Goal: Task Accomplishment & Management: Complete application form

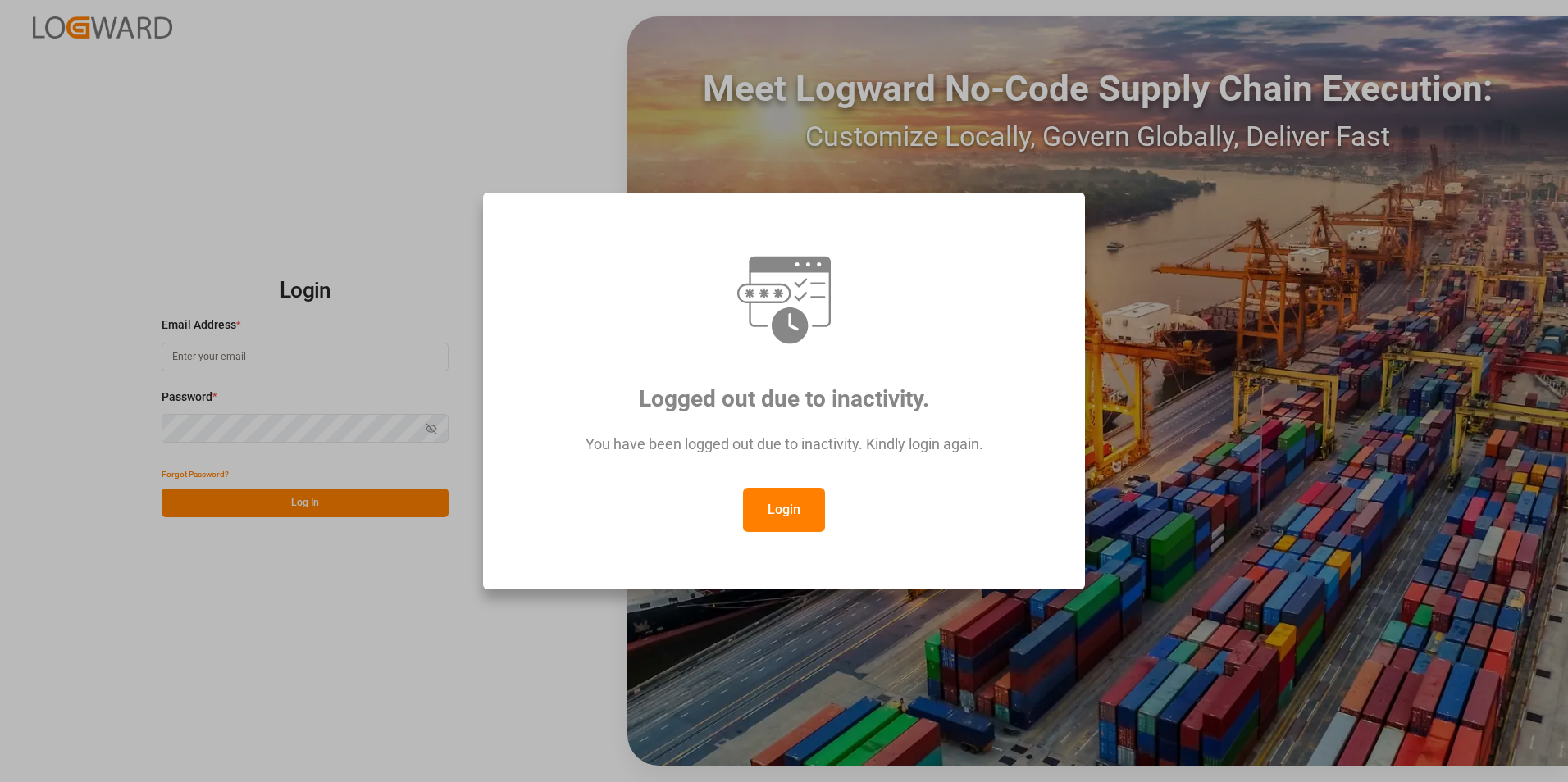
click at [800, 507] on button "Login" at bounding box center [784, 510] width 82 height 44
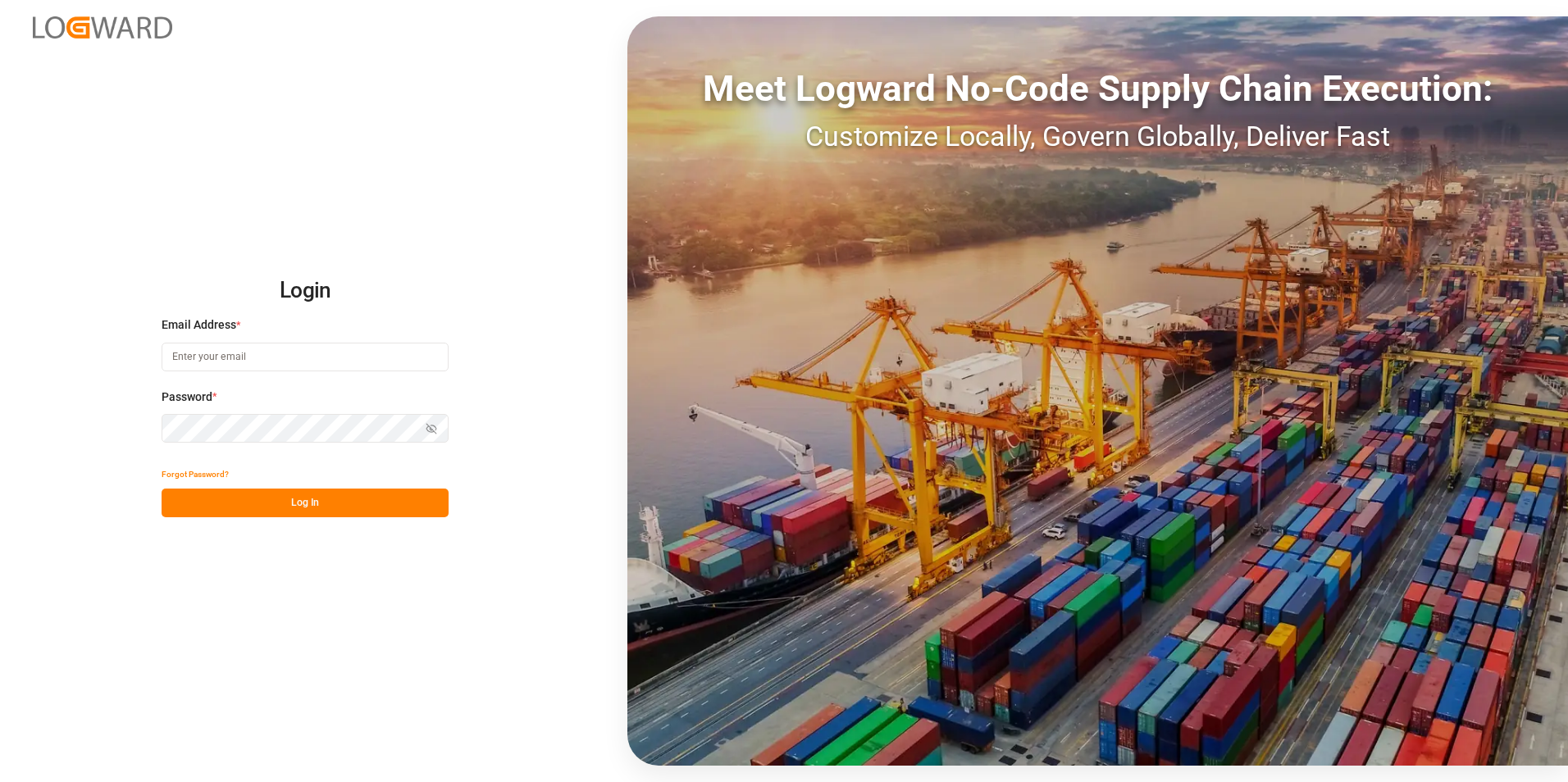
paste input "[EMAIL_ADDRESS][PERSON_NAME][DOMAIN_NAME]"
type input "[EMAIL_ADDRESS][PERSON_NAME][DOMAIN_NAME]"
click at [334, 412] on div "Password * Show password Password is required." at bounding box center [305, 425] width 287 height 72
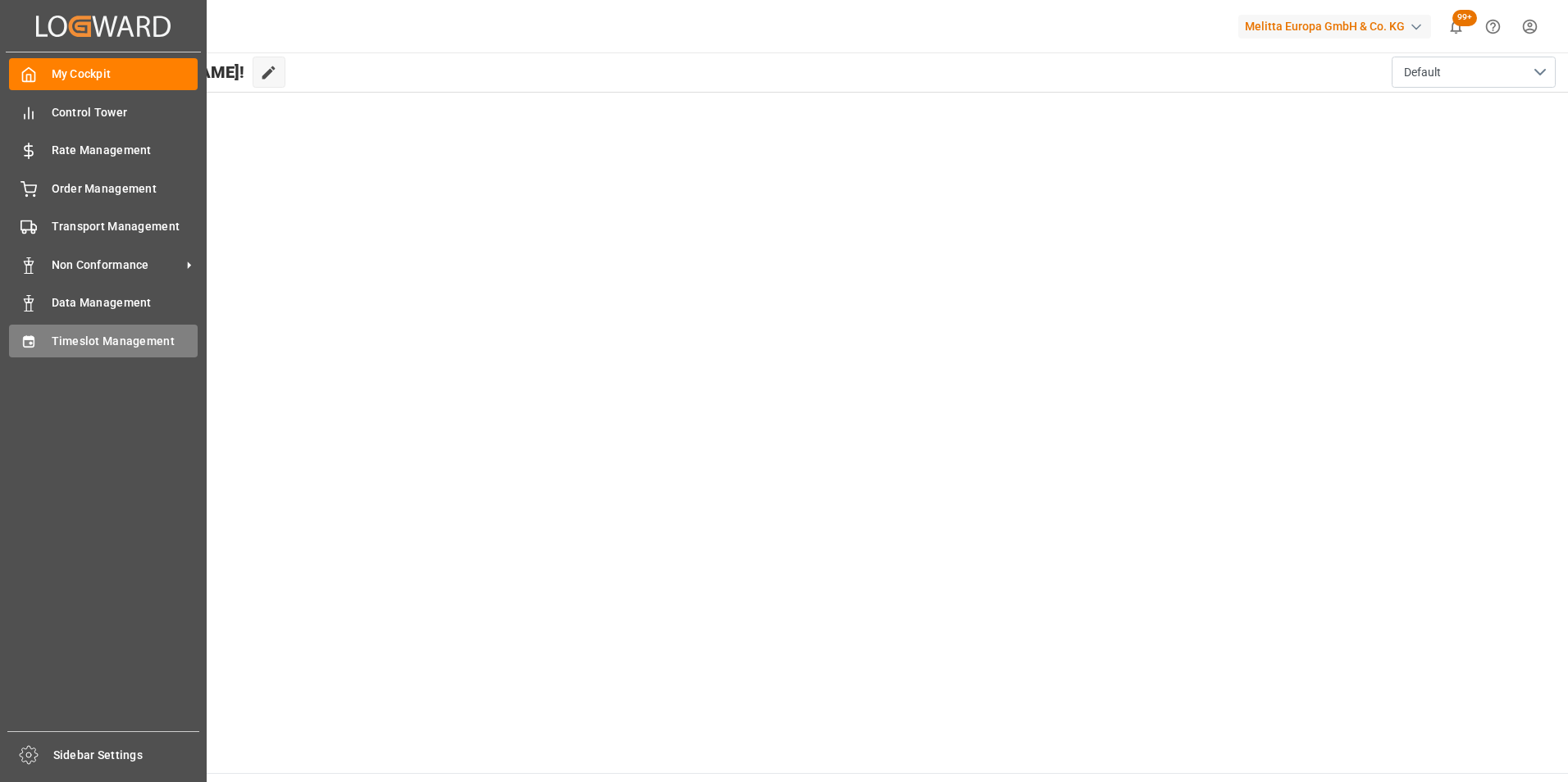
click at [98, 345] on span "Timeslot Management" at bounding box center [125, 341] width 147 height 17
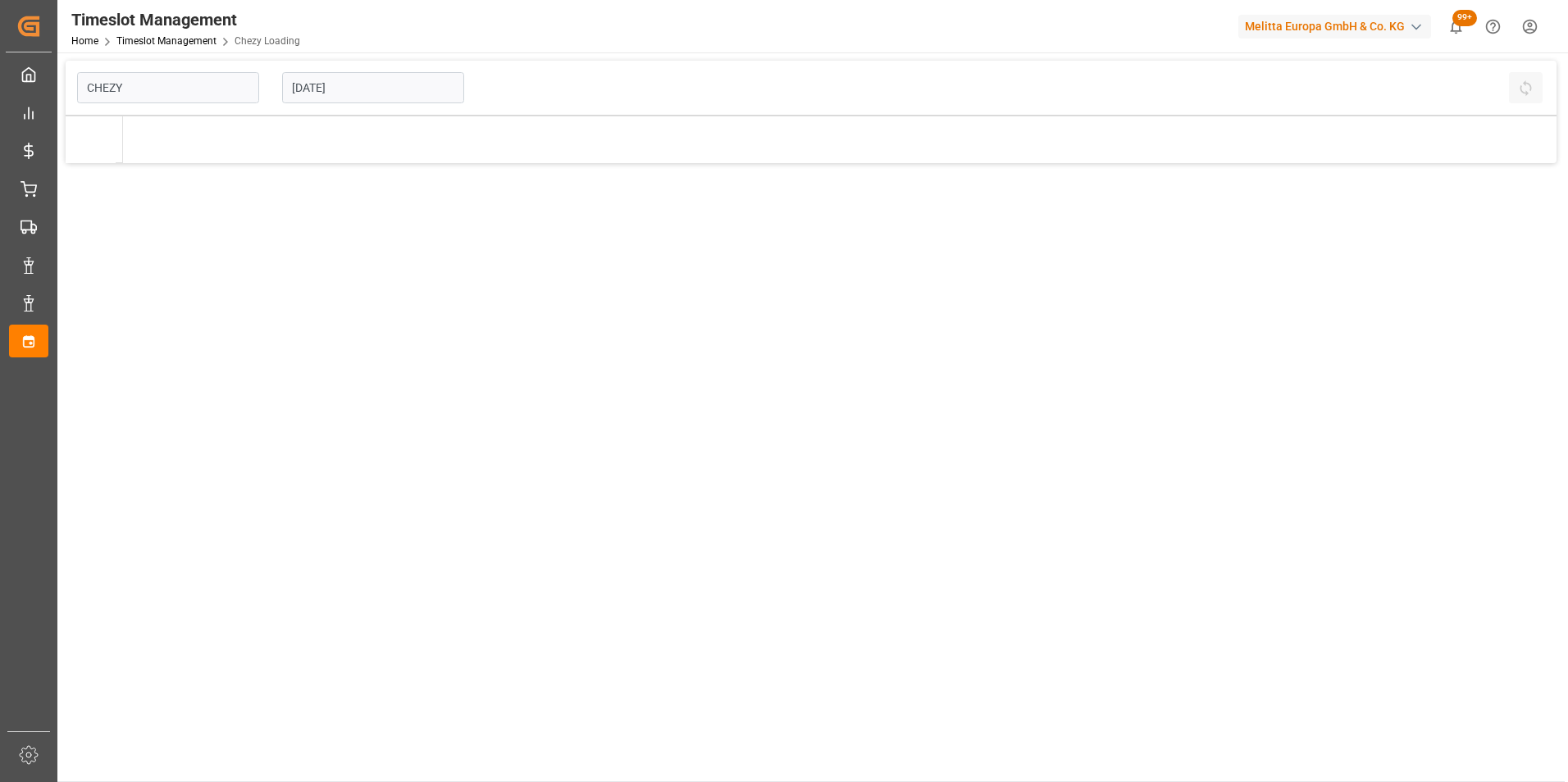
type input "Chezy Loading"
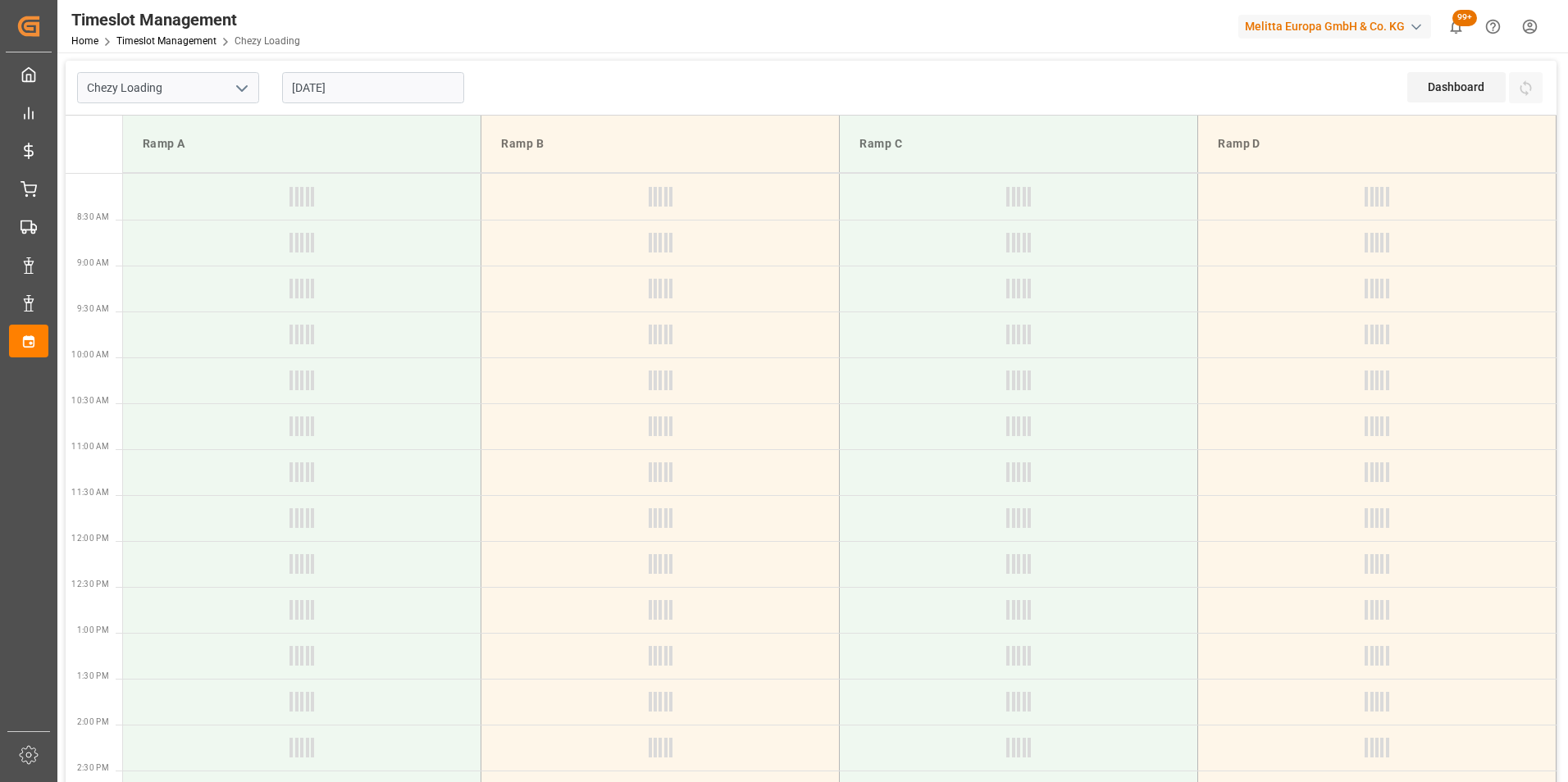
click at [359, 85] on input "[DATE]" at bounding box center [373, 88] width 182 height 31
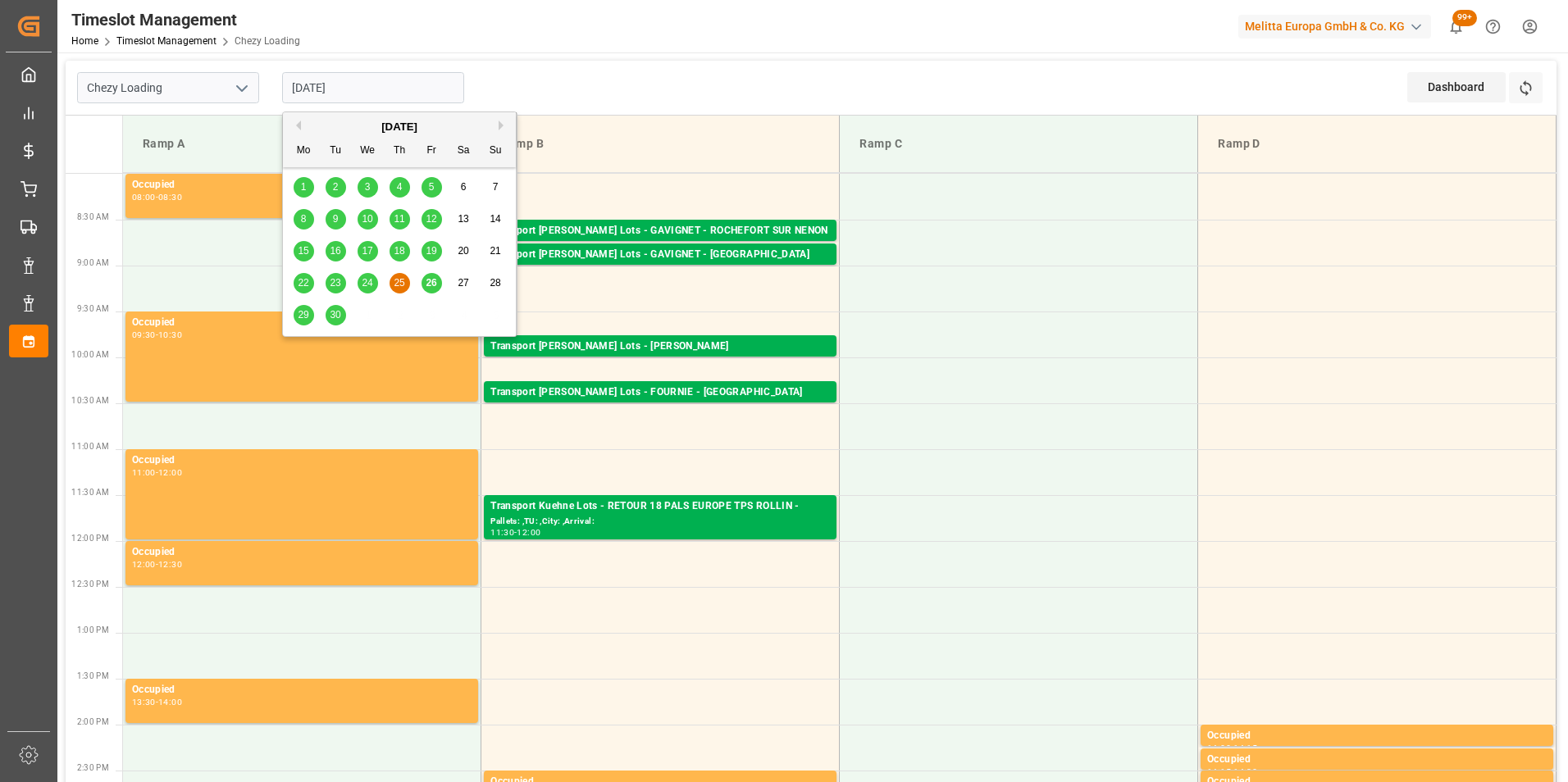
click at [384, 88] on input "[DATE]" at bounding box center [373, 88] width 182 height 31
click at [430, 277] on span "26" at bounding box center [431, 283] width 11 height 11
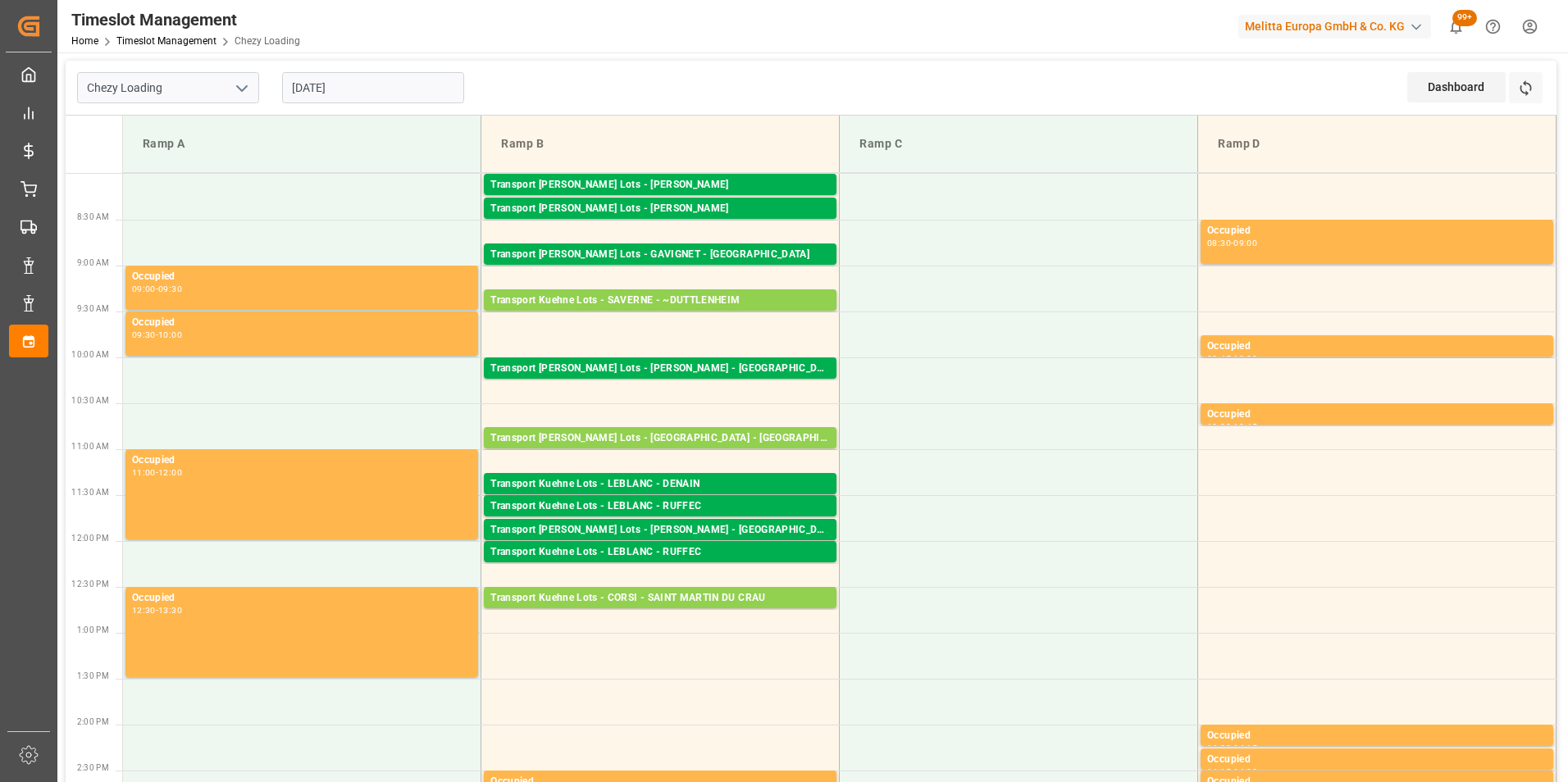
click at [350, 80] on input "[DATE]" at bounding box center [373, 88] width 182 height 31
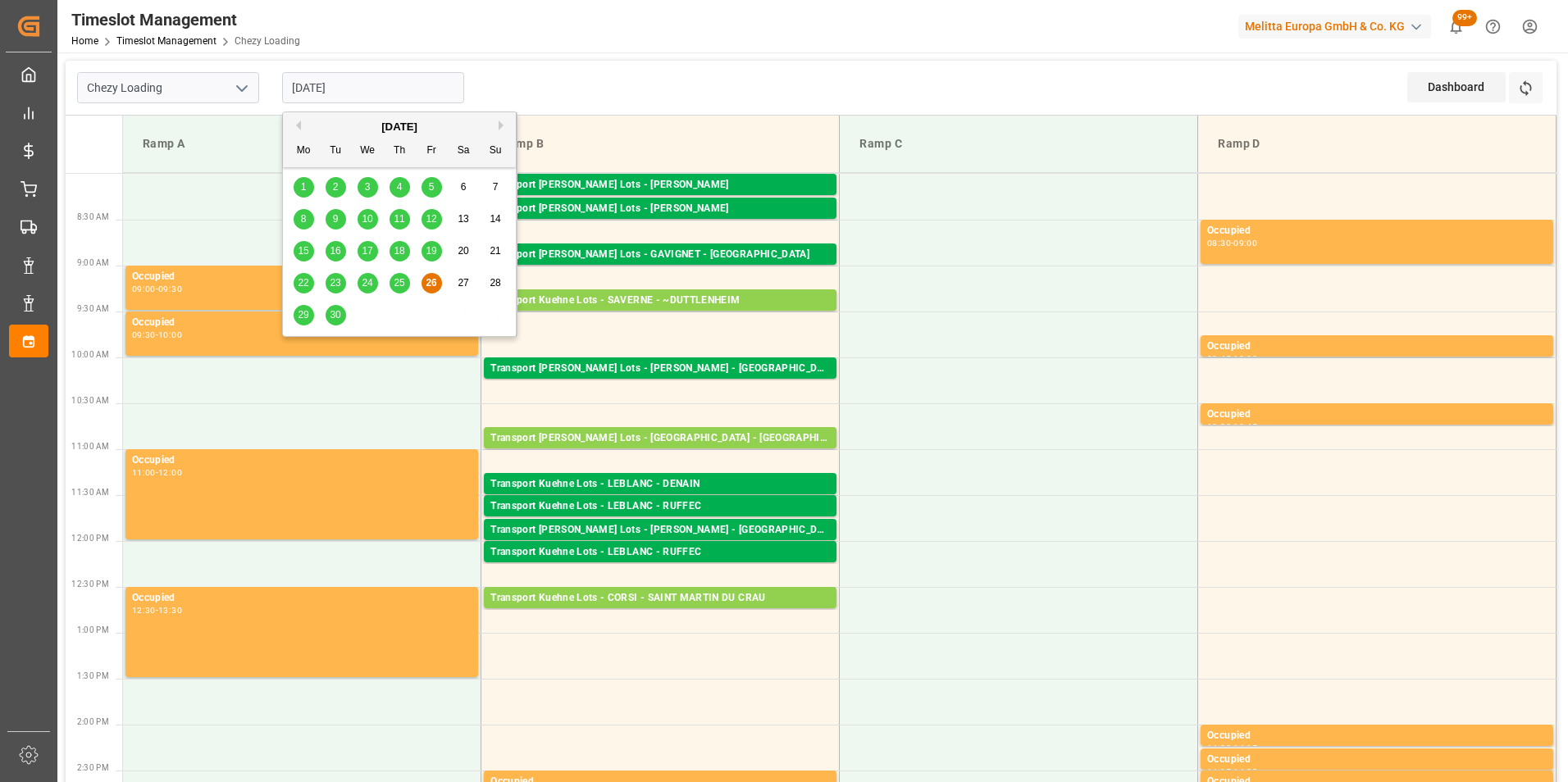
click at [301, 313] on span "29" at bounding box center [303, 315] width 11 height 11
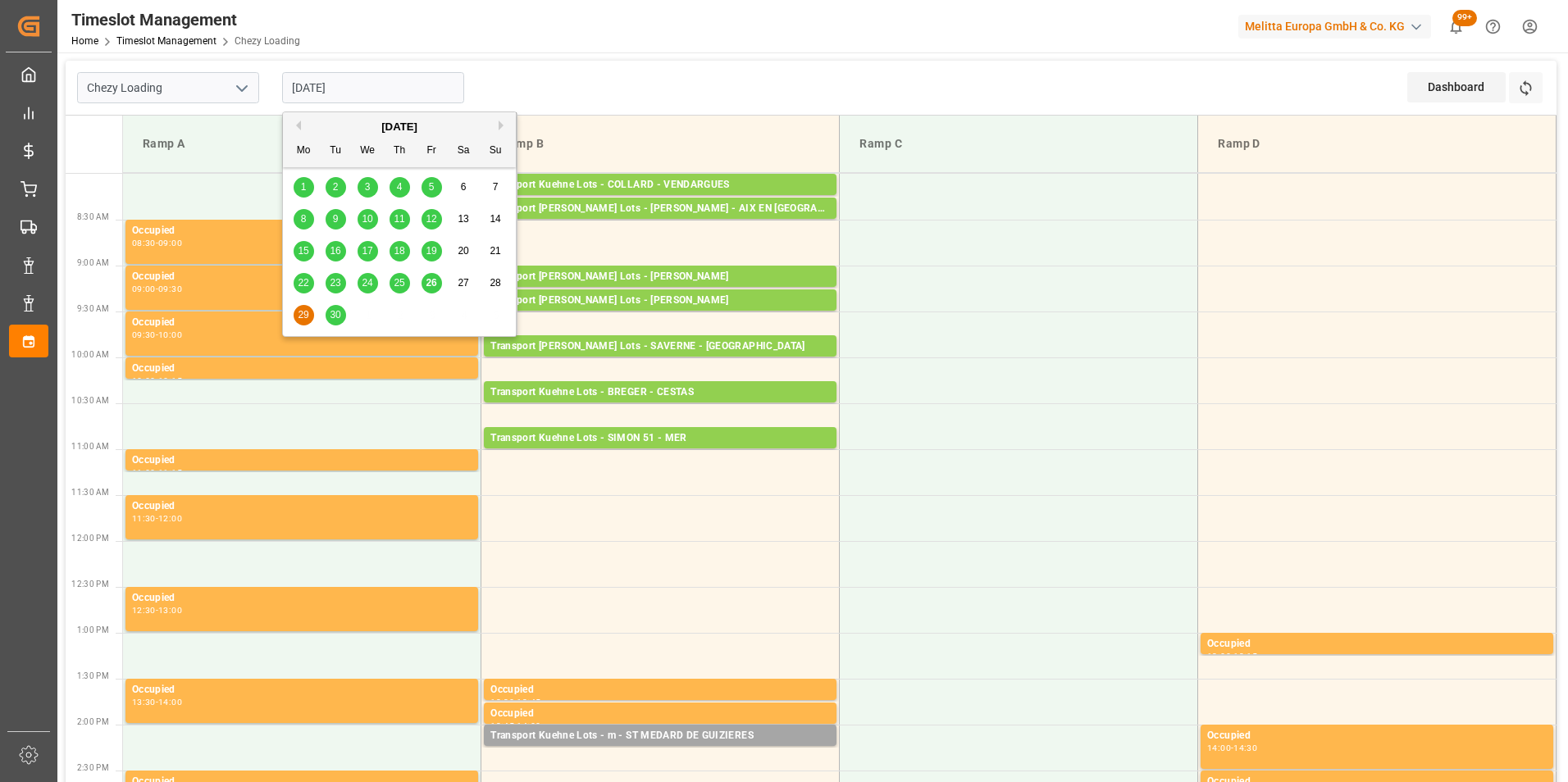
click at [332, 89] on input "[DATE]" at bounding box center [373, 88] width 182 height 31
click at [433, 282] on span "26" at bounding box center [431, 283] width 11 height 11
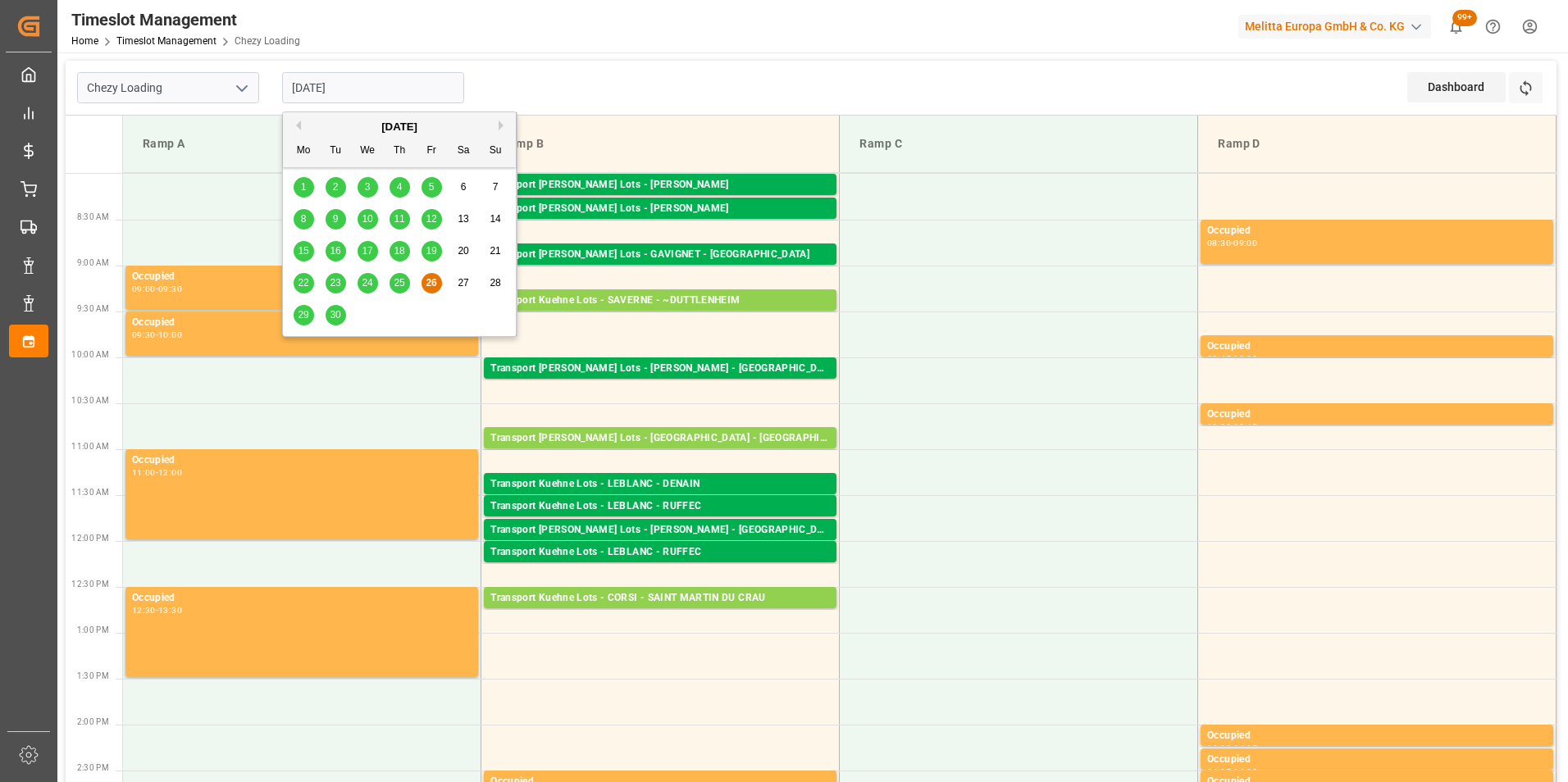
click at [333, 84] on input "[DATE]" at bounding box center [373, 88] width 182 height 31
click at [304, 315] on span "29" at bounding box center [303, 315] width 11 height 11
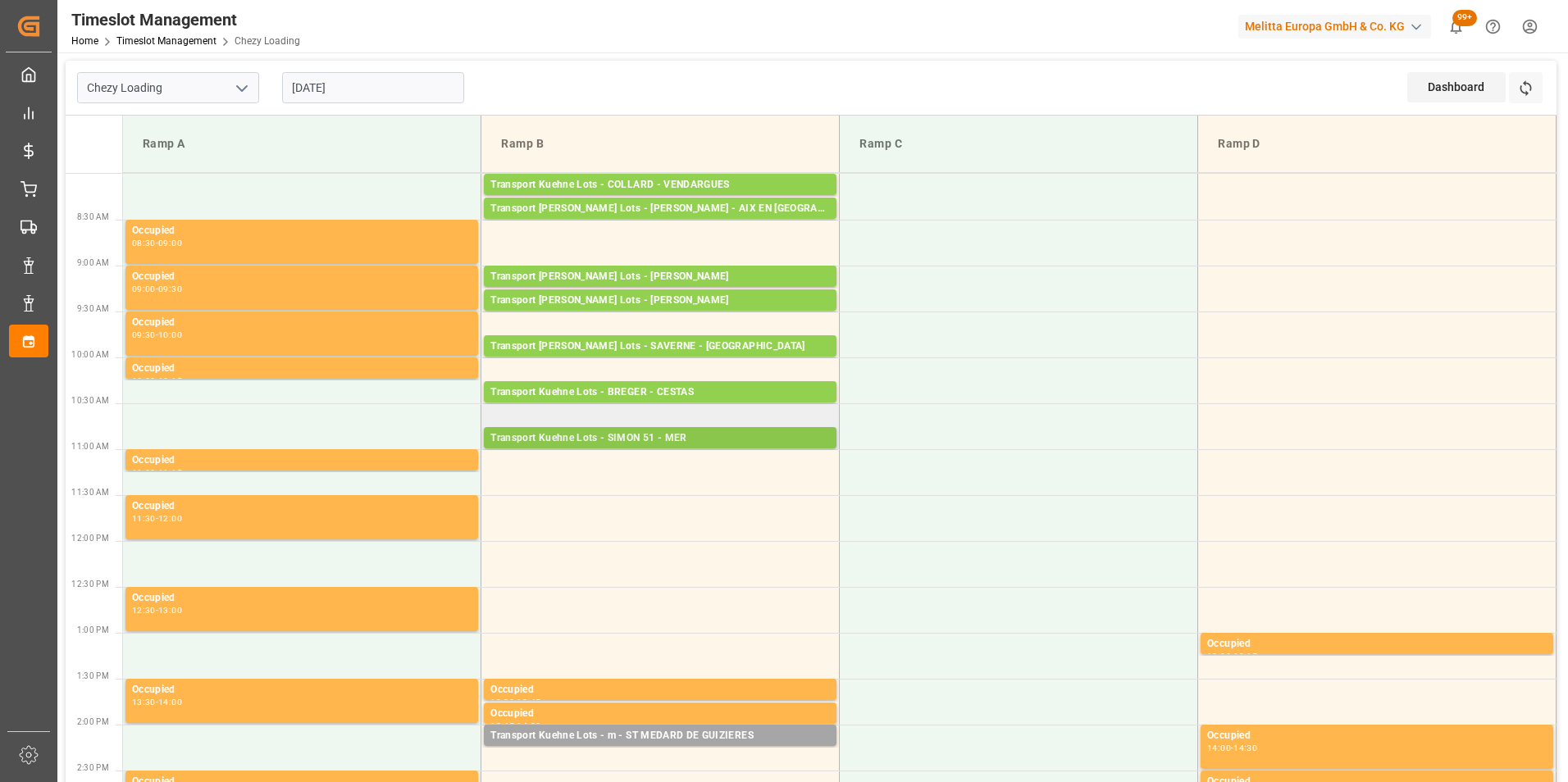
click at [727, 437] on div "Transport Kuehne Lots - SIMON 51 - MER" at bounding box center [661, 439] width 340 height 16
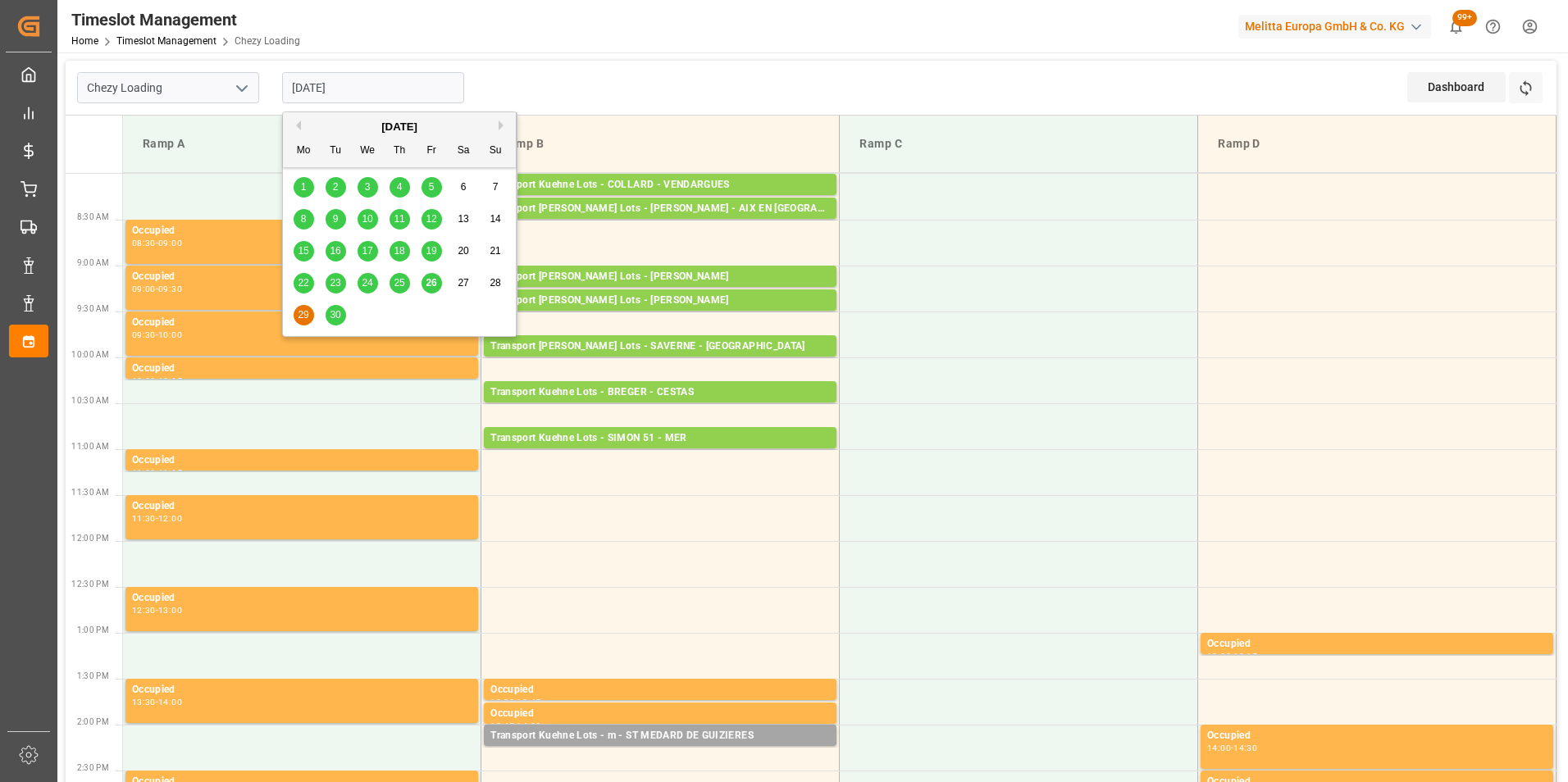
click at [313, 85] on input "[DATE]" at bounding box center [373, 88] width 182 height 31
click at [430, 285] on span "26" at bounding box center [431, 283] width 11 height 11
type input "[DATE]"
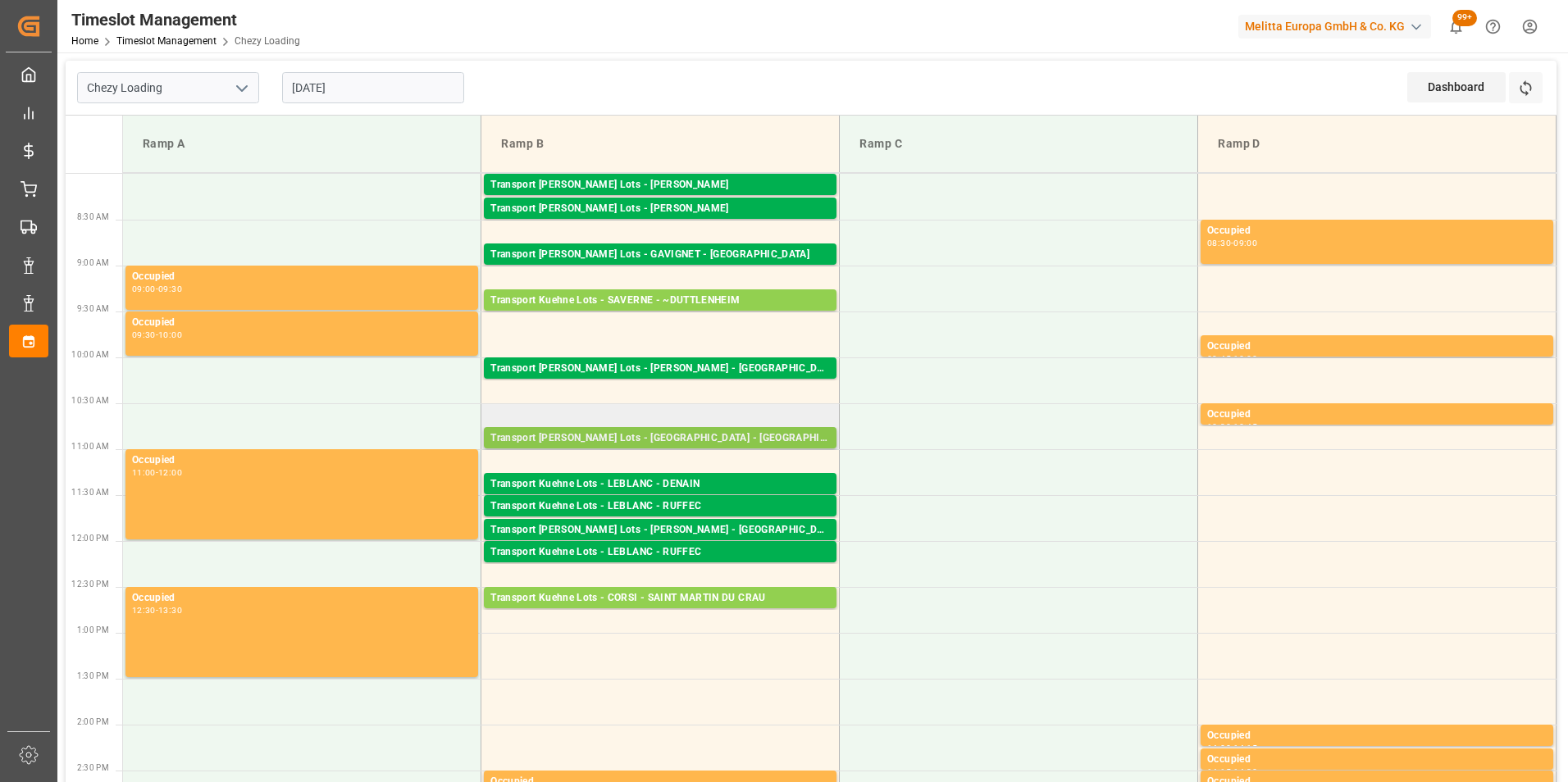
click at [759, 439] on div "Transport [PERSON_NAME] Lots - [GEOGRAPHIC_DATA] - [GEOGRAPHIC_DATA]" at bounding box center [661, 439] width 340 height 16
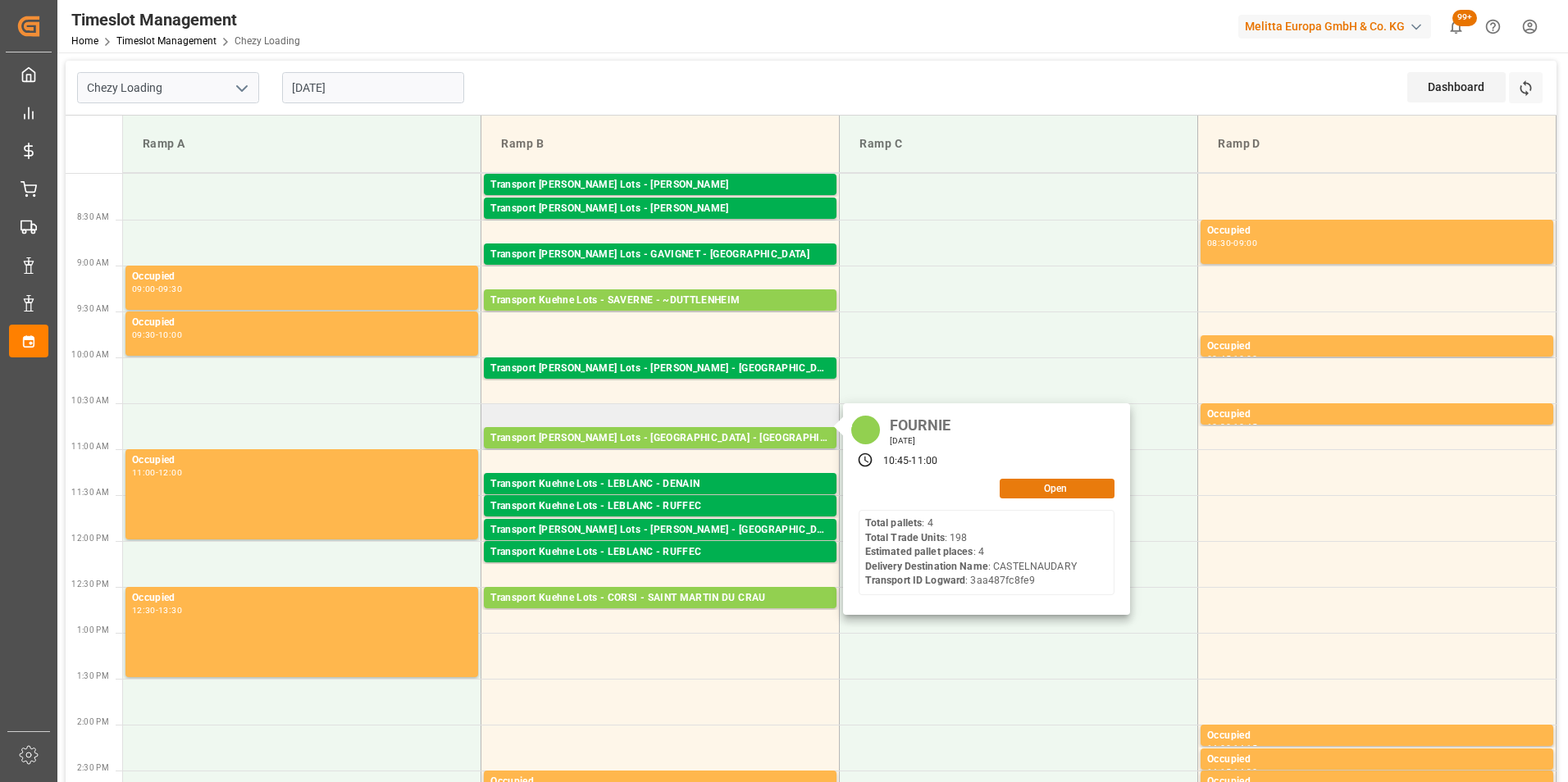
click at [1035, 487] on button "Open" at bounding box center [1057, 489] width 115 height 20
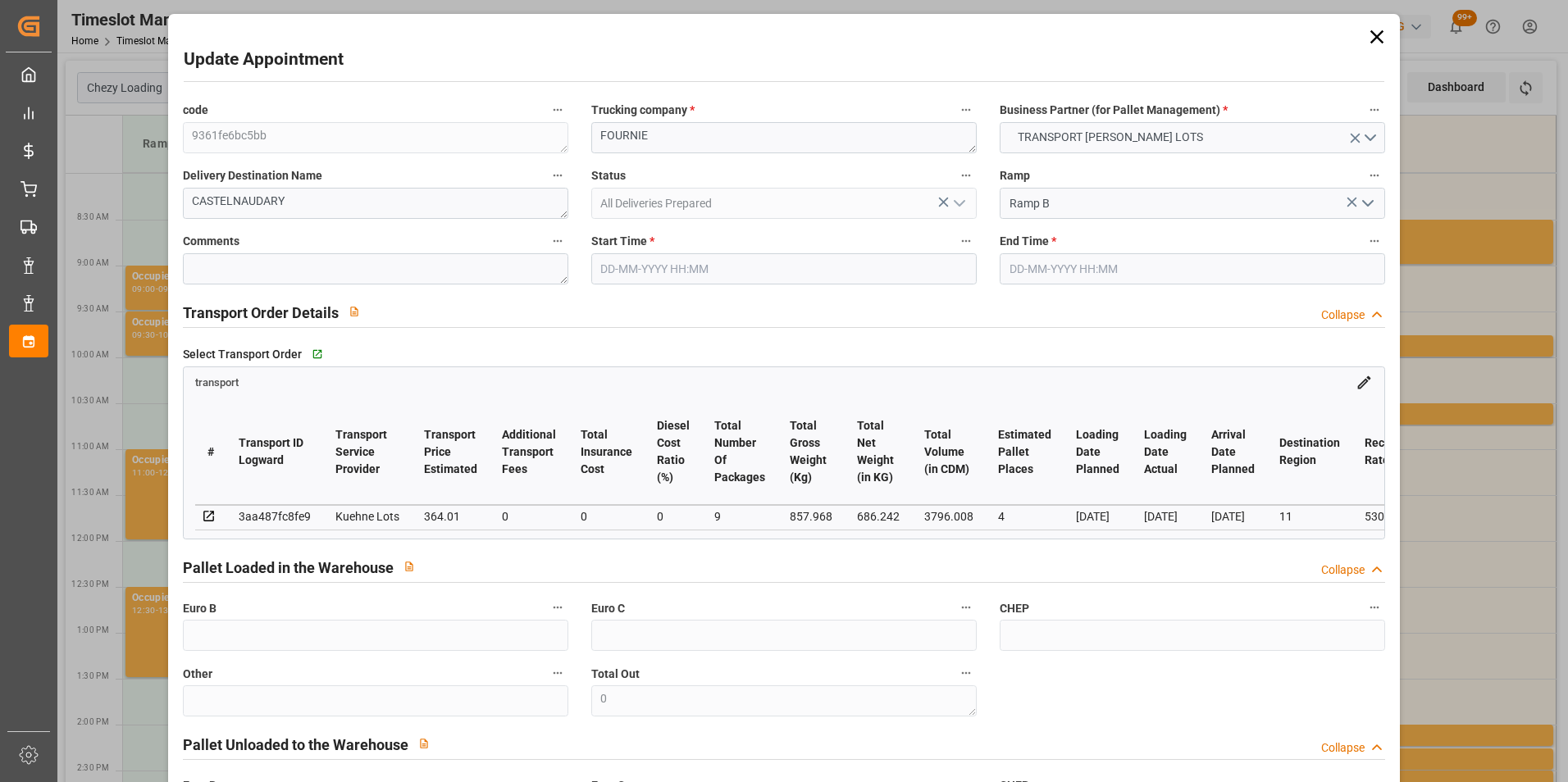
type input "[DATE] 10:45"
type input "[DATE] 11:00"
type input "[DATE] 12:18"
type input "[DATE] 11:22"
type input "[DATE]"
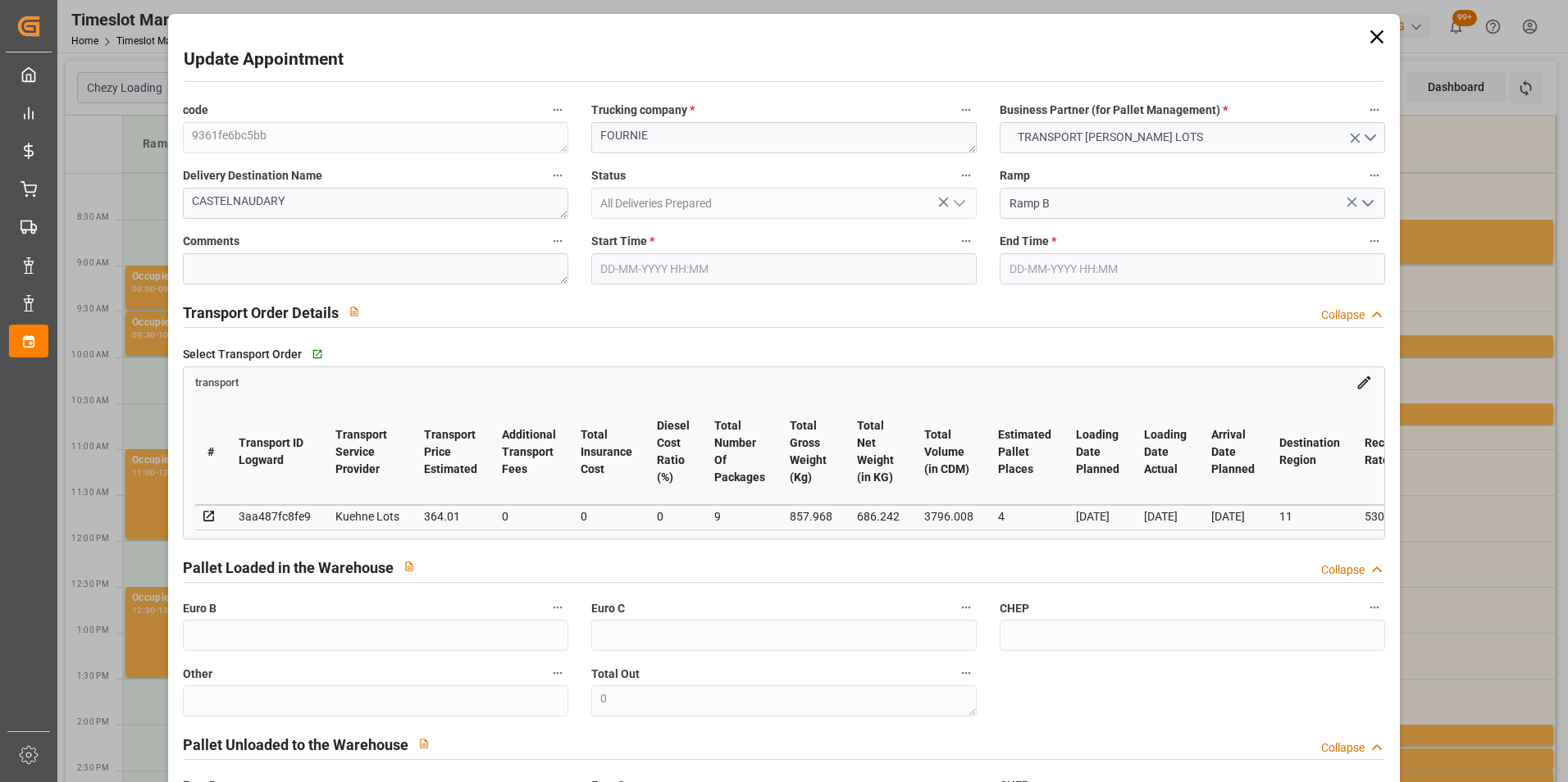
type input "[DATE]"
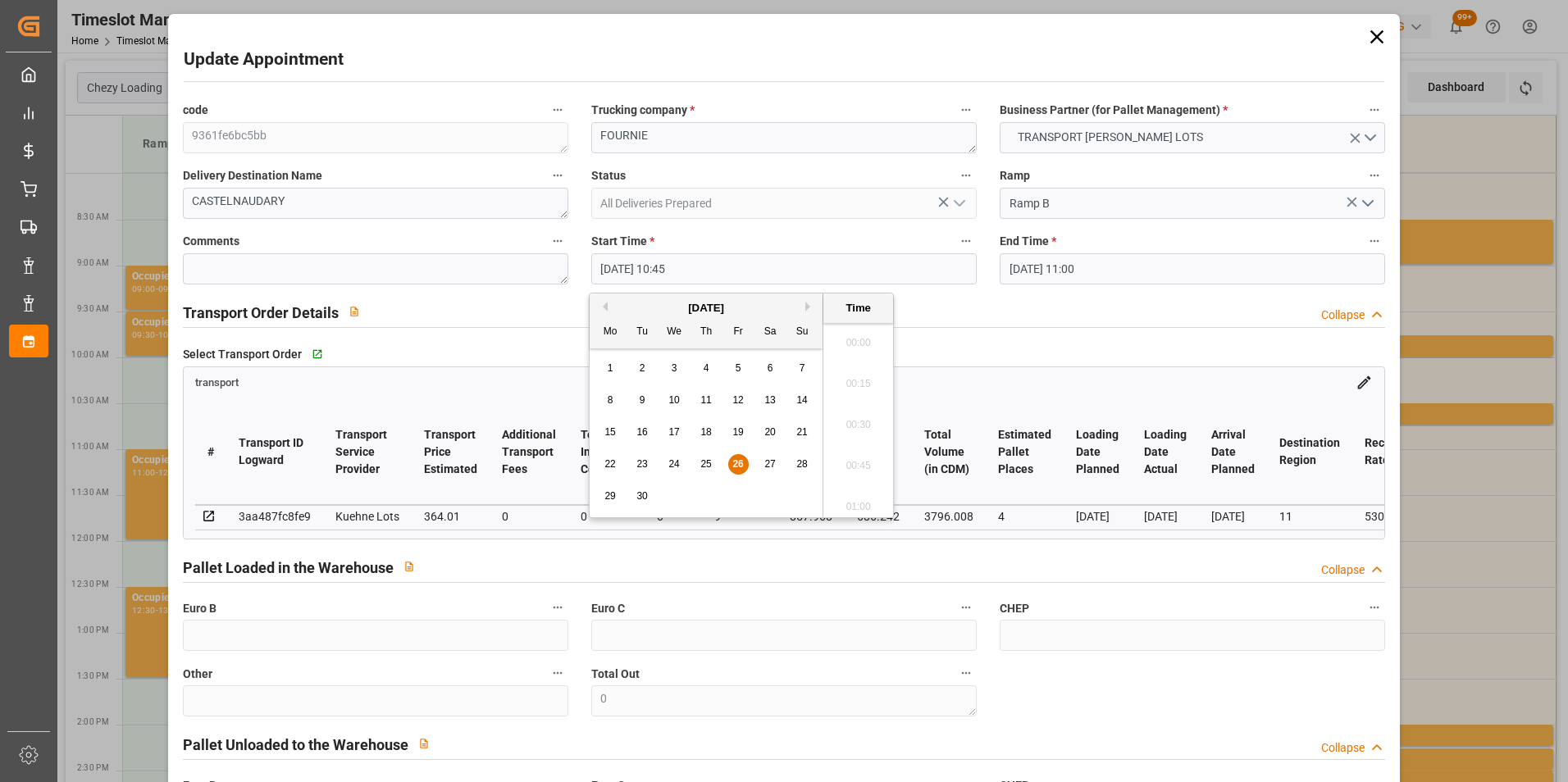
click at [663, 267] on input "[DATE] 10:45" at bounding box center [784, 269] width 386 height 31
click at [602, 500] on div "29" at bounding box center [610, 497] width 21 height 20
click at [858, 503] on li "11:15" at bounding box center [857, 502] width 70 height 41
type input "[DATE] 11:15"
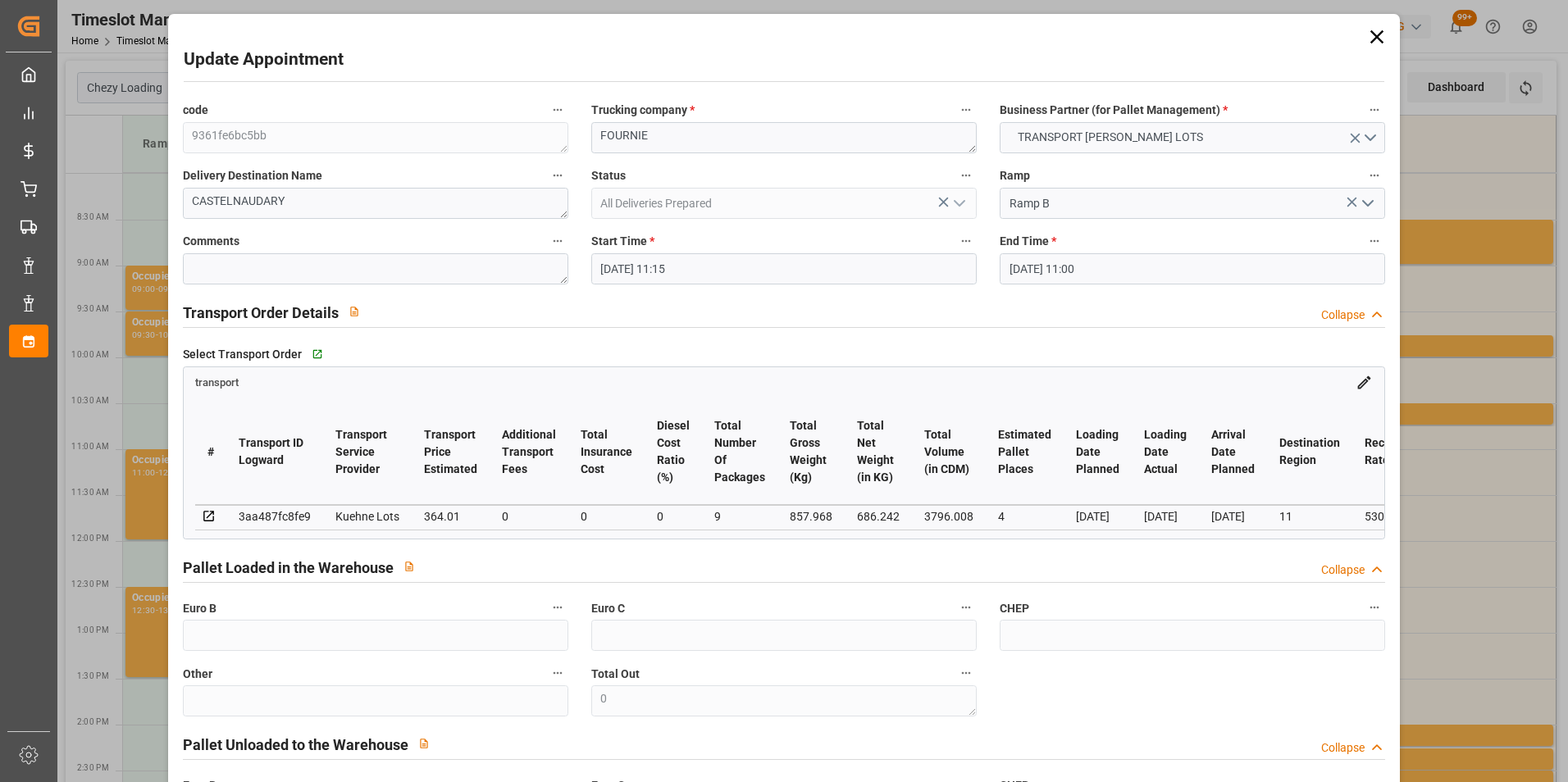
click at [1050, 270] on input "[DATE] 11:00" at bounding box center [1192, 269] width 386 height 31
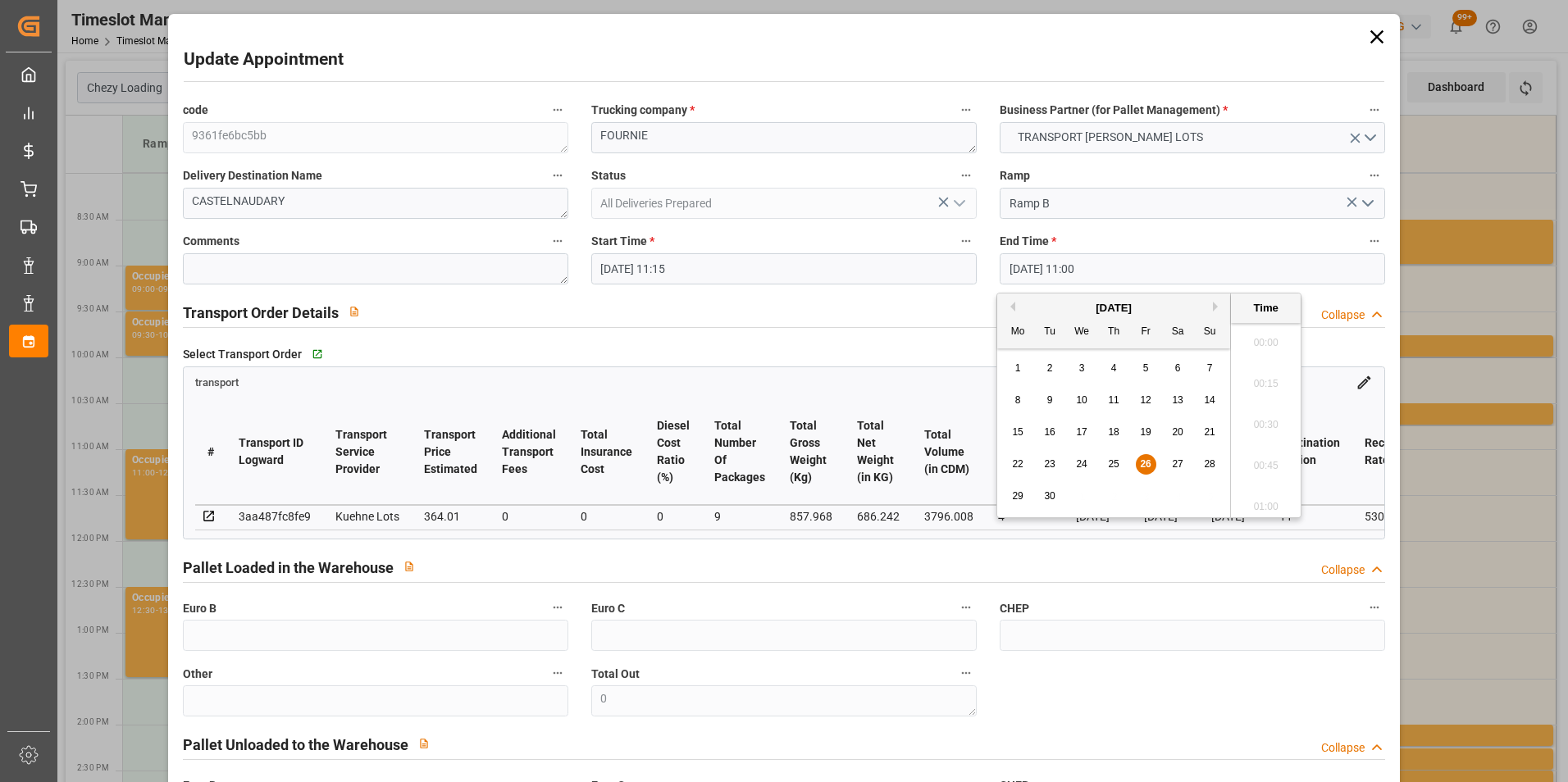
scroll to position [1728, 0]
click at [1011, 488] on div "29" at bounding box center [1017, 497] width 21 height 20
click at [1262, 500] on li "11:30" at bounding box center [1265, 502] width 70 height 41
type input "[DATE] 11:30"
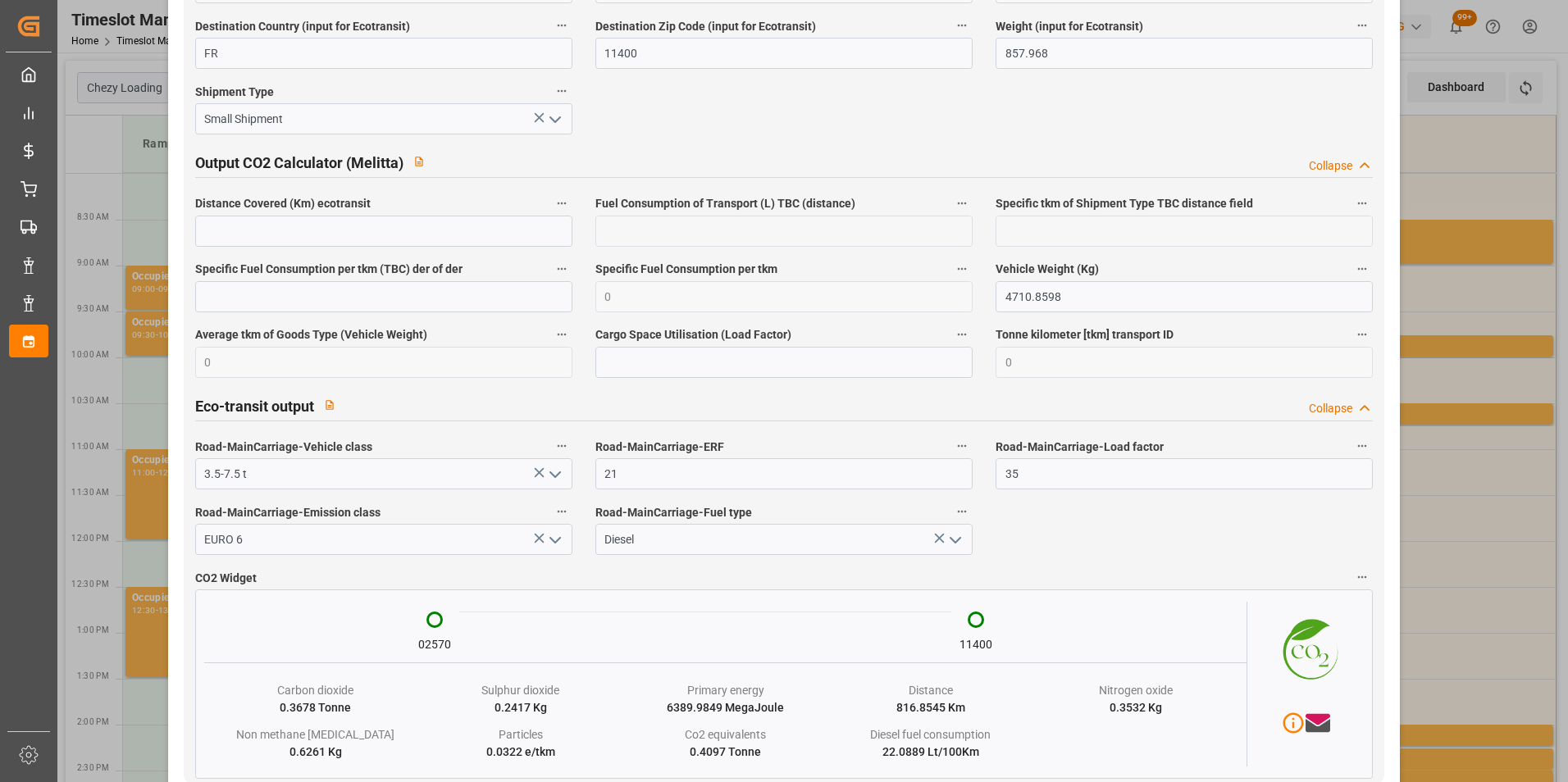
scroll to position [2676, 0]
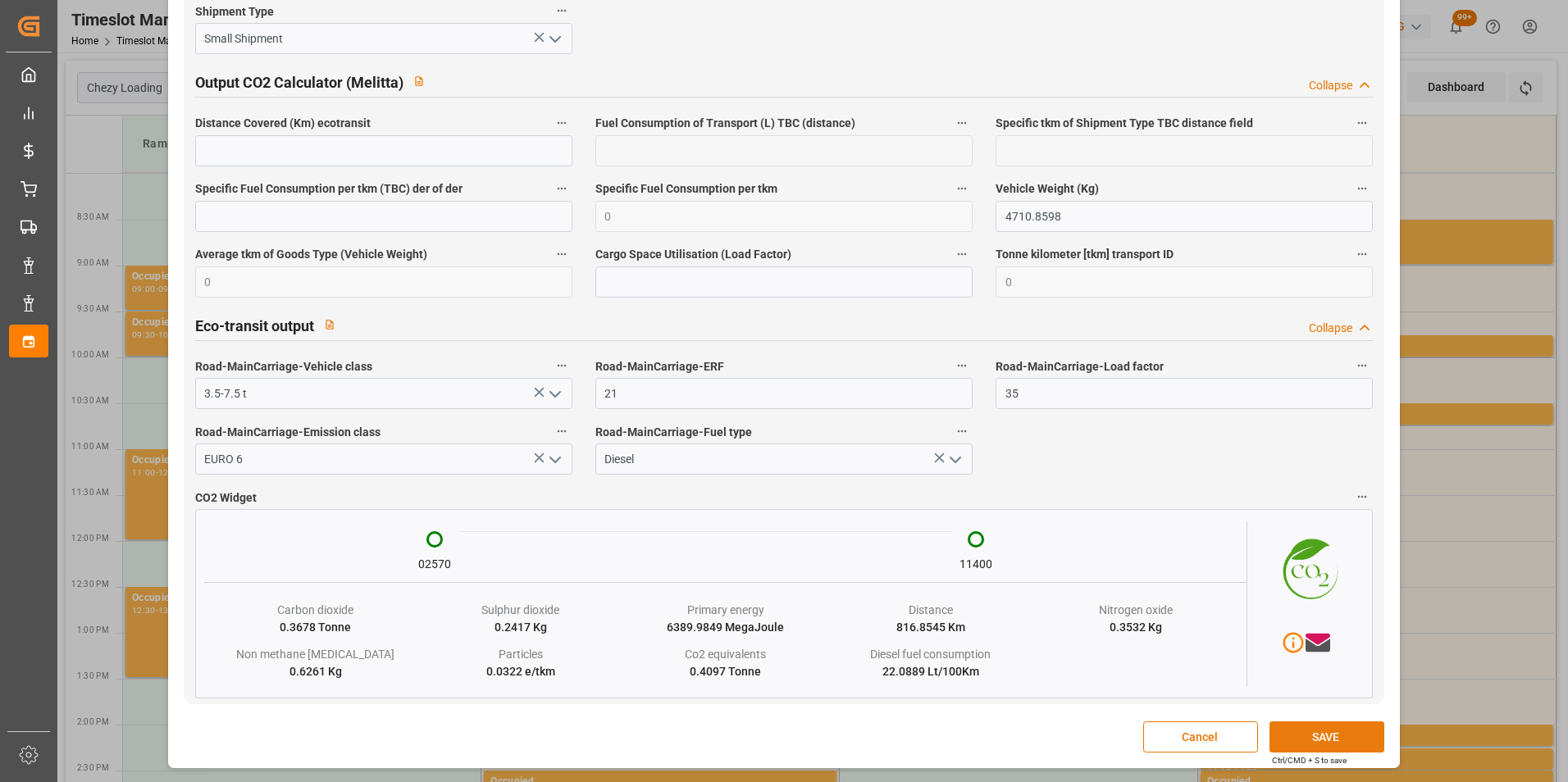
click at [1341, 731] on button "SAVE" at bounding box center [1327, 737] width 115 height 31
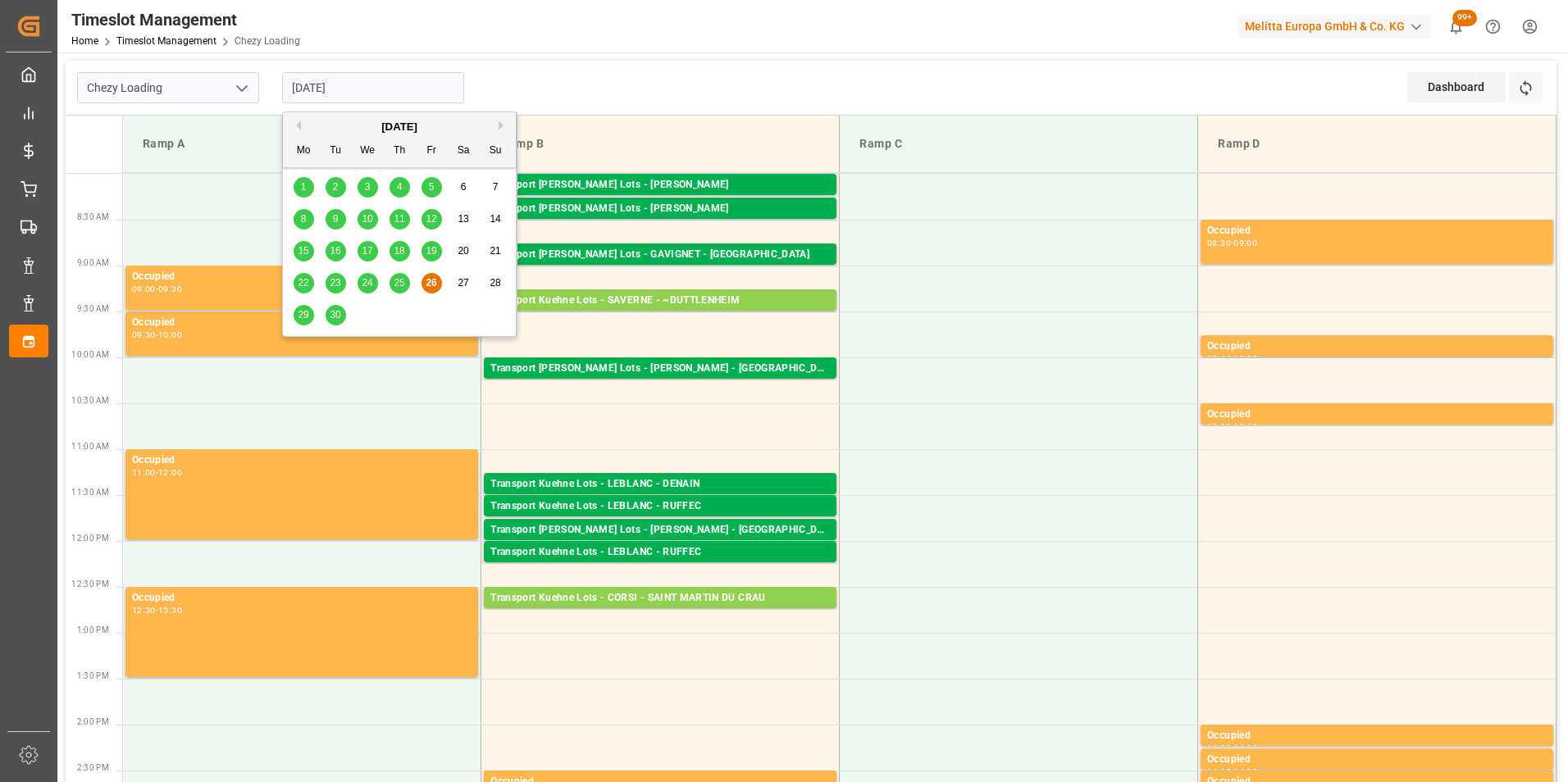
click at [305, 85] on input "[DATE]" at bounding box center [373, 88] width 182 height 31
click at [304, 317] on span "29" at bounding box center [303, 315] width 11 height 11
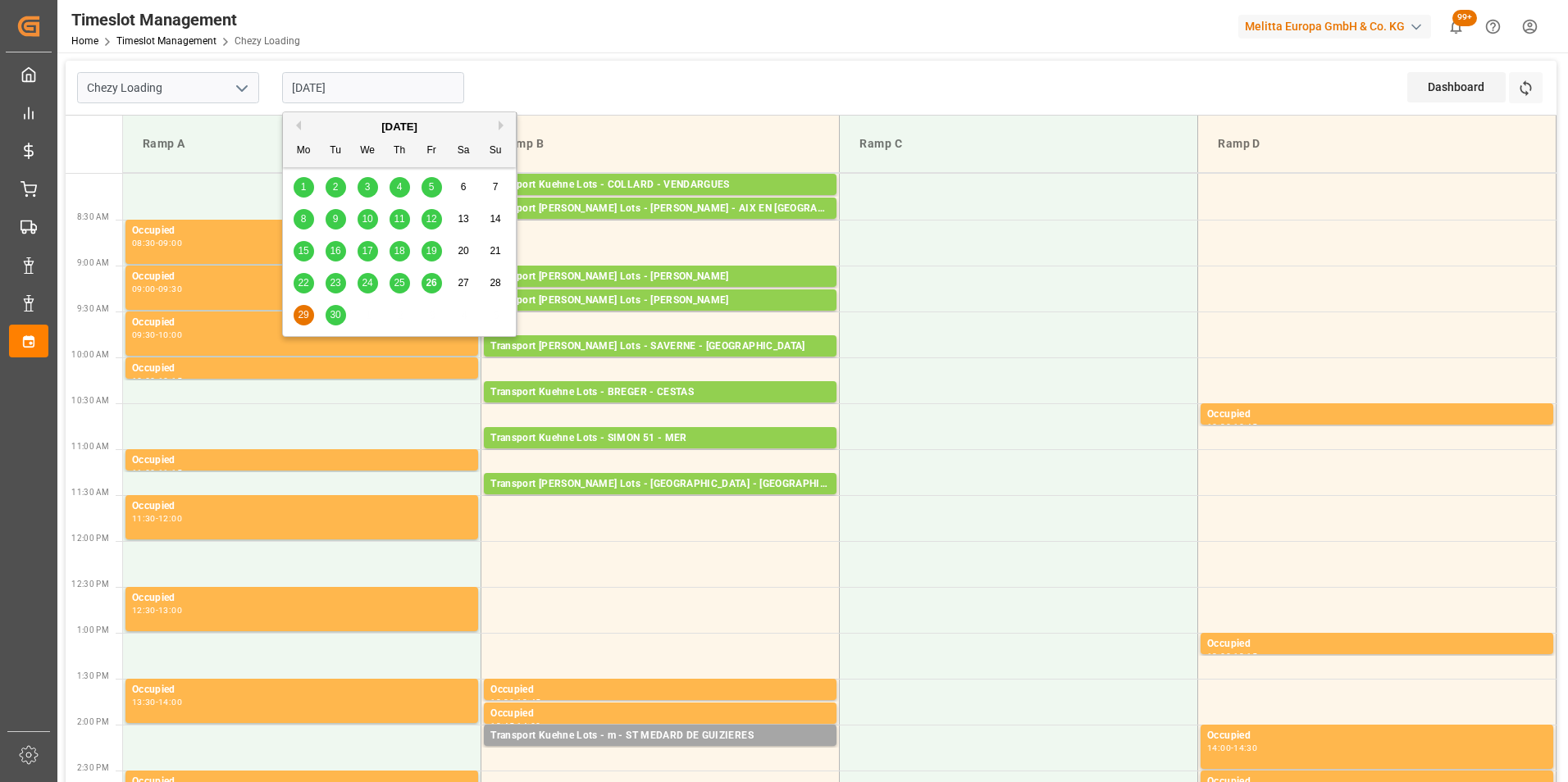
click at [345, 85] on input "[DATE]" at bounding box center [373, 88] width 182 height 31
click at [431, 281] on span "26" at bounding box center [431, 283] width 11 height 11
type input "[DATE]"
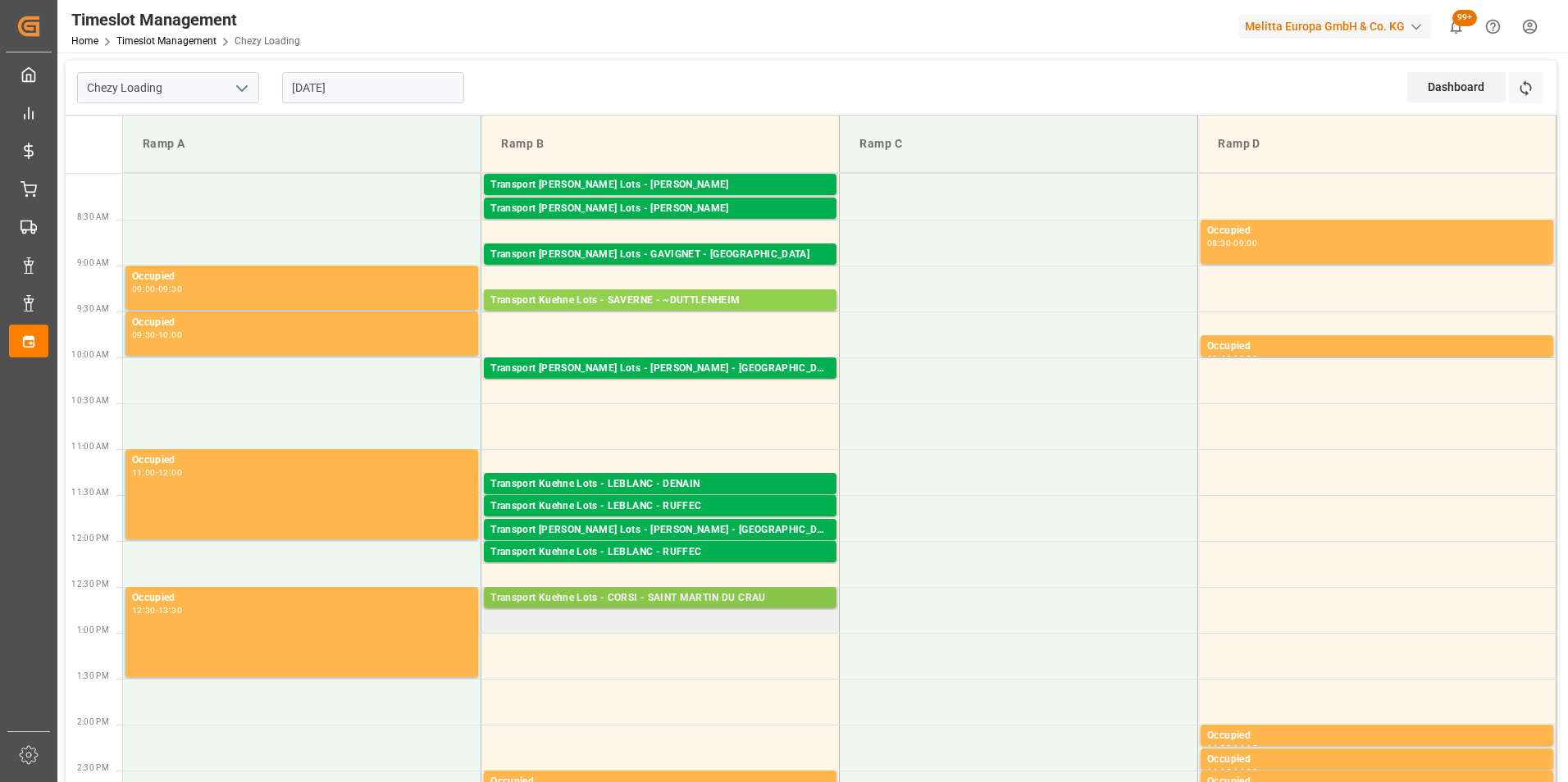
click at [720, 606] on div "Transport Kuehne Lots - CORSI - SAINT MARTIN DU CRAU" at bounding box center [661, 599] width 340 height 16
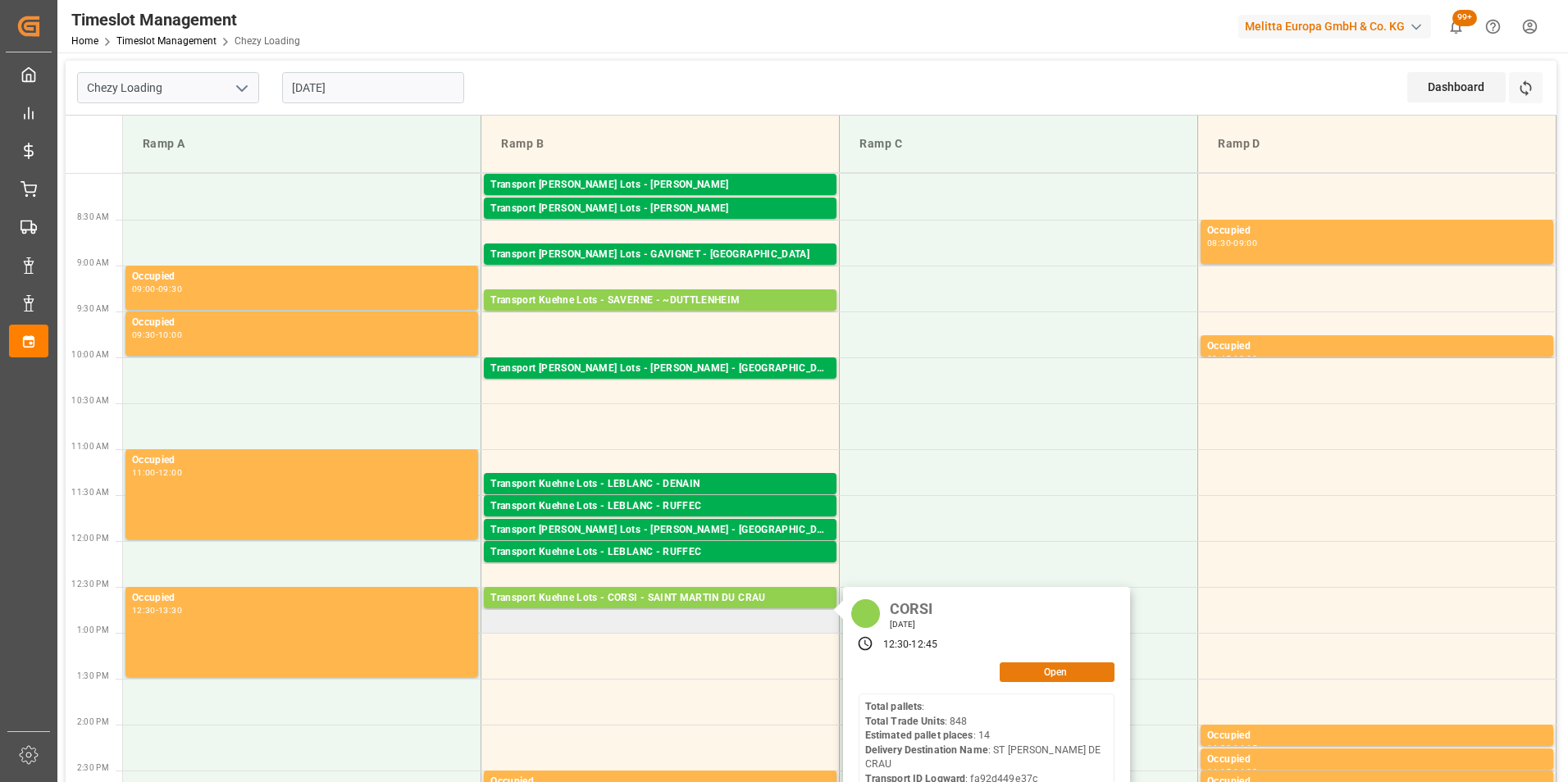
click at [1049, 673] on button "Open" at bounding box center [1057, 673] width 115 height 20
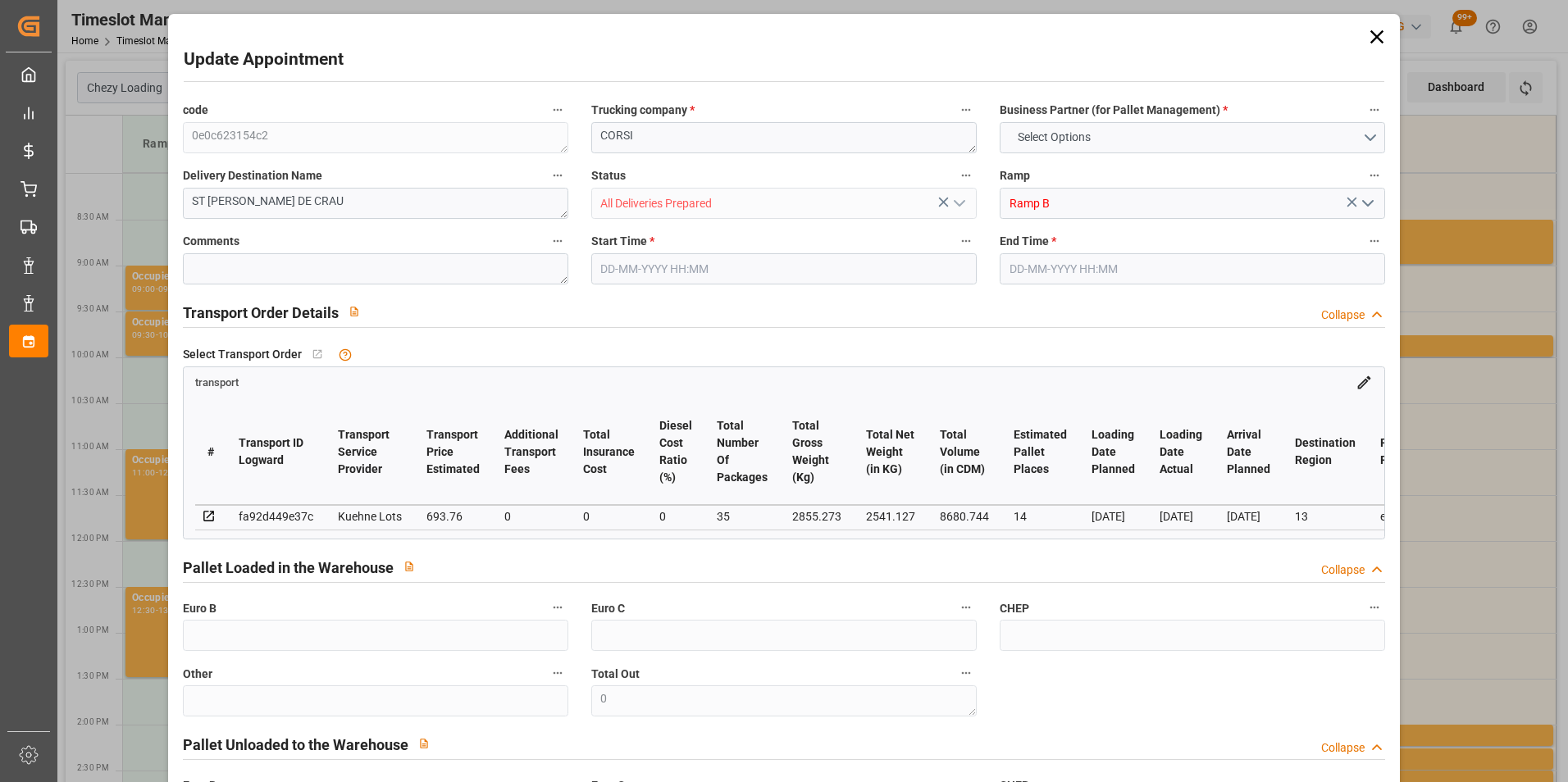
type input "14"
type input "693.76"
type input "0"
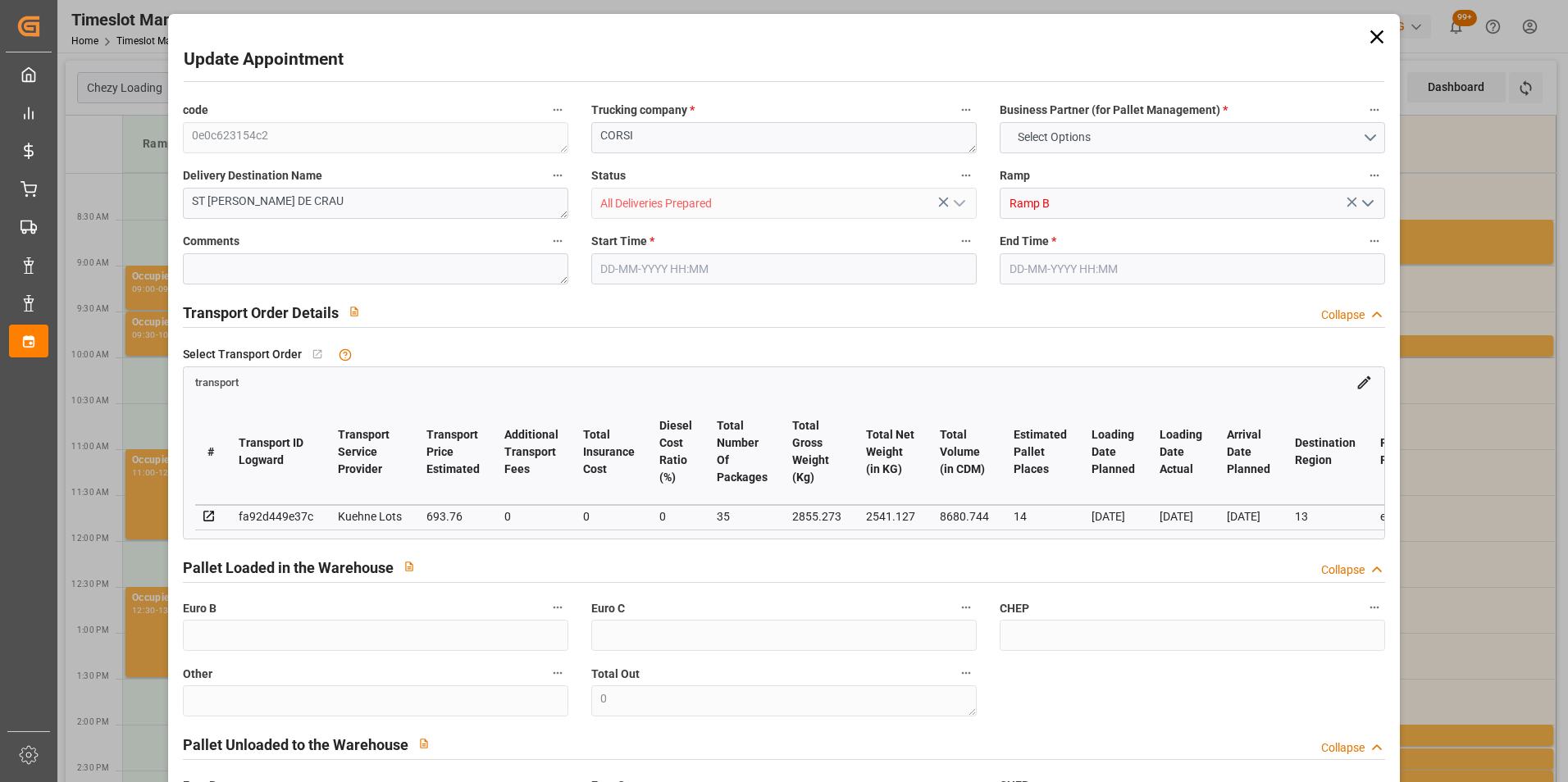
type input "693.76"
type input "0"
type input "35"
type input "2541.127"
type input "4281.273"
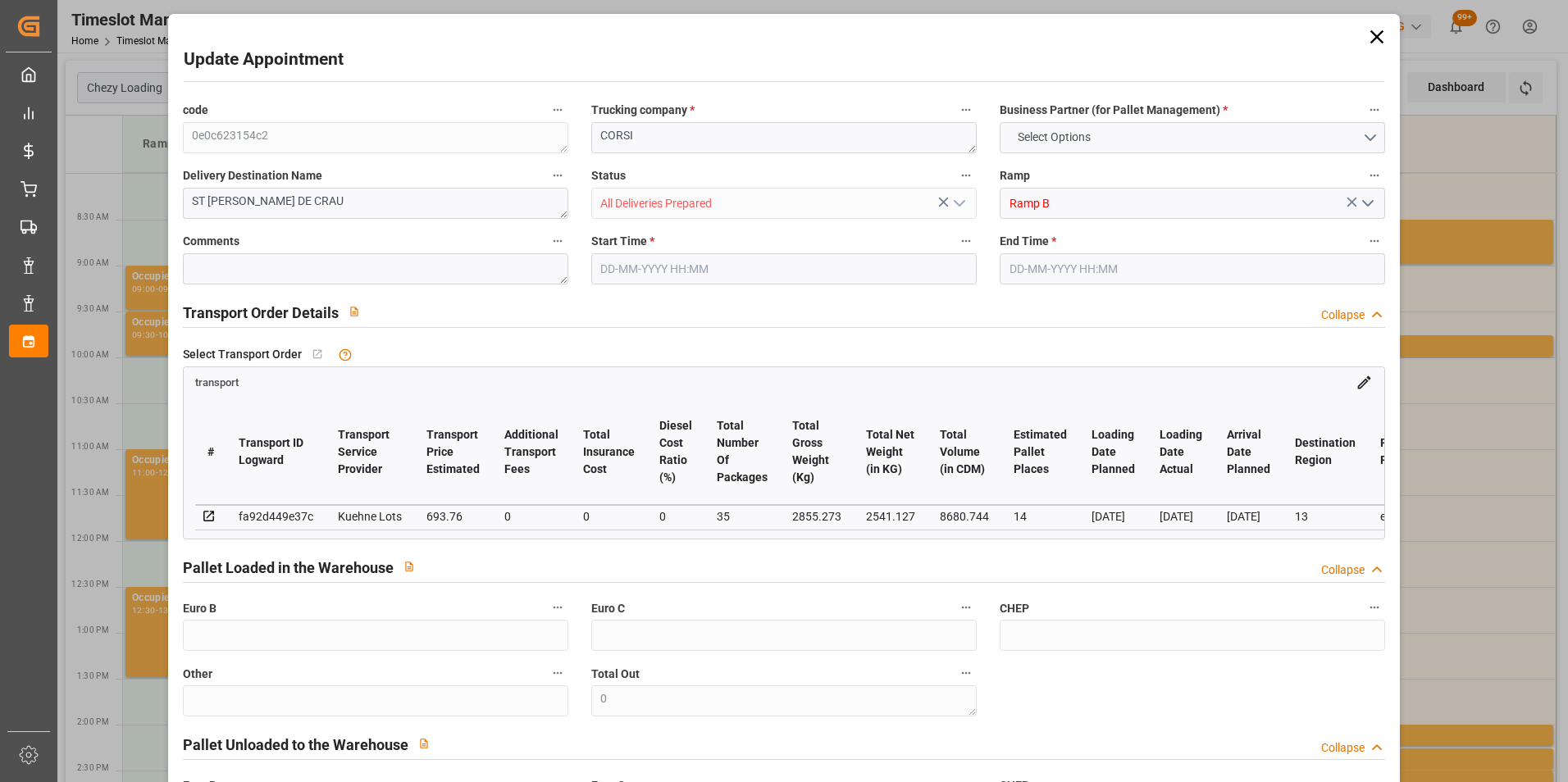
type input "8680.744"
type input "13"
type input "0"
type input "848"
type input "62"
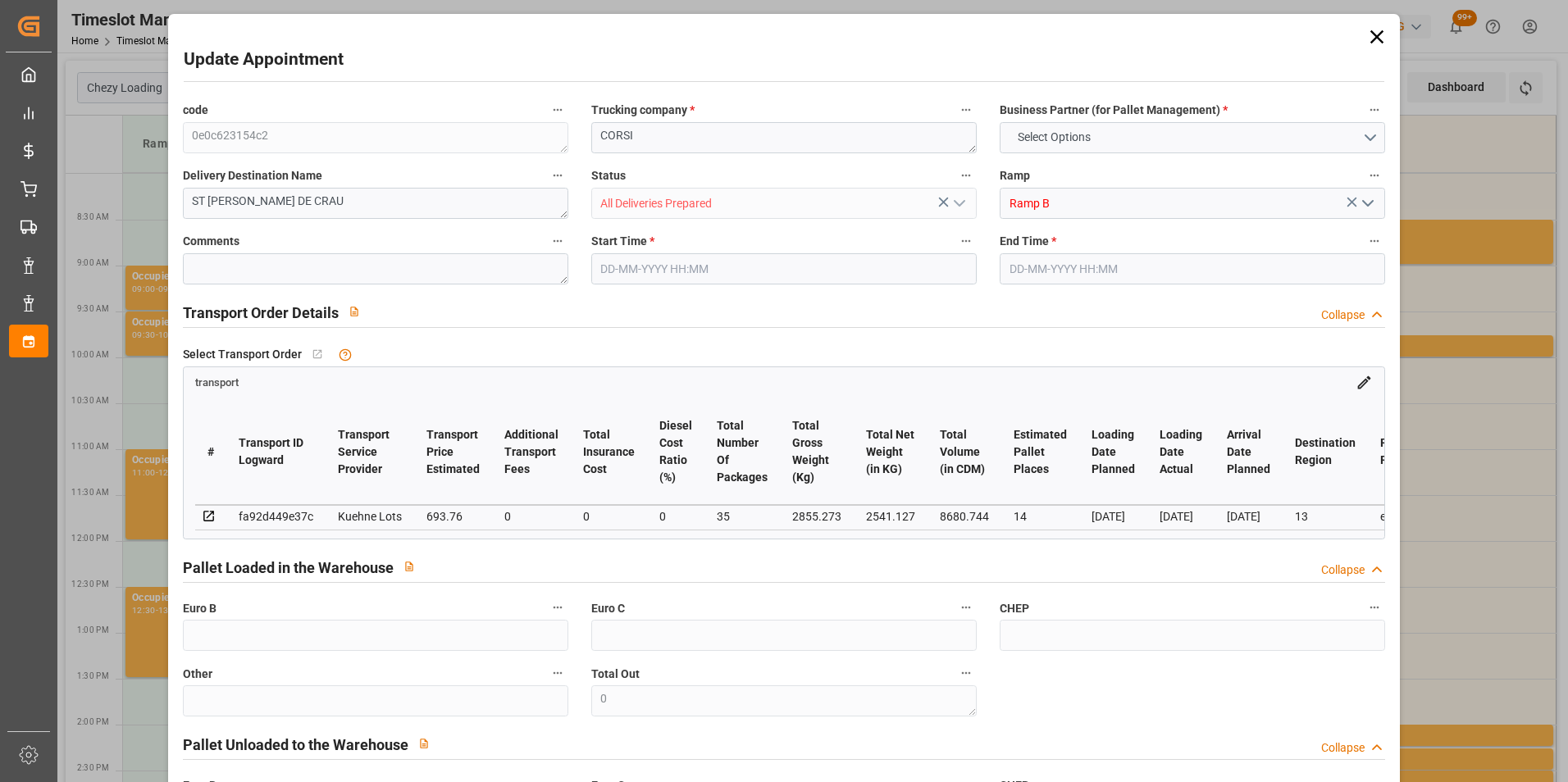
type input "101"
type input "2855.273"
type input "0"
type input "4710.8598"
type input "0"
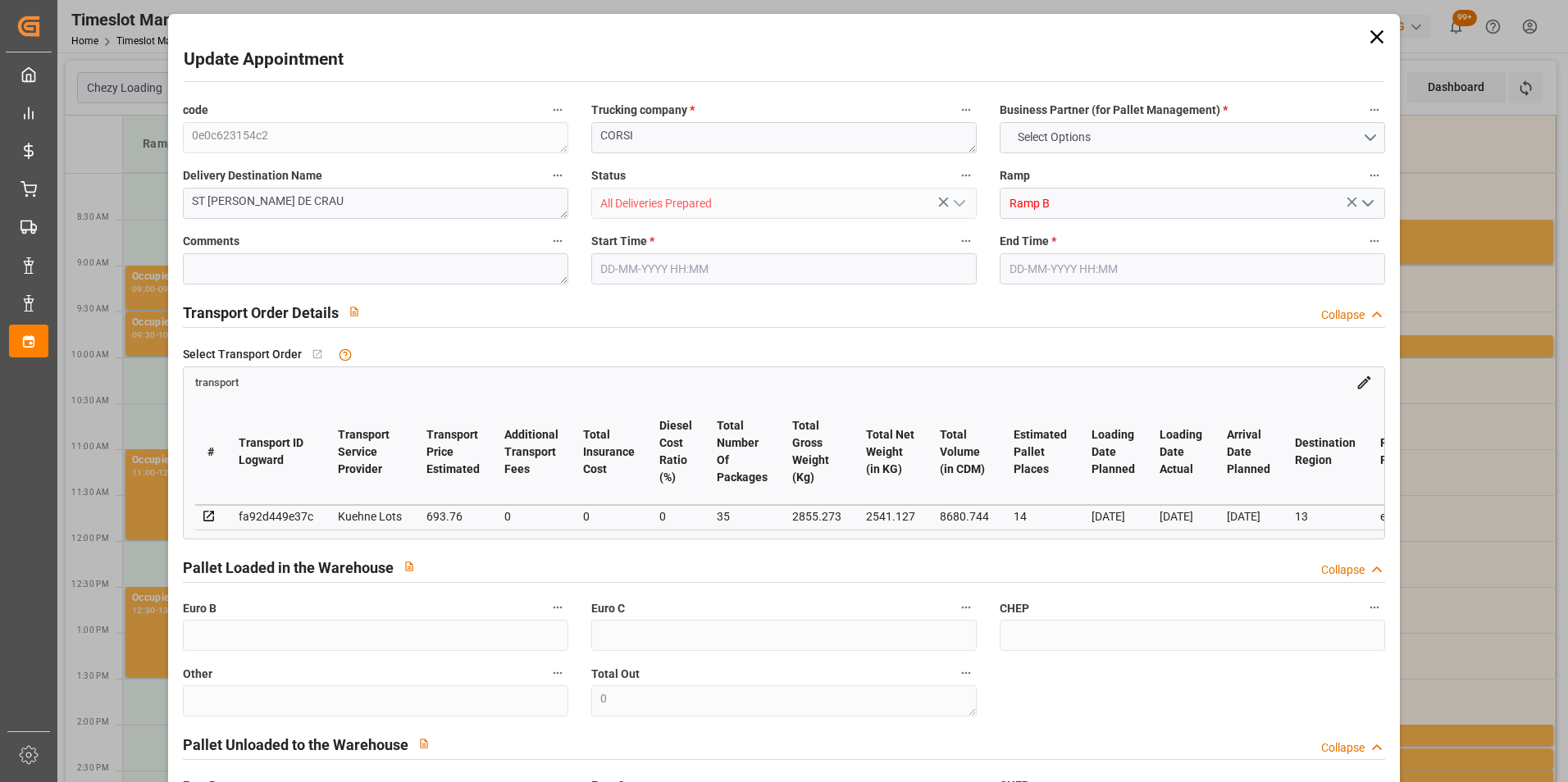
type input "0"
type input "21"
type input "35"
type input "[DATE] 12:30"
type input "[DATE] 12:45"
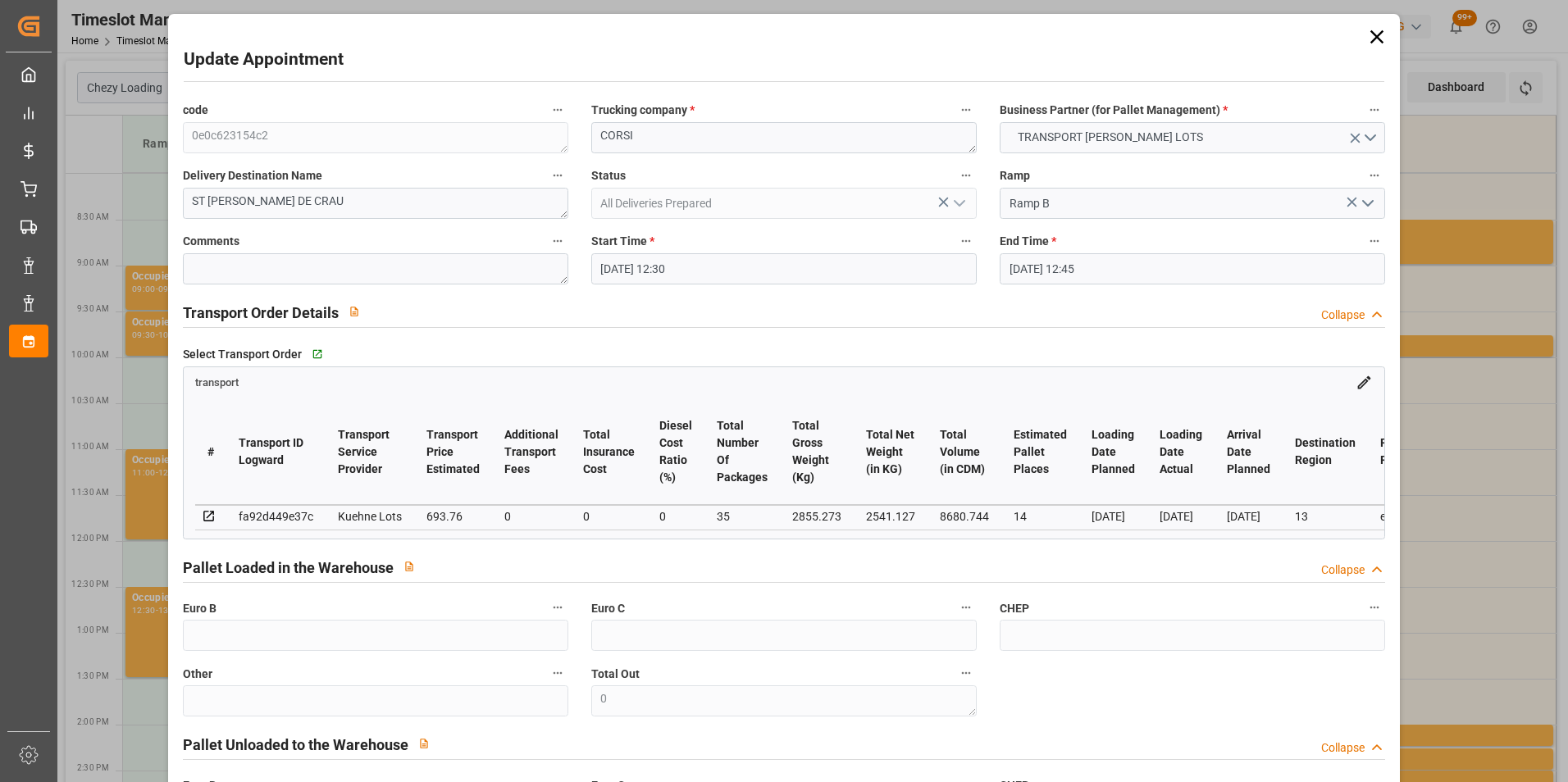
type input "[DATE] 12:59"
type input "[DATE] 11:21"
type input "[DATE]"
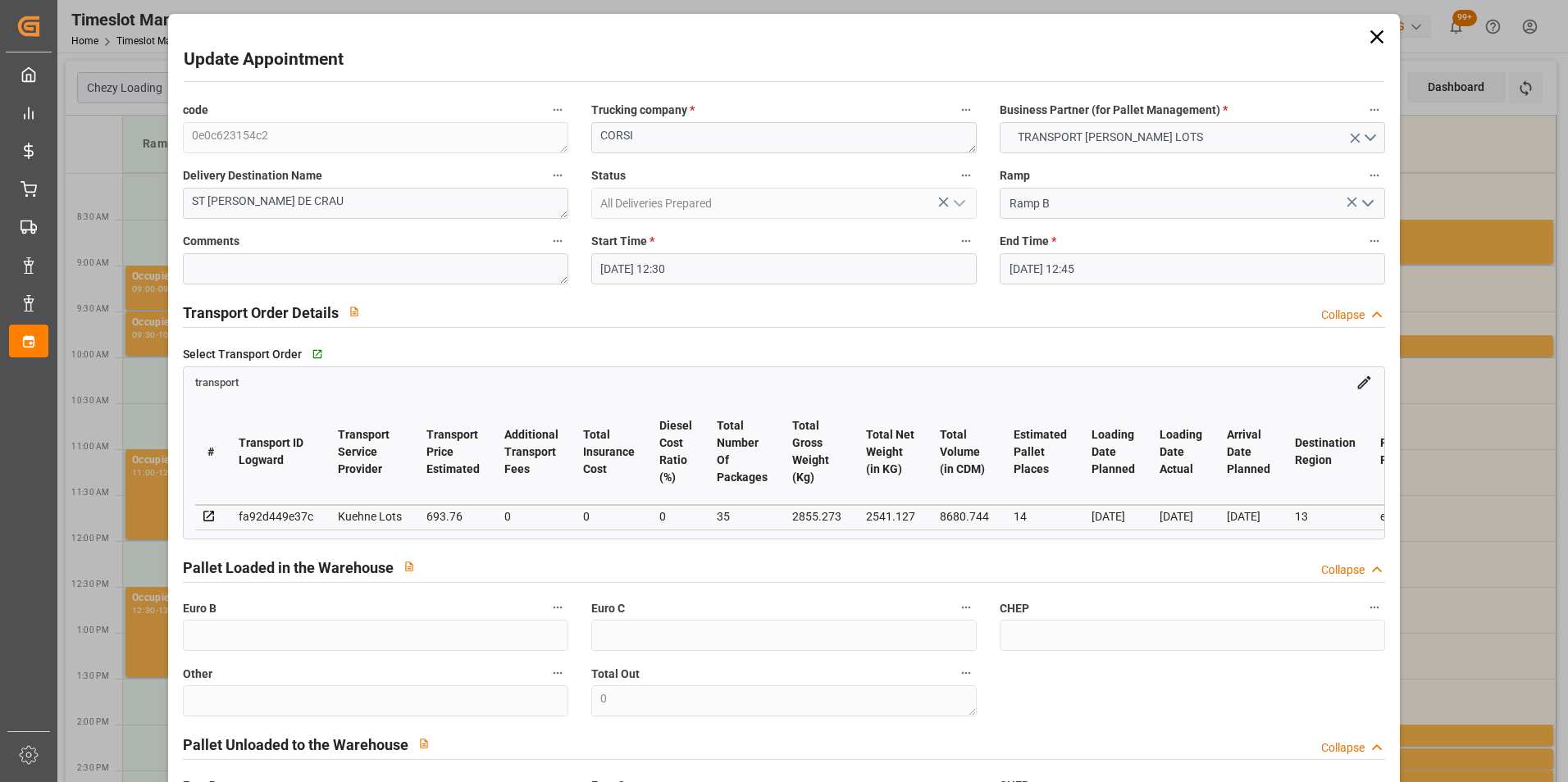
click at [1375, 38] on icon at bounding box center [1377, 37] width 23 height 23
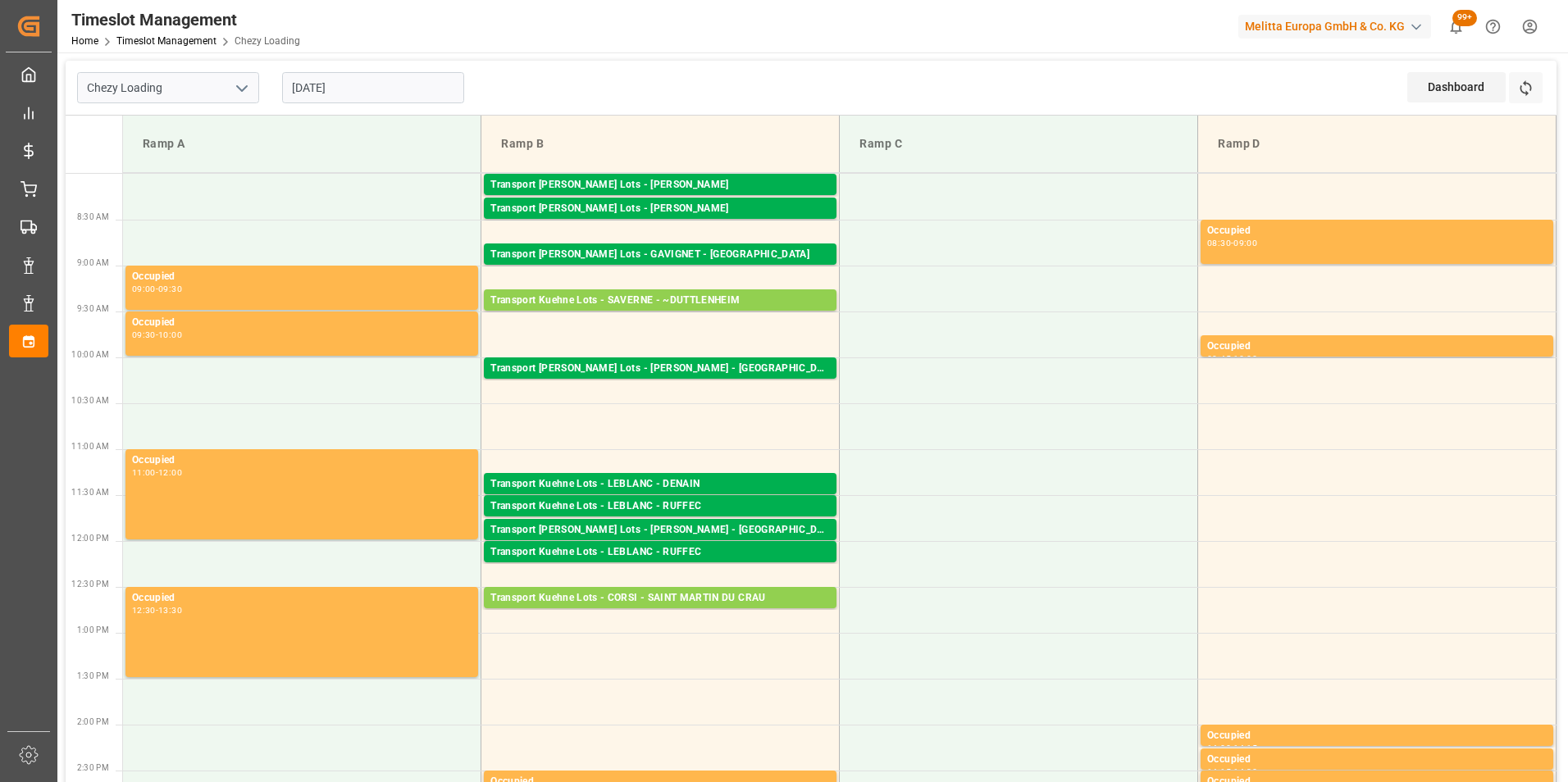
click at [346, 85] on input "[DATE]" at bounding box center [373, 88] width 182 height 31
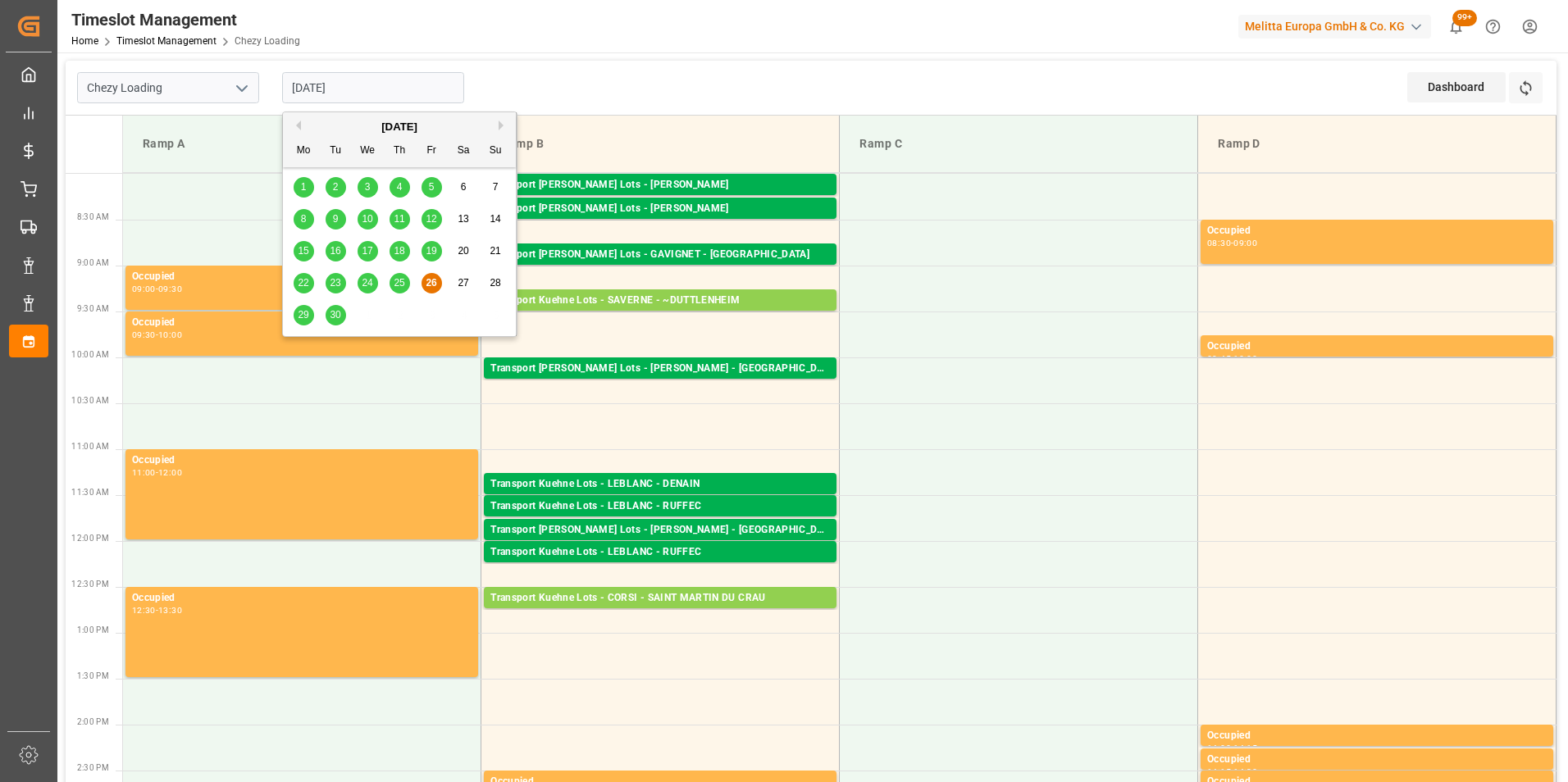
click at [306, 316] on span "29" at bounding box center [303, 315] width 11 height 11
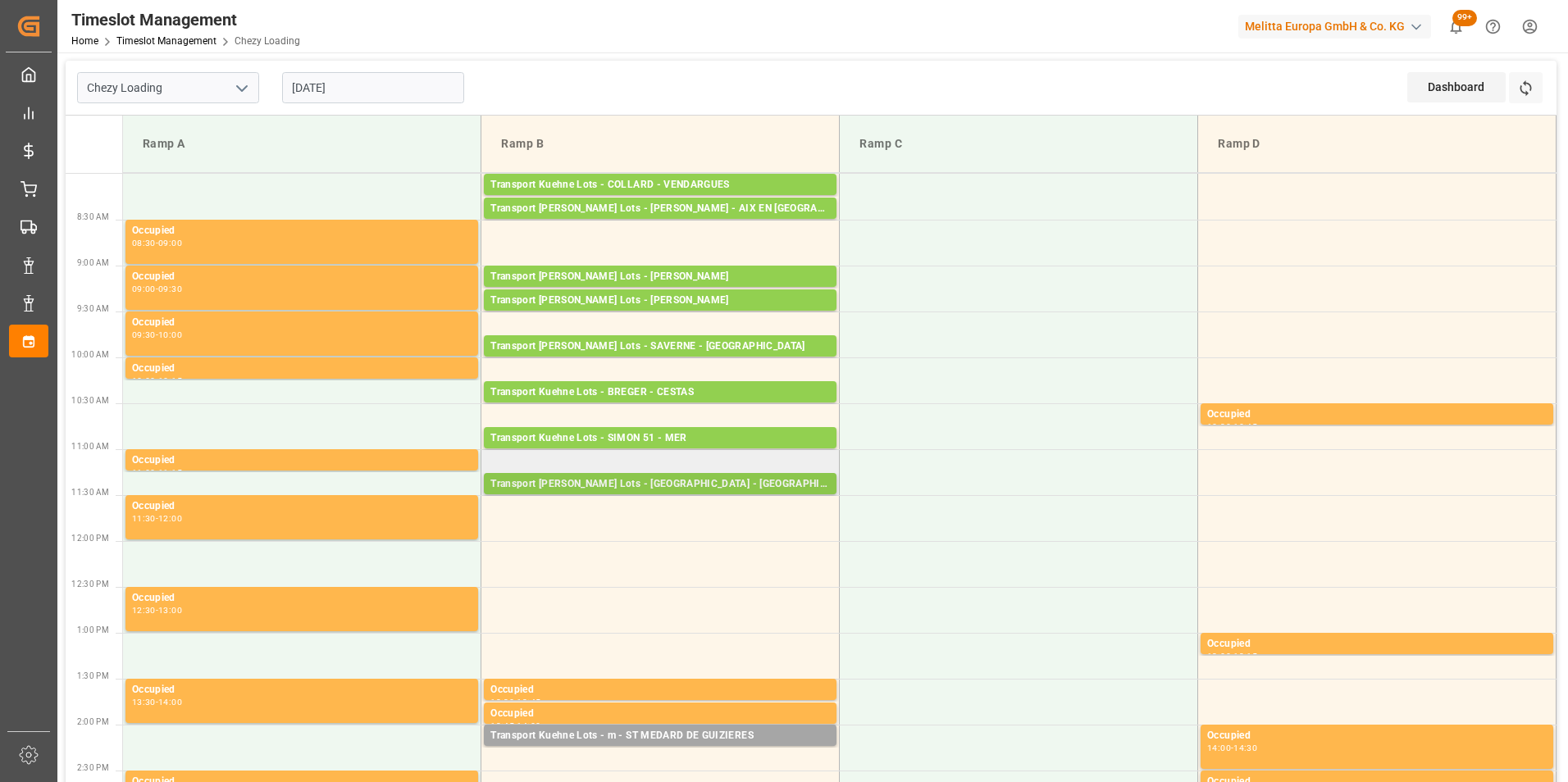
click at [689, 478] on div "Transport [PERSON_NAME] Lots - [GEOGRAPHIC_DATA] - [GEOGRAPHIC_DATA]" at bounding box center [661, 485] width 340 height 16
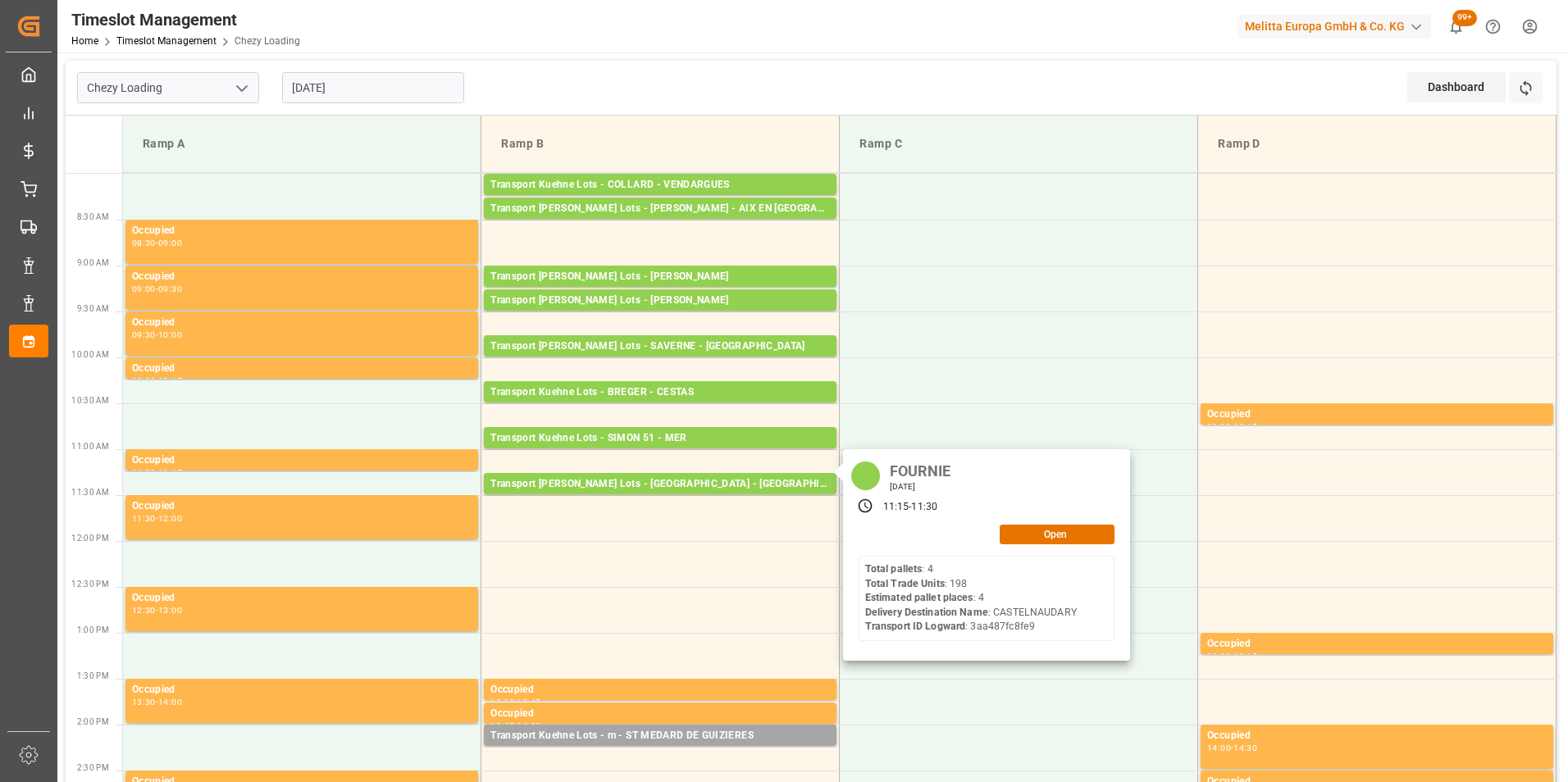
click at [332, 86] on input "[DATE]" at bounding box center [373, 88] width 182 height 31
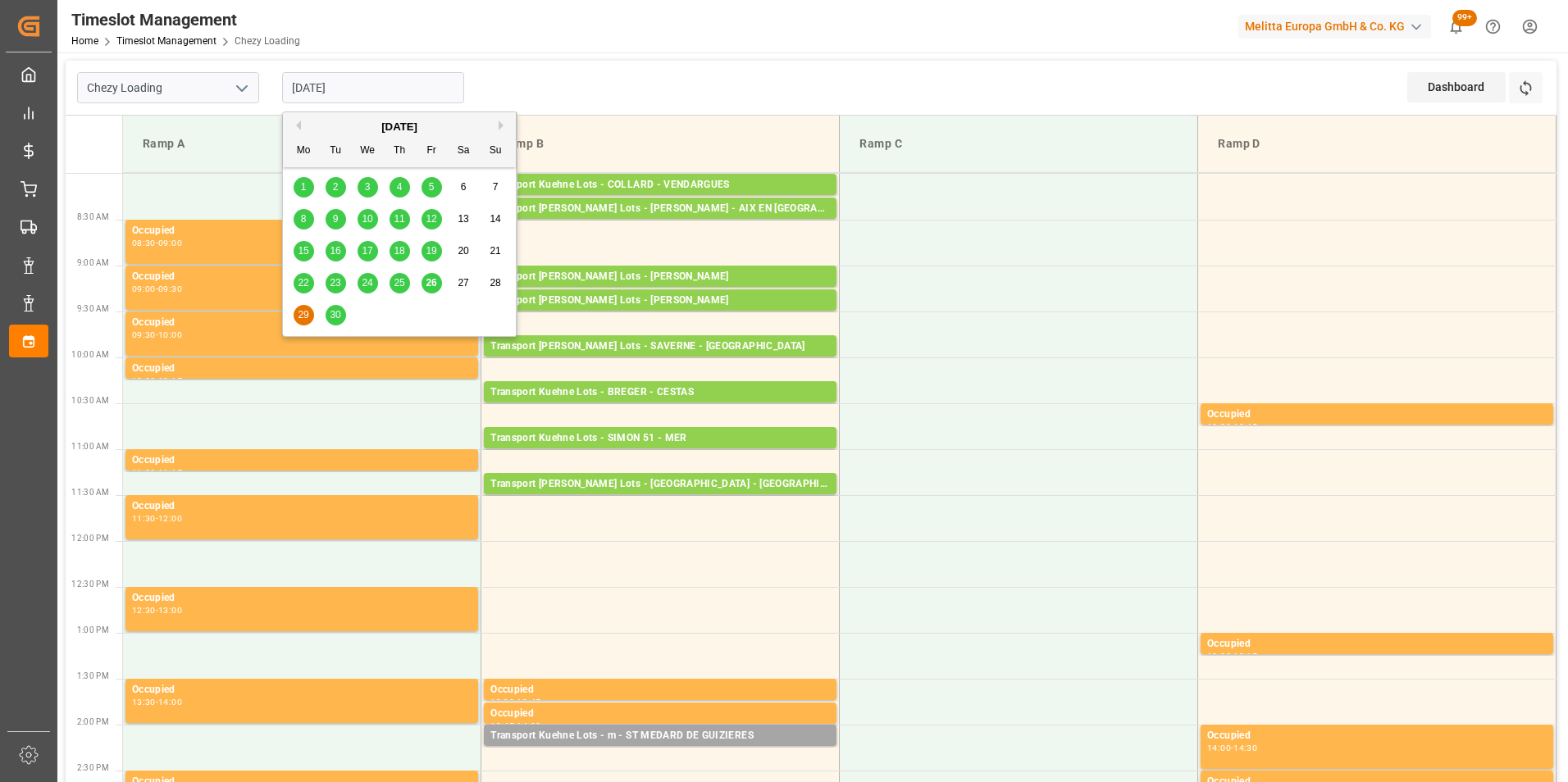
click at [427, 283] on span "26" at bounding box center [431, 283] width 11 height 11
type input "[DATE]"
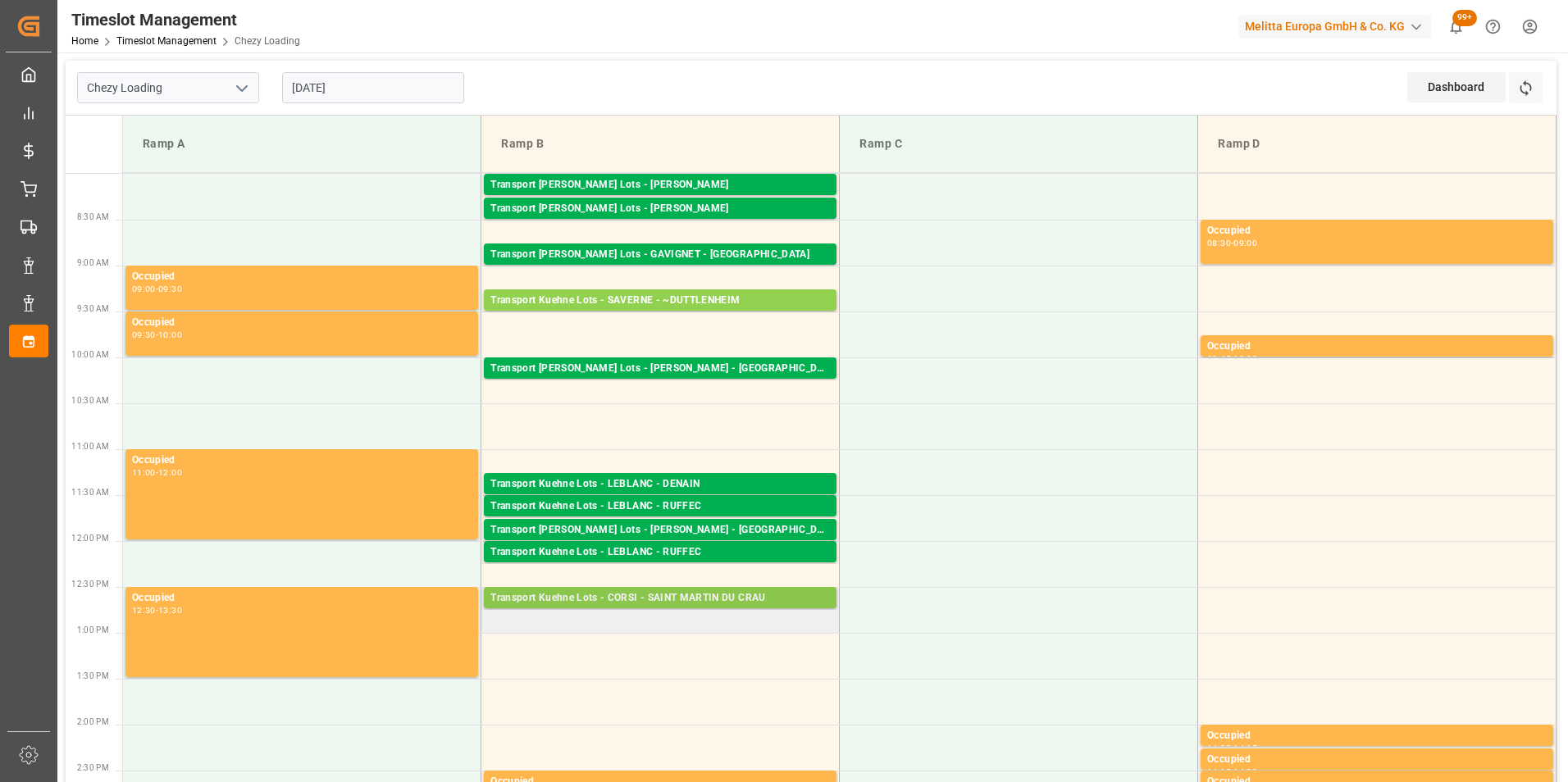
click at [725, 604] on div "Transport Kuehne Lots - CORSI - SAINT MARTIN DU CRAU" at bounding box center [661, 599] width 340 height 16
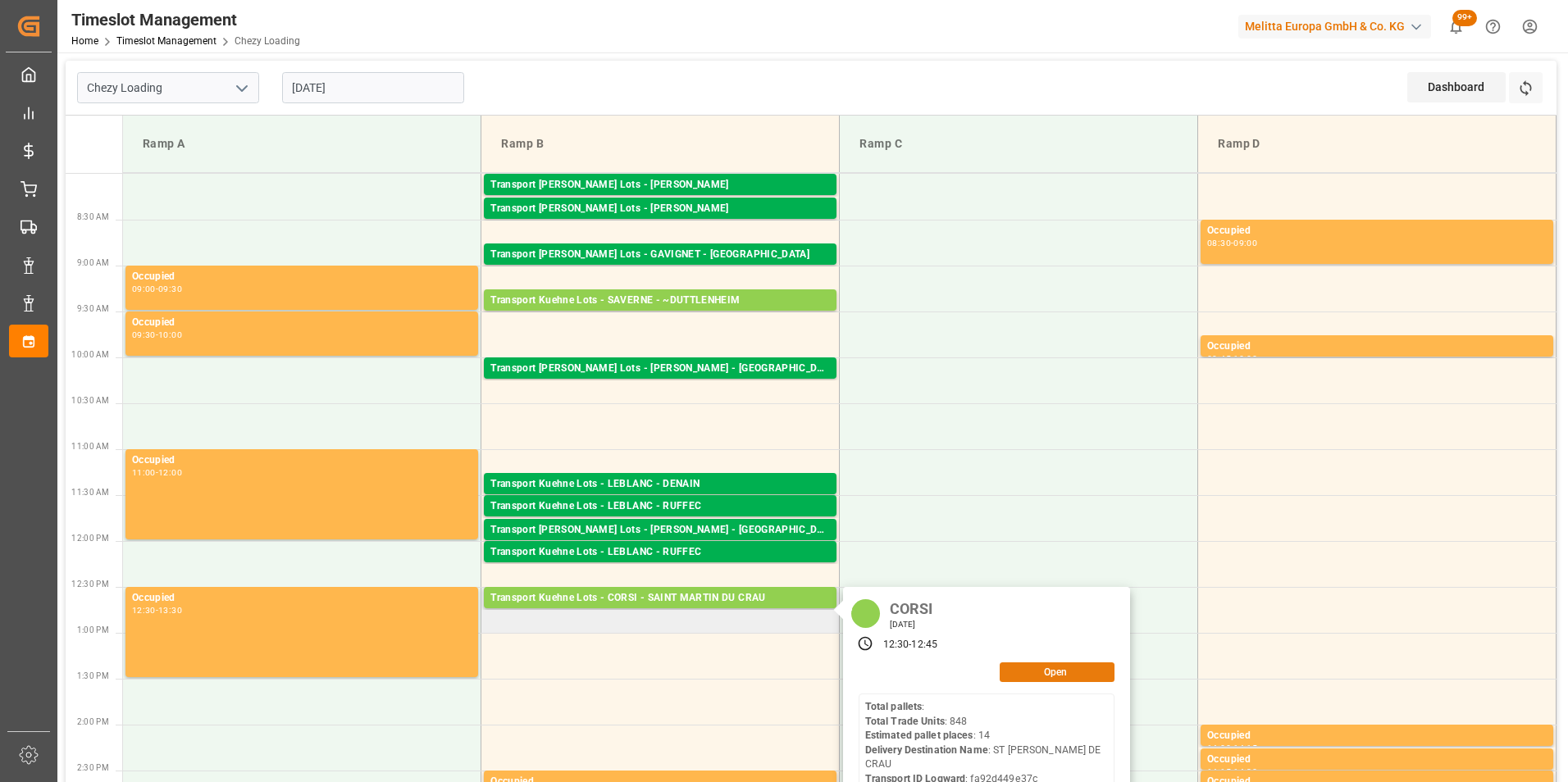
click at [1062, 675] on button "Open" at bounding box center [1057, 673] width 115 height 20
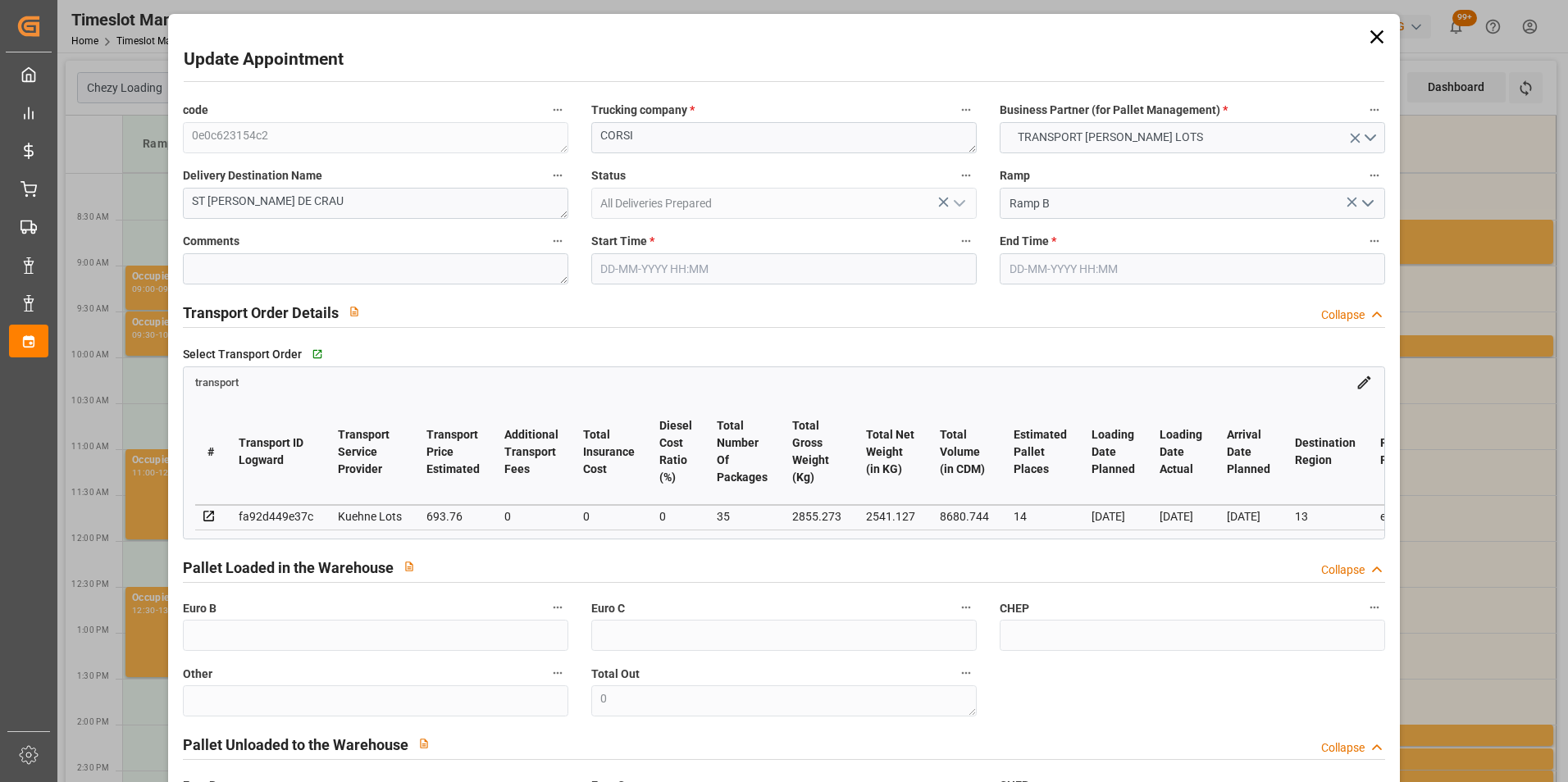
type input "[DATE] 12:30"
type input "[DATE] 12:45"
type input "[DATE] 12:59"
type input "[DATE] 11:21"
type input "[DATE]"
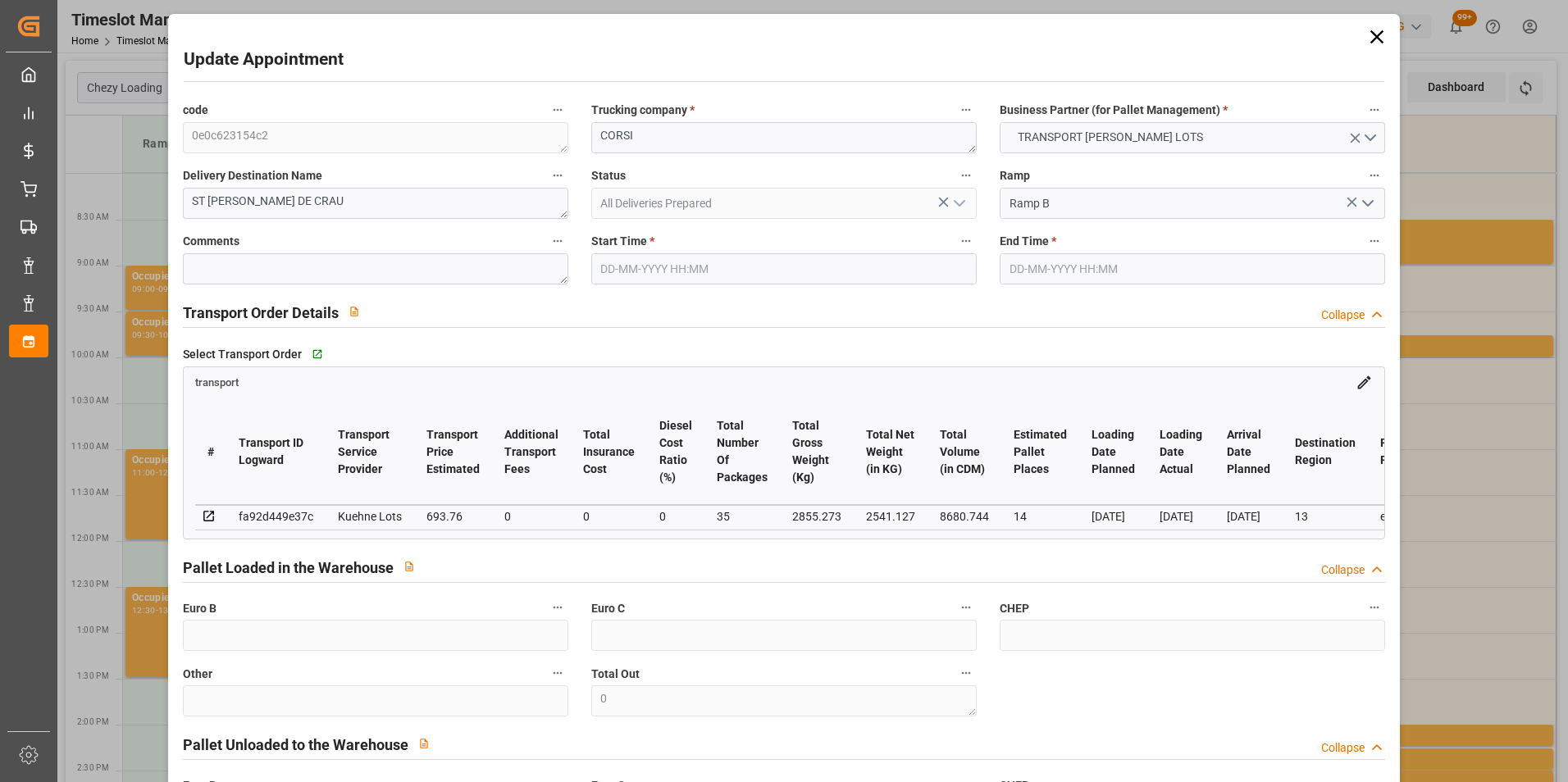
type input "[DATE]"
click at [619, 265] on input "[DATE] 12:30" at bounding box center [784, 269] width 386 height 31
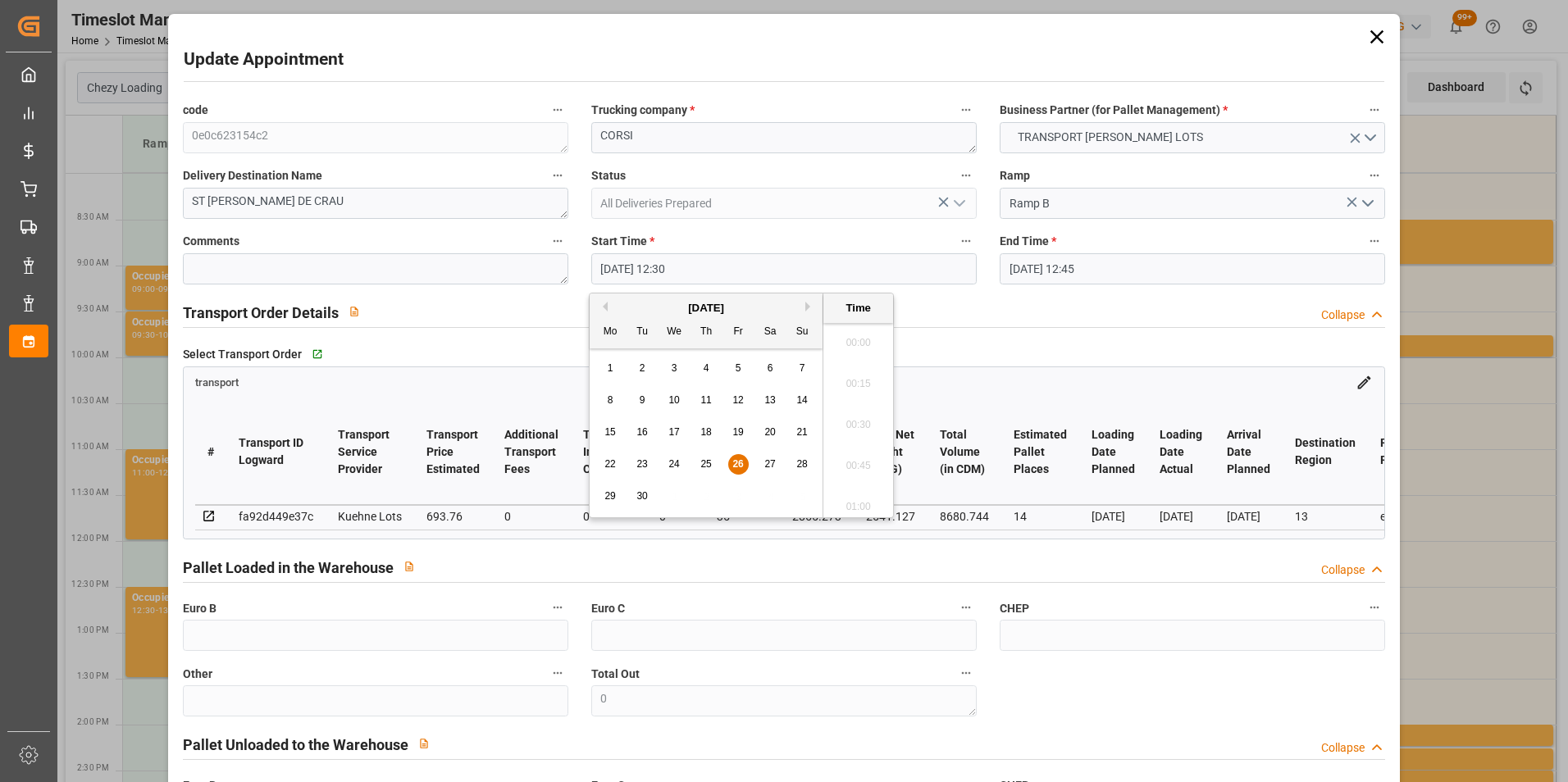
scroll to position [1974, 0]
click at [609, 494] on span "29" at bounding box center [610, 496] width 11 height 11
click at [859, 386] on li "11:45" at bounding box center [857, 379] width 70 height 41
type input "[DATE] 11:45"
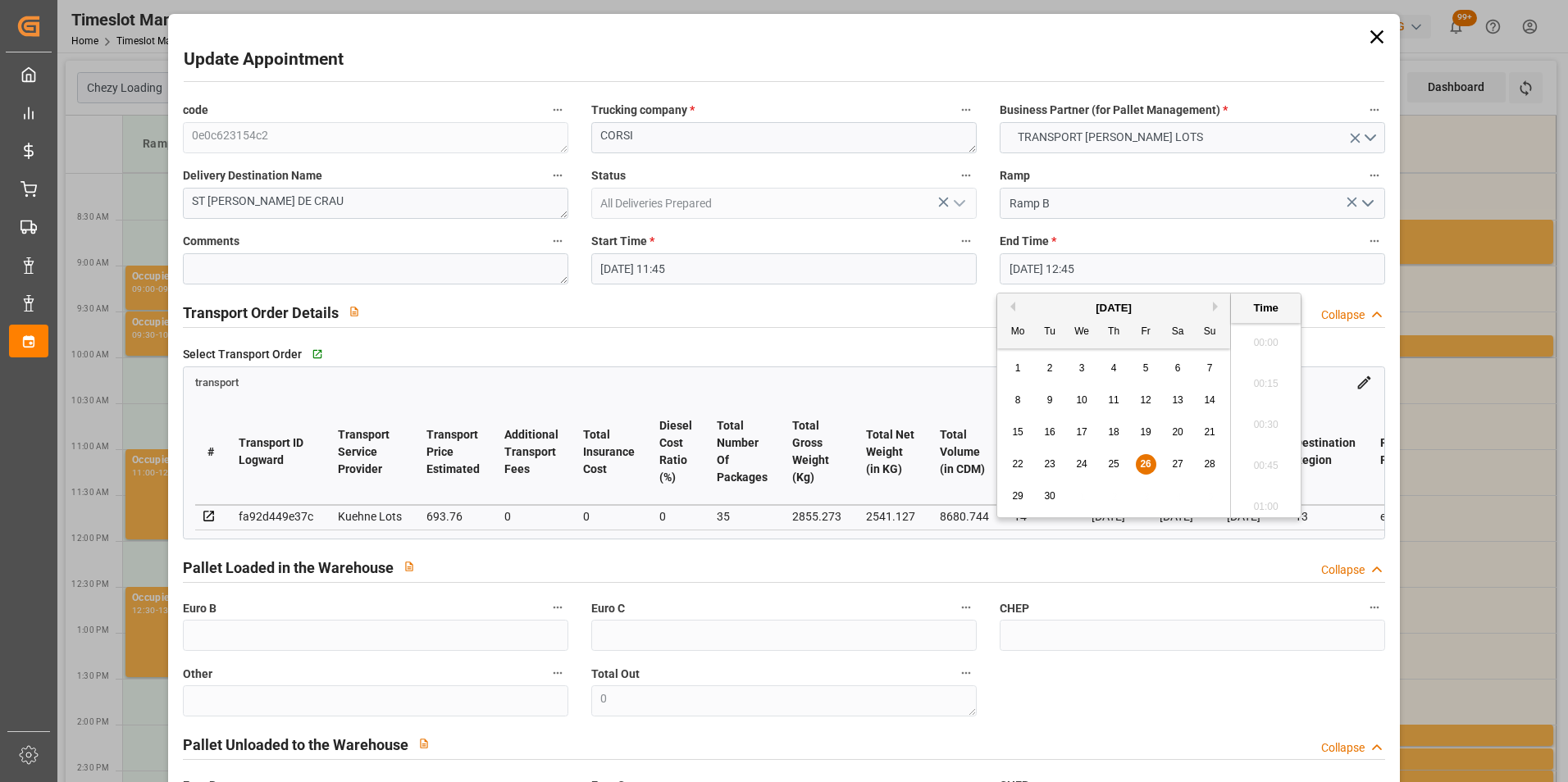
click at [1013, 267] on input "[DATE] 12:45" at bounding box center [1192, 269] width 386 height 31
click at [1011, 498] on div "29" at bounding box center [1017, 497] width 21 height 20
click at [1267, 381] on li "12:00" at bounding box center [1265, 379] width 70 height 41
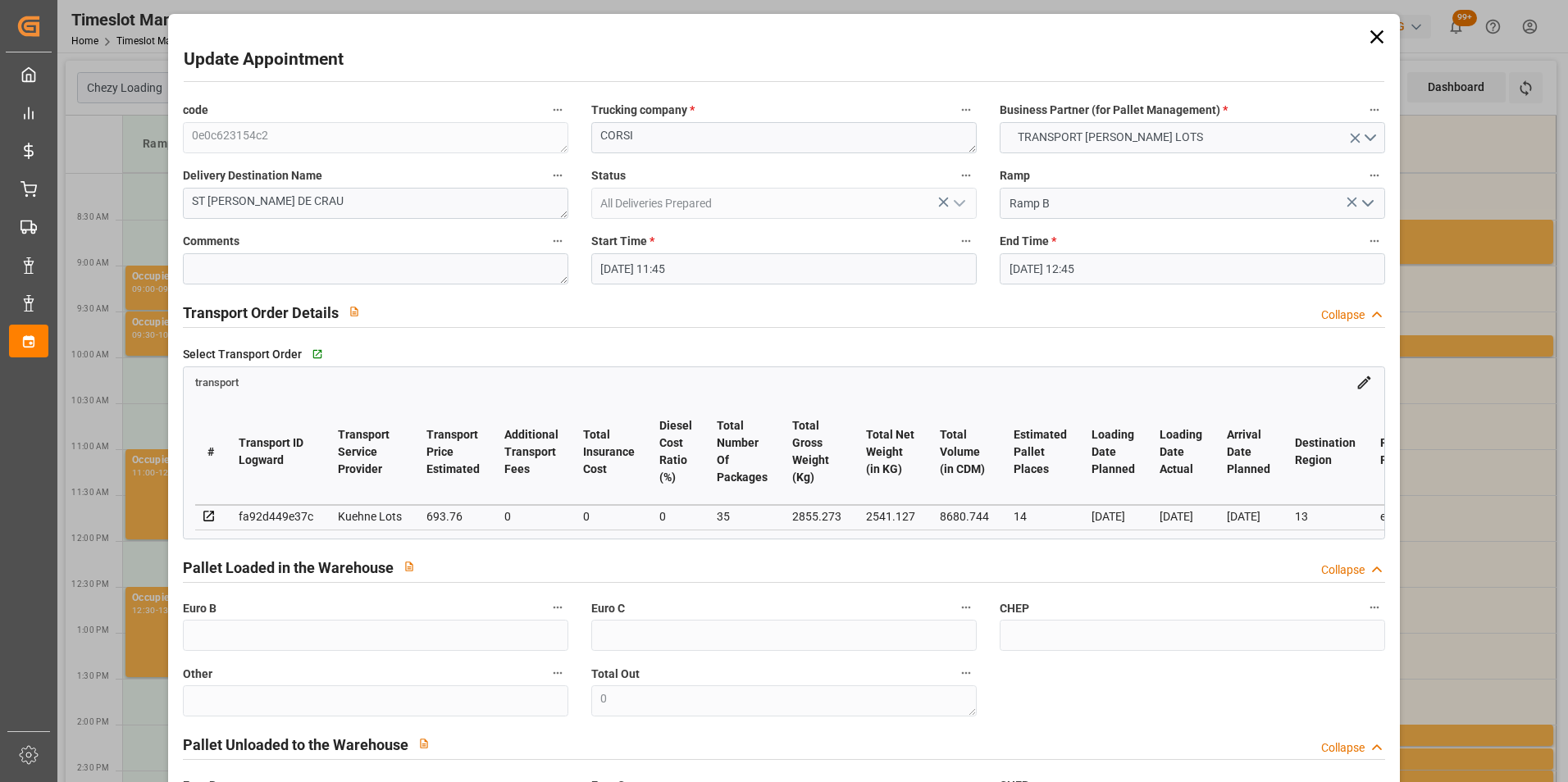
type input "[DATE] 12:00"
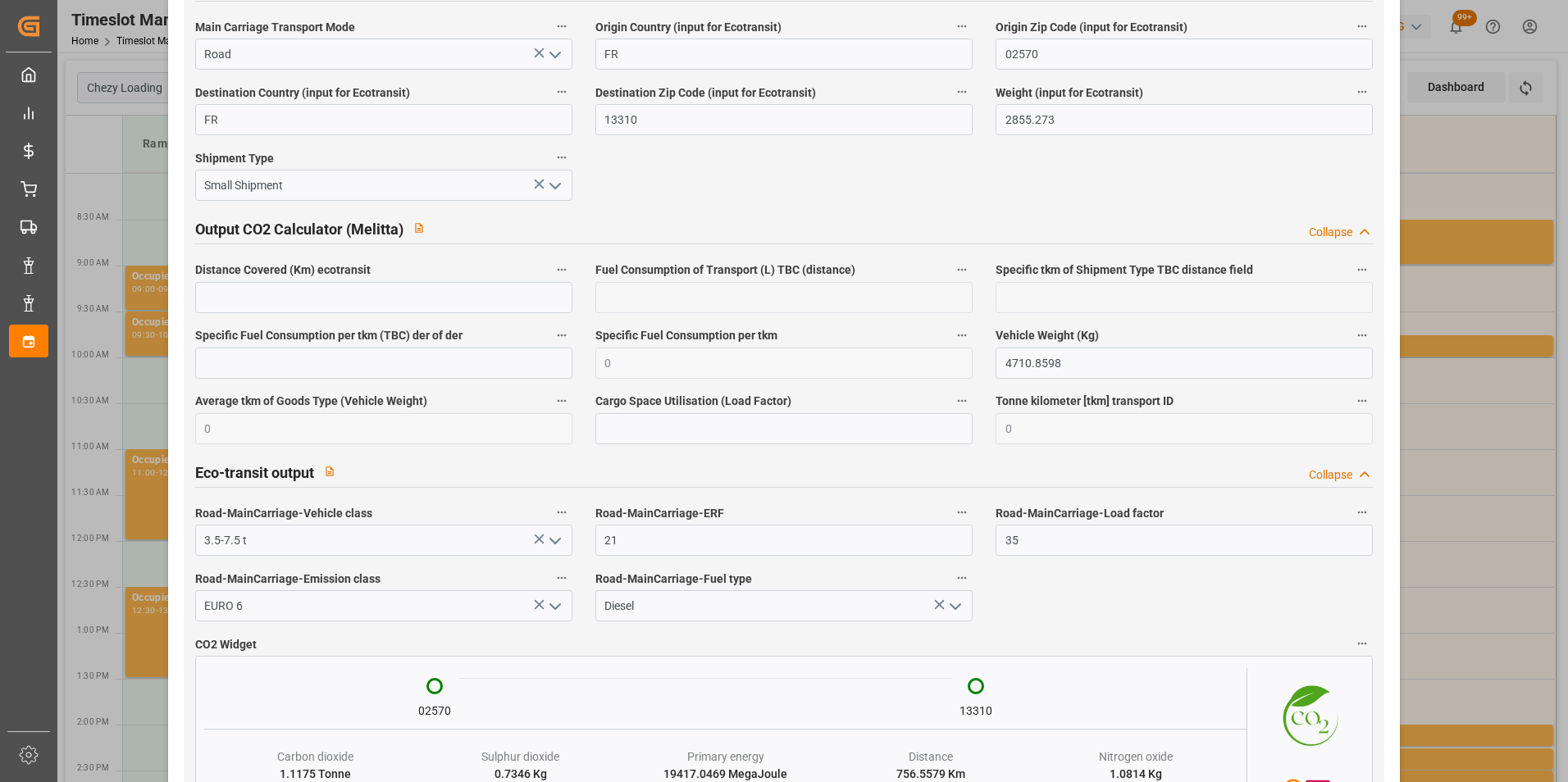
scroll to position [2700, 0]
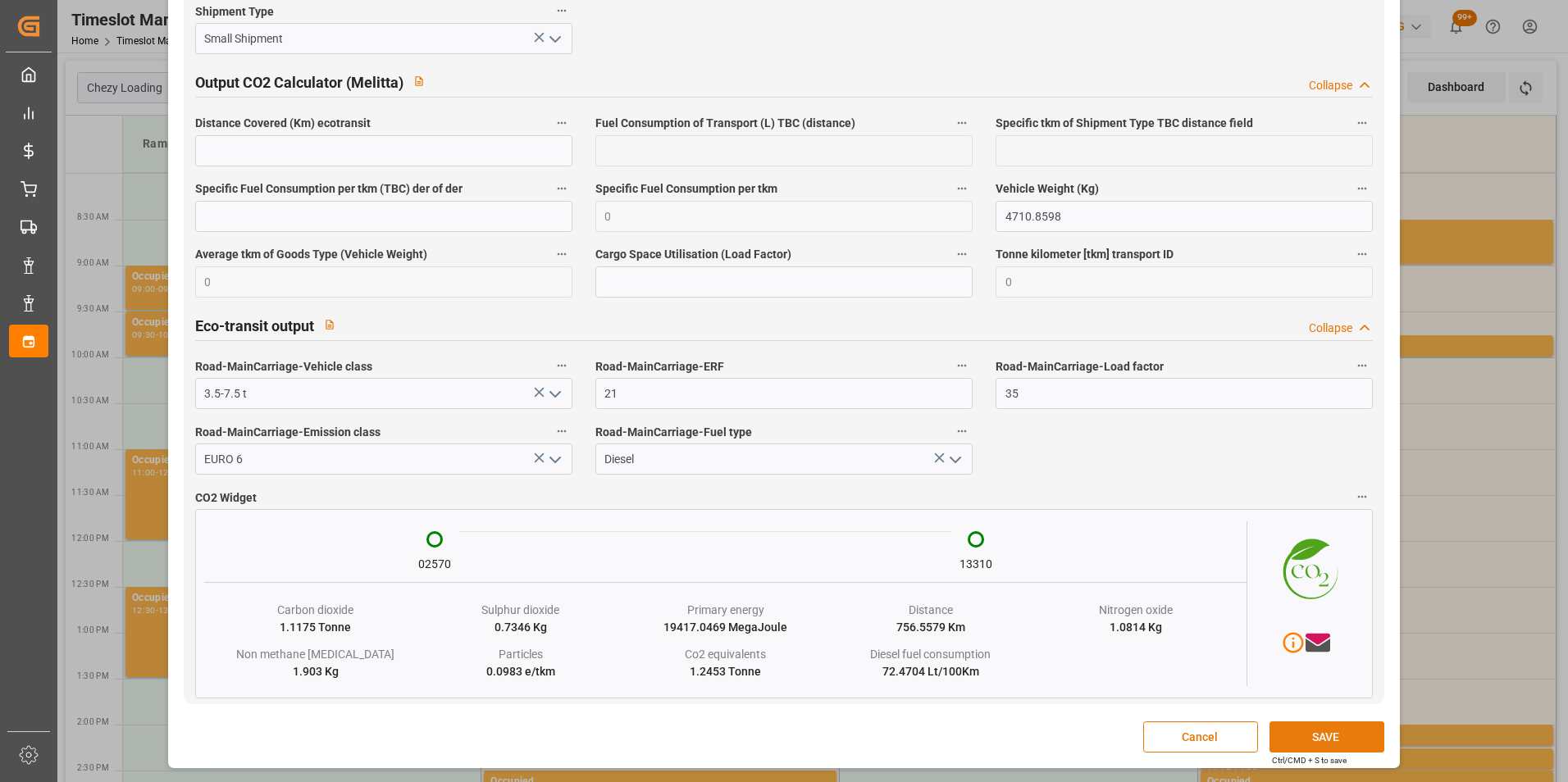
click at [1298, 741] on button "SAVE" at bounding box center [1327, 737] width 115 height 31
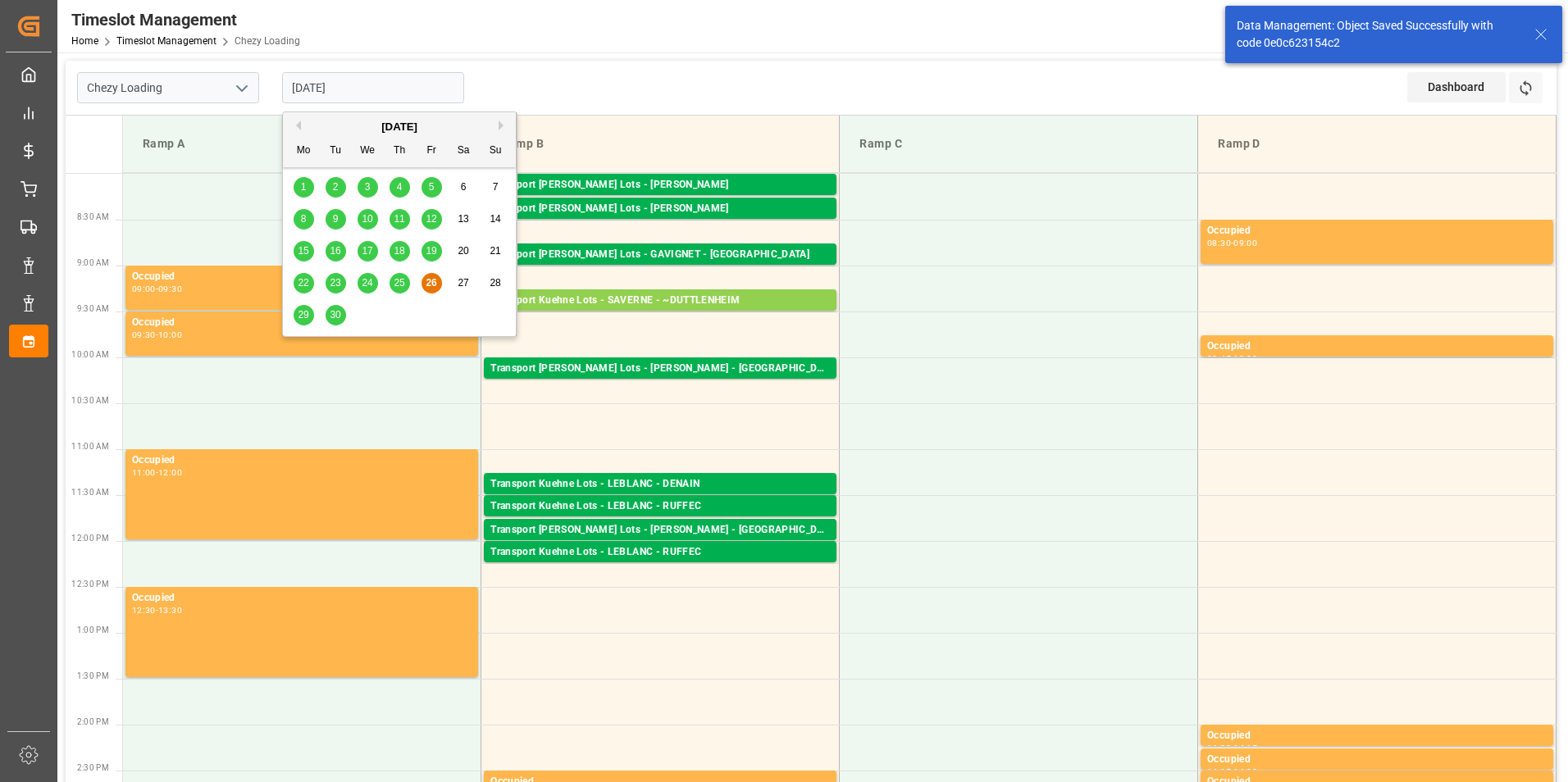
click at [309, 89] on input "[DATE]" at bounding box center [373, 88] width 182 height 31
click at [301, 311] on span "29" at bounding box center [303, 315] width 11 height 11
type input "[DATE]"
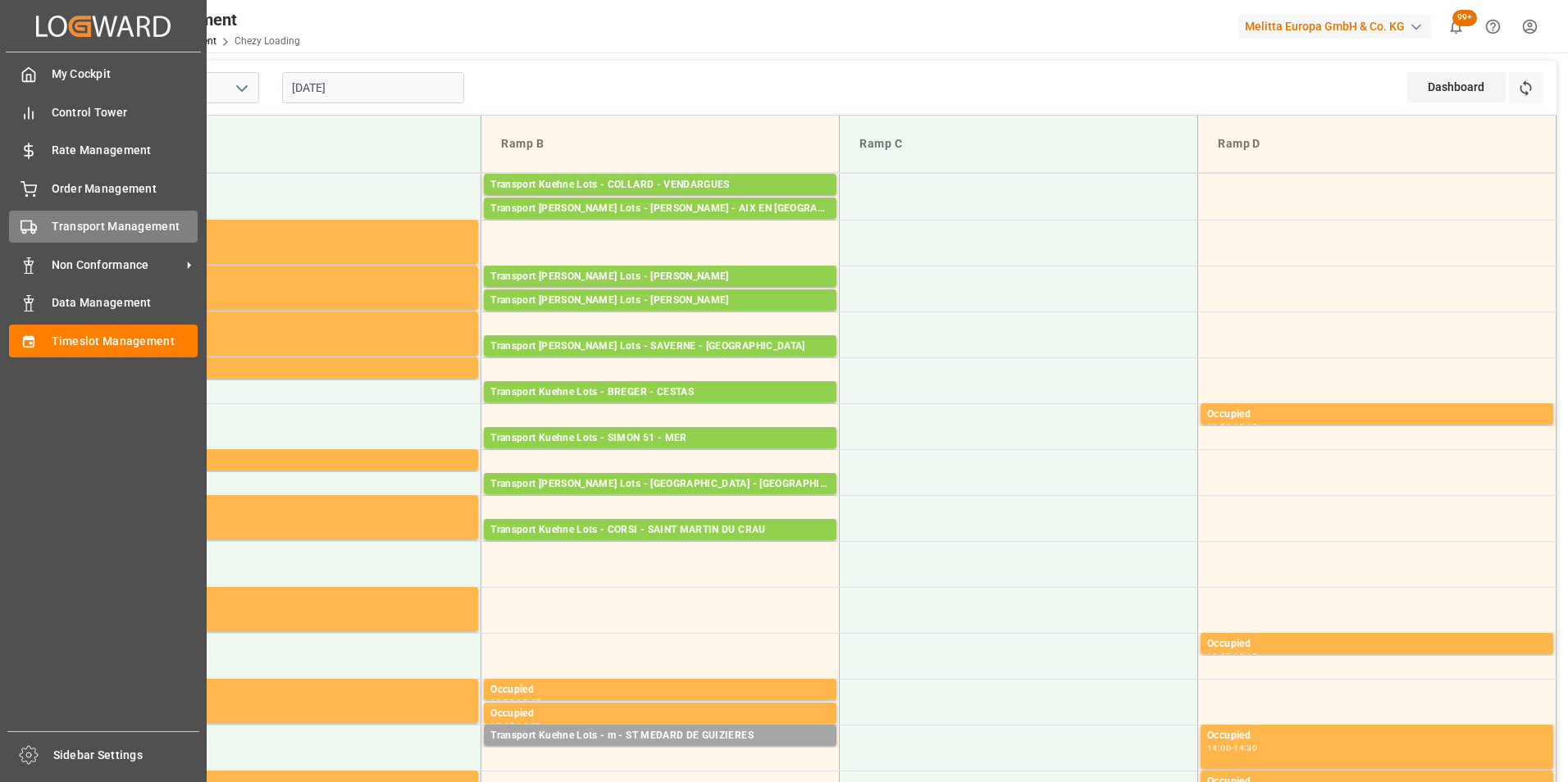
click at [74, 229] on span "Transport Management" at bounding box center [125, 226] width 147 height 17
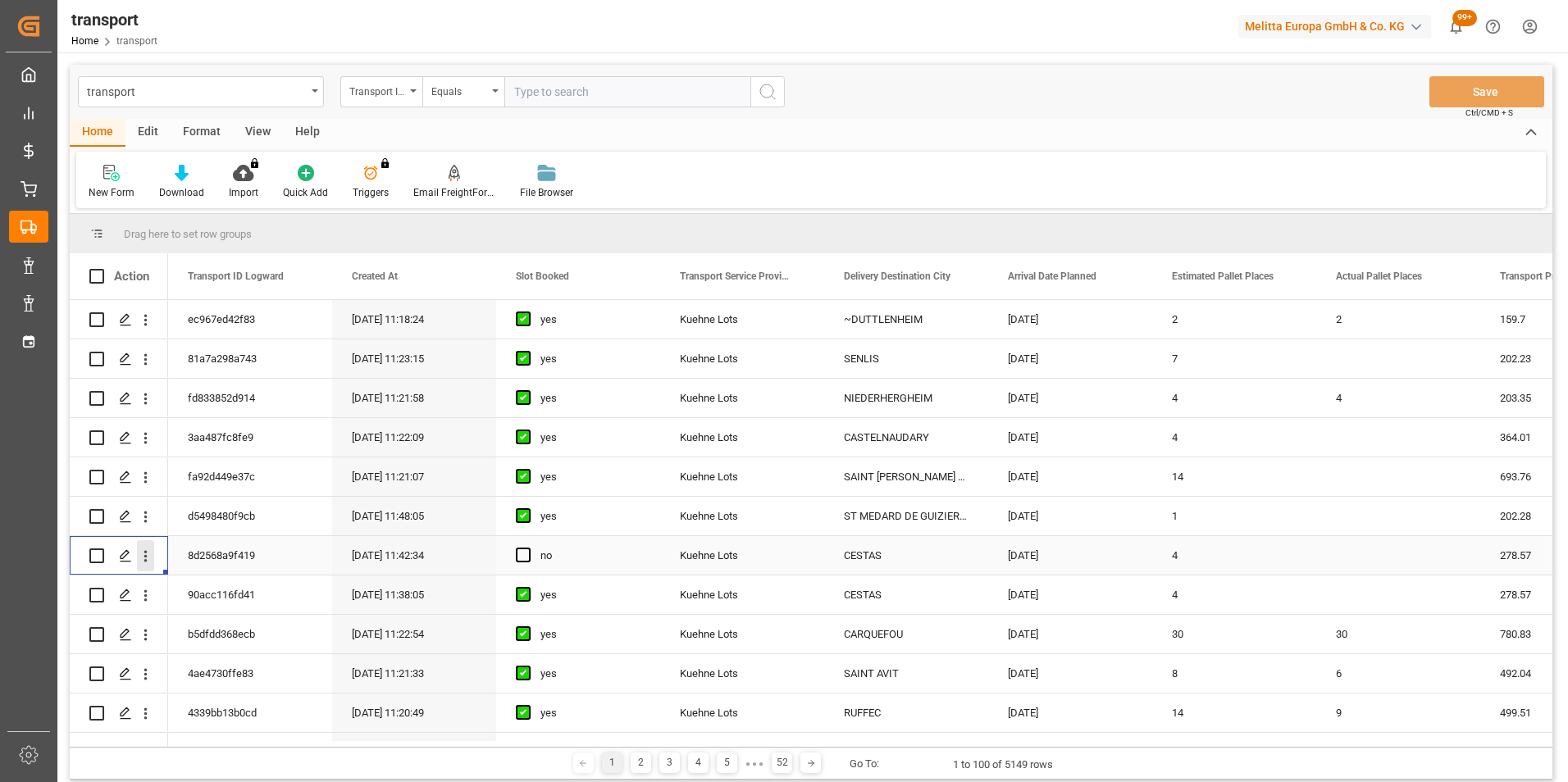
click at [144, 556] on icon "open menu" at bounding box center [145, 556] width 17 height 17
click at [227, 582] on div "Open in new tab" at bounding box center [239, 592] width 203 height 34
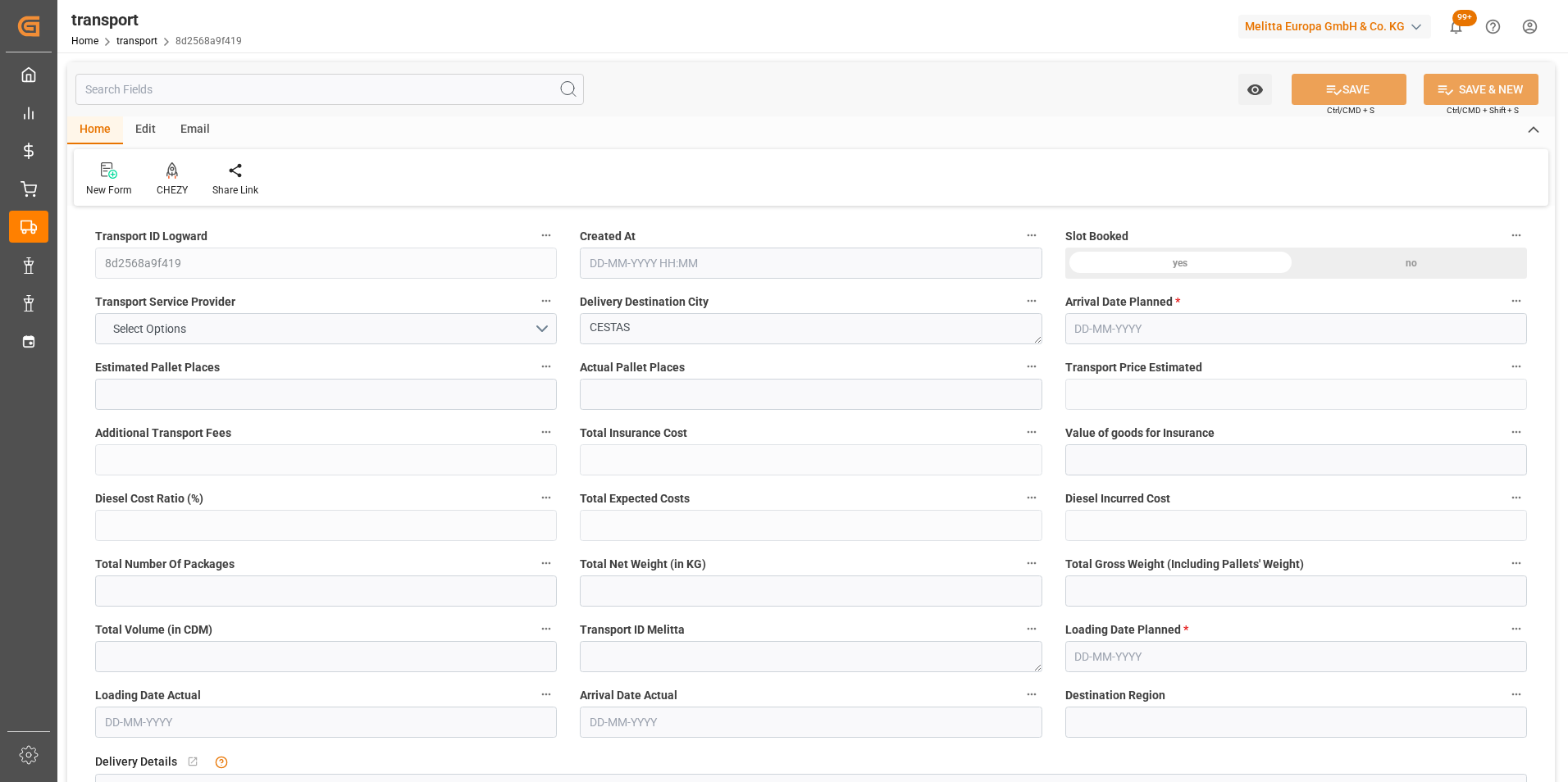
type input "4"
type input "278.57"
type input "0"
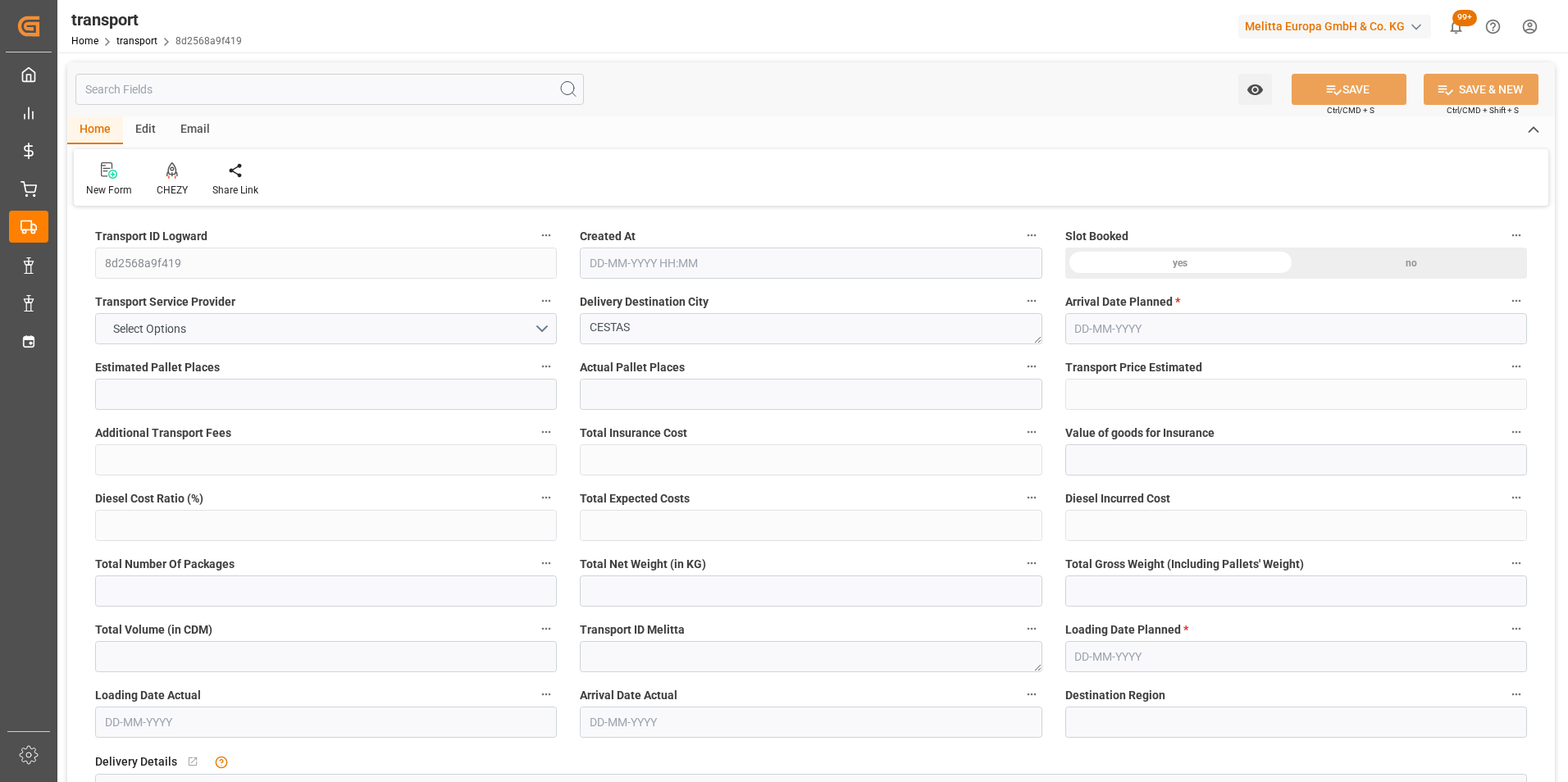
type input "278.57"
type input "0"
type input "728.46"
type input "1270.356"
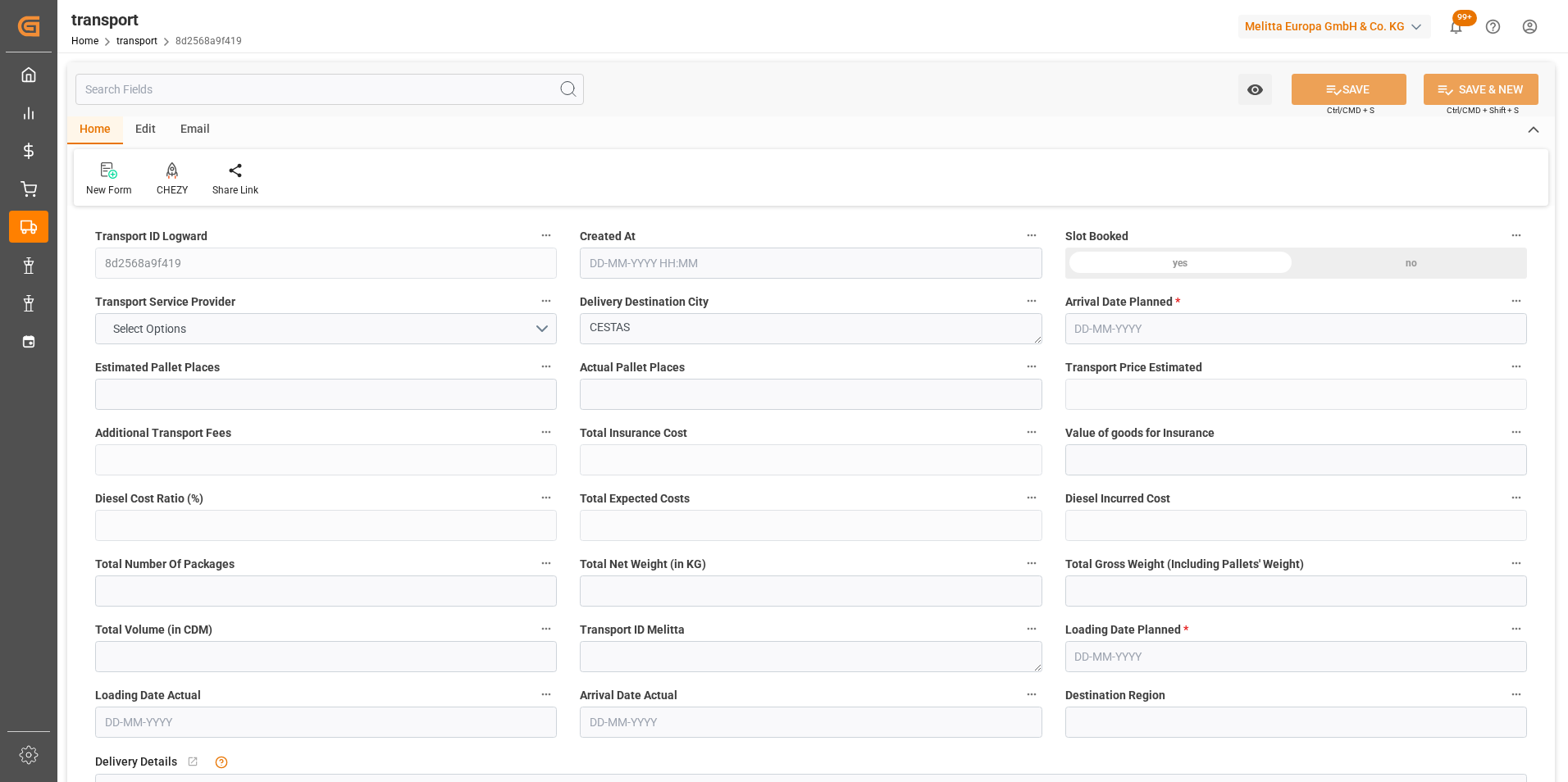
type input "3579.792"
type input "33"
type input "1"
type input "214"
type input "12"
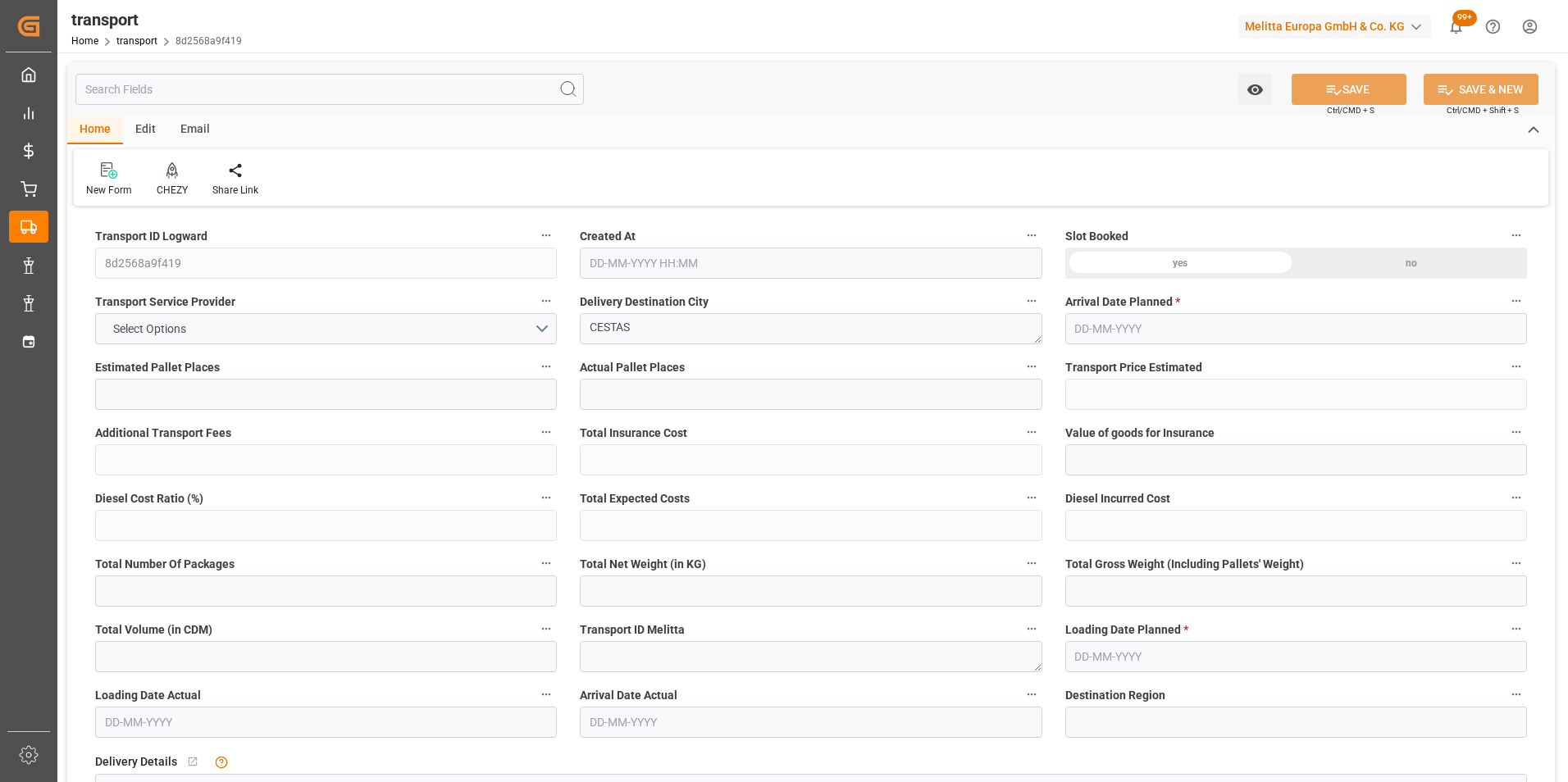
type input "101"
type input "965.244"
type input "0"
type input "4710.8598"
type input "0"
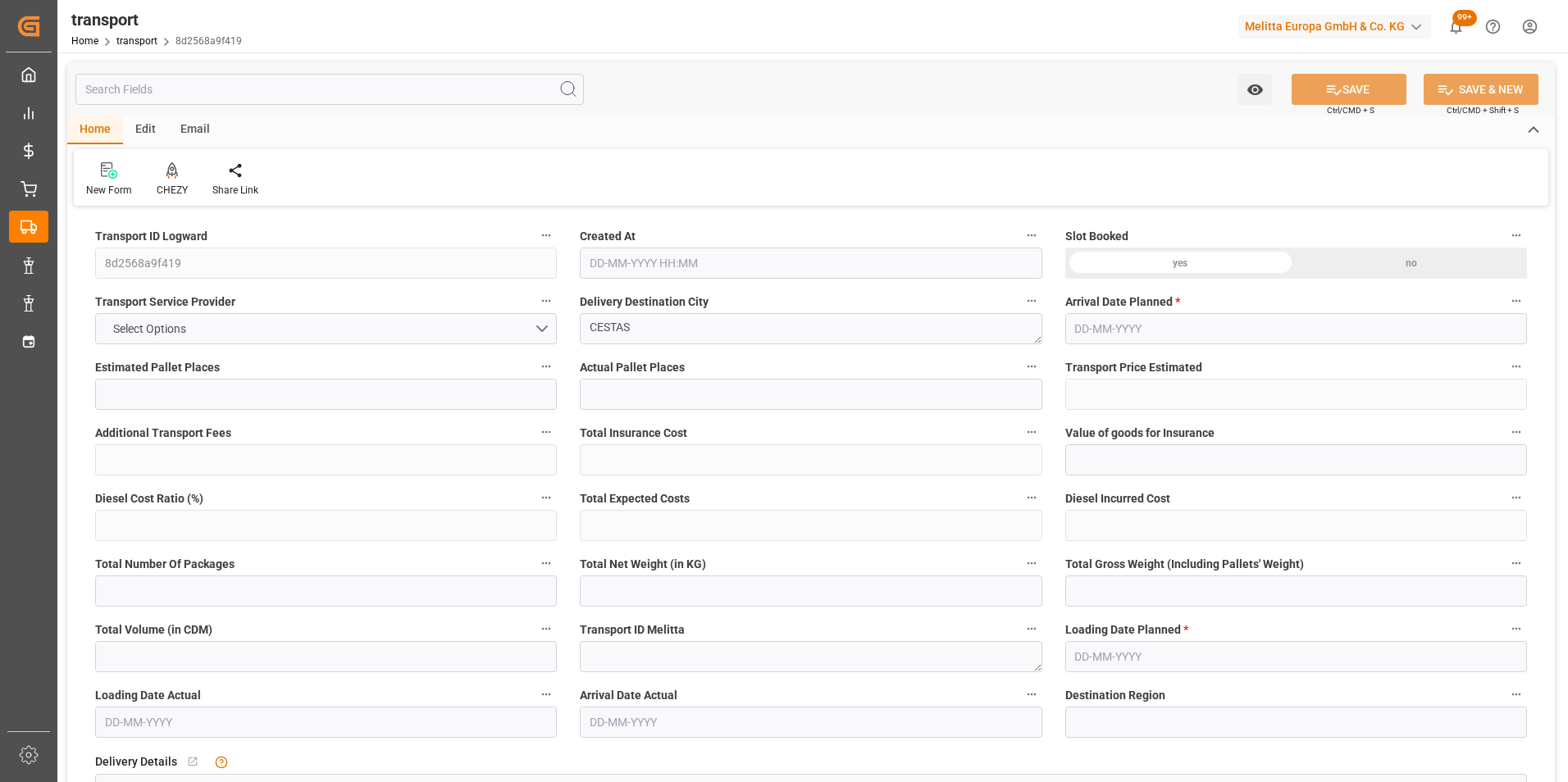
type input "0"
type input "21"
type input "35"
type input "26-09-2025 11:42"
type input "[DATE]"
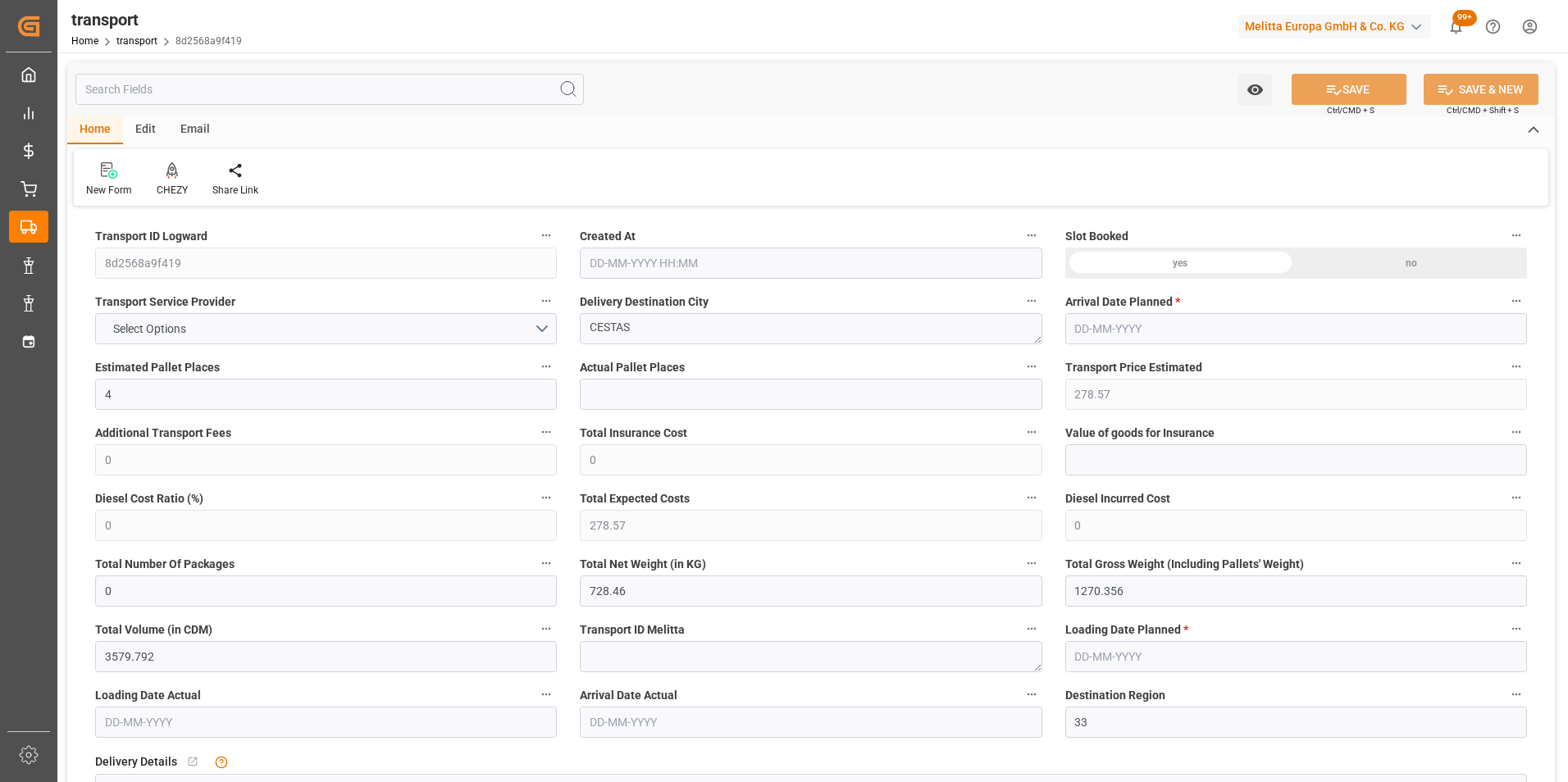
type input "[DATE]"
click at [171, 187] on div "CHEZY" at bounding box center [172, 190] width 31 height 15
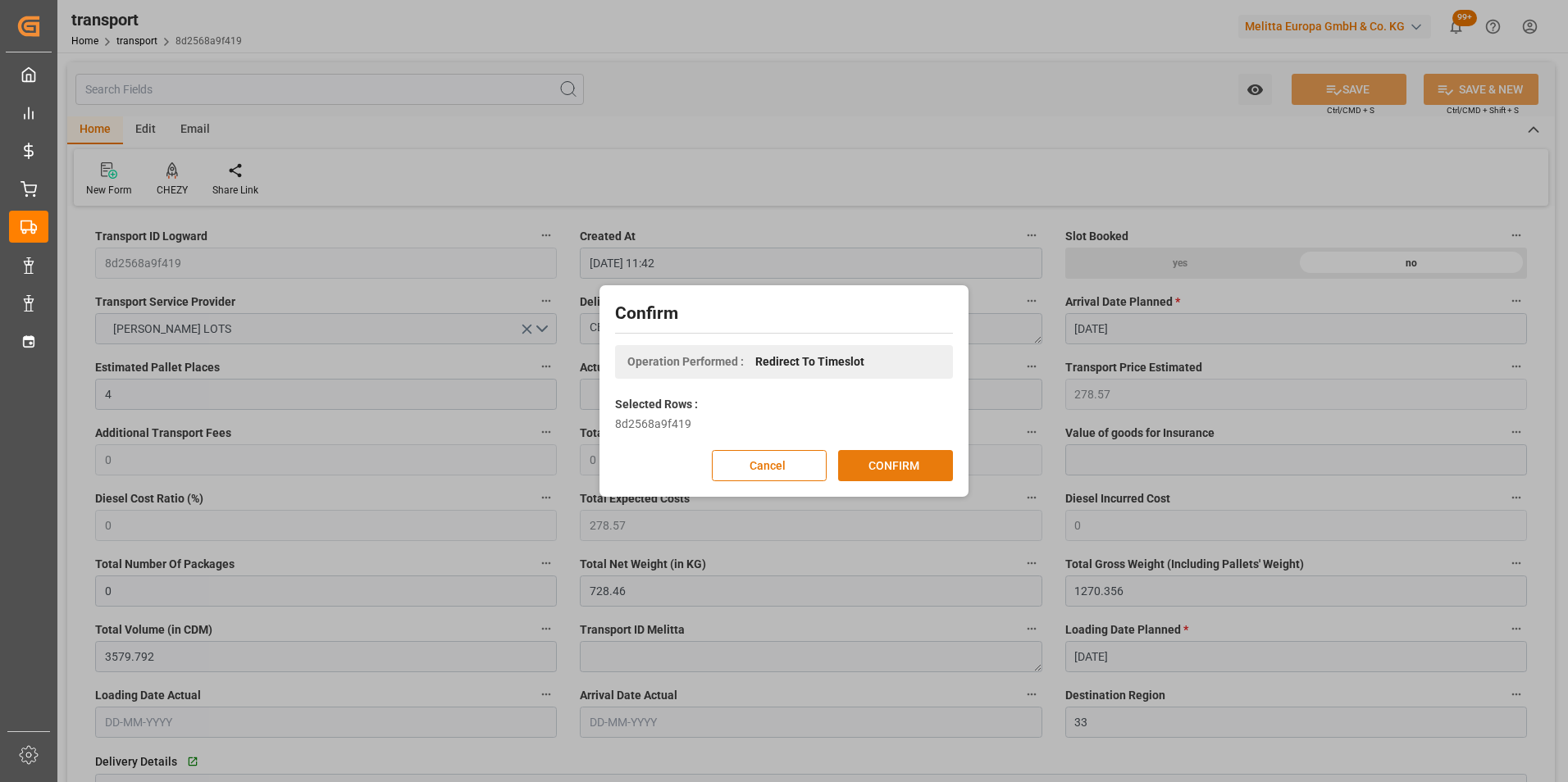
click at [883, 468] on button "CONFIRM" at bounding box center [895, 466] width 115 height 31
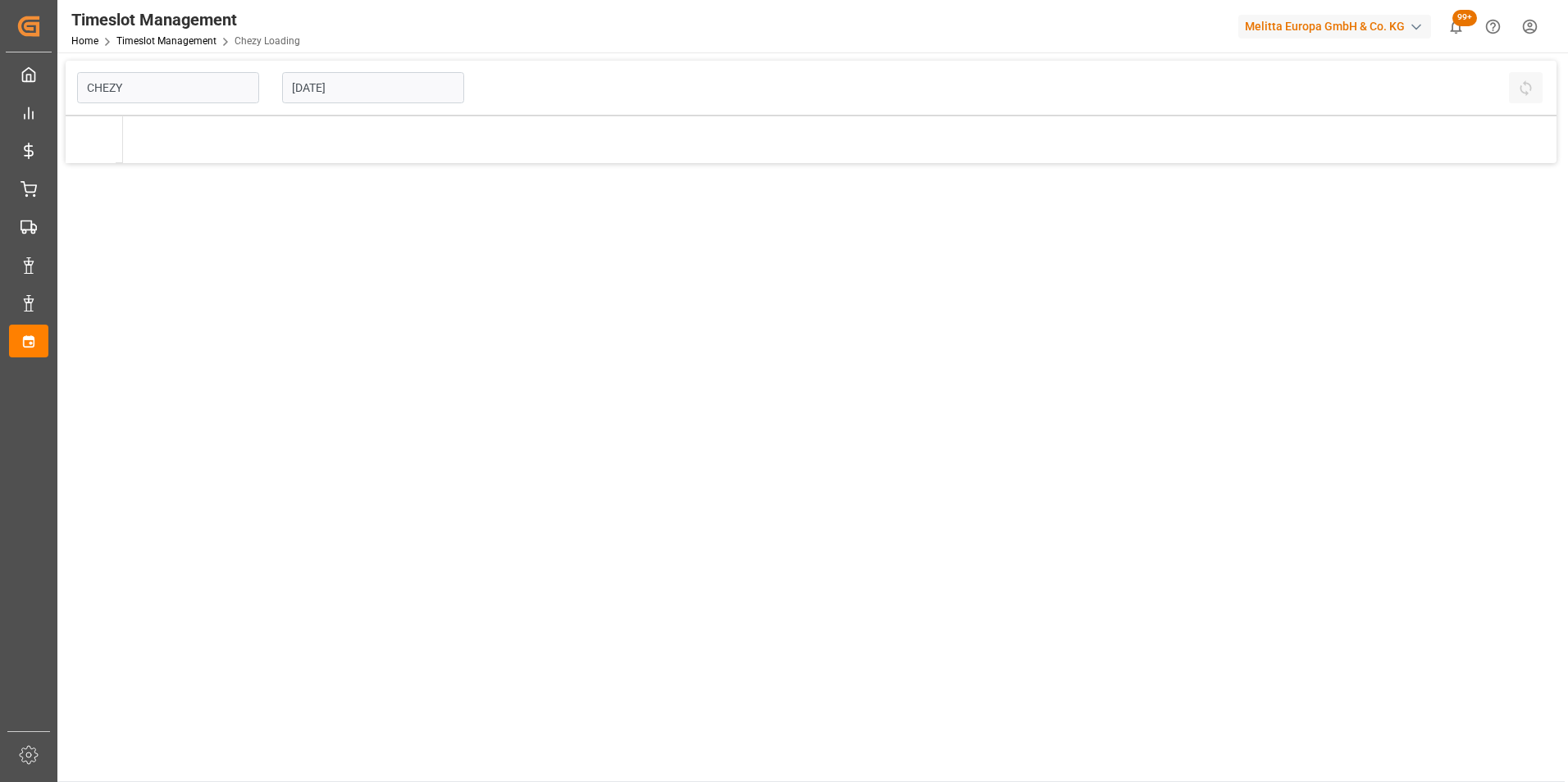
type input "Chezy Loading"
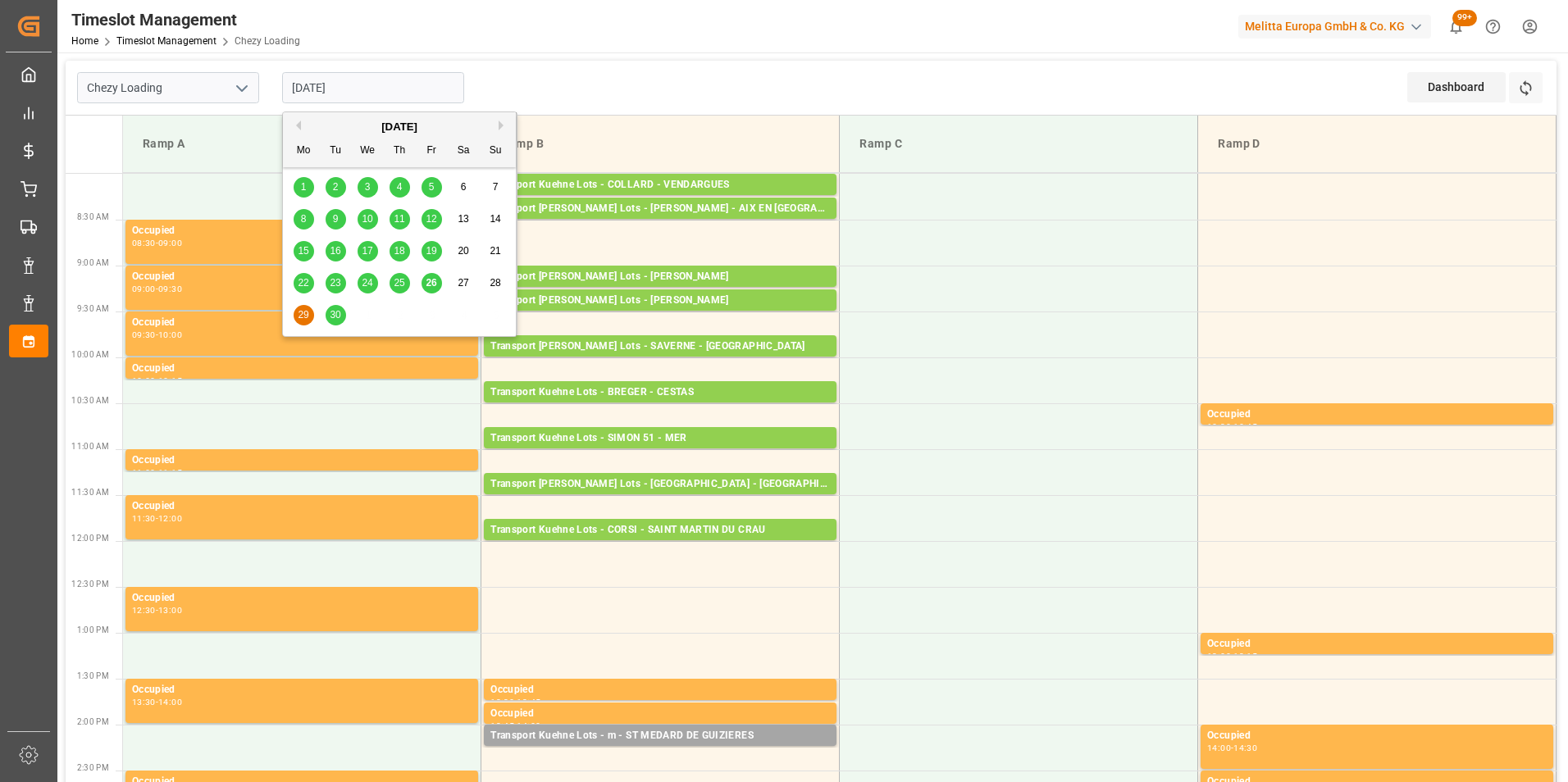
click at [311, 91] on input "[DATE]" at bounding box center [373, 88] width 182 height 31
click at [308, 313] on span "29" at bounding box center [303, 315] width 11 height 11
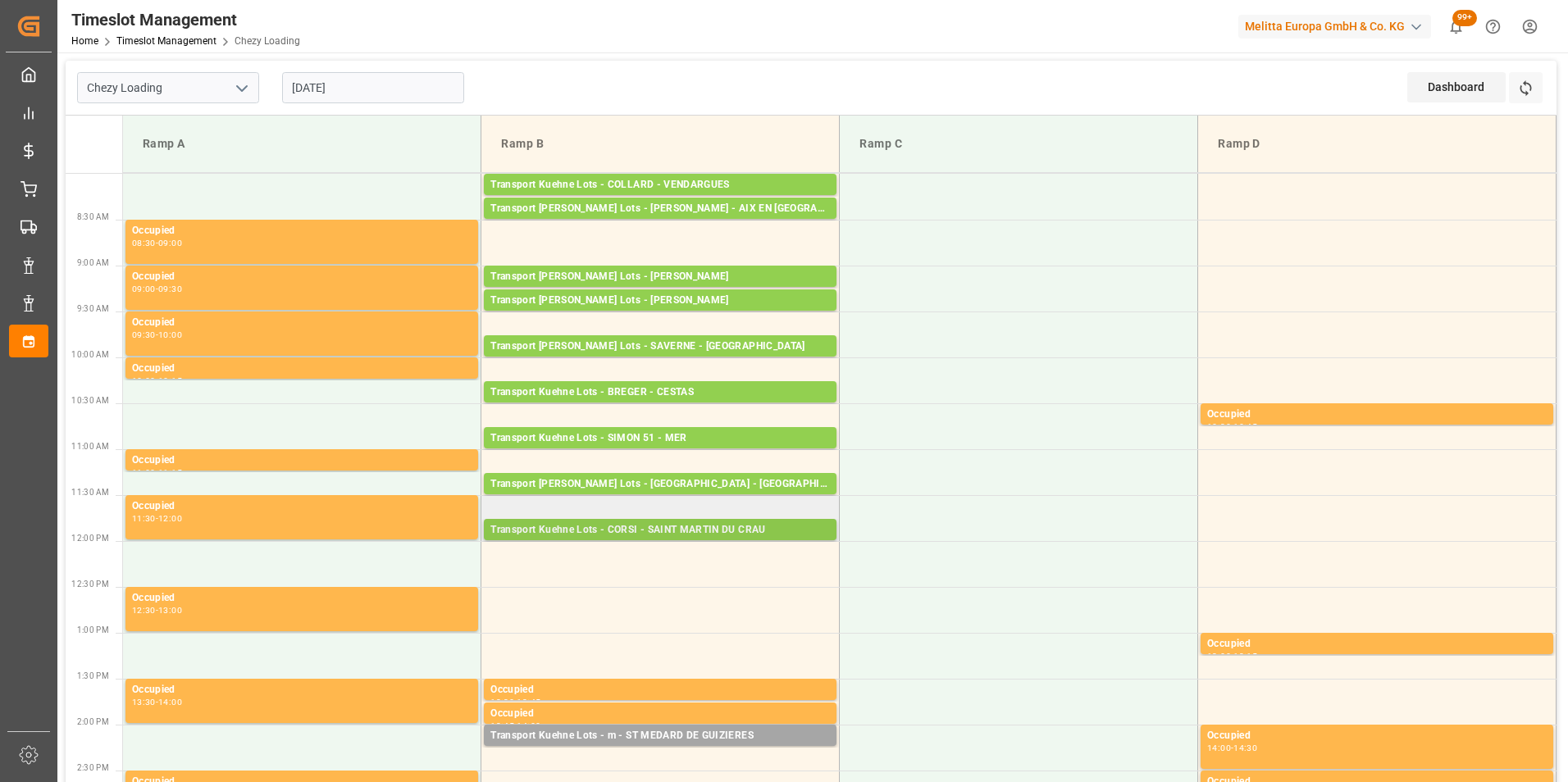
click at [697, 535] on div "Transport Kuehne Lots - CORSI - SAINT MARTIN DU CRAU" at bounding box center [661, 531] width 340 height 16
click at [679, 556] on td at bounding box center [661, 565] width 359 height 46
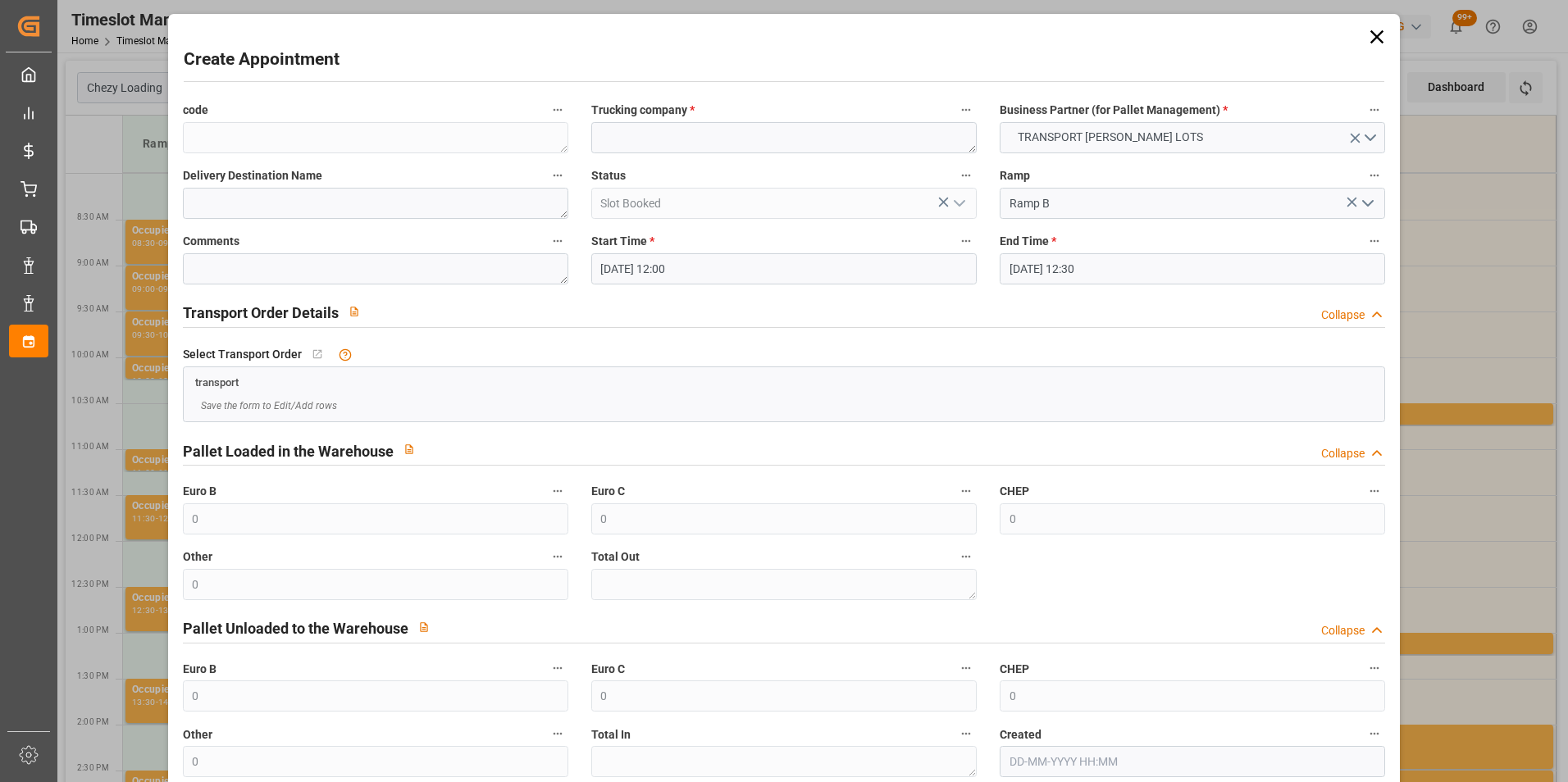
click at [676, 262] on input "[DATE] 12:00" at bounding box center [784, 269] width 386 height 31
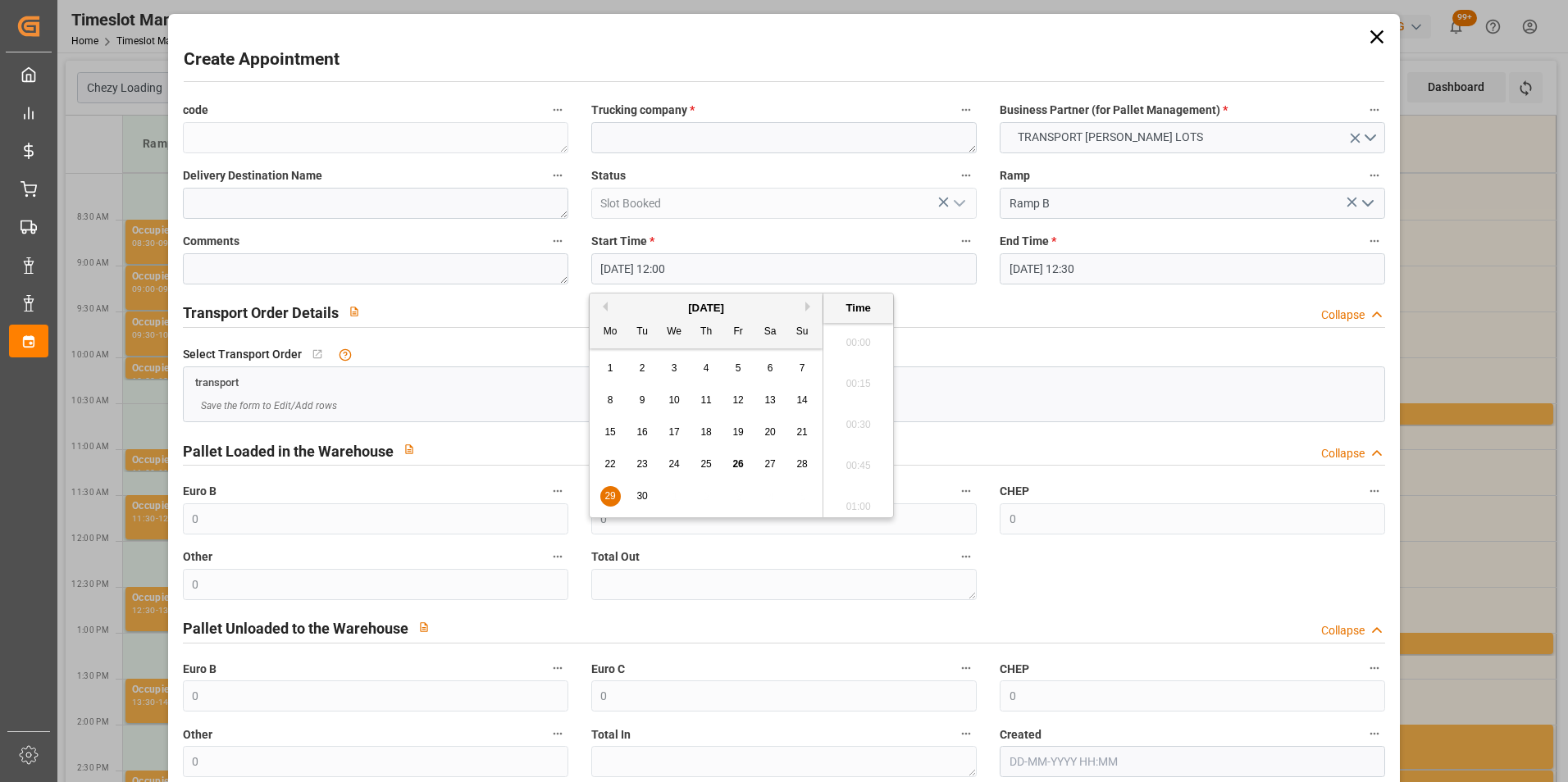
scroll to position [1892, 0]
click at [610, 497] on span "29" at bounding box center [610, 496] width 11 height 11
click at [846, 455] on li "12:15" at bounding box center [857, 461] width 70 height 41
type input "29-09-2025 12:15"
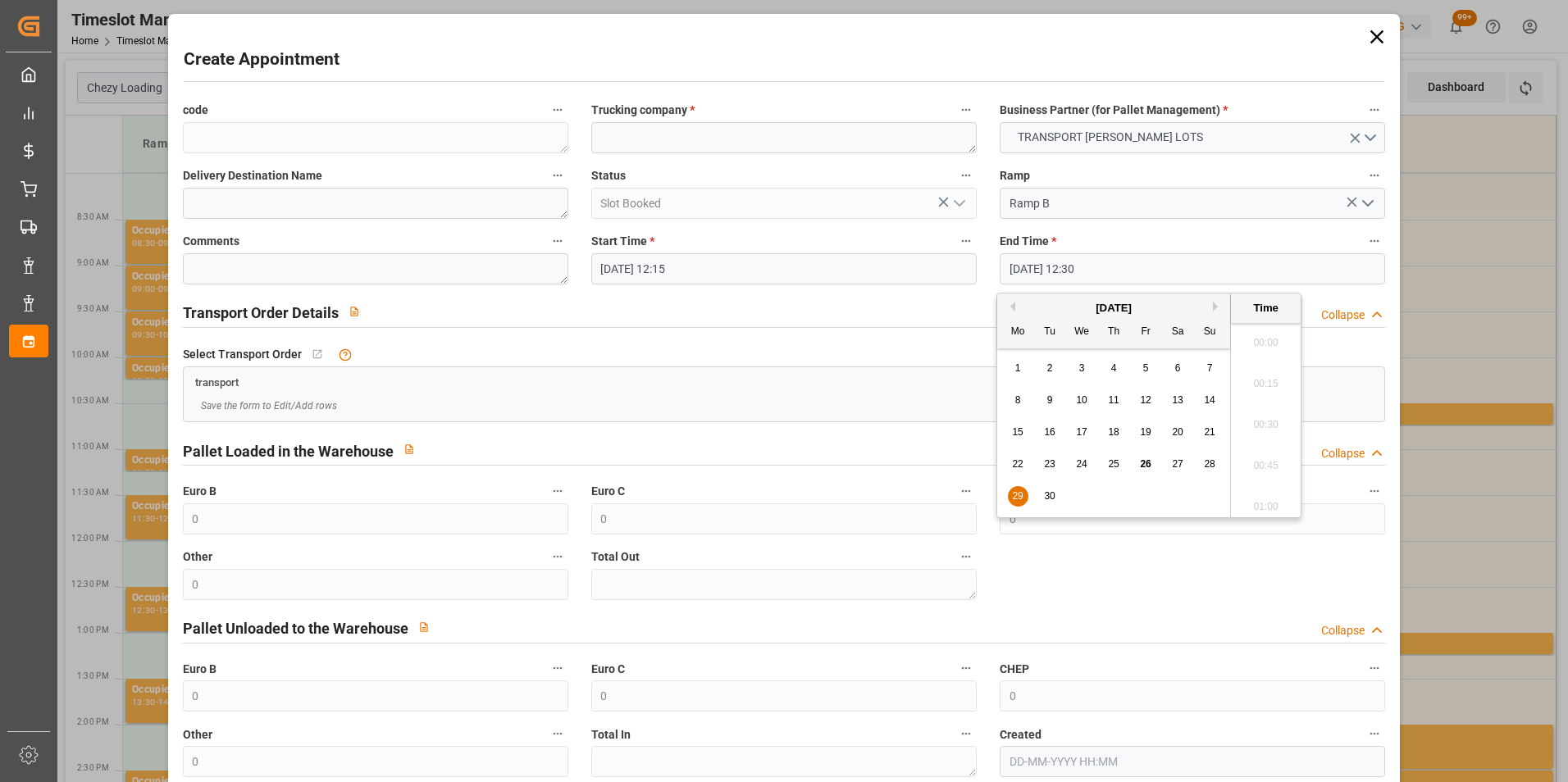
click at [1080, 268] on input "[DATE] 12:30" at bounding box center [1192, 269] width 386 height 31
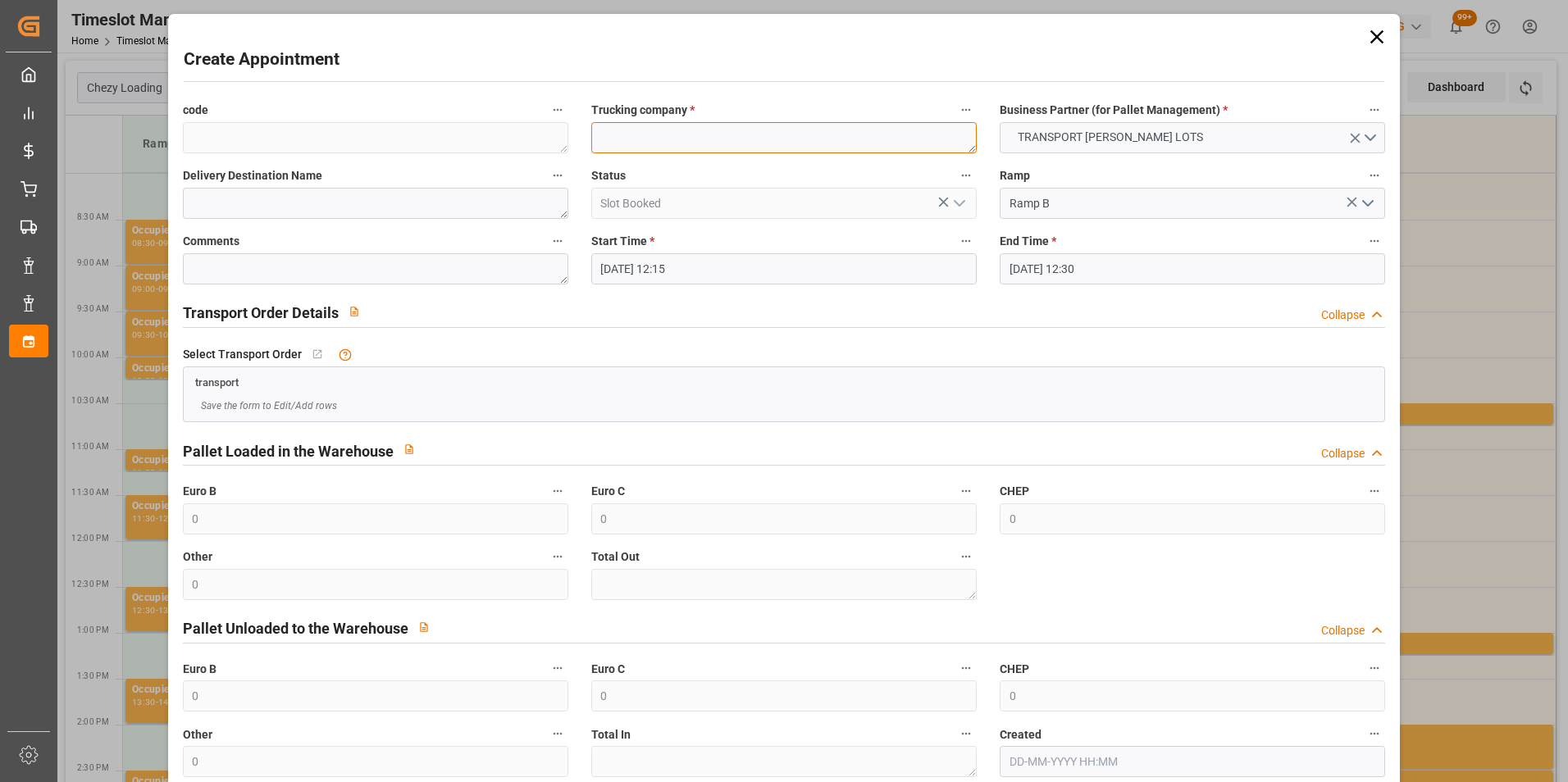
click at [636, 135] on textarea at bounding box center [784, 138] width 386 height 31
type textarea "BREGER"
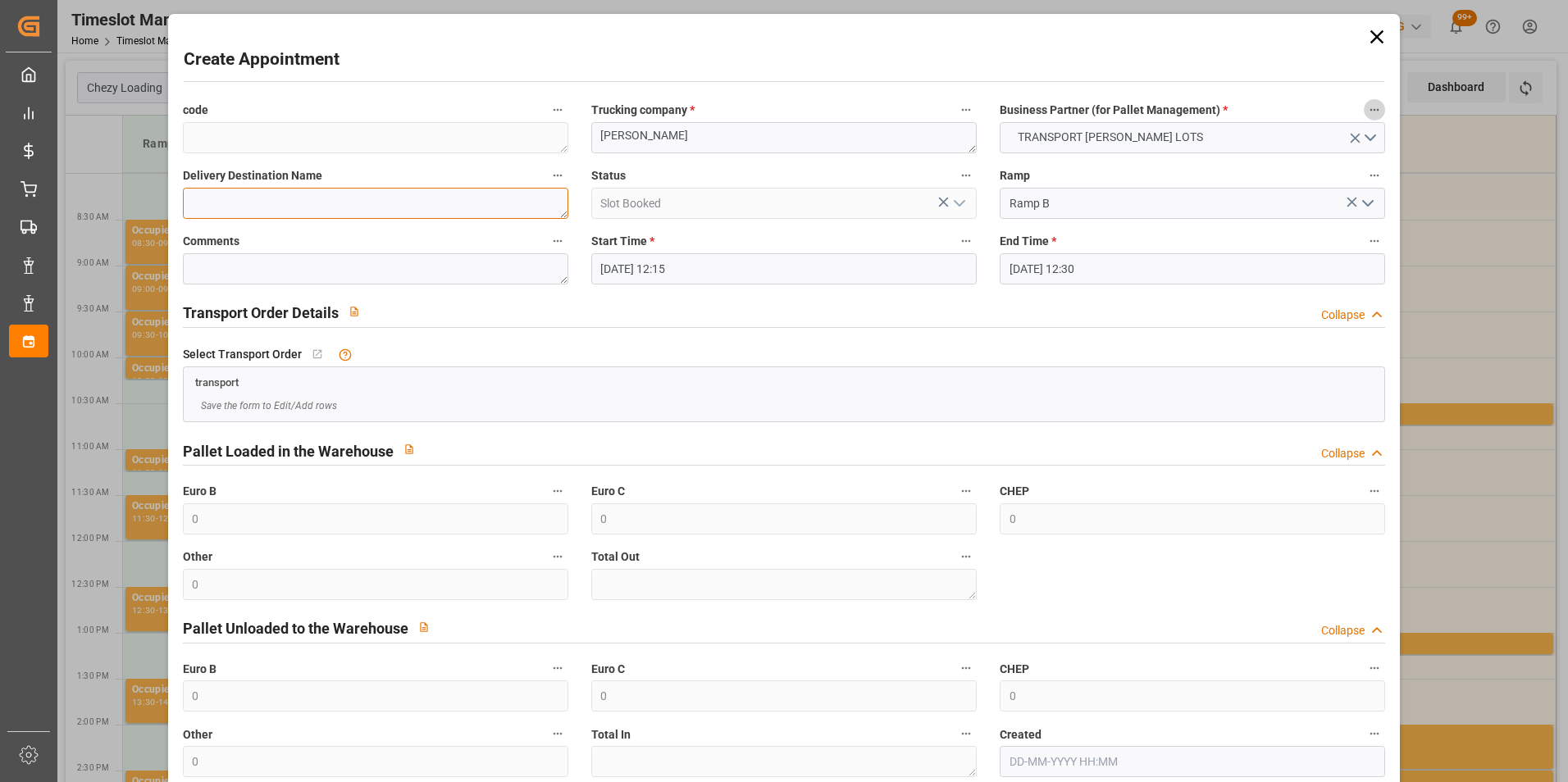
click at [394, 210] on textarea at bounding box center [376, 204] width 386 height 31
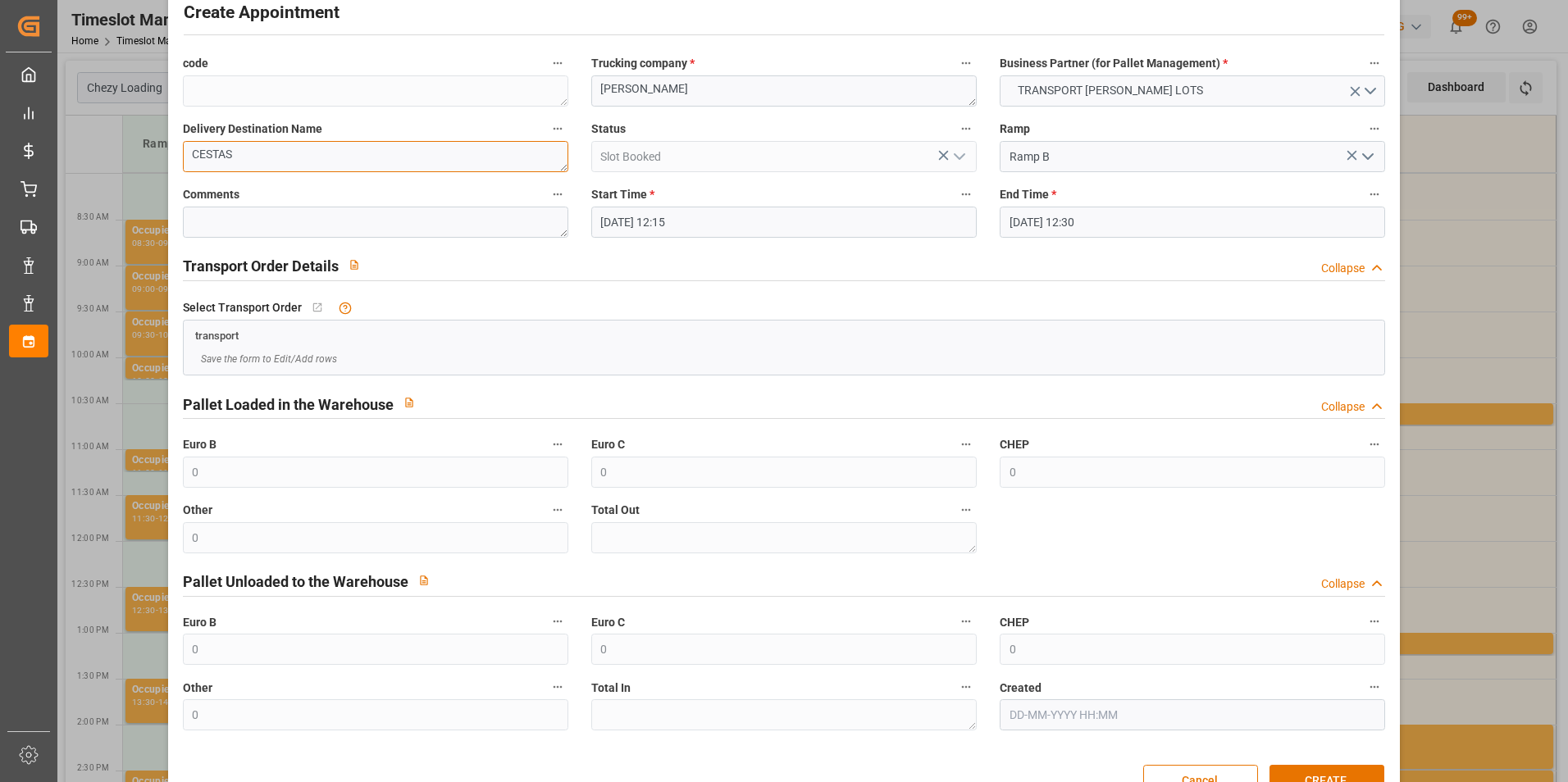
scroll to position [90, 0]
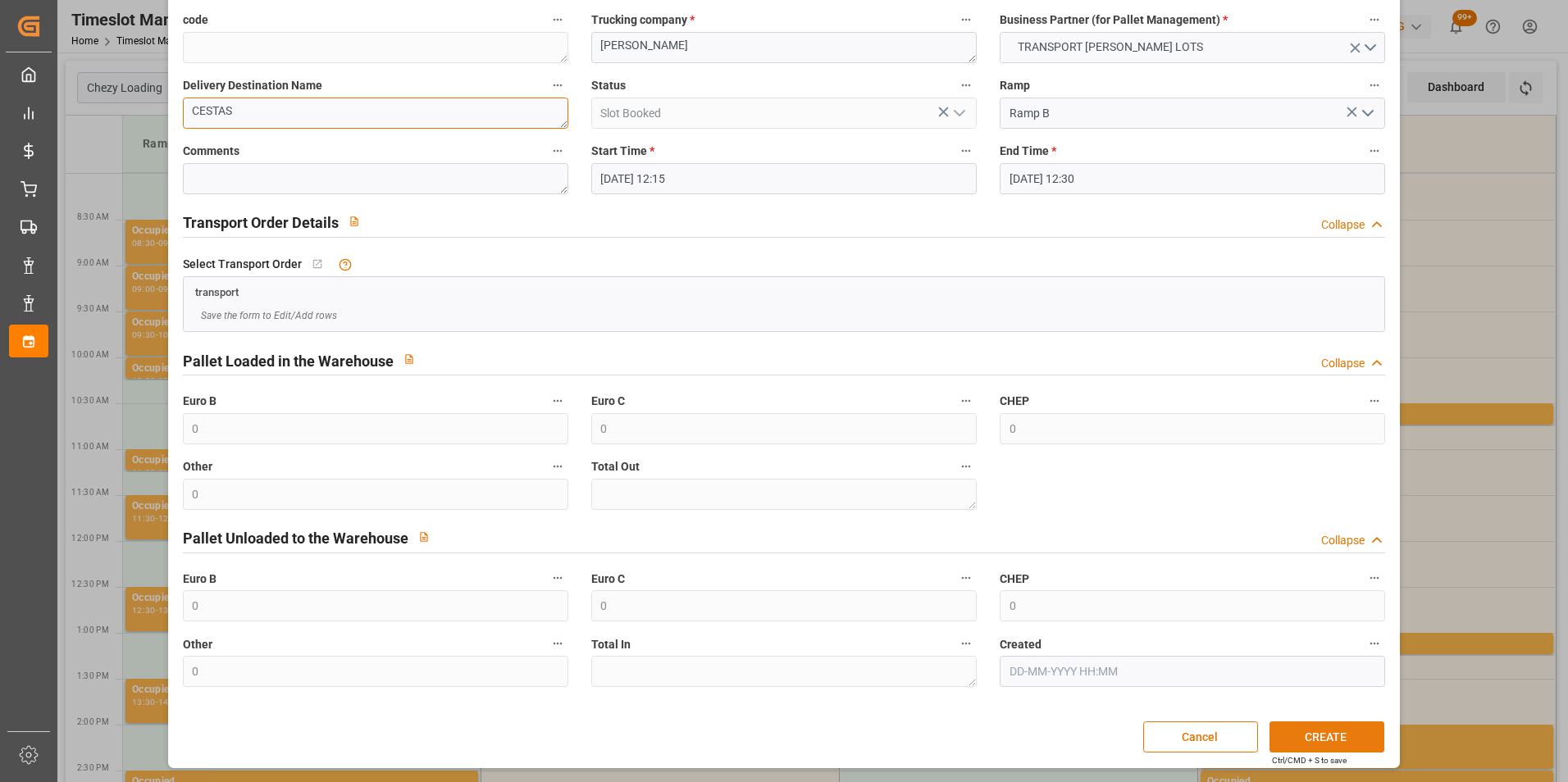
type textarea "CESTAS"
click at [1290, 728] on button "CREATE" at bounding box center [1327, 737] width 115 height 31
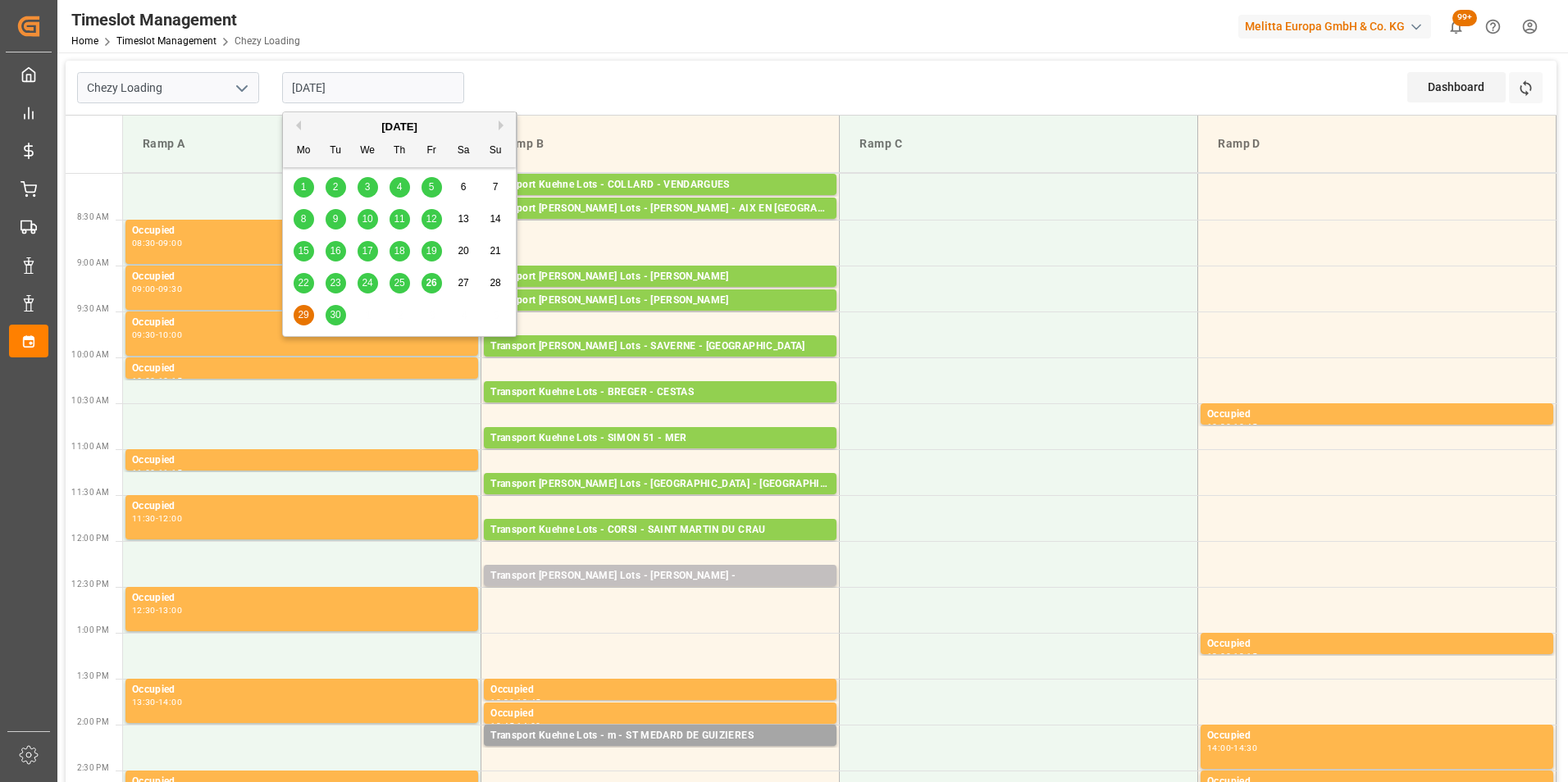
click at [344, 89] on input "[DATE]" at bounding box center [373, 88] width 182 height 31
click at [426, 280] on div "26" at bounding box center [432, 284] width 21 height 20
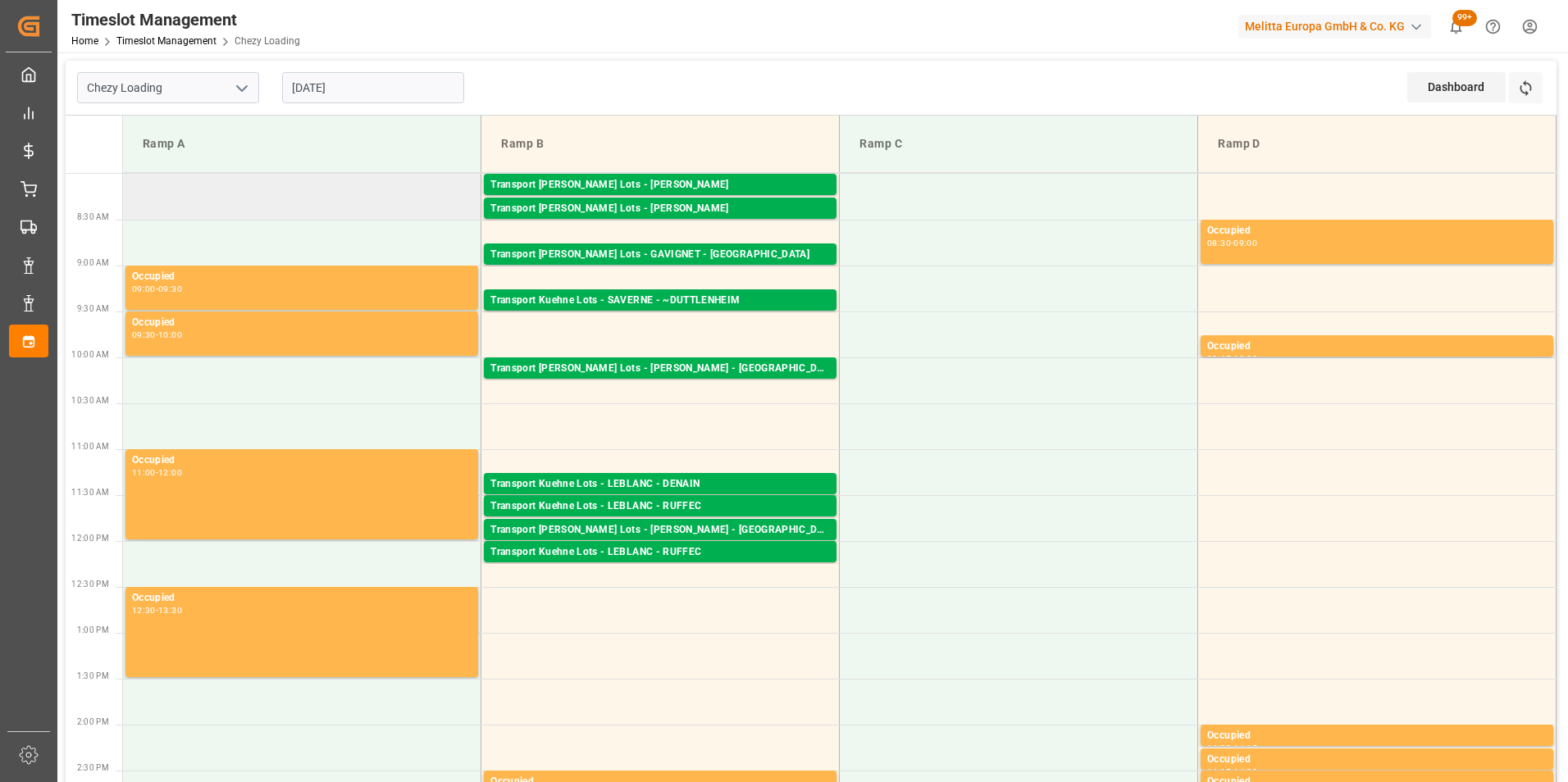
click at [327, 216] on td at bounding box center [302, 197] width 359 height 46
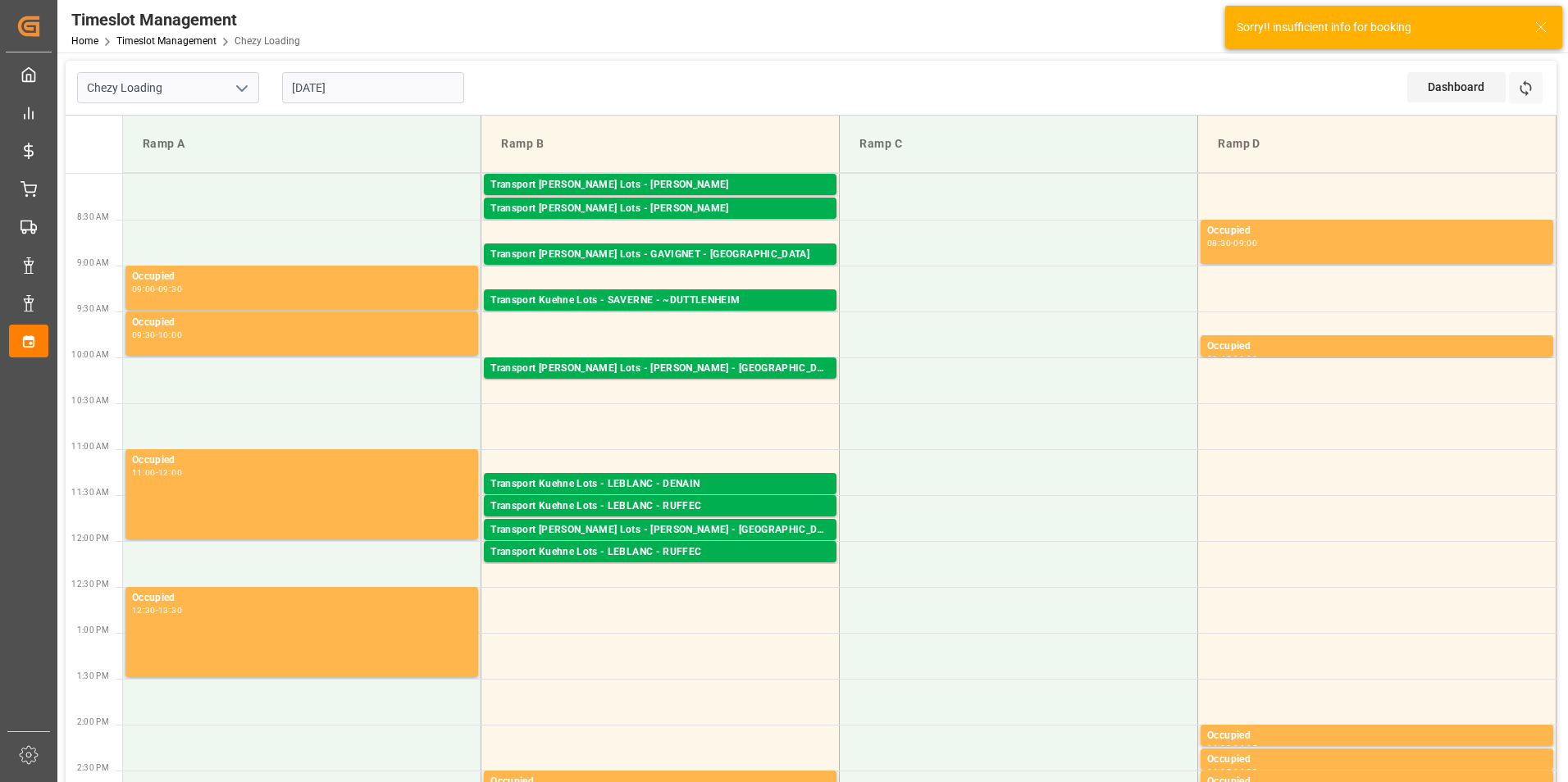
click at [337, 87] on input "[DATE]" at bounding box center [373, 88] width 182 height 31
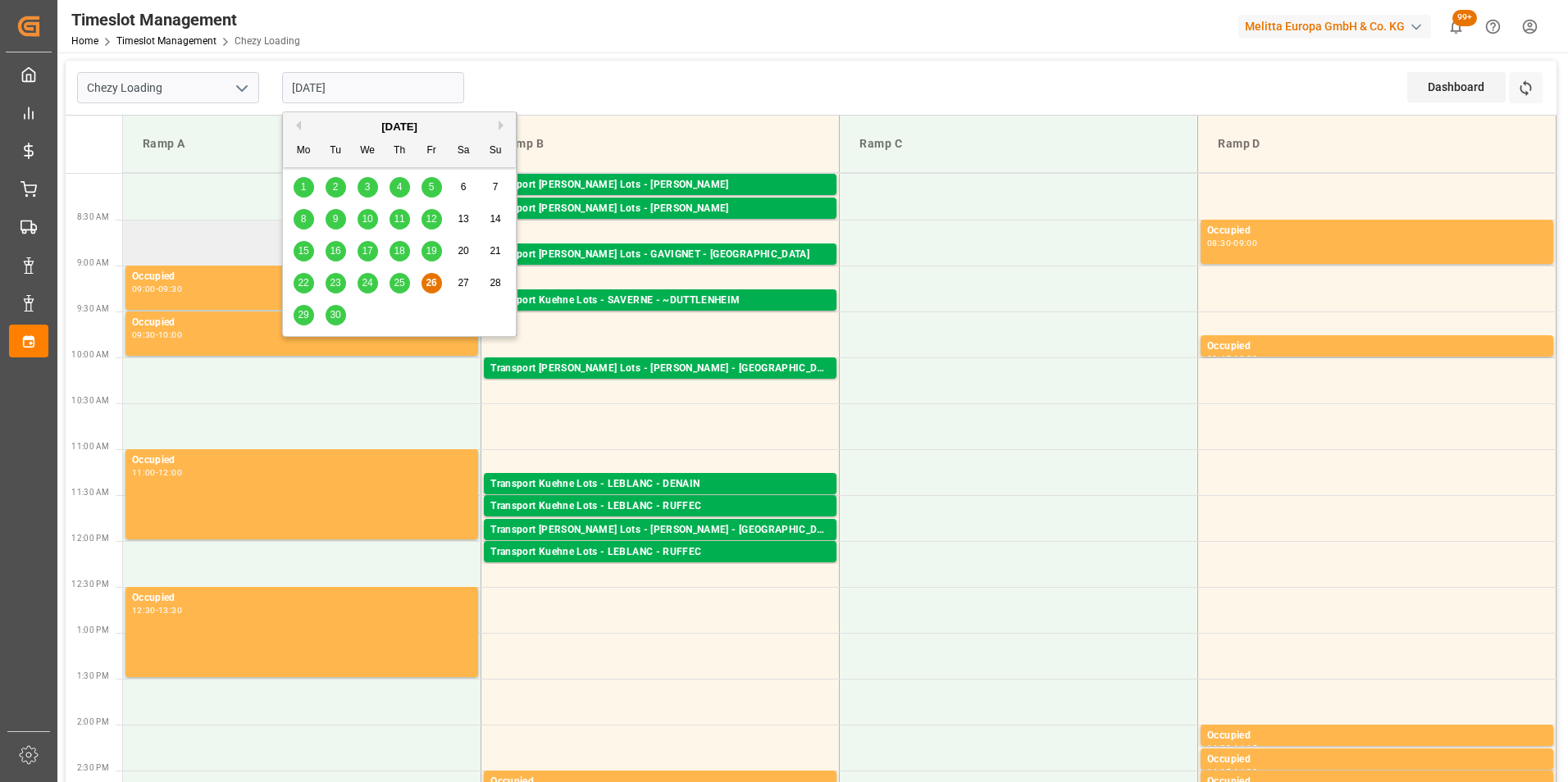
click at [235, 223] on td at bounding box center [302, 243] width 359 height 46
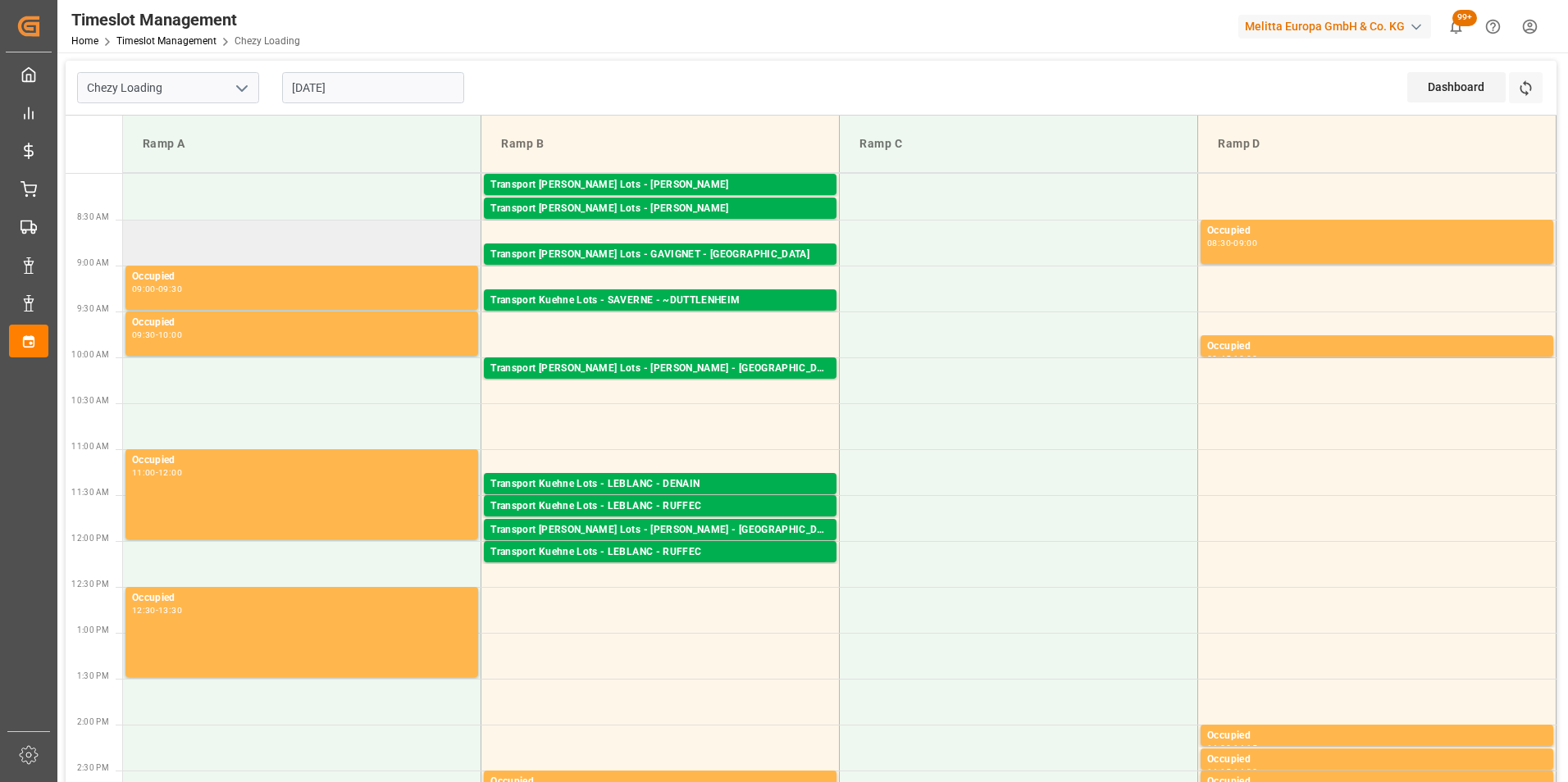
click at [289, 225] on td at bounding box center [302, 243] width 359 height 46
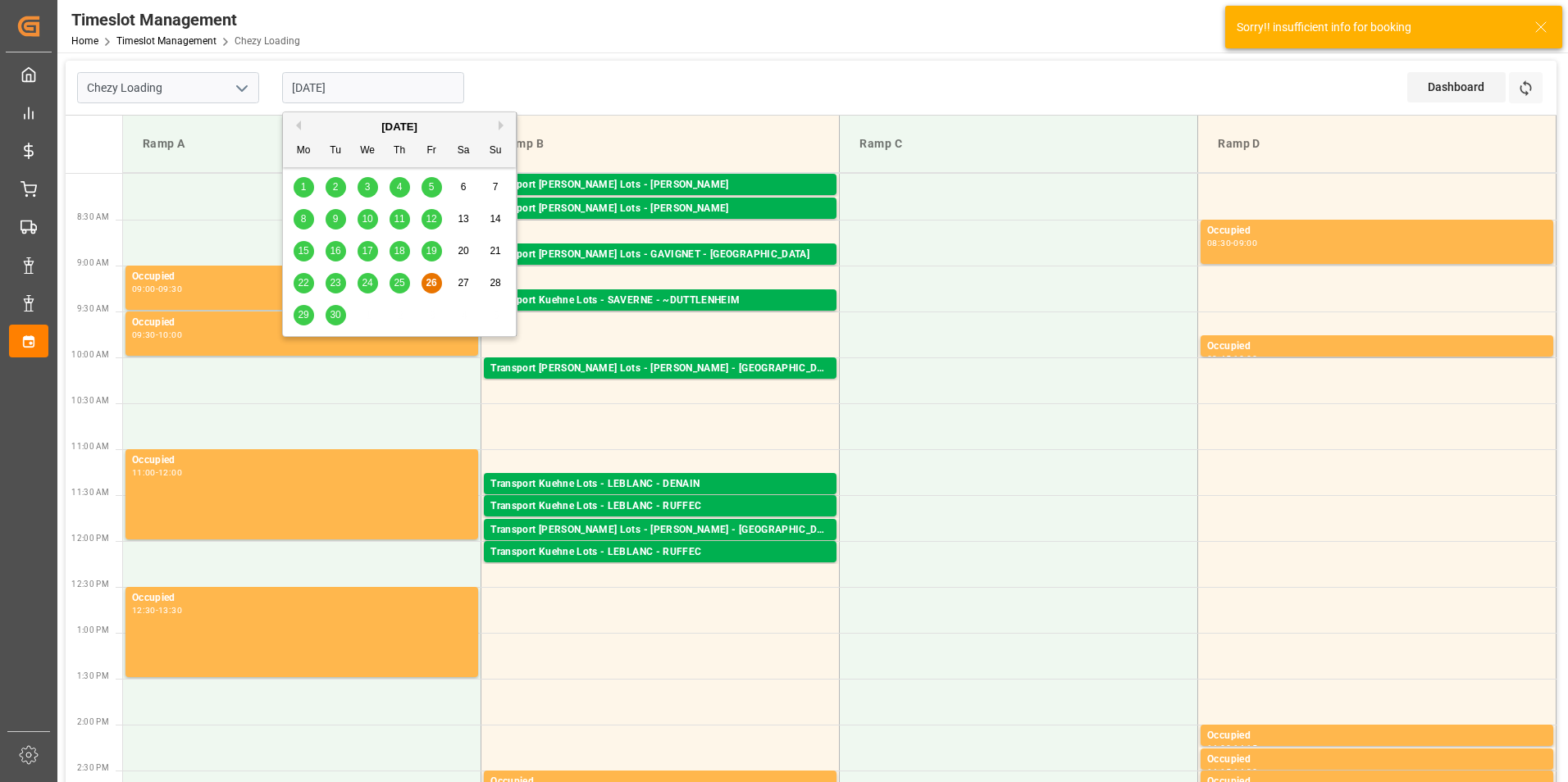
click at [326, 91] on input "[DATE]" at bounding box center [373, 88] width 182 height 31
click at [304, 318] on span "29" at bounding box center [303, 315] width 11 height 11
type input "[DATE]"
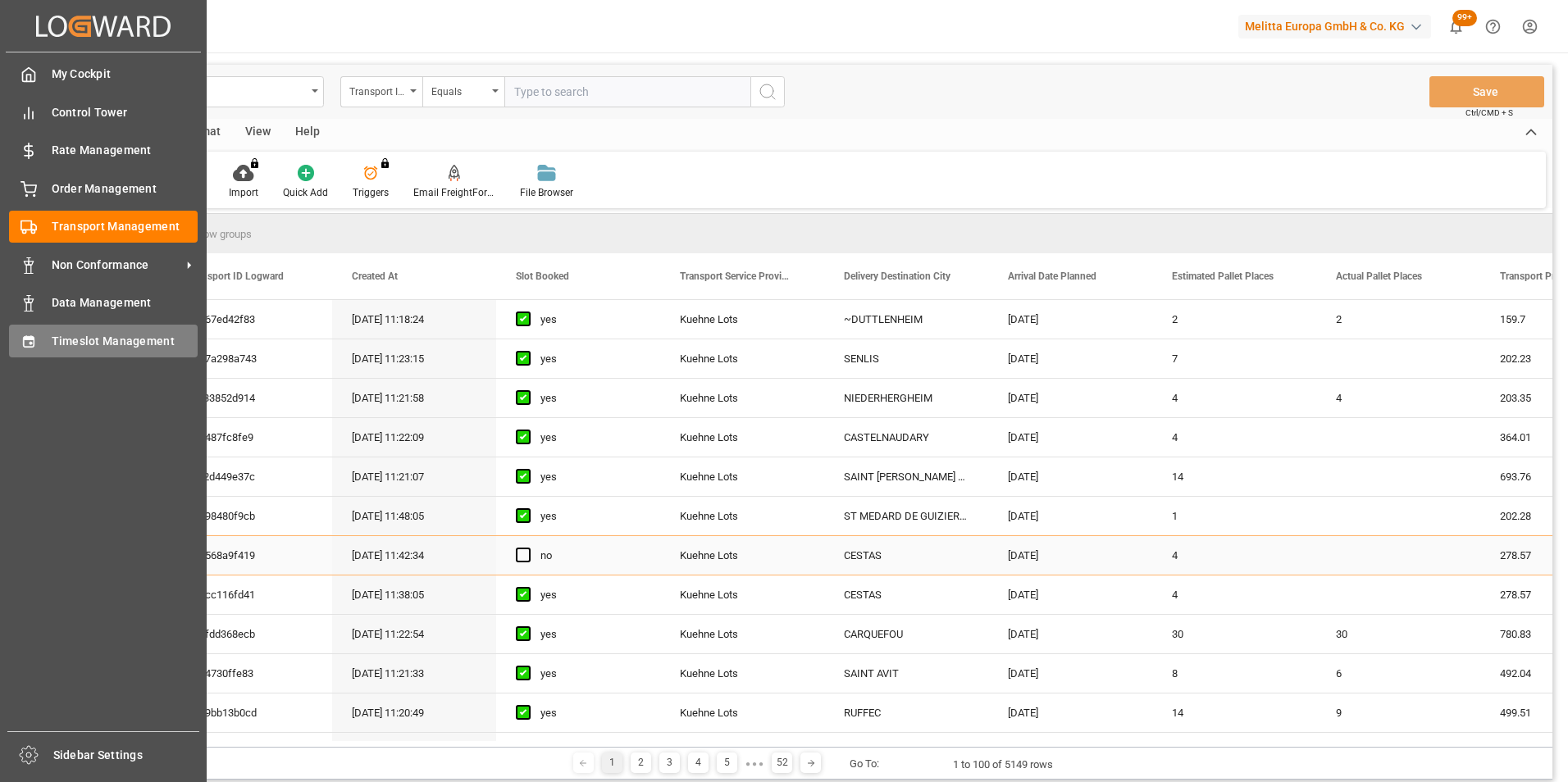
click at [120, 342] on span "Timeslot Management" at bounding box center [125, 341] width 147 height 17
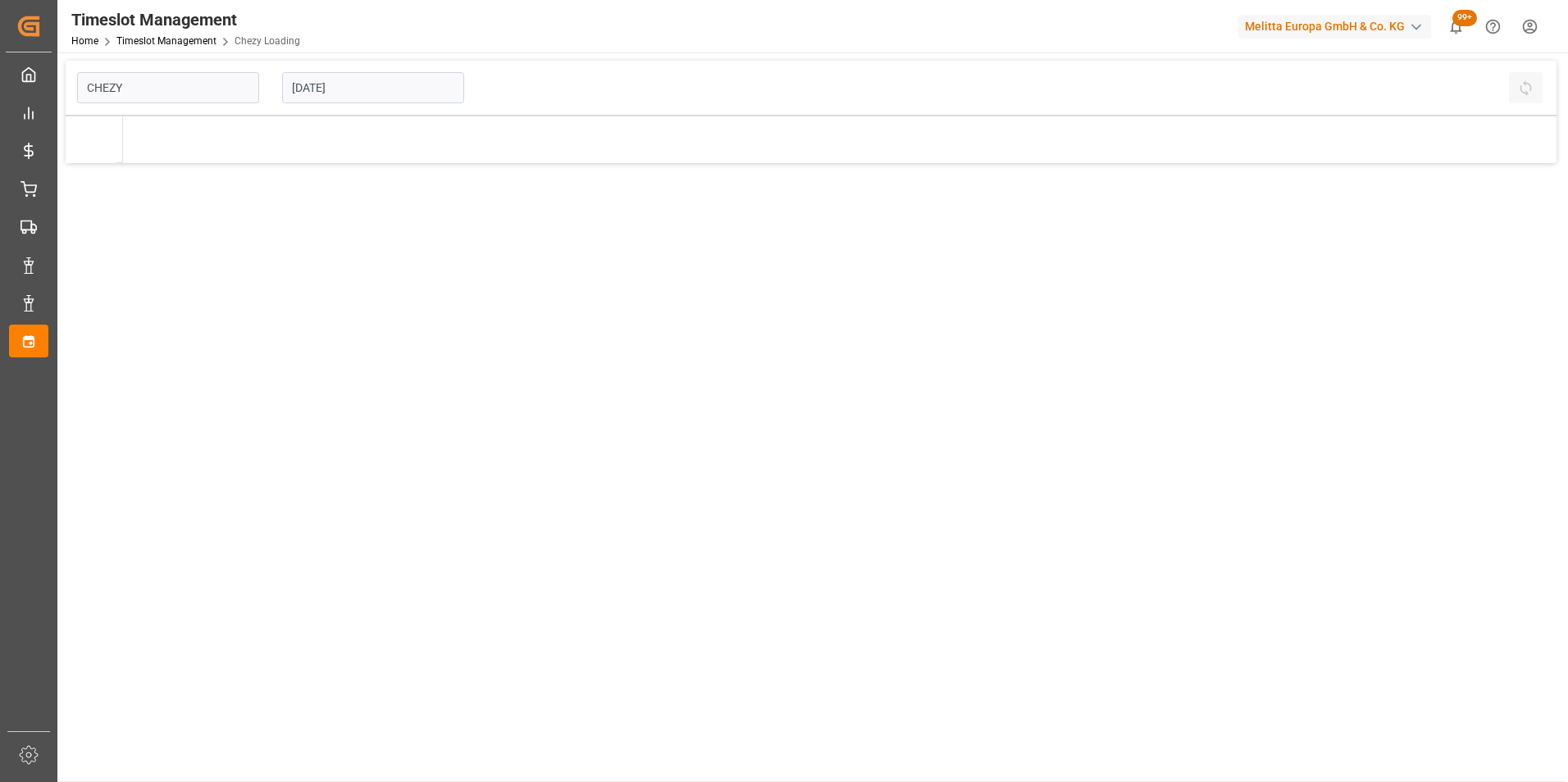
type input "Chezy Loading"
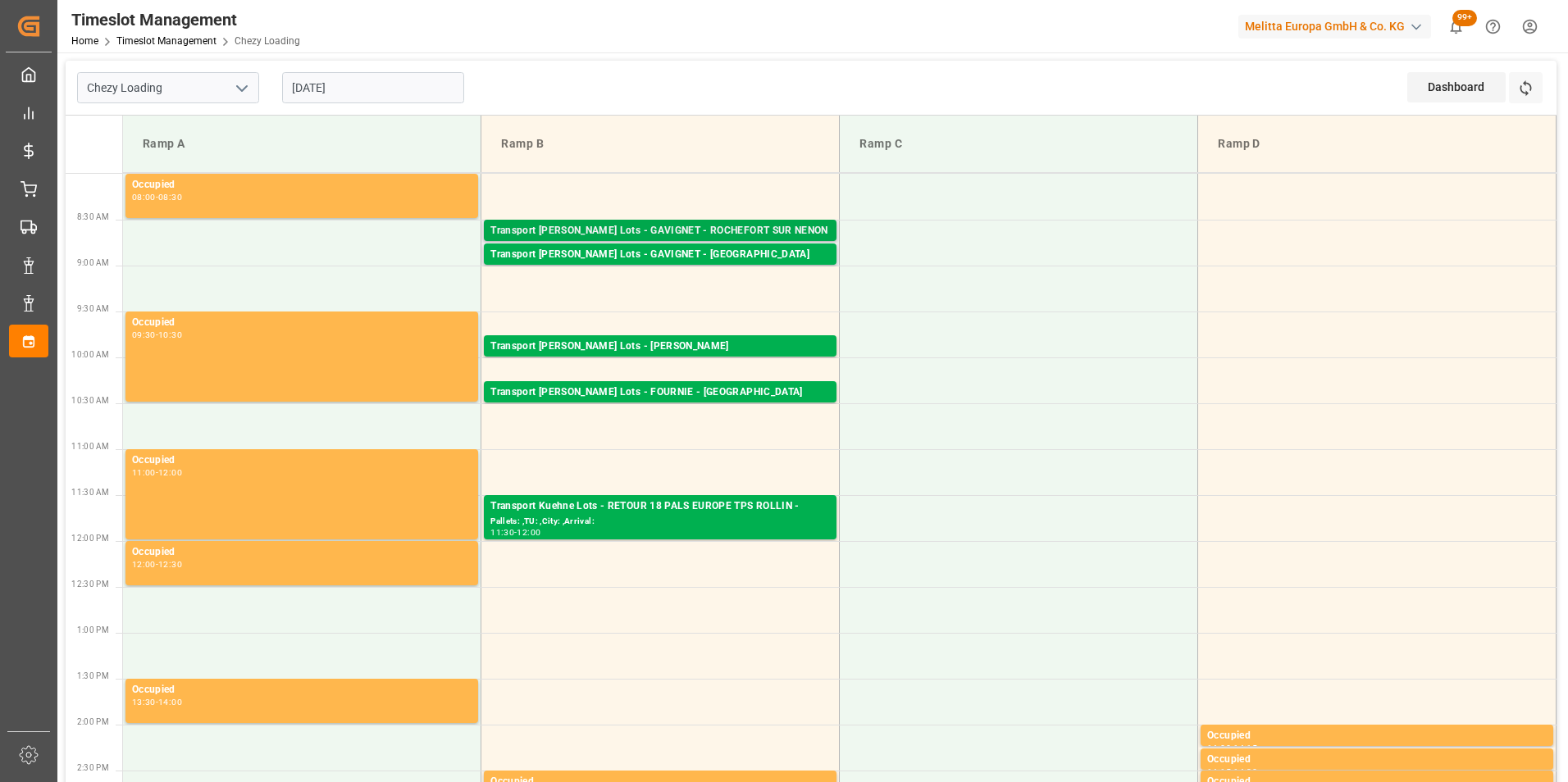
click at [750, 231] on div "Transport [PERSON_NAME] Lots - GAVIGNET - ROCHEFORT SUR NENON" at bounding box center [661, 231] width 340 height 16
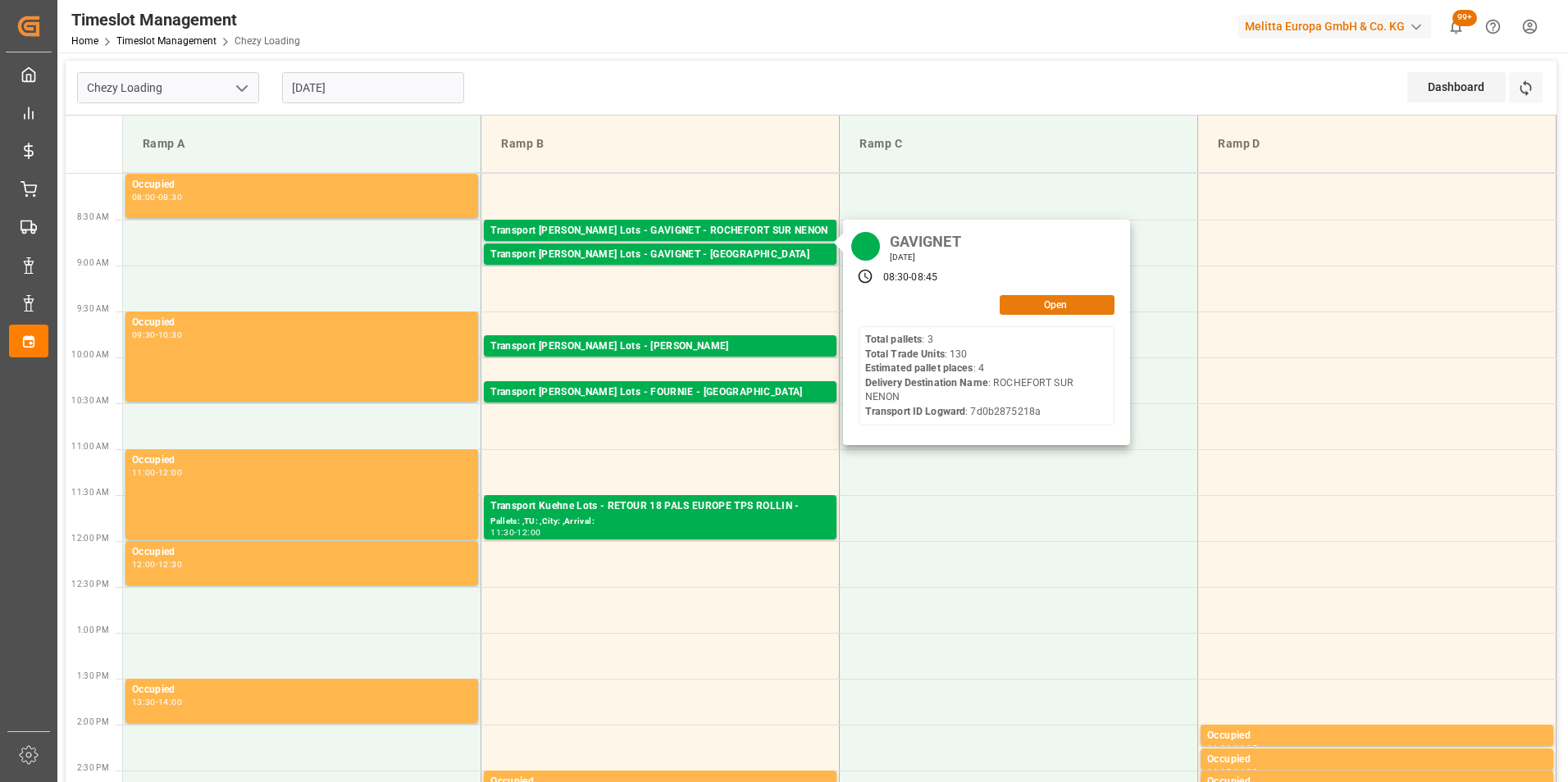
click at [1072, 304] on button "Open" at bounding box center [1057, 305] width 115 height 20
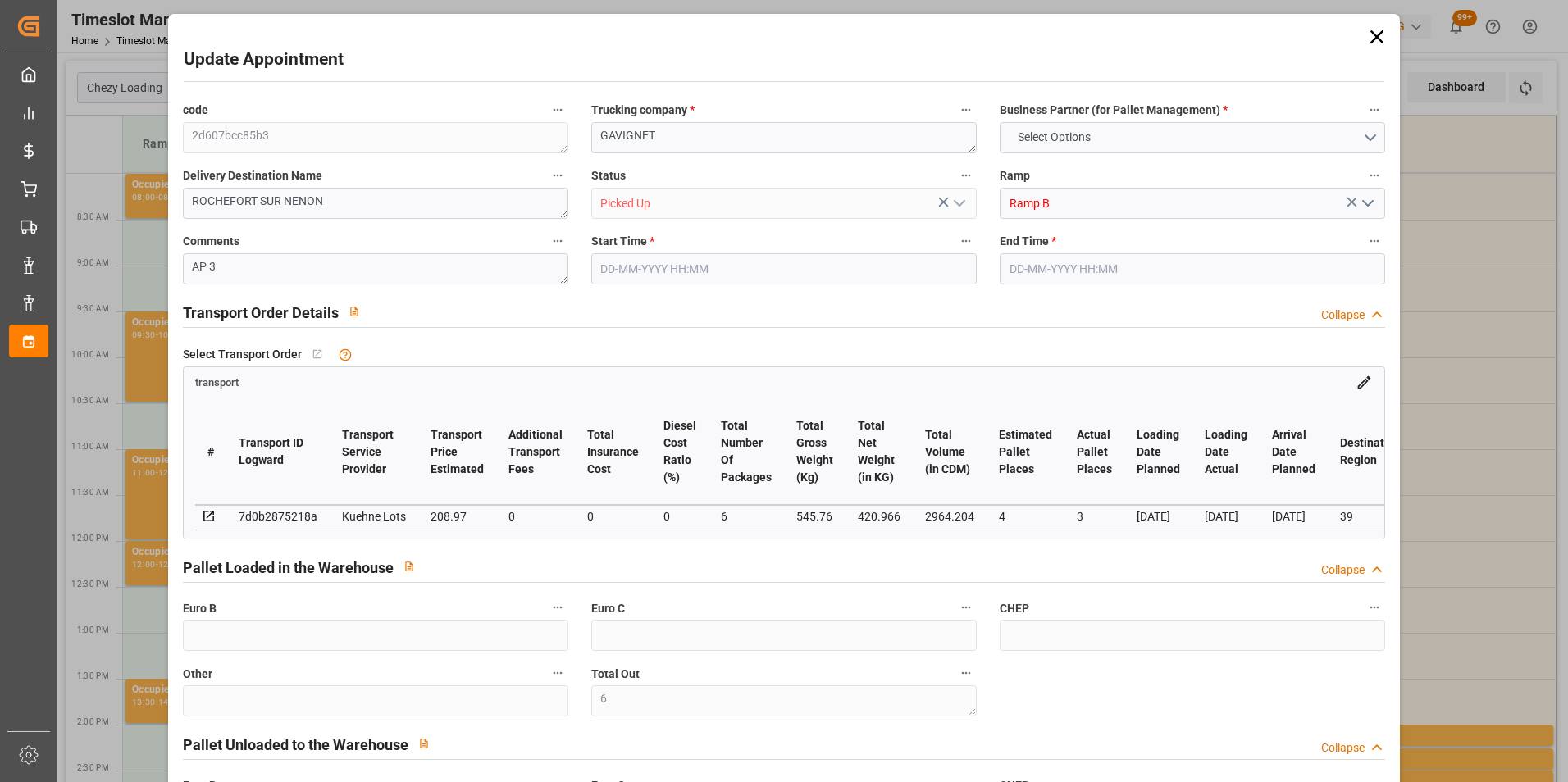
type input "6"
type input "4"
type input "3"
type input "208.97"
type input "0"
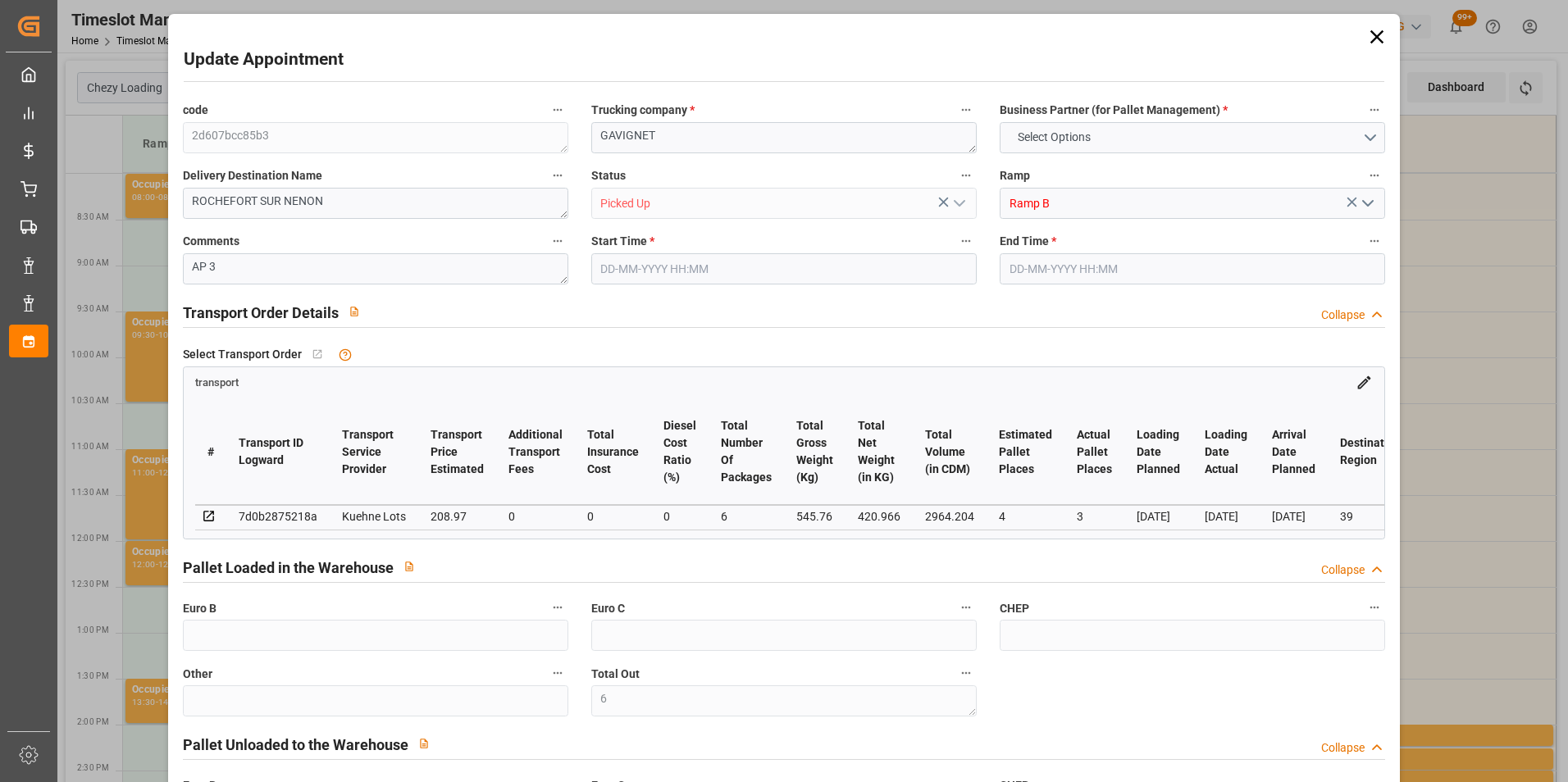
type input "0"
type input "208.97"
type input "0"
type input "6"
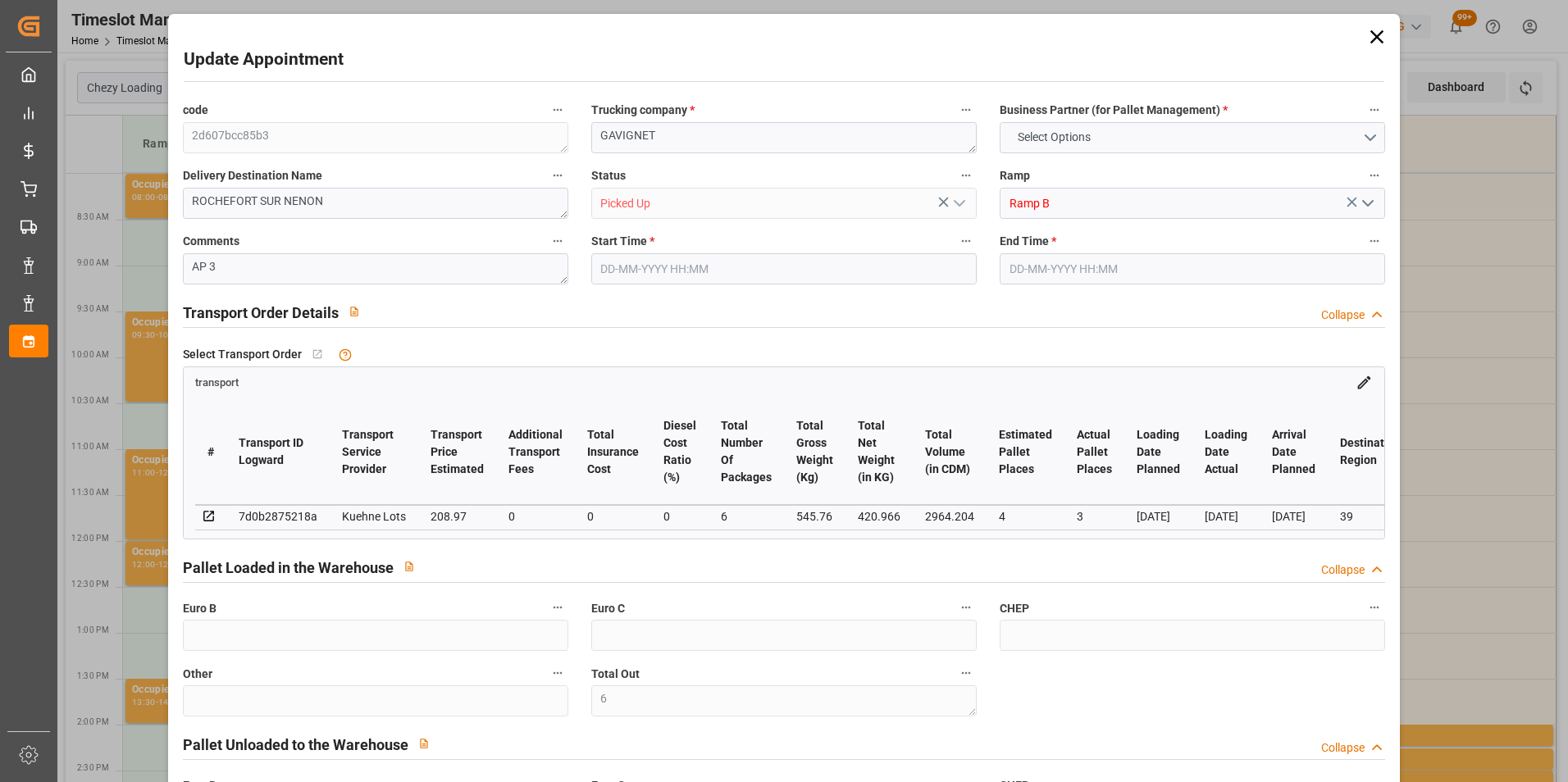
type input "420.966"
type input "707.912"
type input "2964.204"
type input "39"
type input "3"
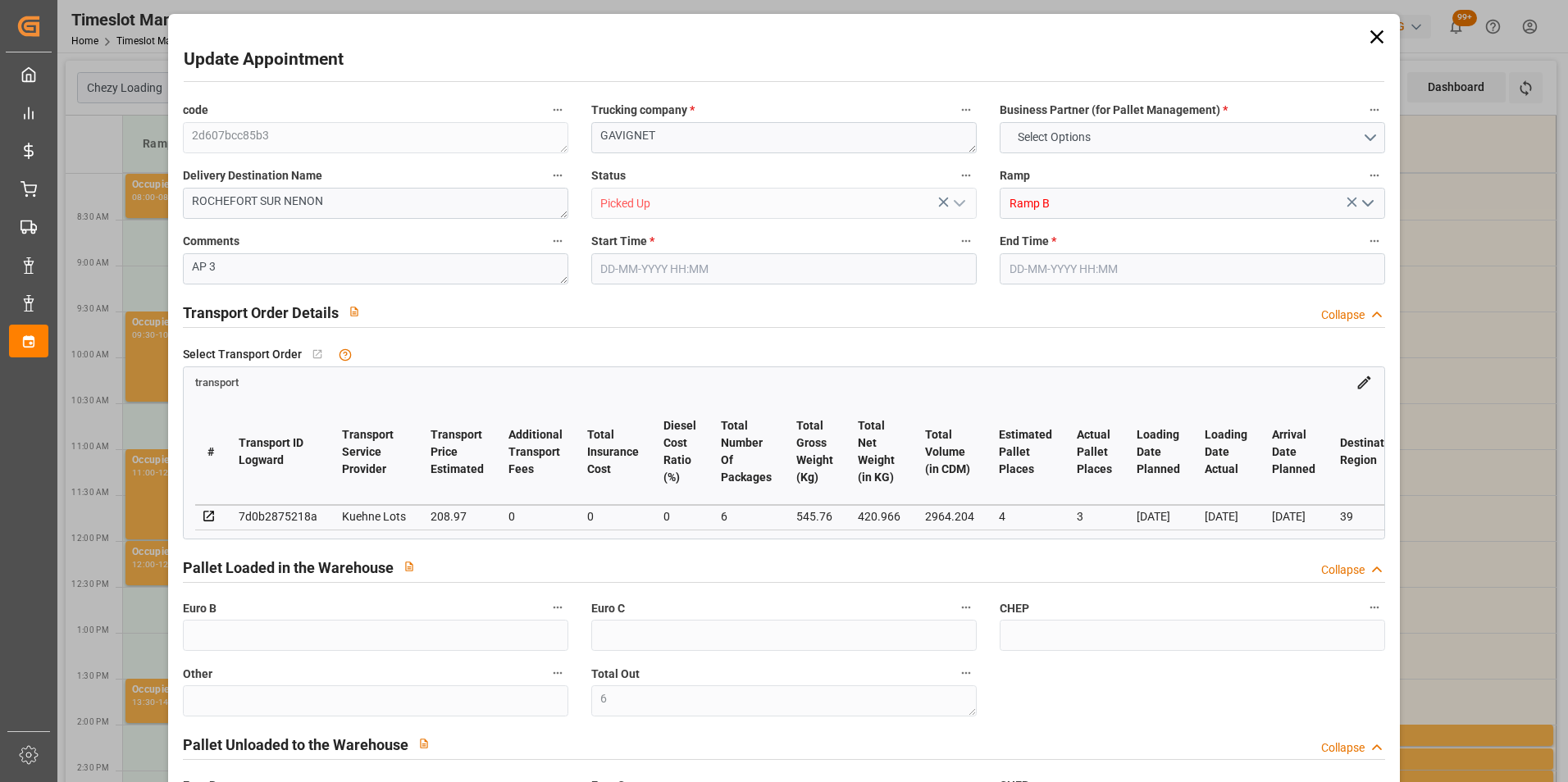
type input "130"
type input "6"
type input "101"
type input "545.76"
type input "0"
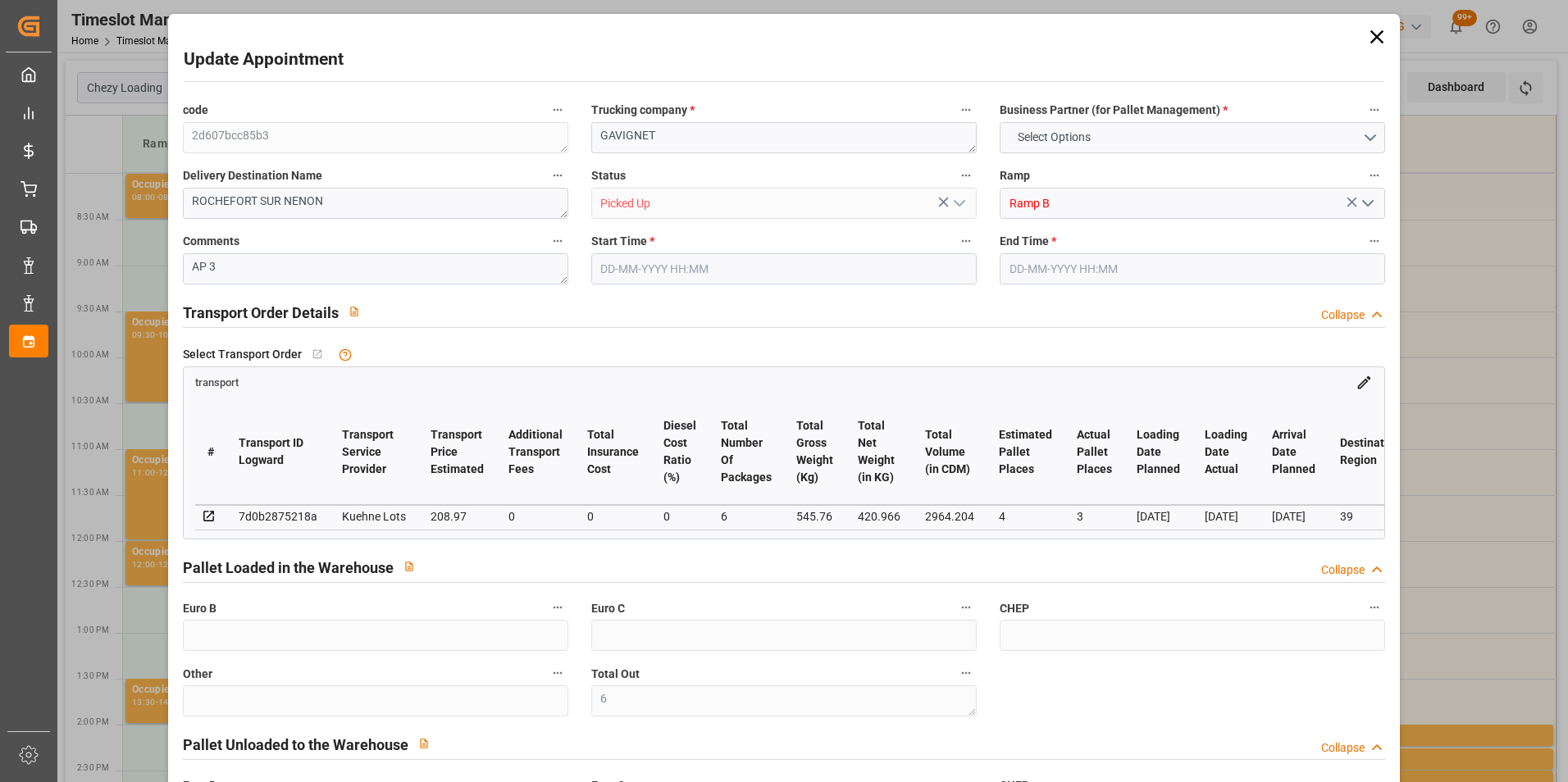
type input "4710.8598"
type input "0"
type input "21"
type input "35"
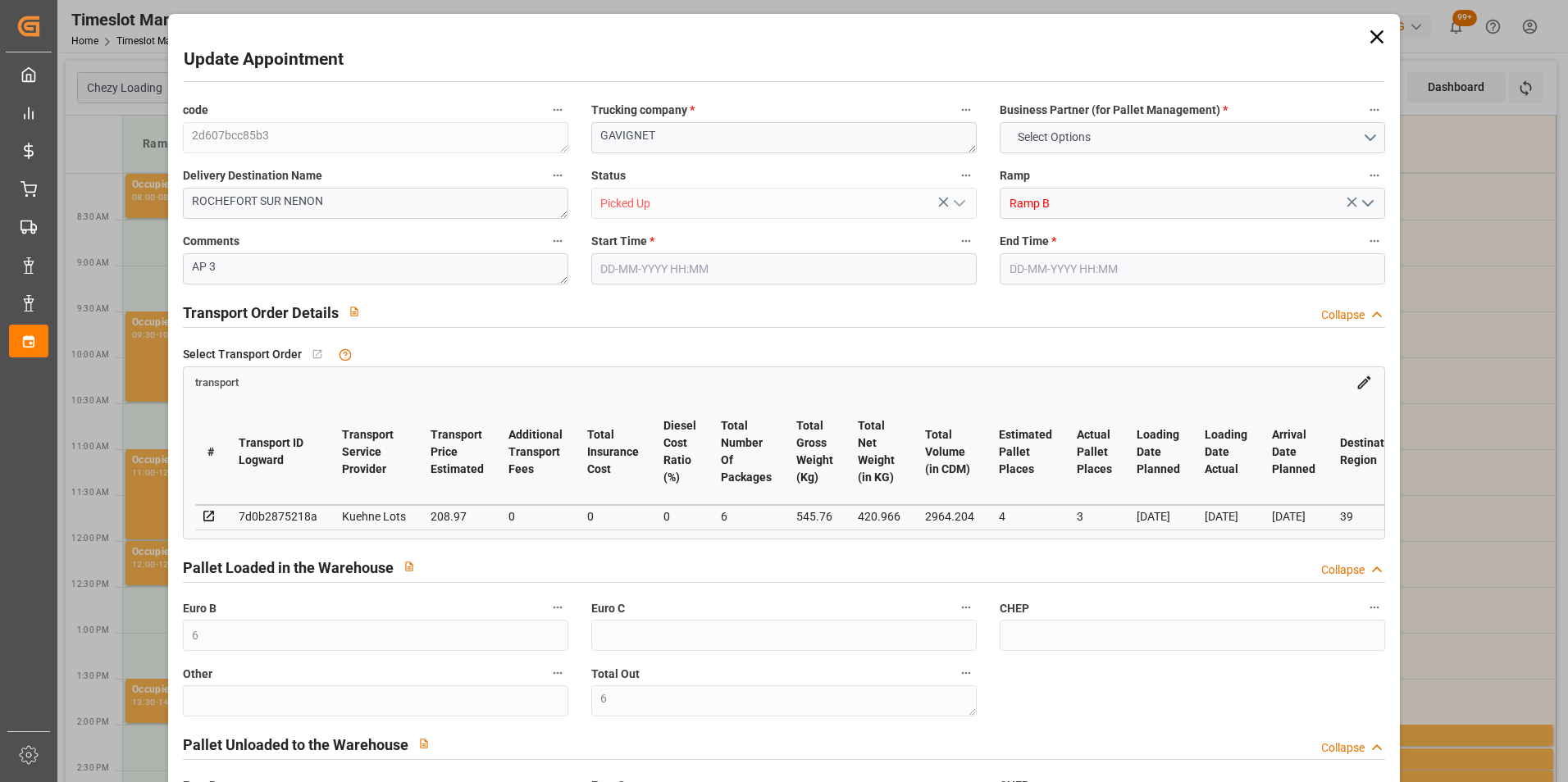
type input "25-09-2025 08:30"
type input "25-09-2025 08:45"
type input "23-09-2025 15:16"
type input "23-09-2025 11:20"
type input "[DATE]"
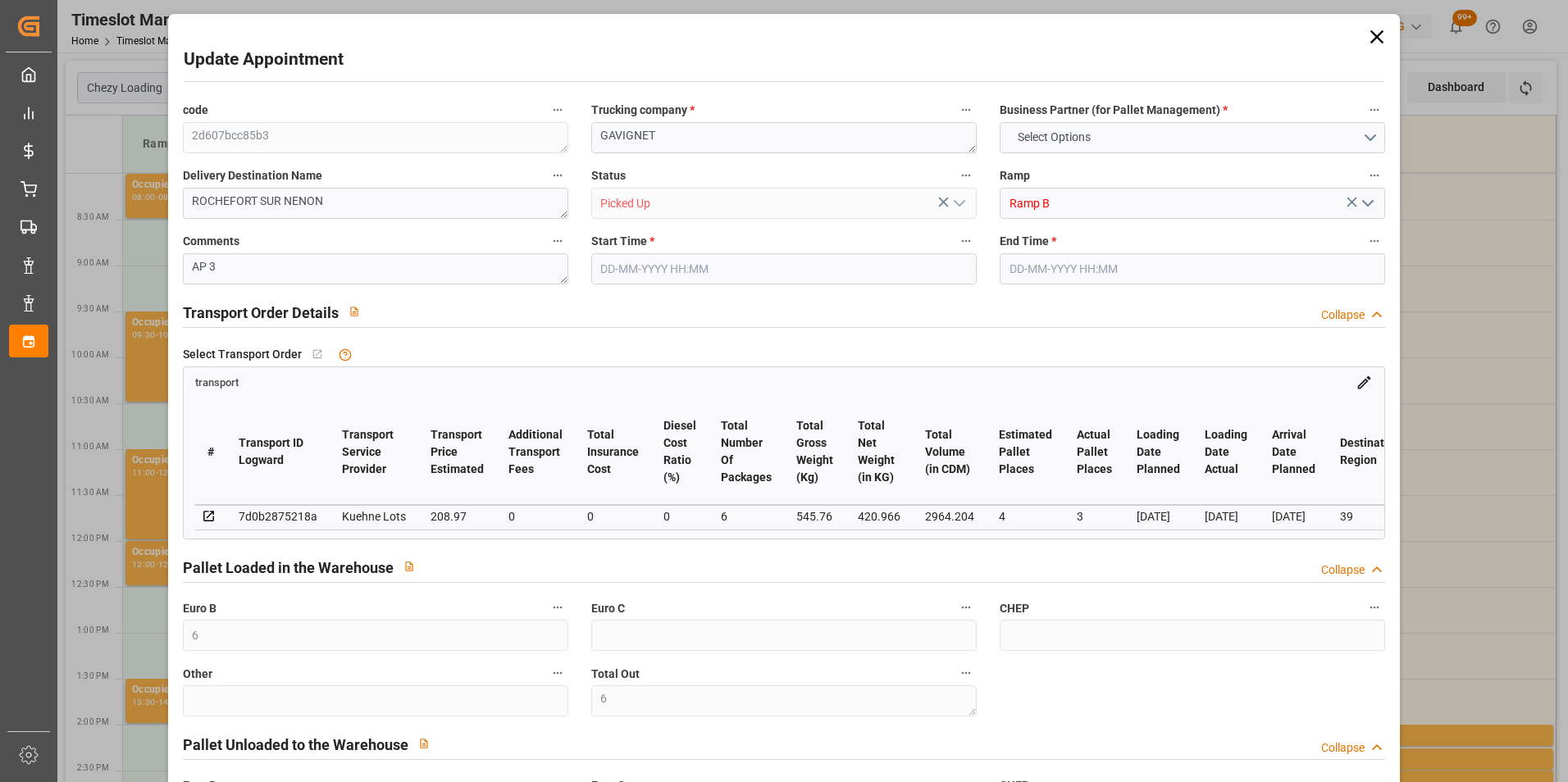
type input "[DATE]"
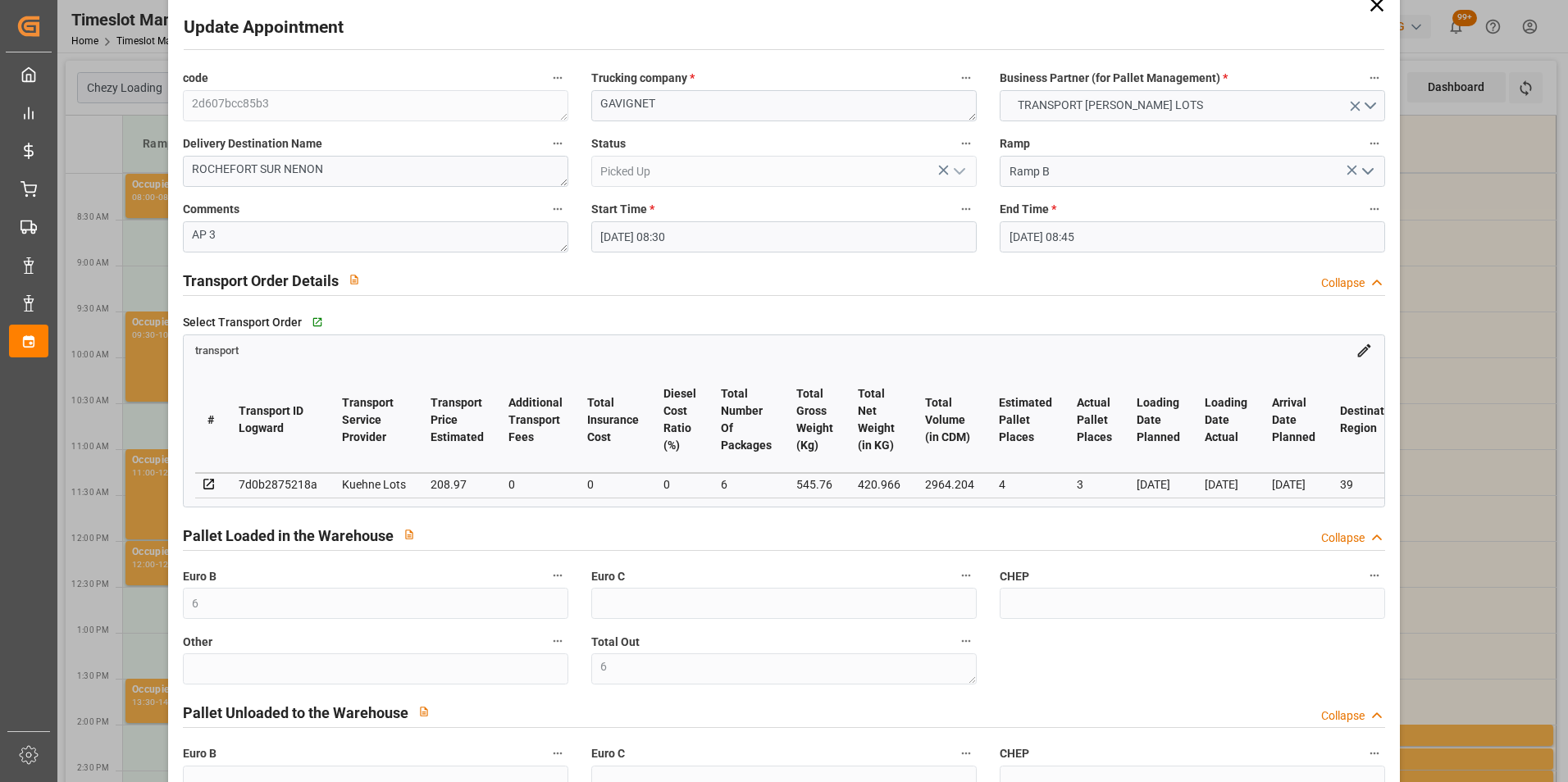
scroll to position [196, 0]
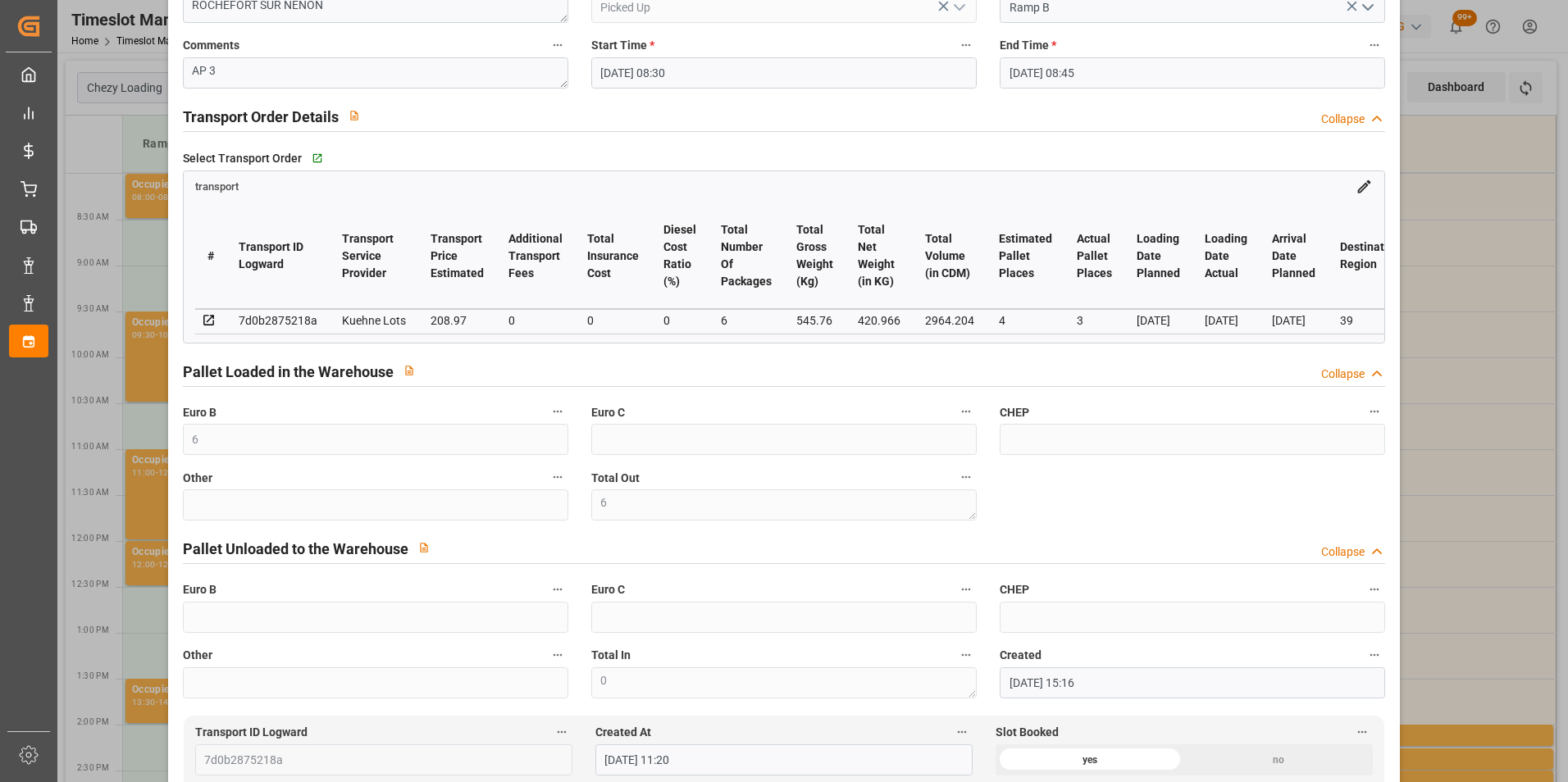
click at [1449, 255] on div "Update Appointment code 2d607bcc85b3 Trucking company * GAVIGNET Business Partn…" at bounding box center [784, 391] width 1568 height 782
click at [1453, 224] on div "Update Appointment code 2d607bcc85b3 Trucking company * GAVIGNET Business Partn…" at bounding box center [784, 391] width 1568 height 782
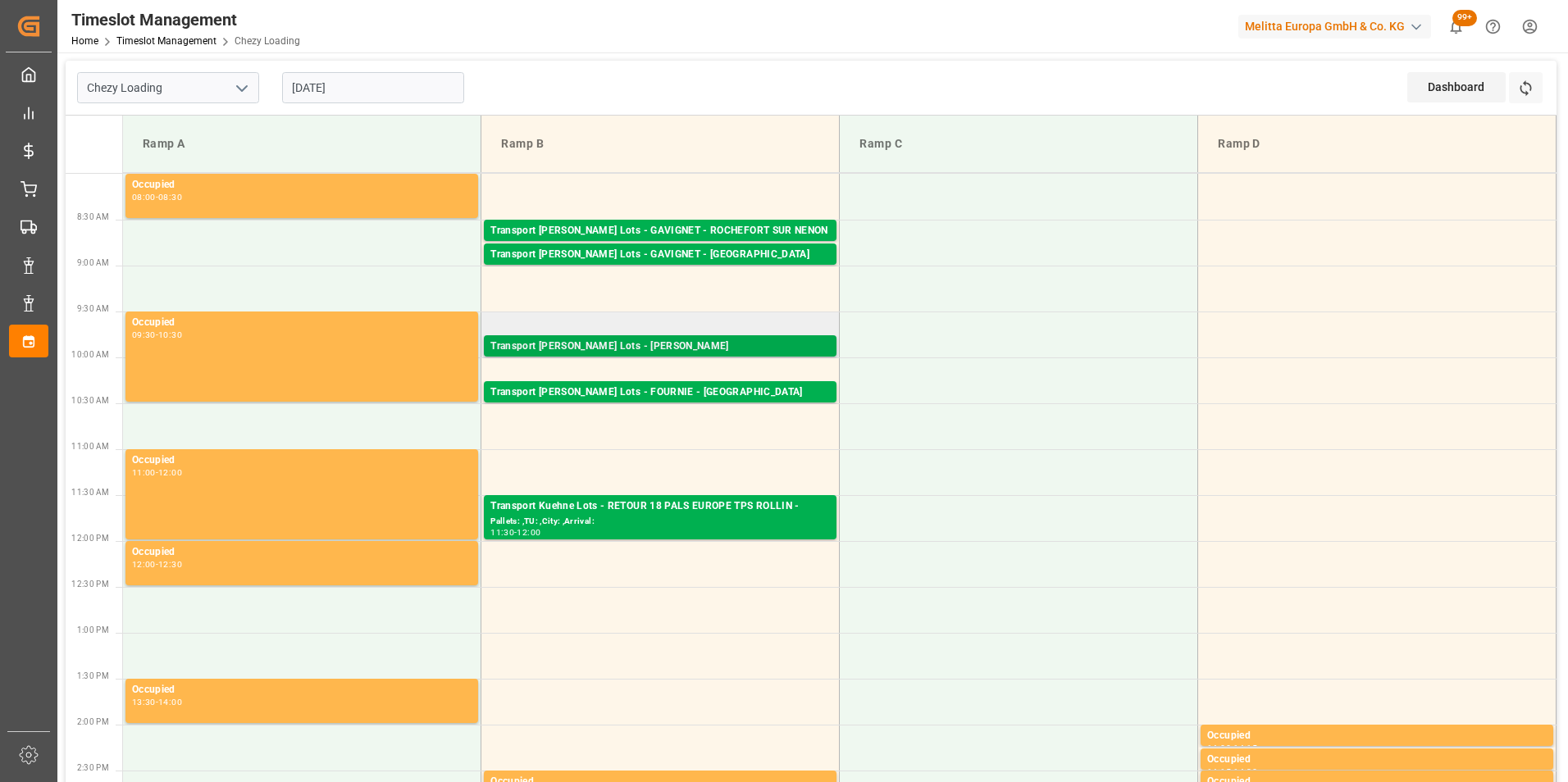
click at [725, 350] on div "Transport [PERSON_NAME] Lots - [PERSON_NAME]" at bounding box center [661, 347] width 340 height 16
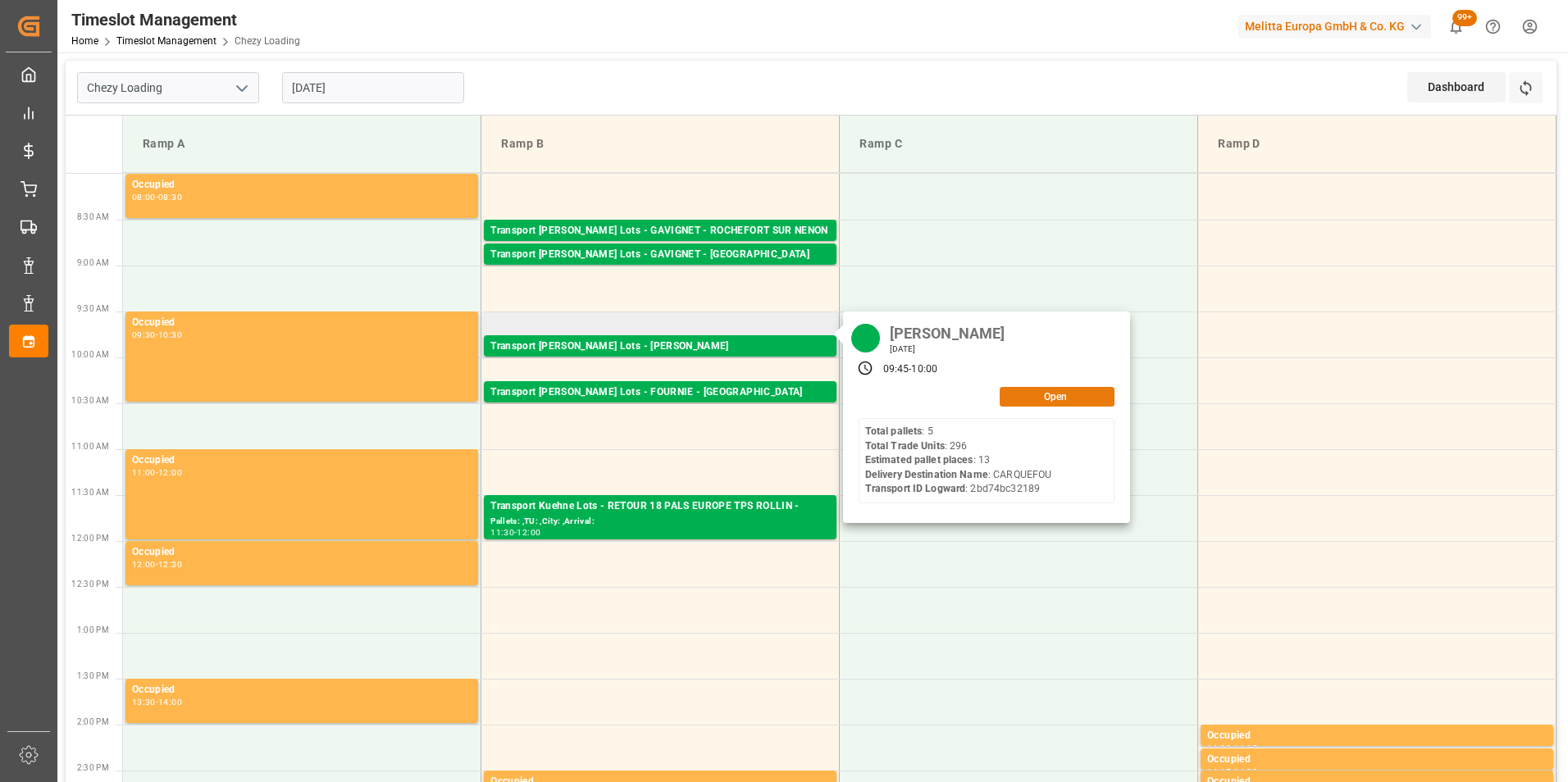
click at [1026, 396] on button "Open" at bounding box center [1057, 397] width 115 height 20
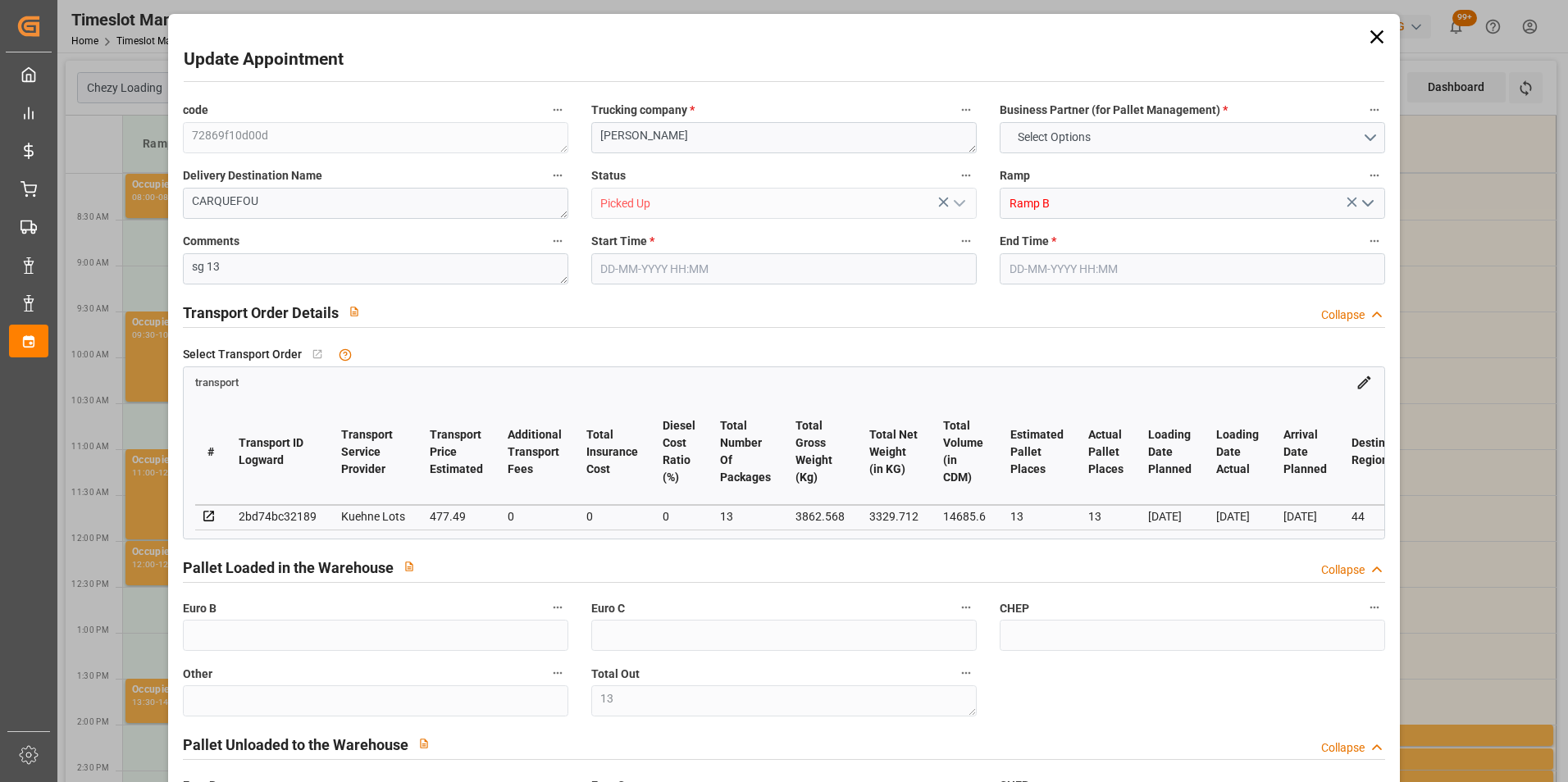
type input "13"
type input "37"
type input "13"
type input "477.49"
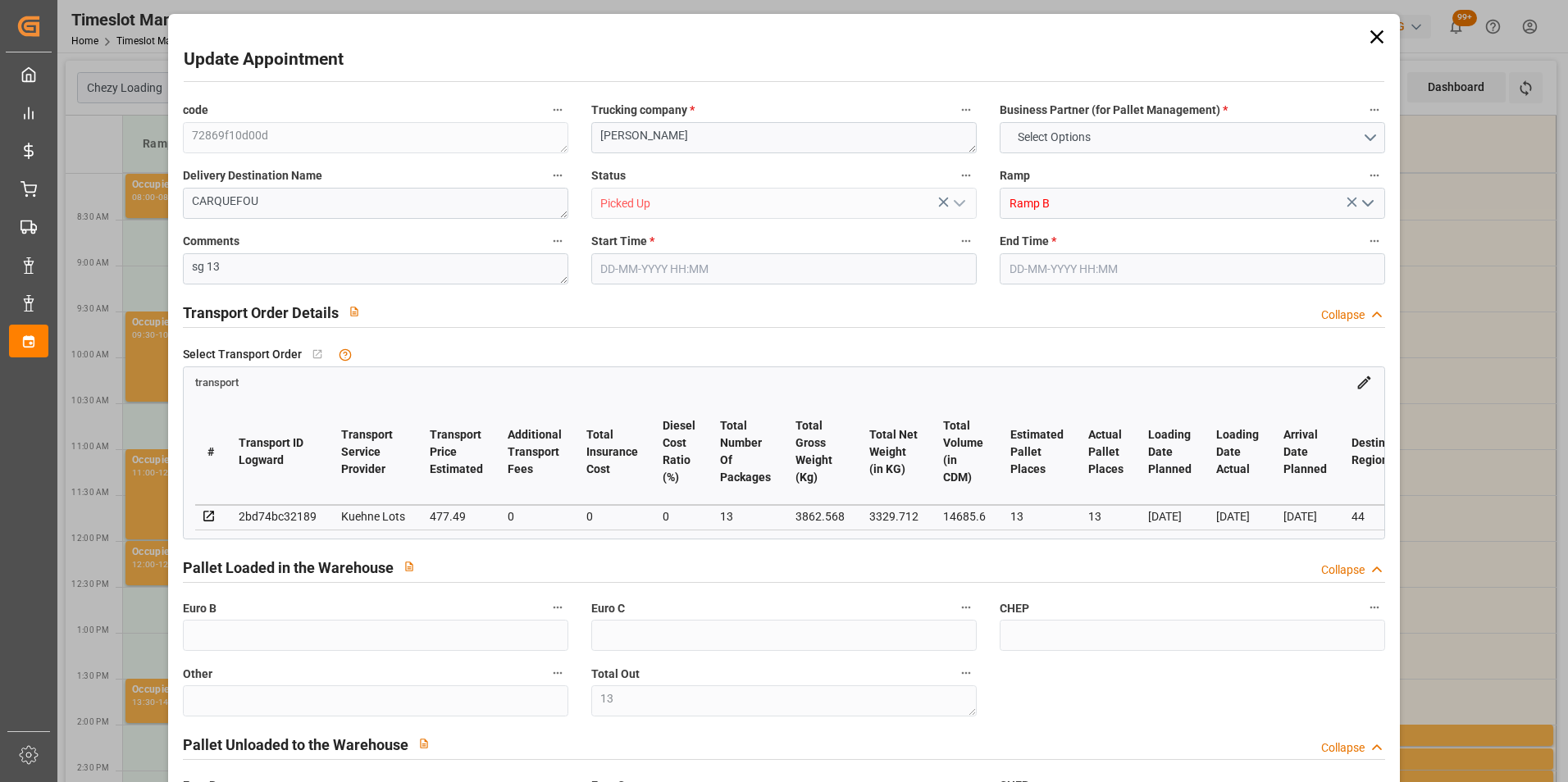
type input "0"
type input "477.49"
type input "0"
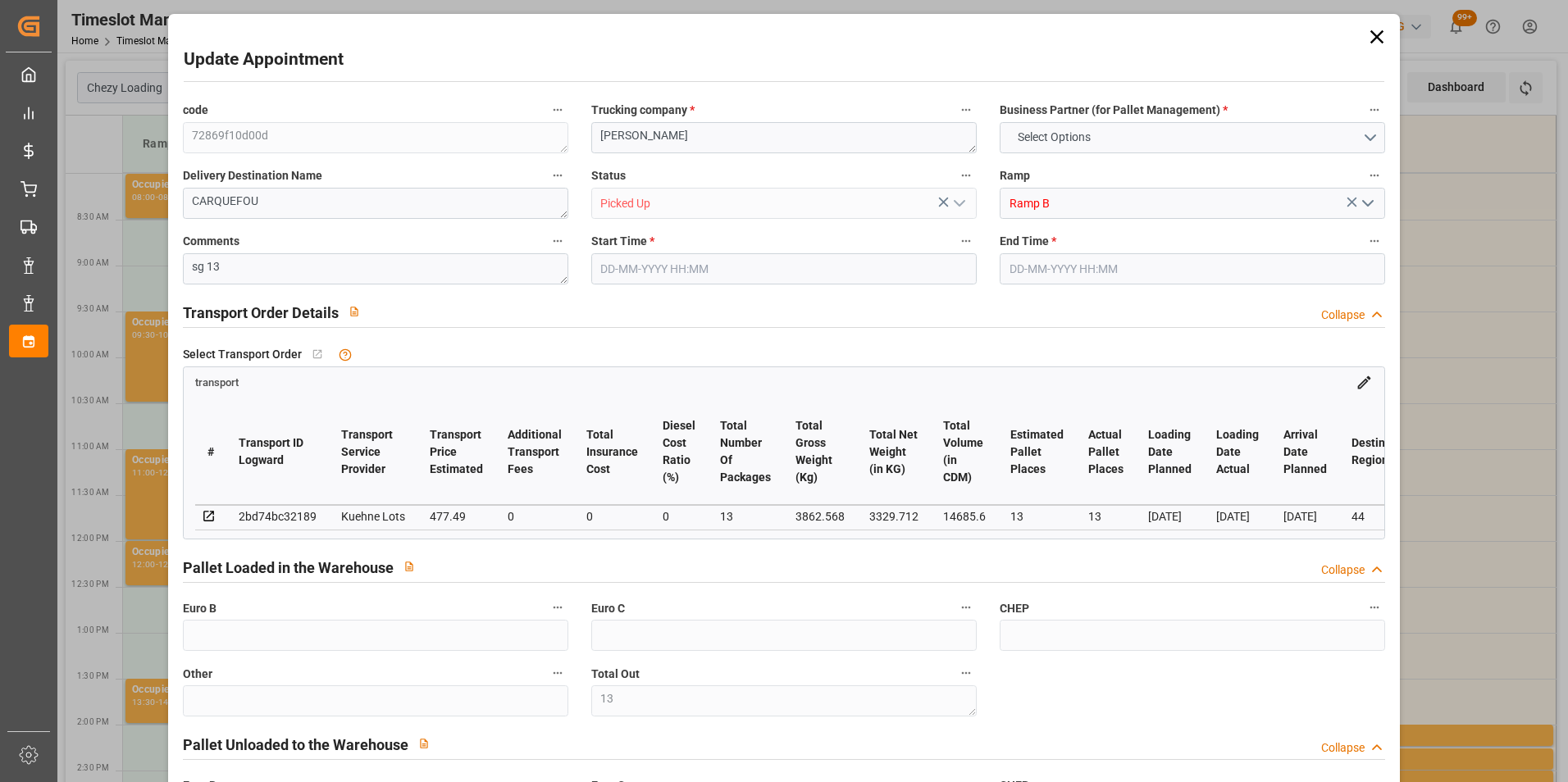
type input "13"
type input "3329.712"
type input "4309.392"
type input "14685.6"
type input "44"
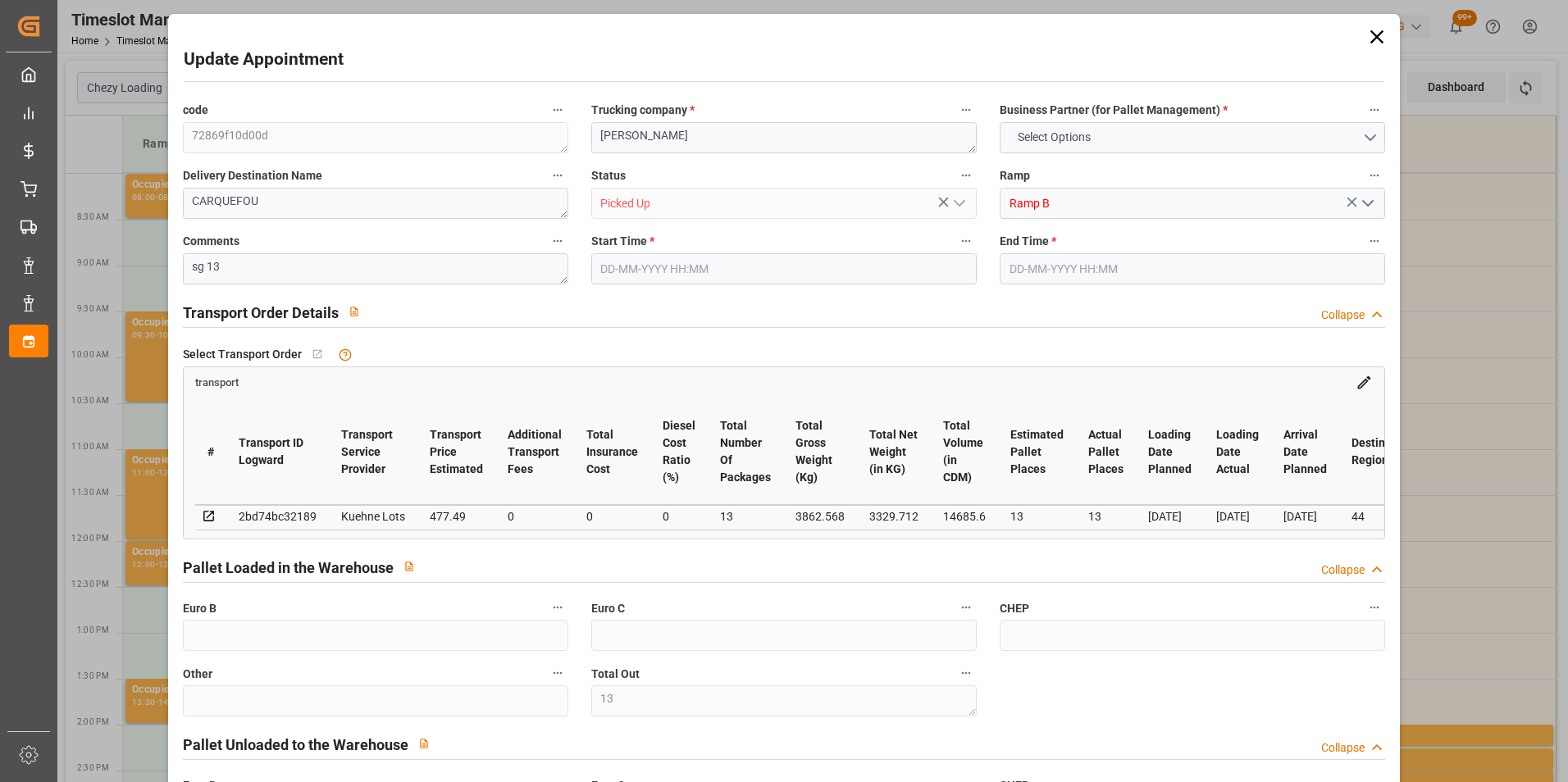
type input "5"
type input "296"
type input "13"
type input "101"
type input "3862.568"
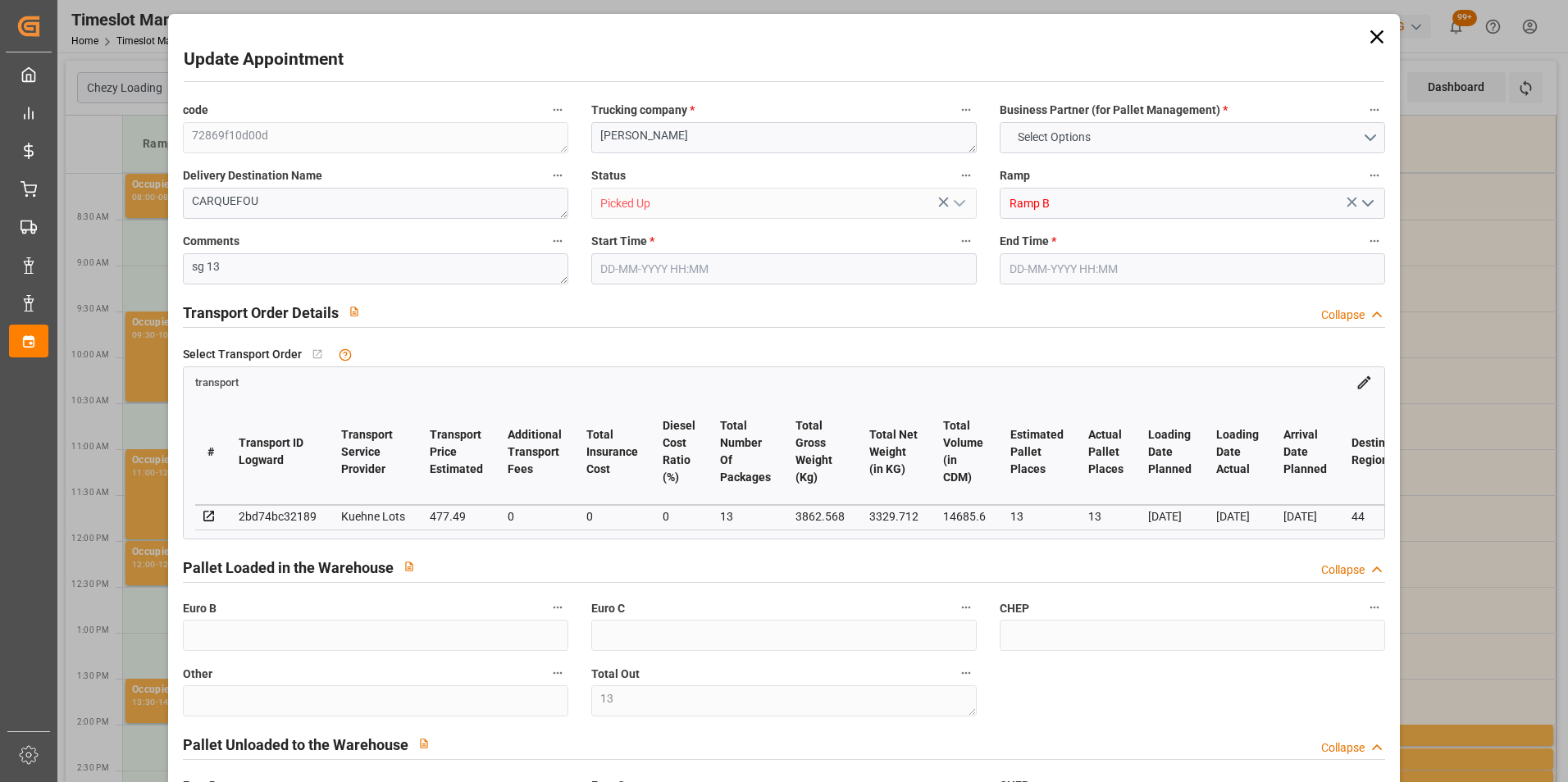
type input "0"
type input "10767.6795"
type input "0"
type input "21"
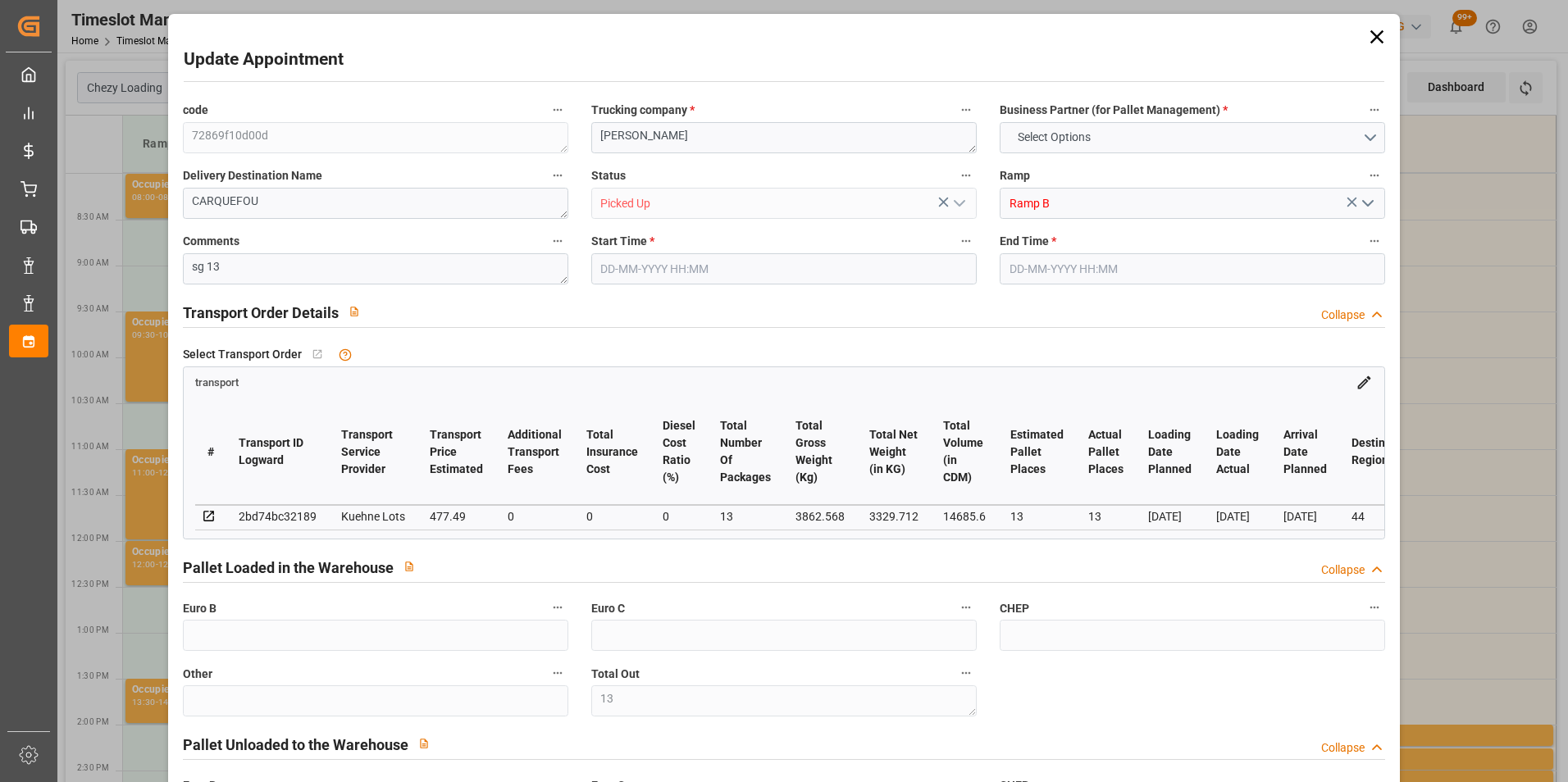
type input "80"
type input "25-09-2025 09:45"
type input "25-09-2025 10:00"
type input "22-09-2025 12:50"
type input "22-09-2025 11:22"
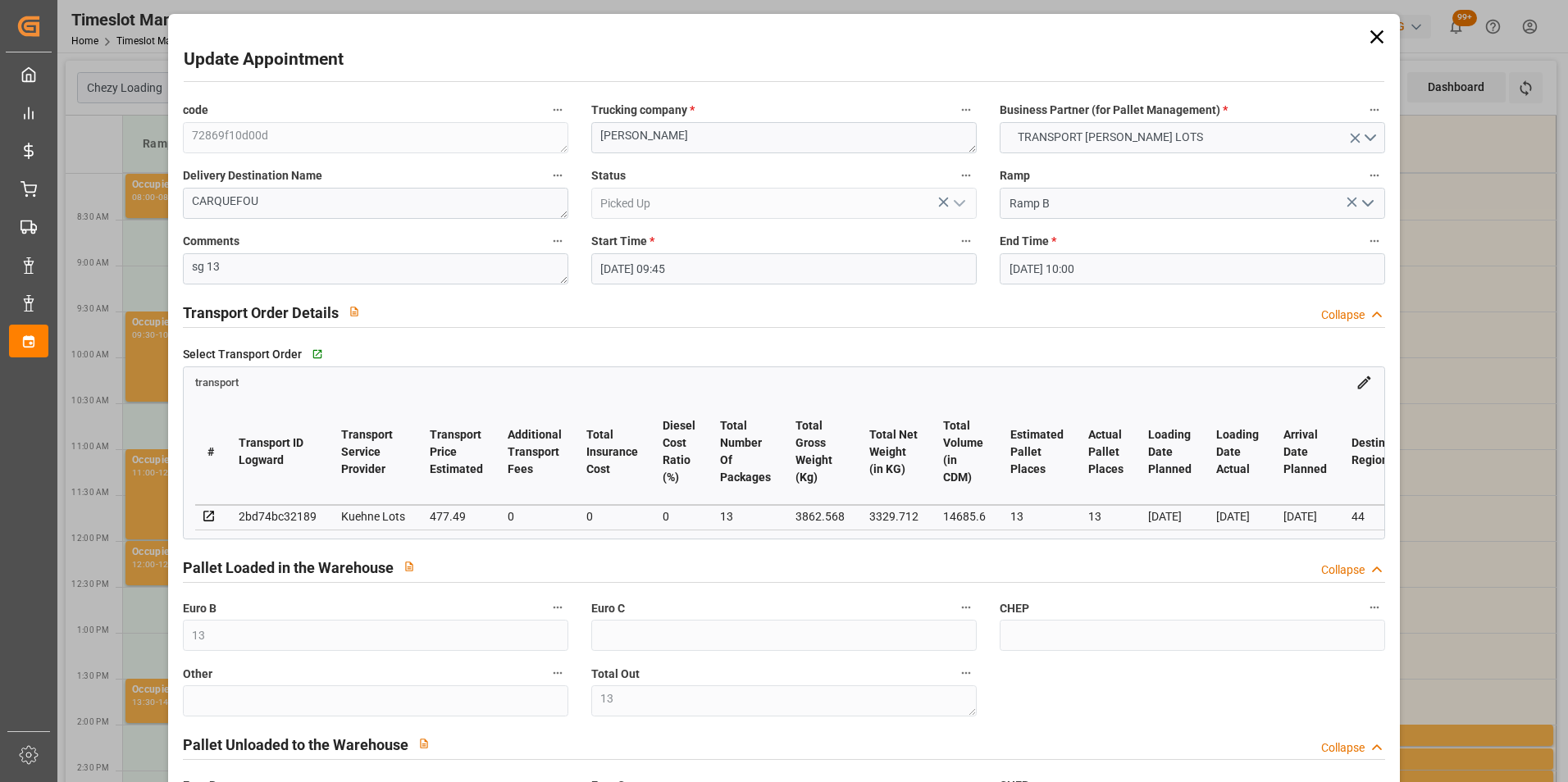
type input "[DATE]"
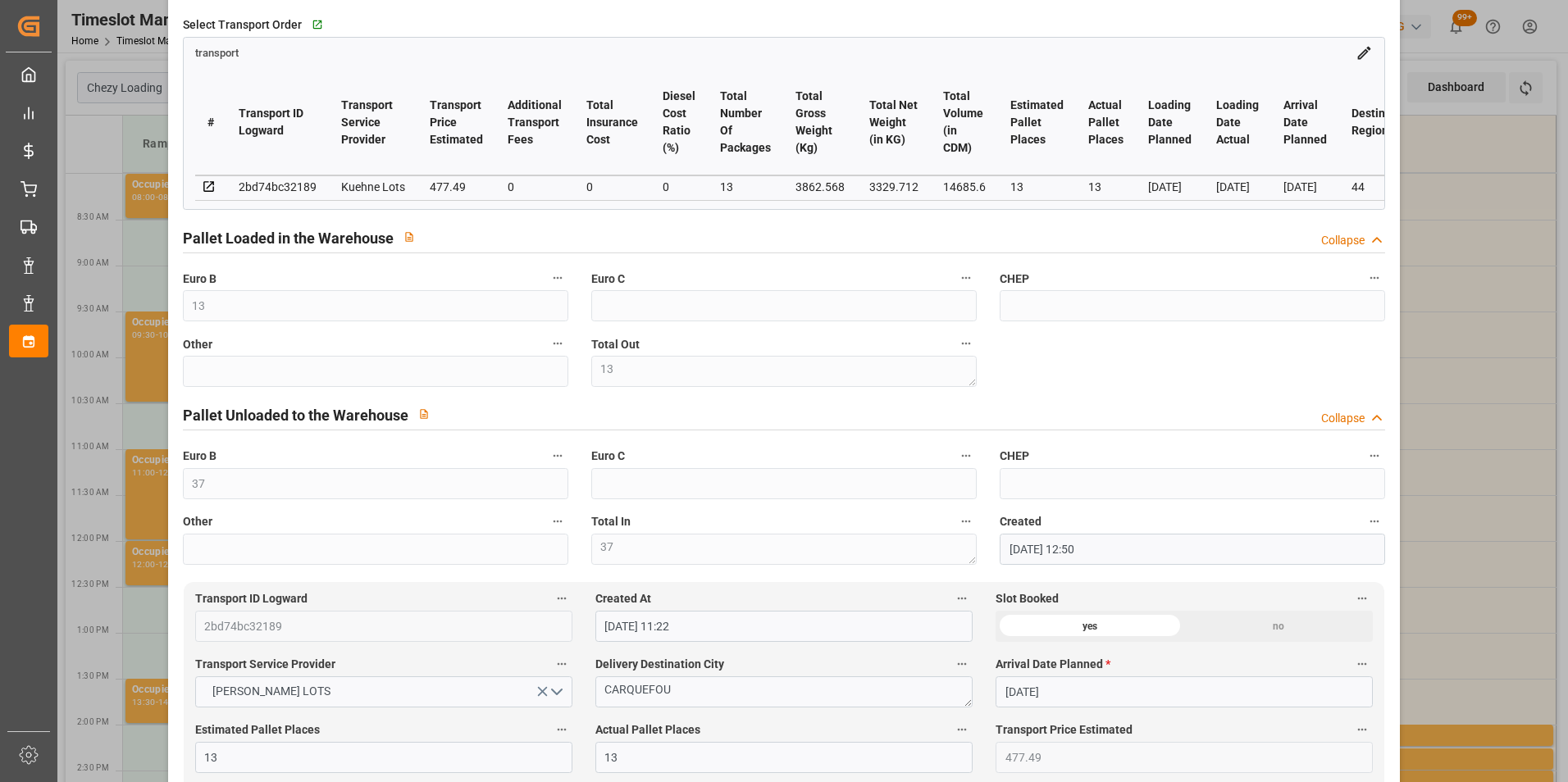
scroll to position [328, 0]
click at [1421, 294] on div "Update Appointment code 72869f10d00d Trucking company * ANTOINE Business Partne…" at bounding box center [784, 391] width 1568 height 782
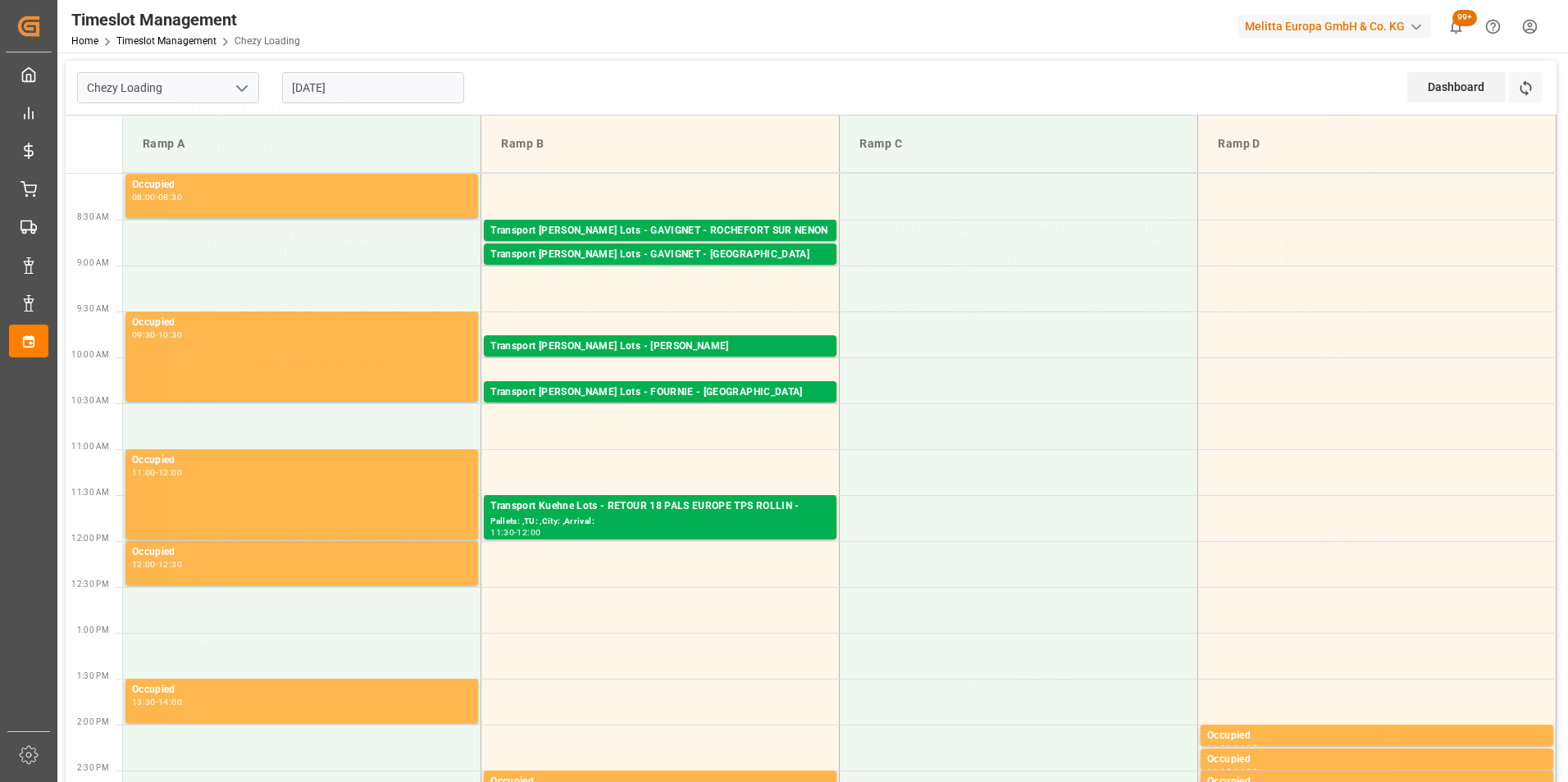
scroll to position [213, 0]
click at [723, 255] on div "Transport [PERSON_NAME] Lots - GAVIGNET - [GEOGRAPHIC_DATA]" at bounding box center [661, 255] width 340 height 16
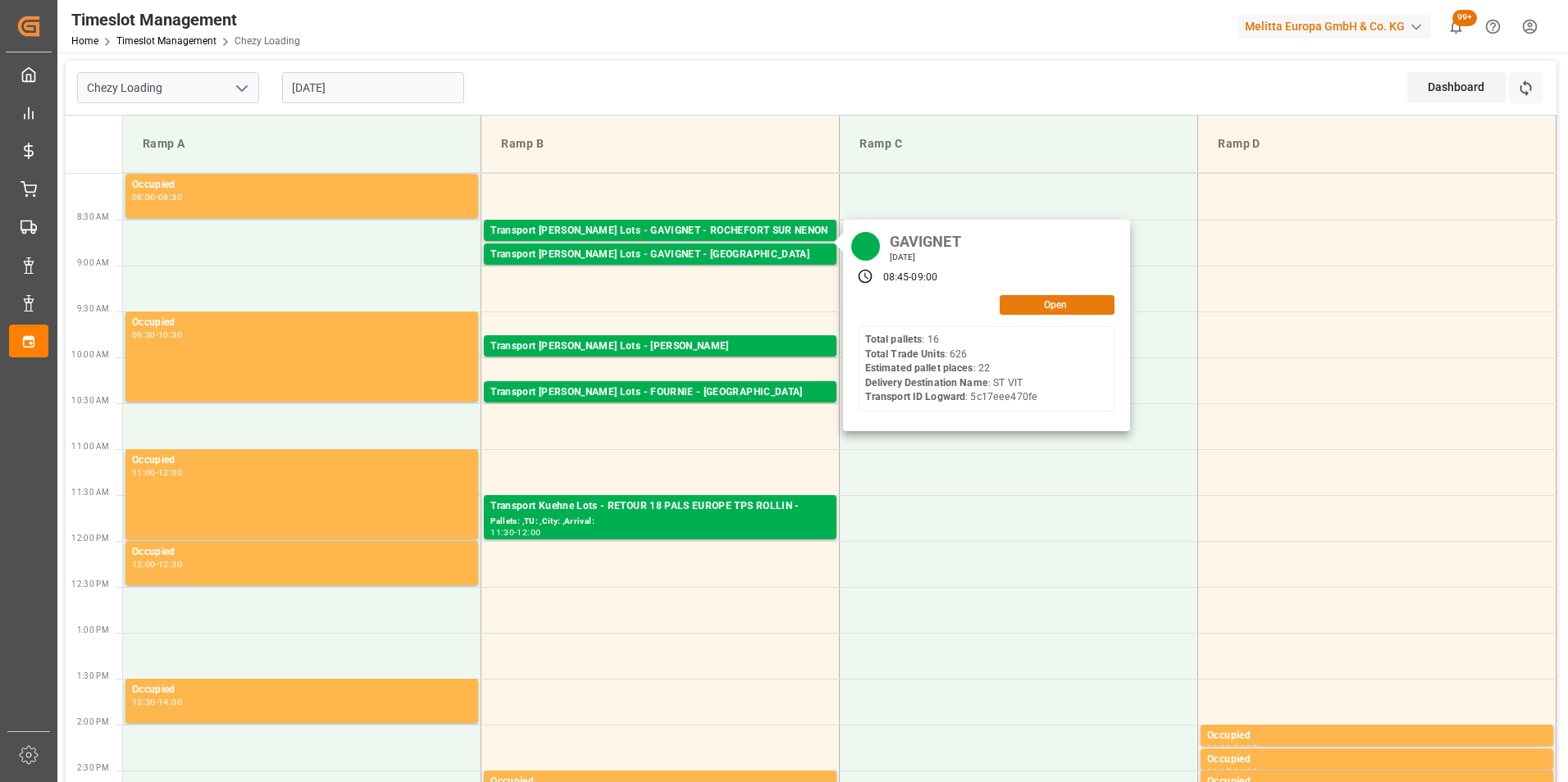
click at [1026, 302] on button "Open" at bounding box center [1057, 305] width 115 height 20
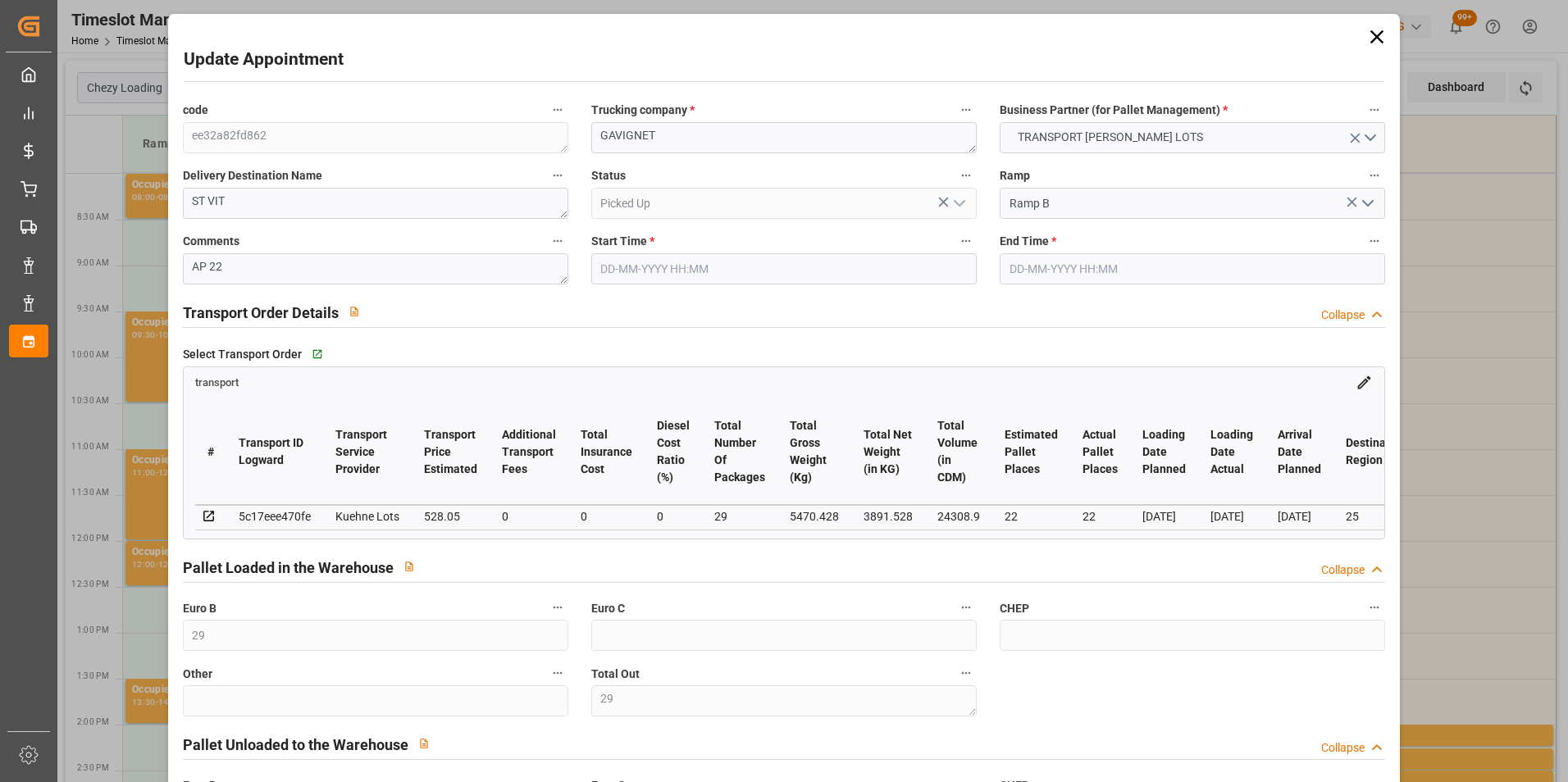
type input "25-09-2025 08:45"
type input "25-09-2025 09:00"
type input "19-09-2025 14:58"
type input "19-09-2025 11:17"
type input "[DATE]"
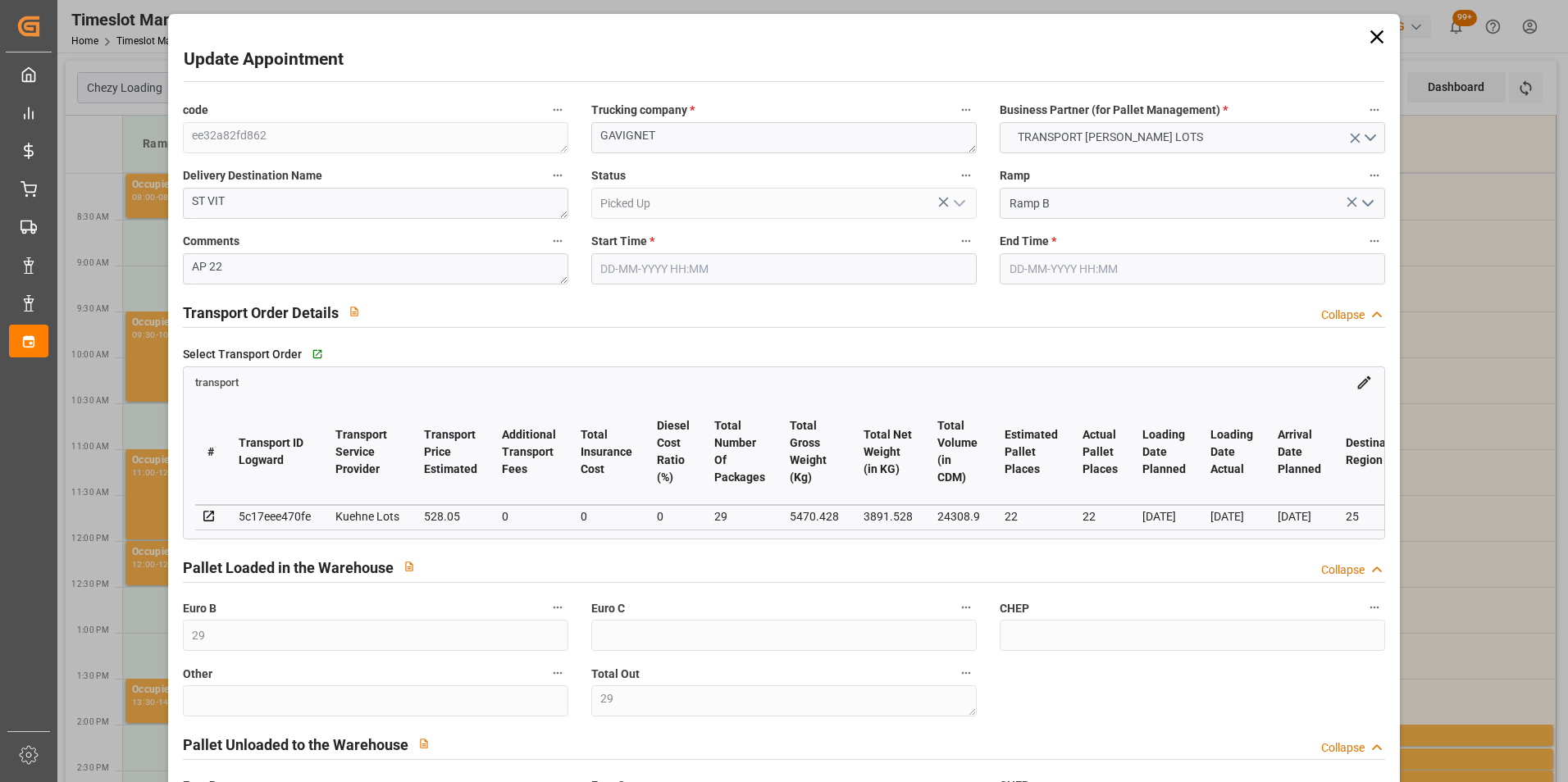
type input "[DATE]"
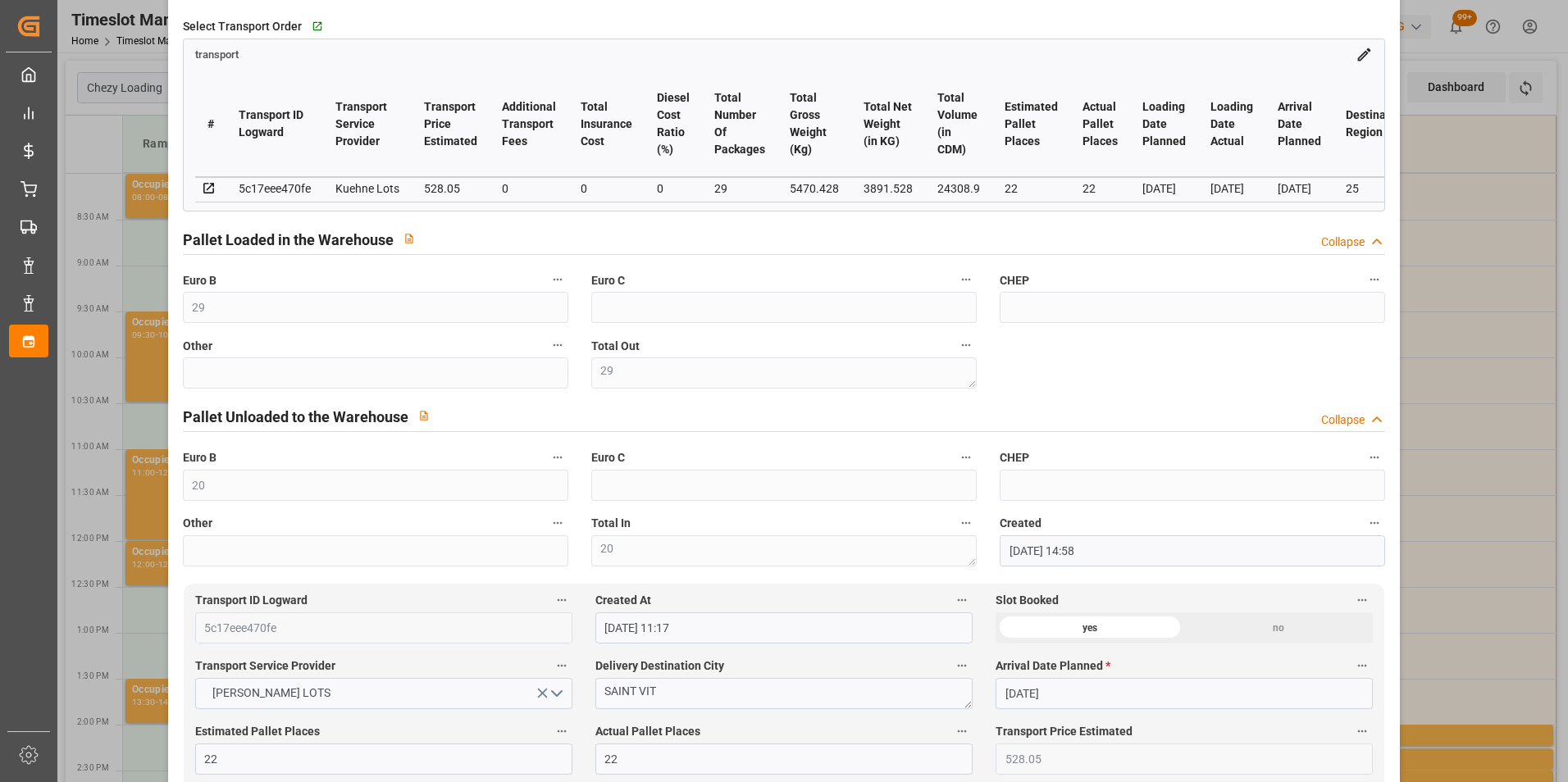
scroll to position [246, 0]
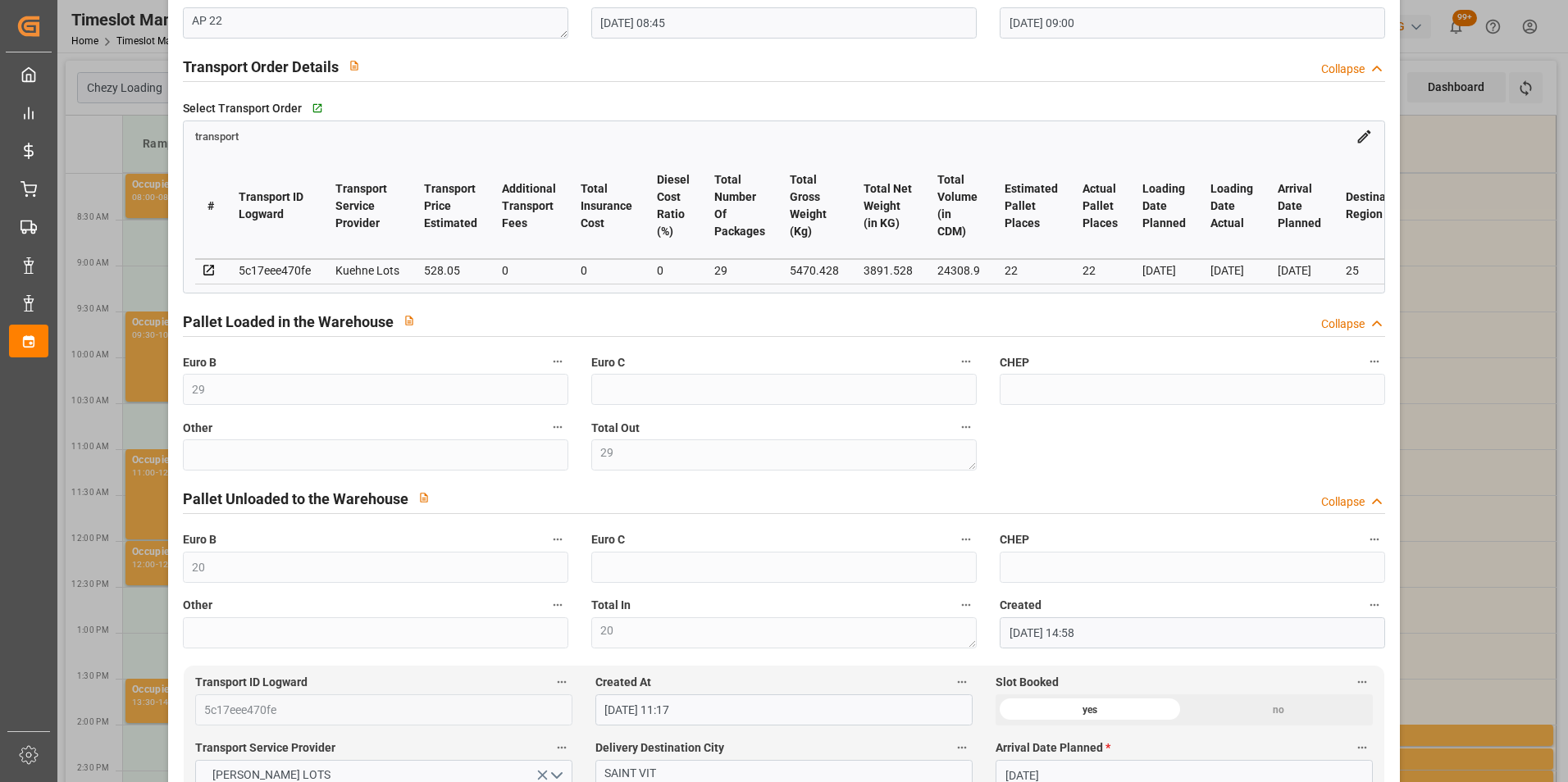
click at [1432, 205] on div "Update Appointment code ee32a82fd862 Trucking company * GAVIGNET Business Partn…" at bounding box center [784, 391] width 1568 height 782
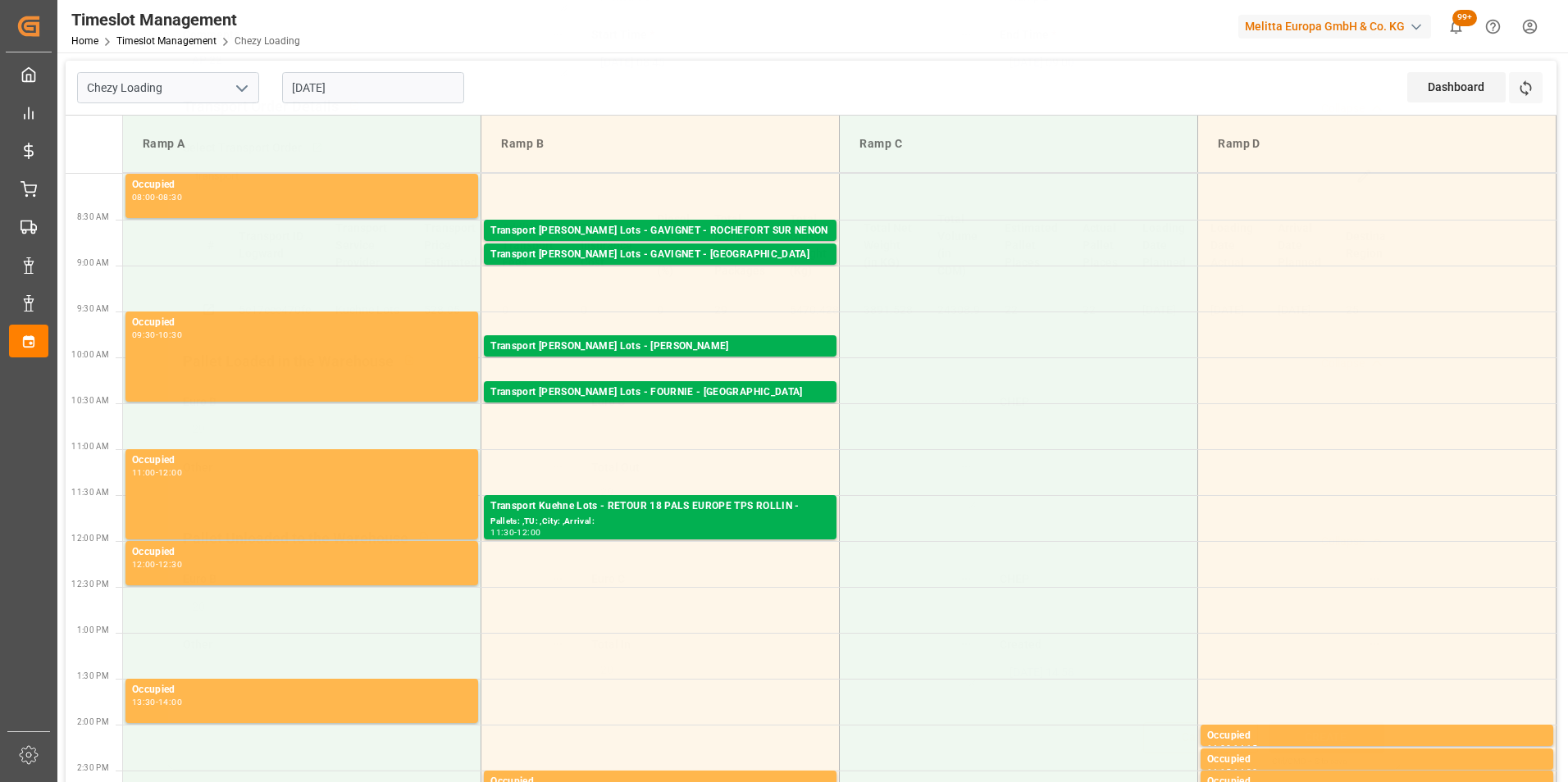
scroll to position [213, 0]
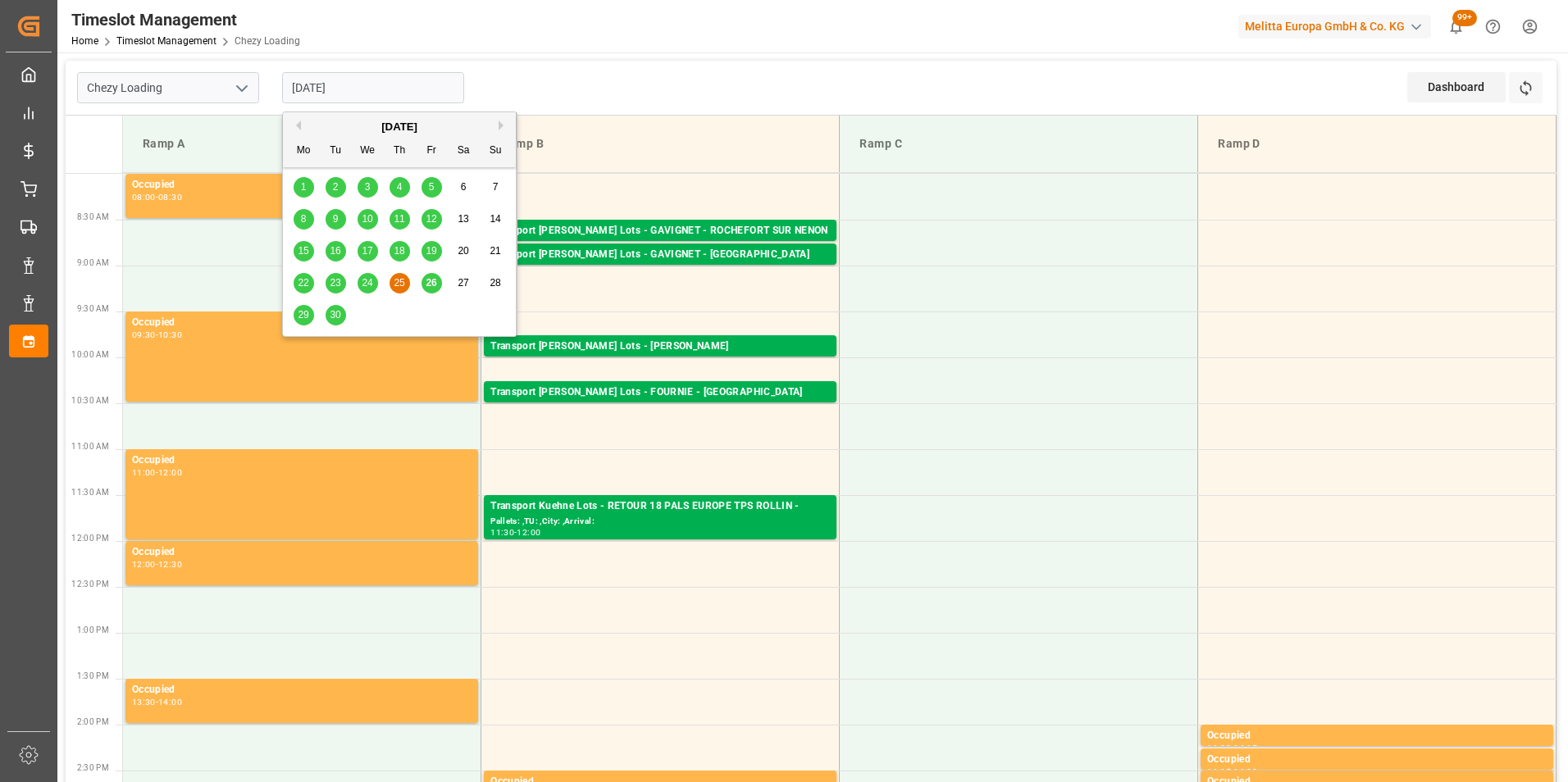
click at [393, 80] on input "[DATE]" at bounding box center [373, 88] width 182 height 31
click at [431, 282] on span "26" at bounding box center [431, 283] width 11 height 11
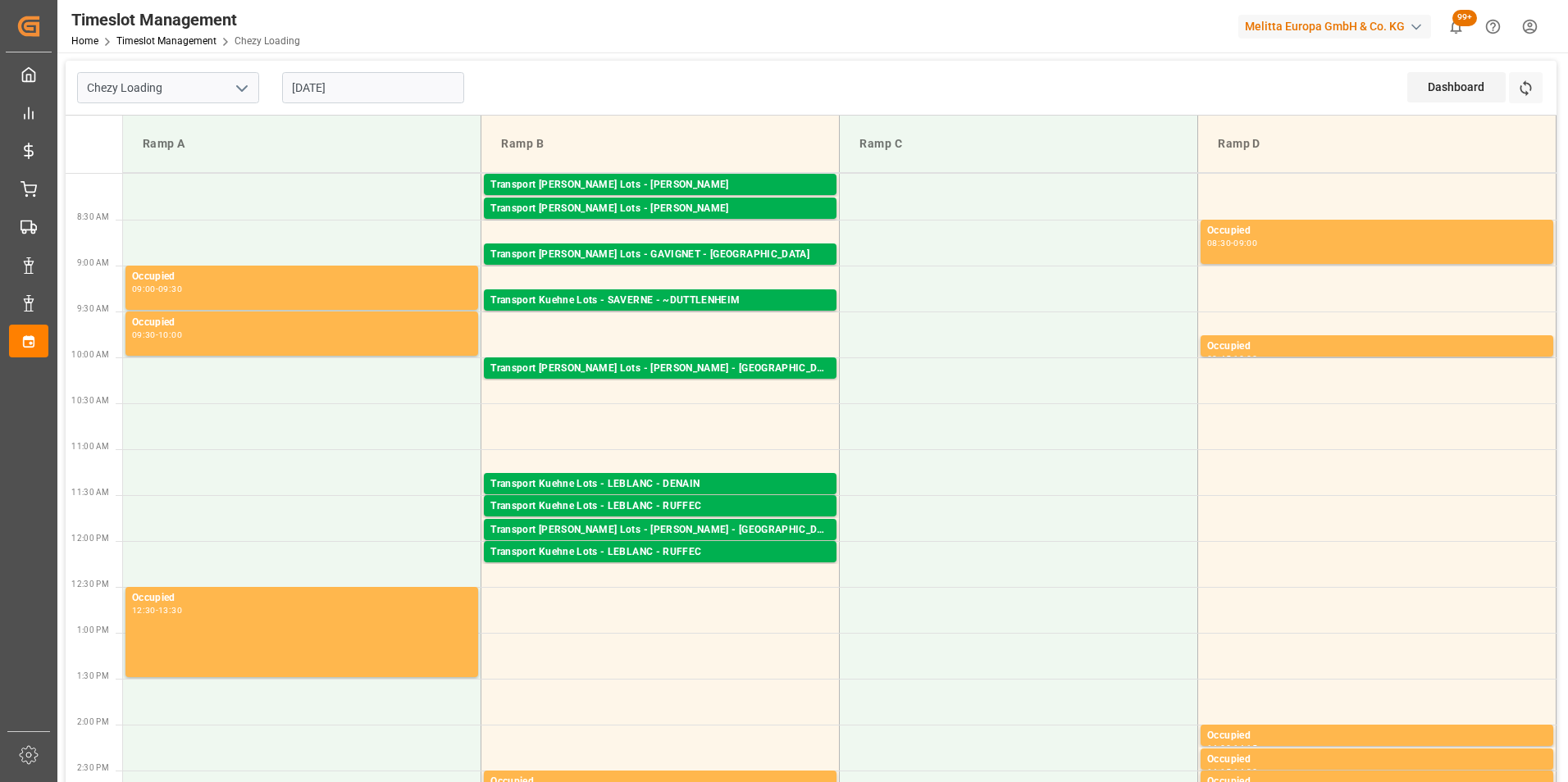
click at [327, 87] on input "[DATE]" at bounding box center [373, 88] width 182 height 31
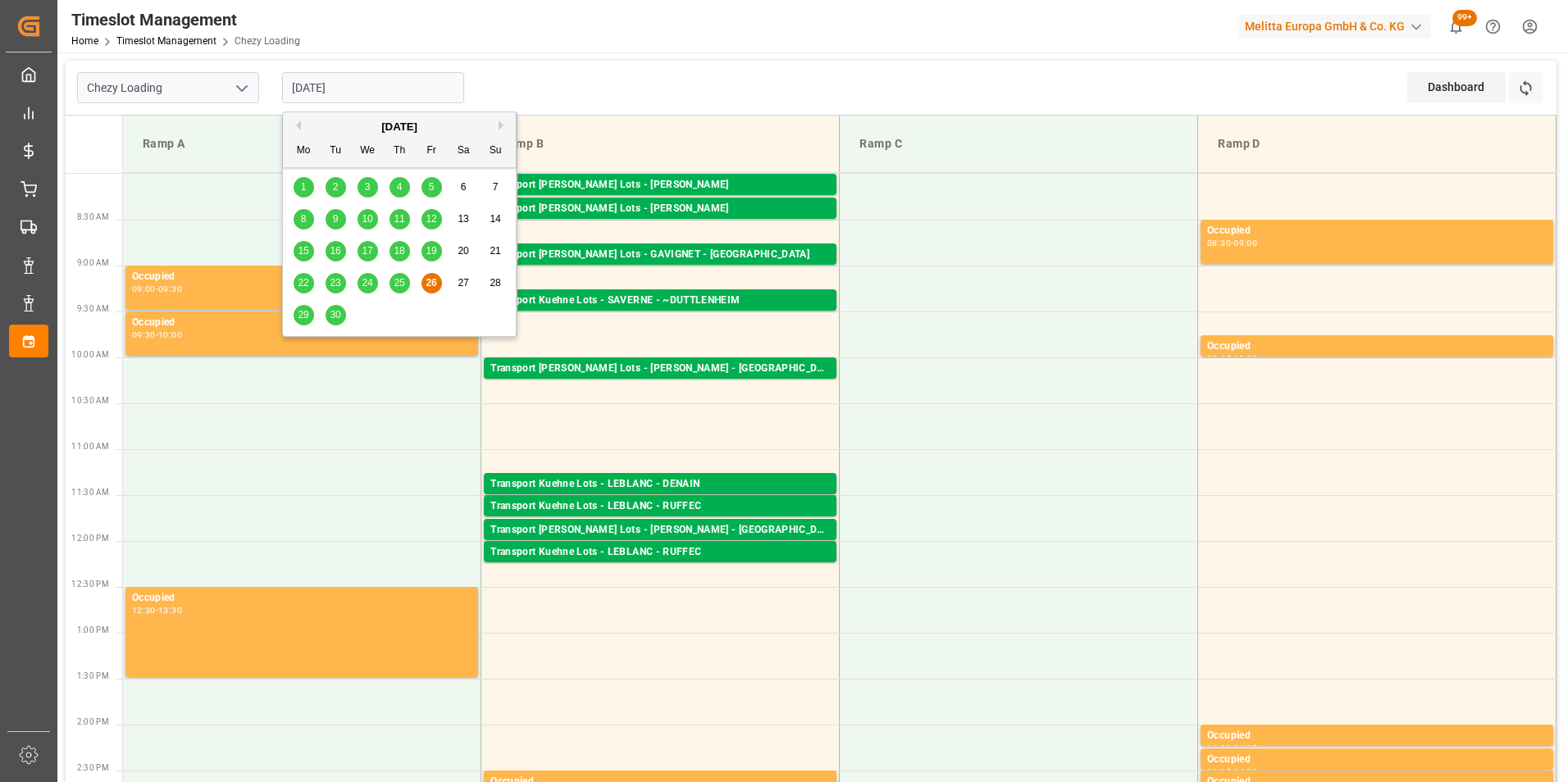
click at [403, 282] on span "25" at bounding box center [399, 283] width 11 height 11
type input "[DATE]"
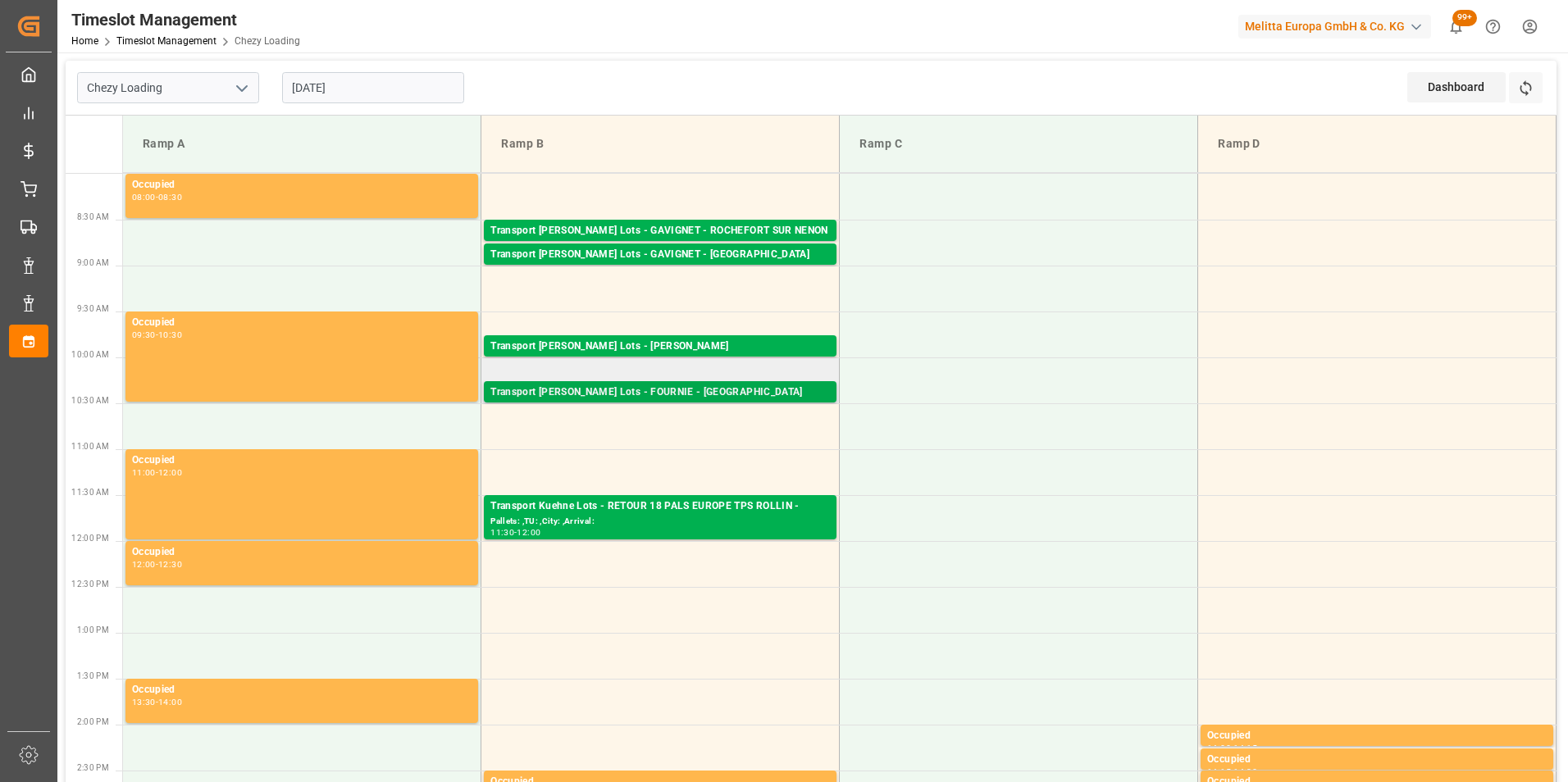
click at [723, 392] on div "Transport [PERSON_NAME] Lots - FOURNIE - [GEOGRAPHIC_DATA]" at bounding box center [661, 393] width 340 height 16
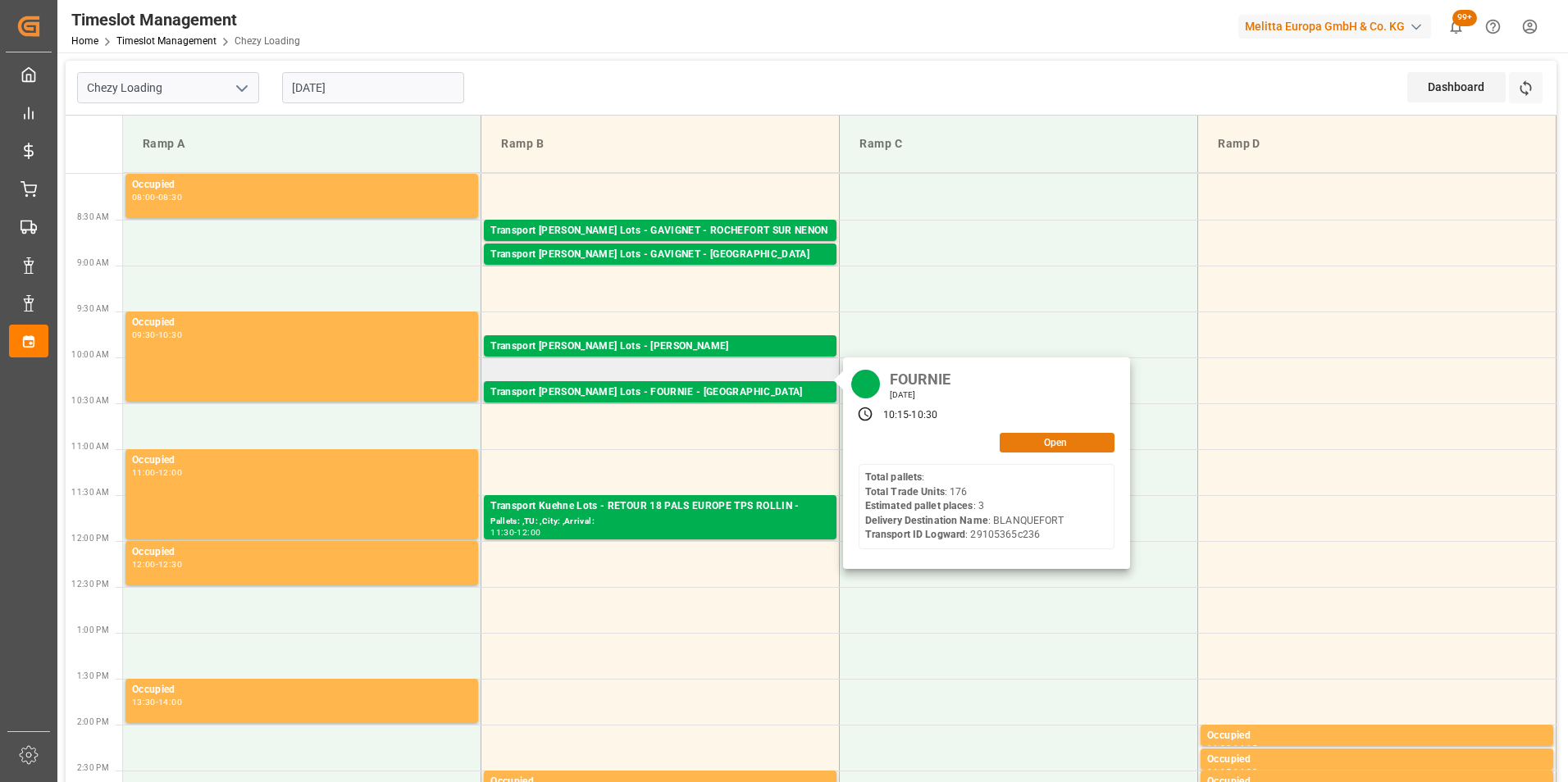
click at [1046, 446] on button "Open" at bounding box center [1057, 443] width 115 height 20
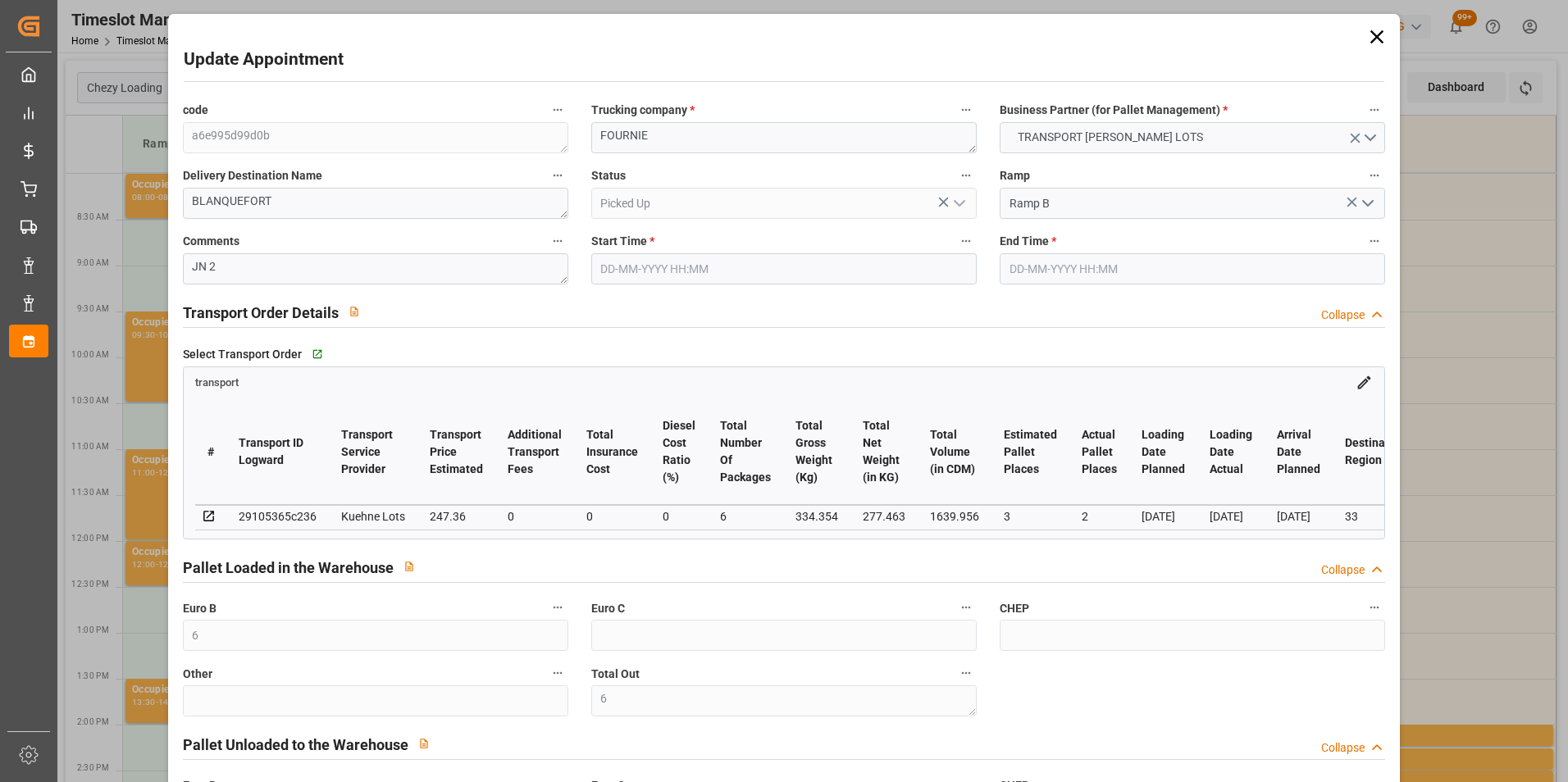
type input "6"
type input "3"
type input "2"
type input "247.36"
type input "0"
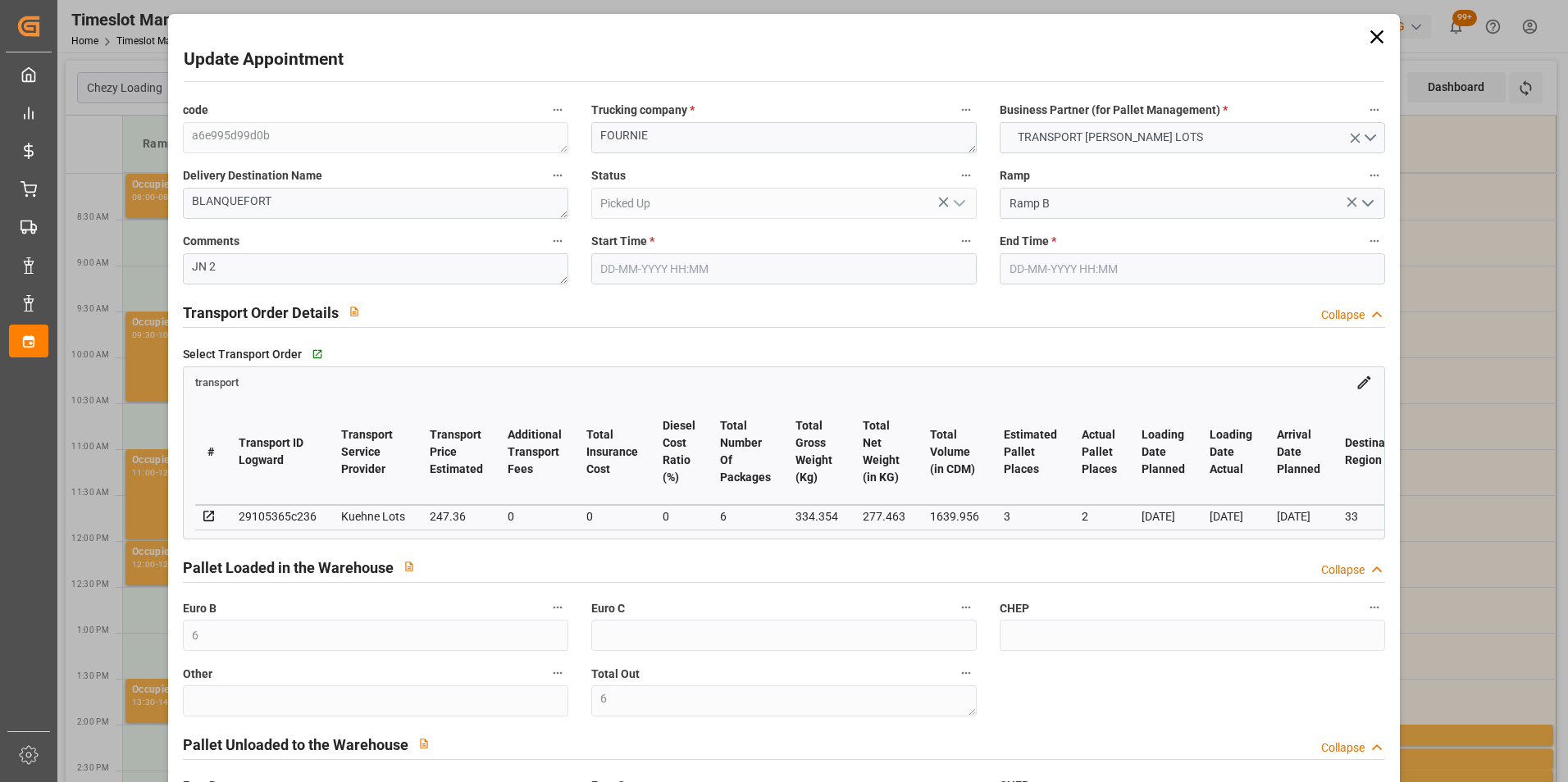
type input "0"
type input "247.36"
type input "0"
type input "6"
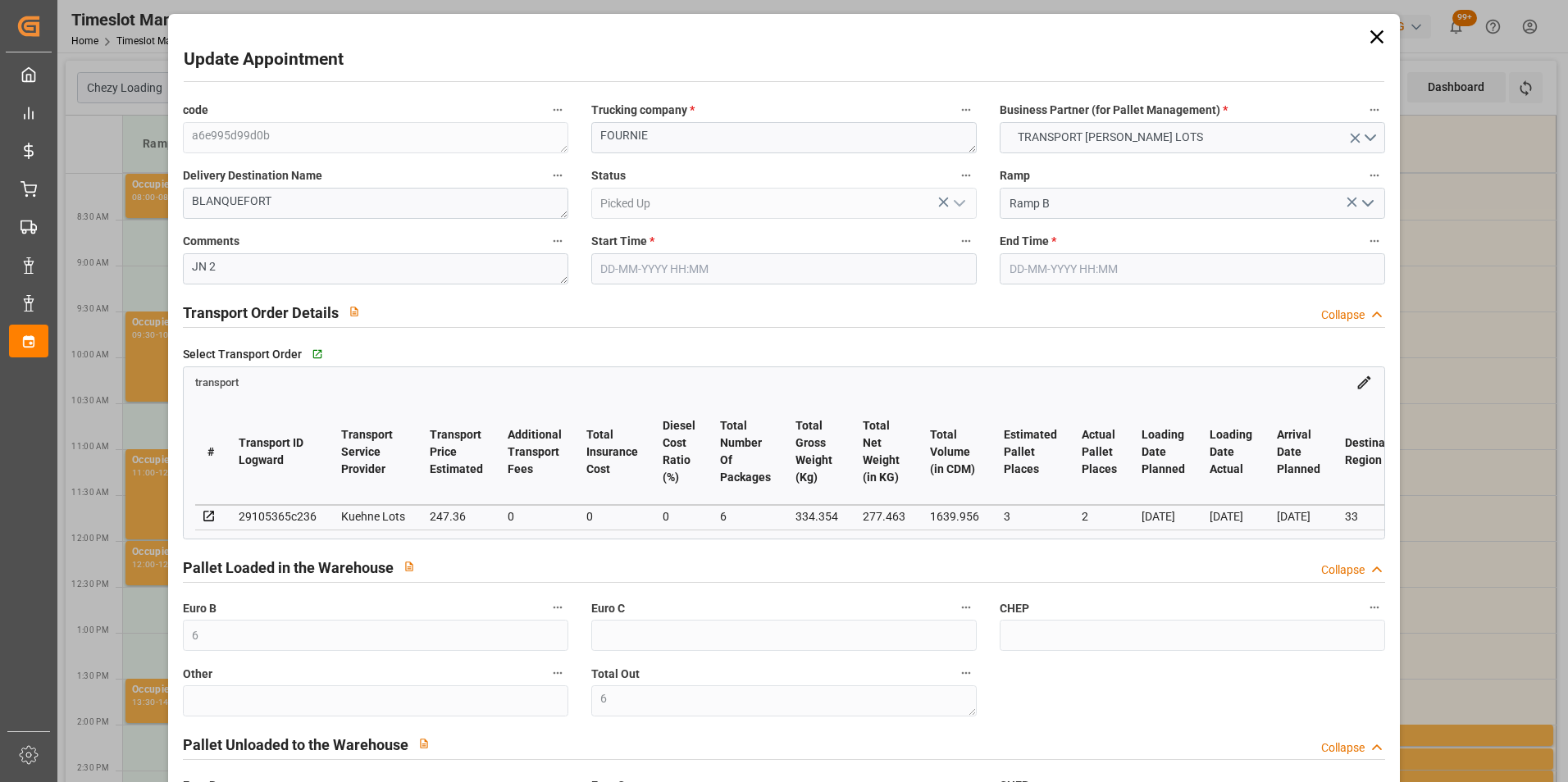
type input "277.463"
type input "610.354"
type input "1639.956"
type input "33"
type input "0"
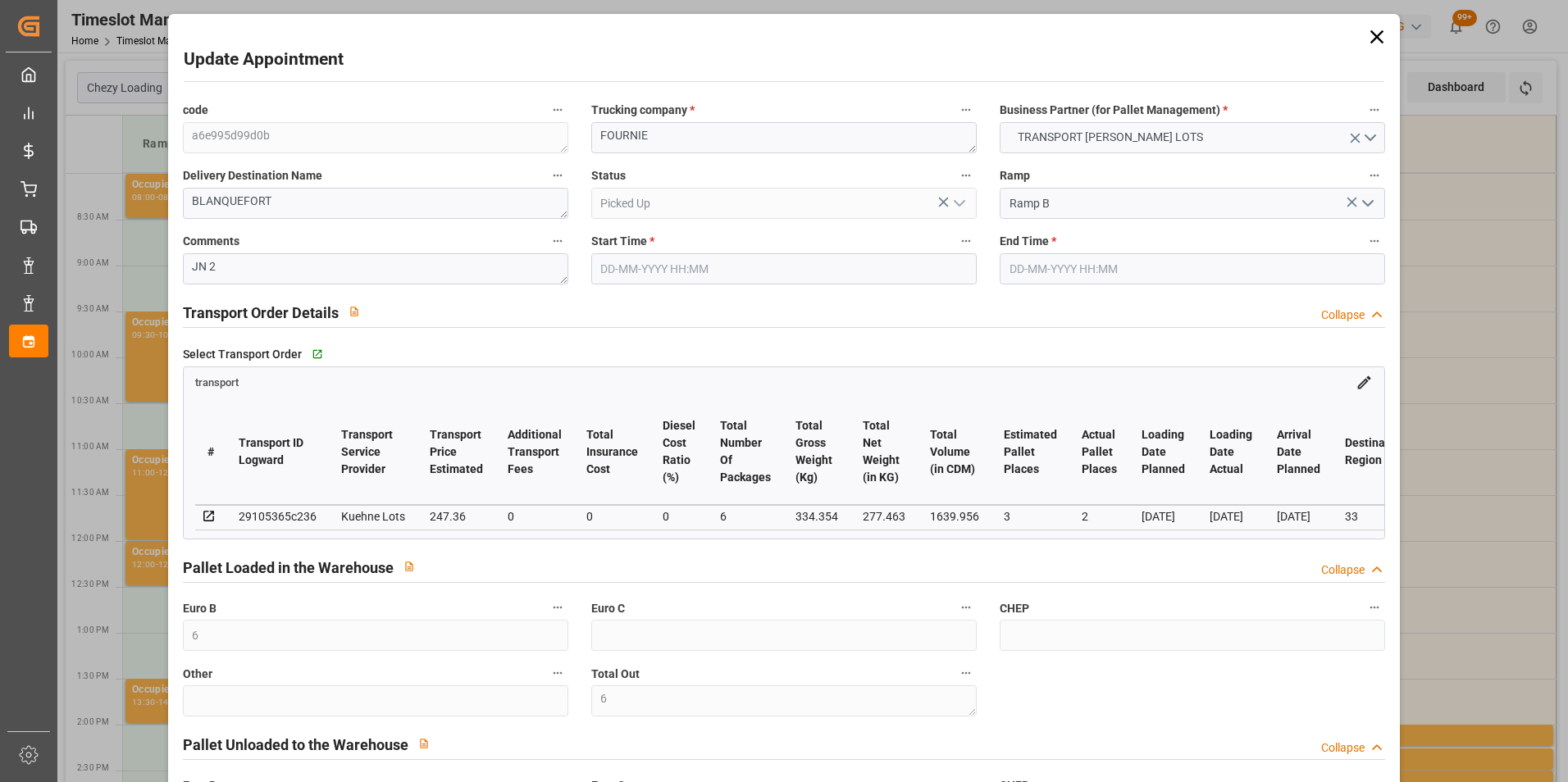
type input "176"
type input "6"
type input "101"
type input "334.354"
type input "0"
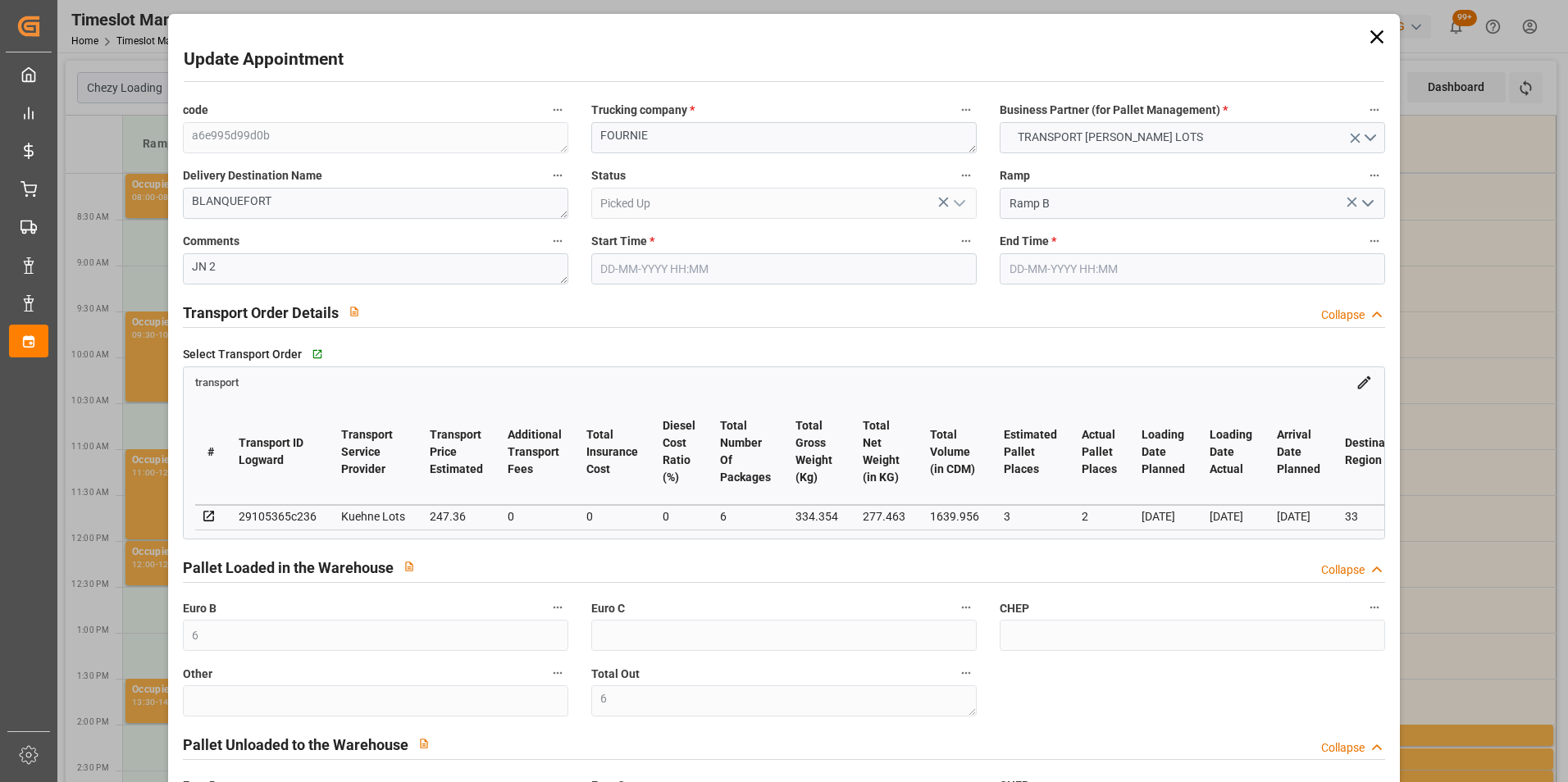
type input "4710.8598"
type input "0"
type input "21"
type input "35"
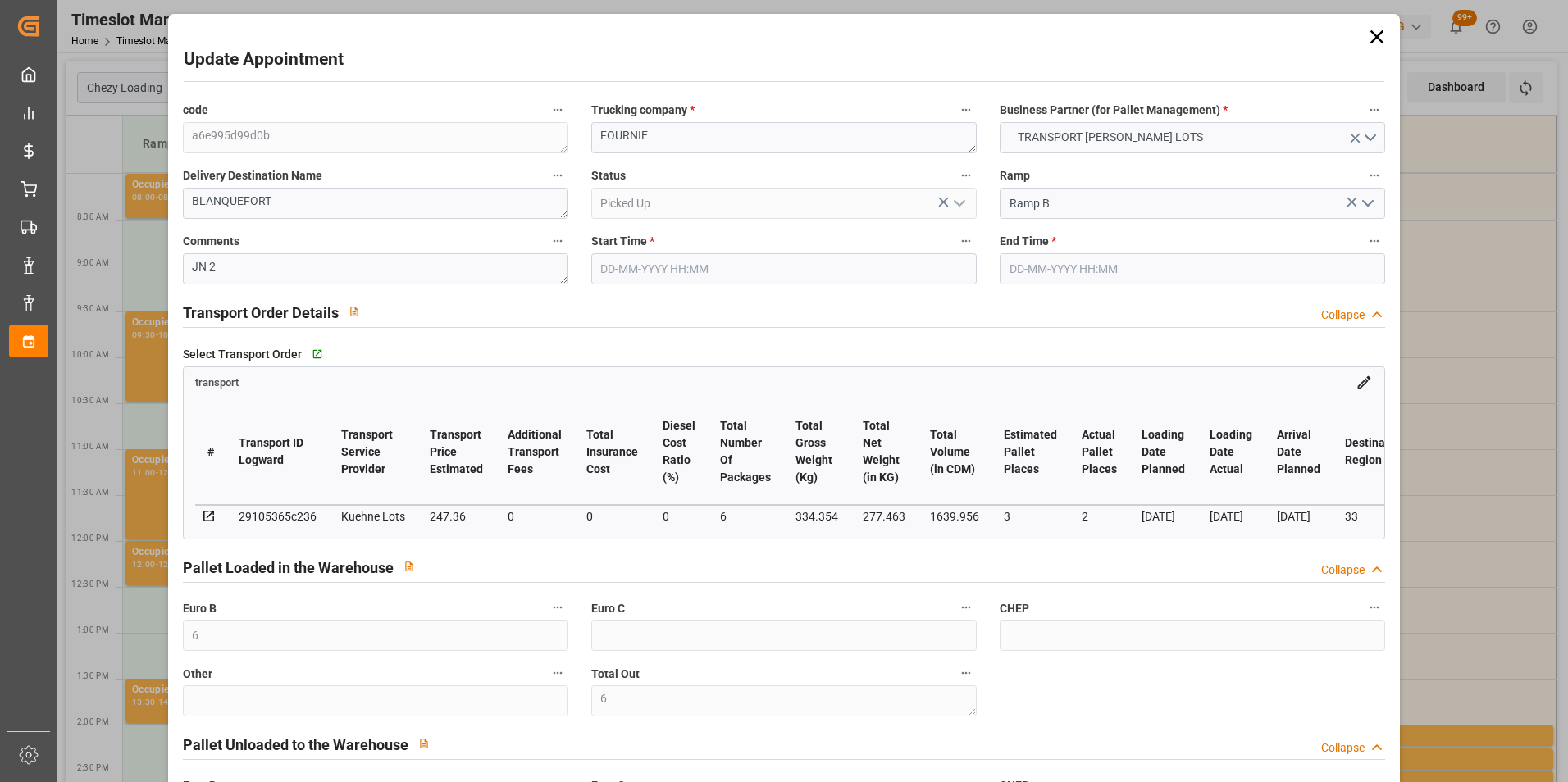
type input "25-09-2025 10:15"
type input "25-09-2025 10:30"
type input "23-09-2025 15:05"
type input "23-09-2025 11:19"
type input "[DATE]"
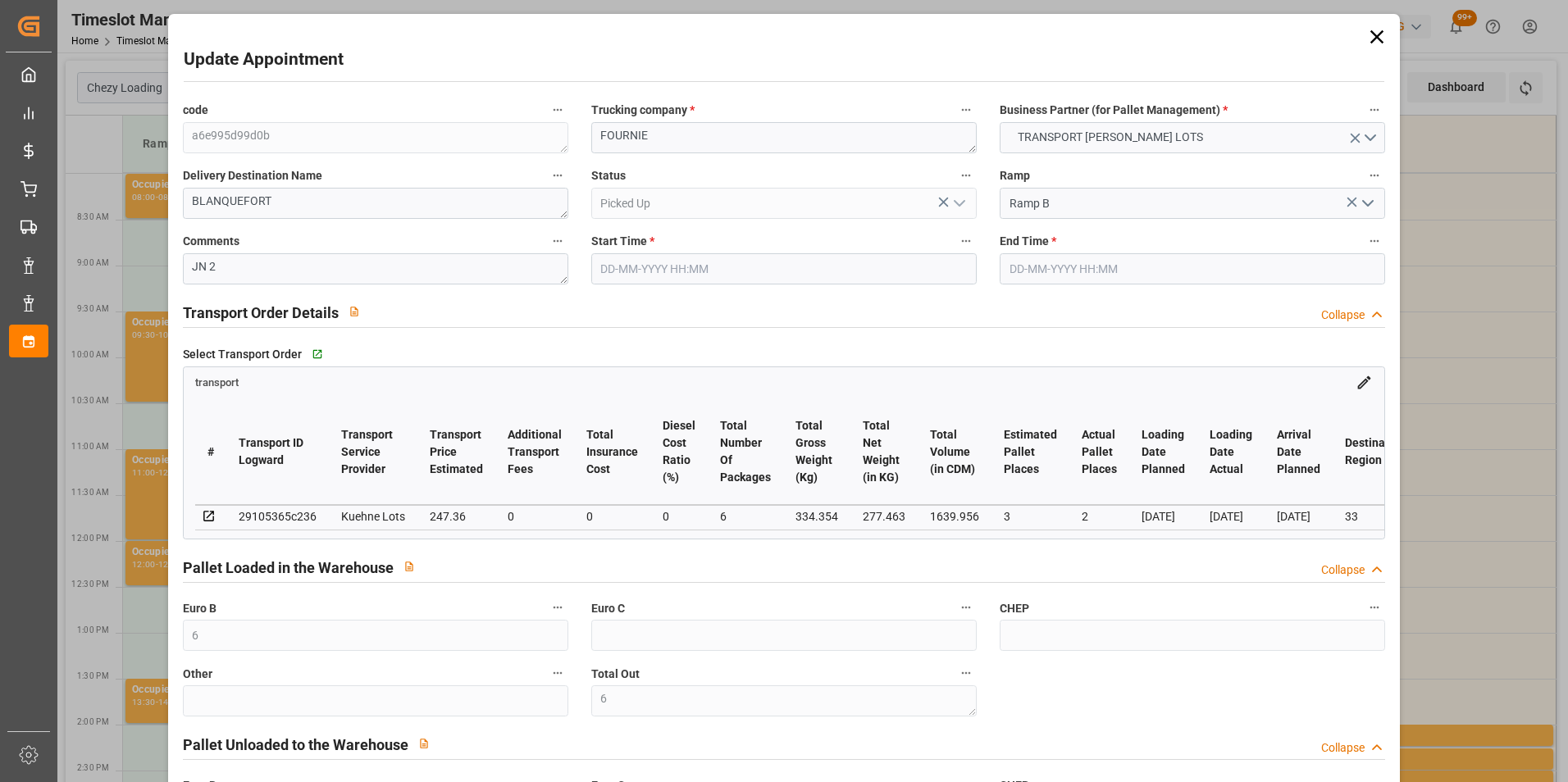
type input "[DATE]"
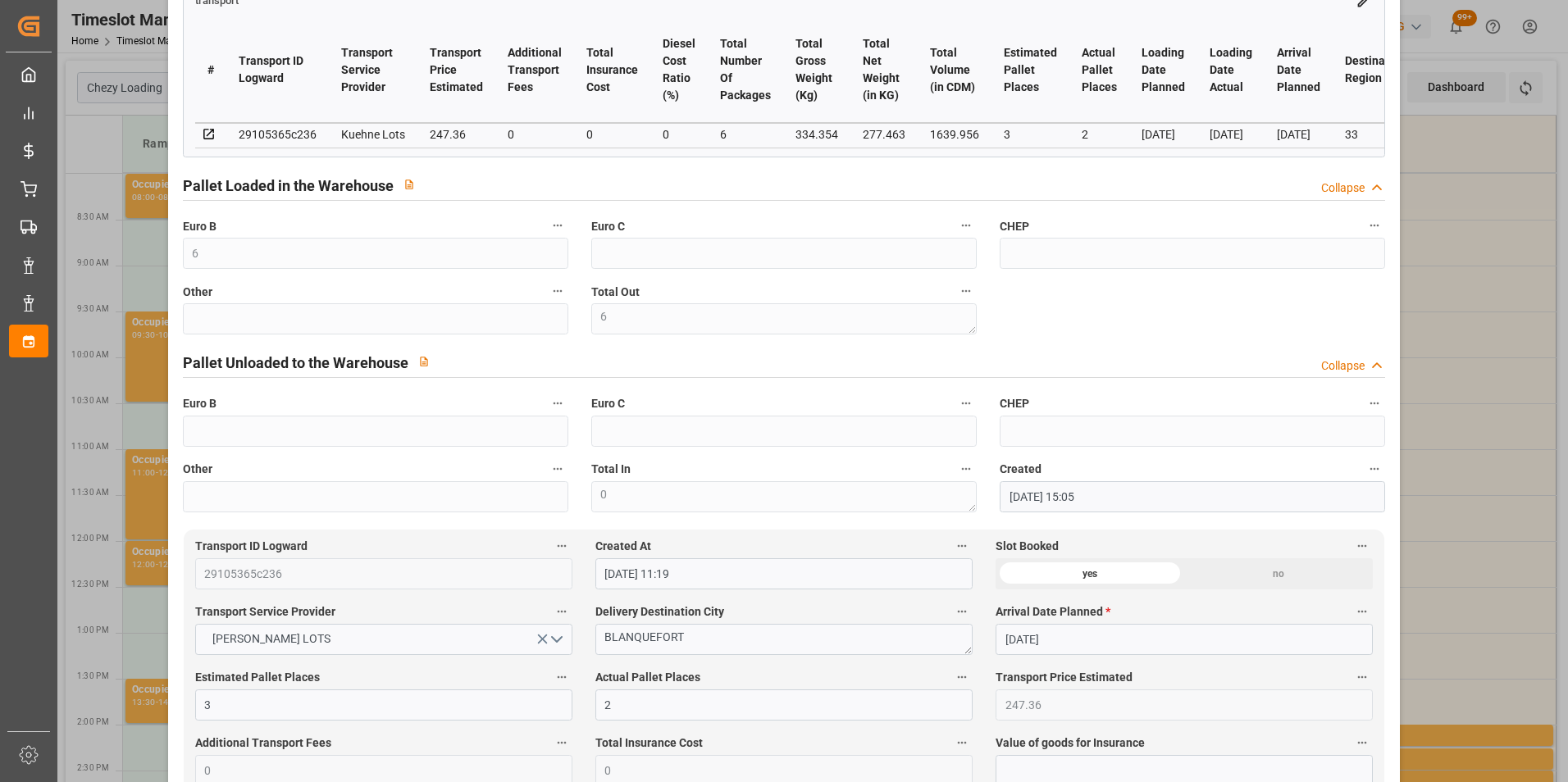
scroll to position [410, 0]
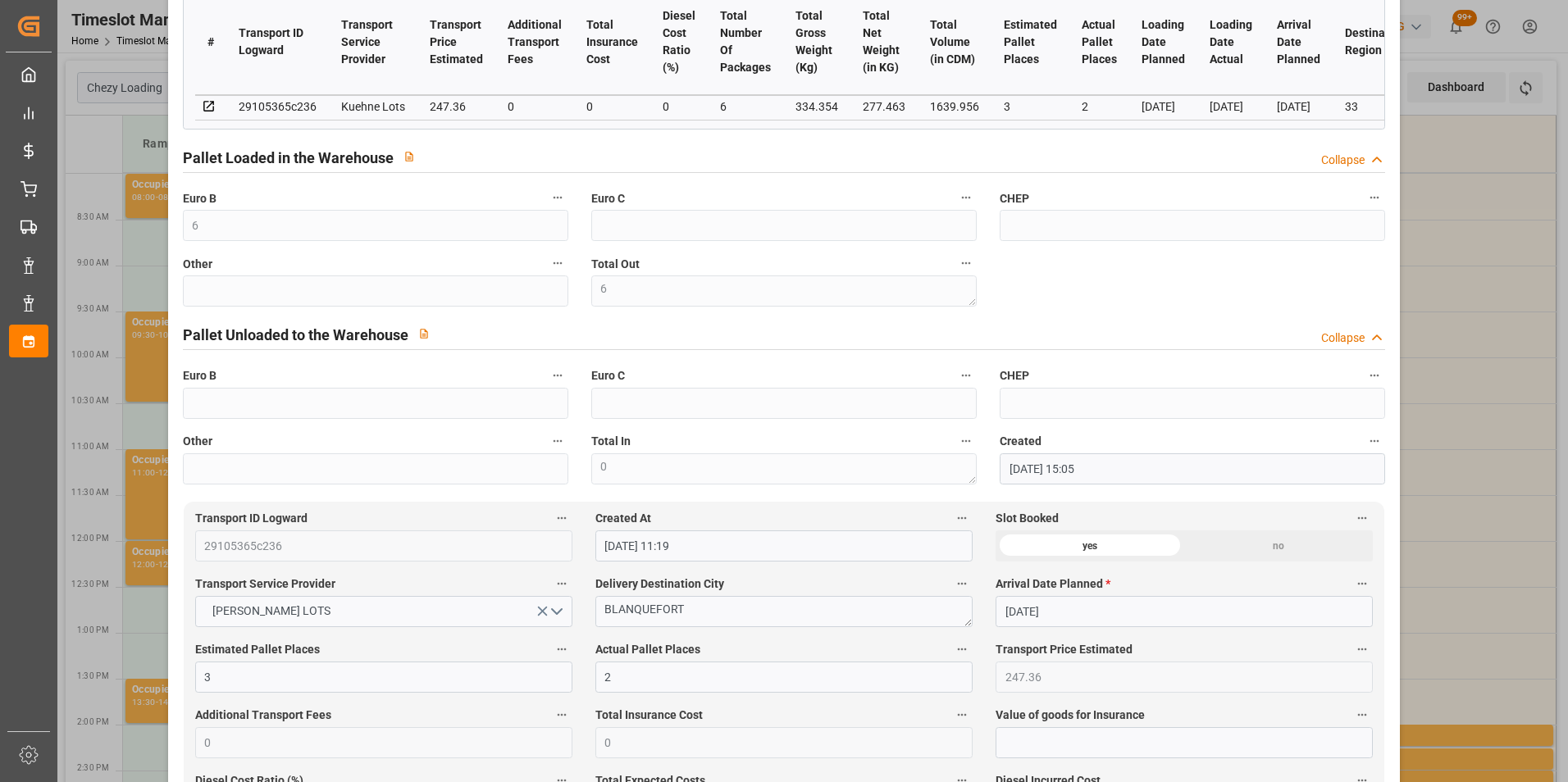
drag, startPoint x: 1451, startPoint y: 371, endPoint x: 1410, endPoint y: 346, distance: 48.0
click at [1451, 371] on div "Update Appointment code a6e995d99d0b Trucking company * FOURNIE Business Partne…" at bounding box center [784, 391] width 1568 height 782
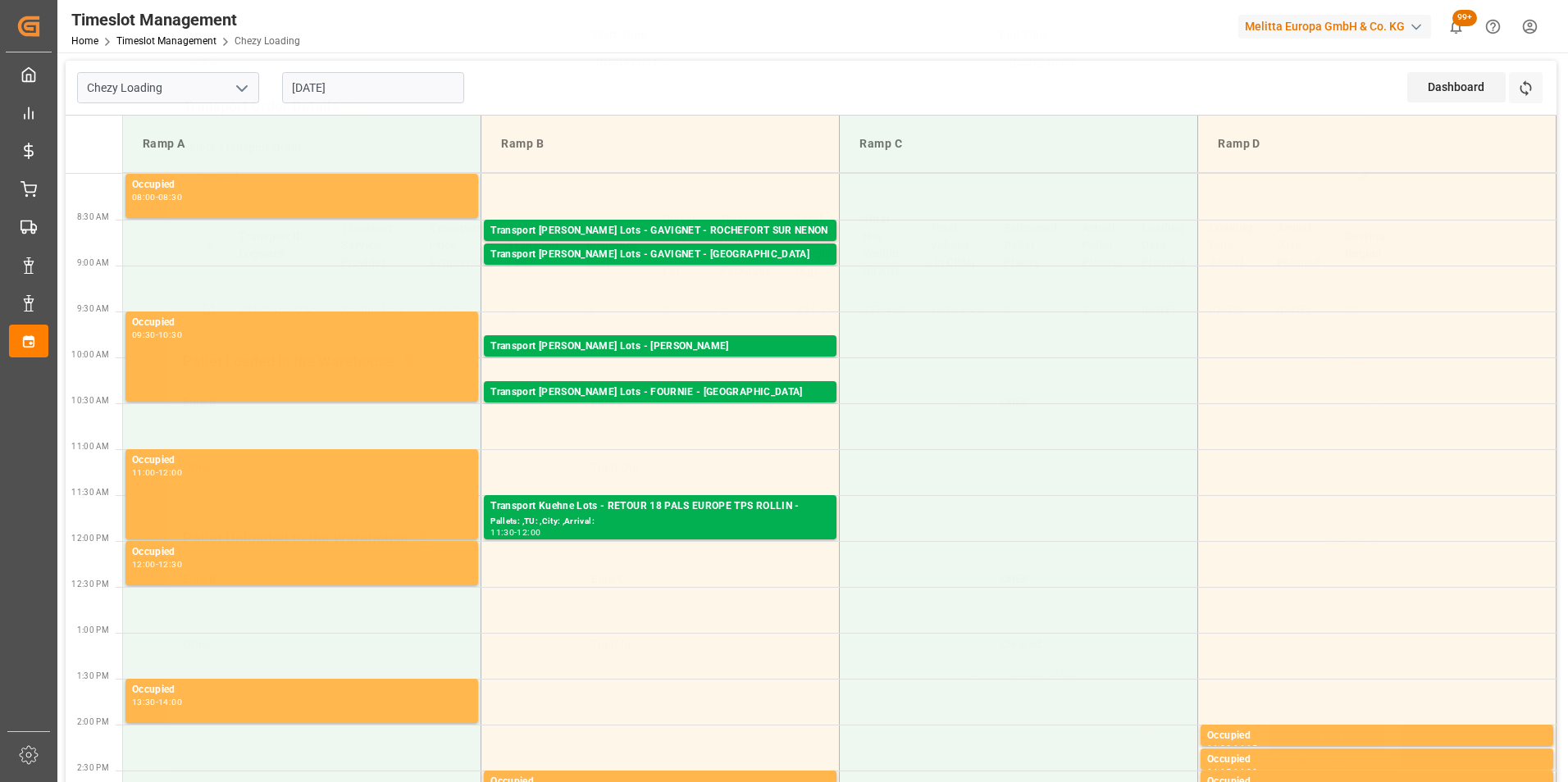
scroll to position [213, 0]
click at [335, 92] on input "[DATE]" at bounding box center [373, 88] width 182 height 31
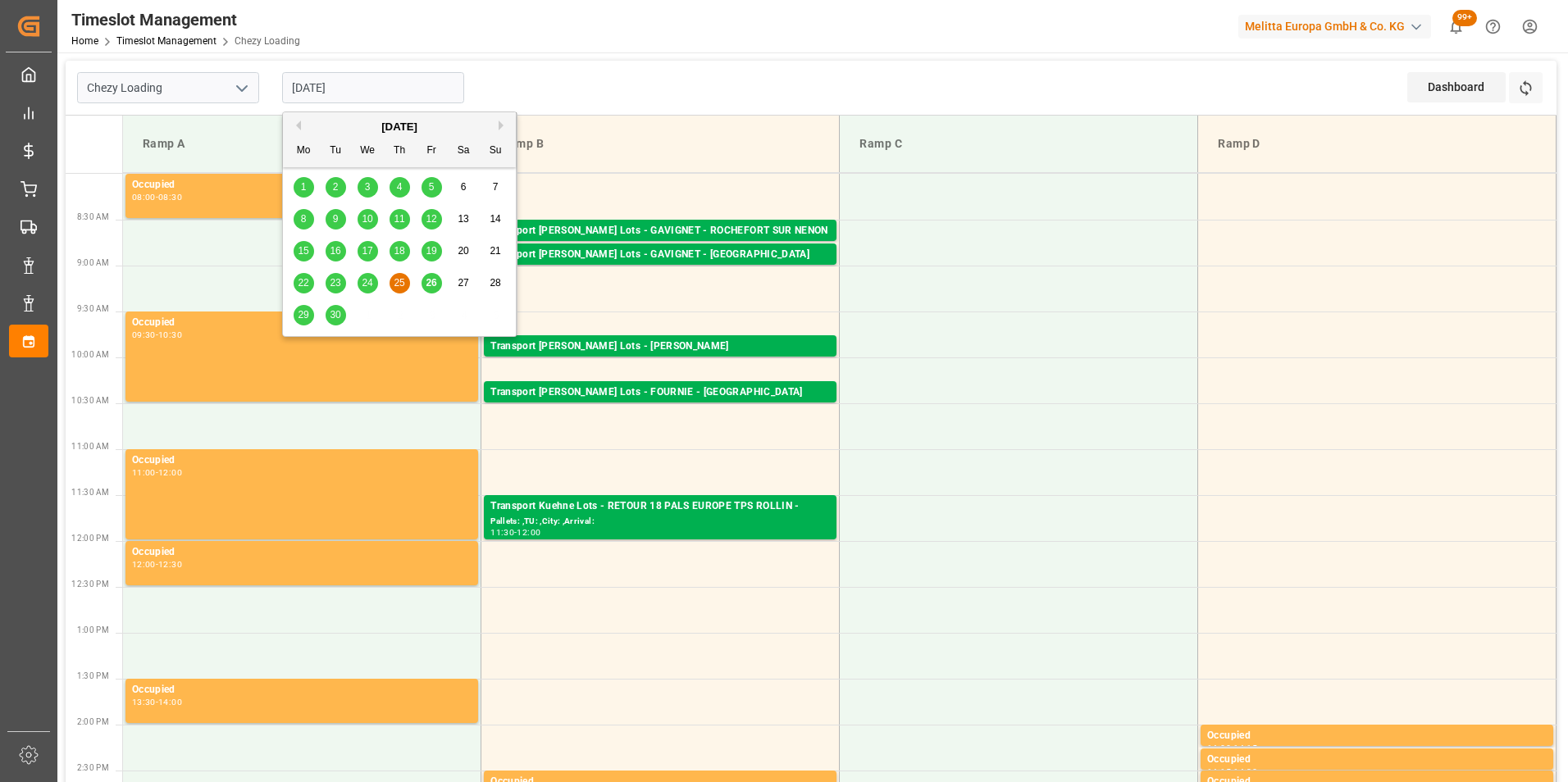
click at [426, 277] on span "26" at bounding box center [431, 283] width 11 height 11
type input "[DATE]"
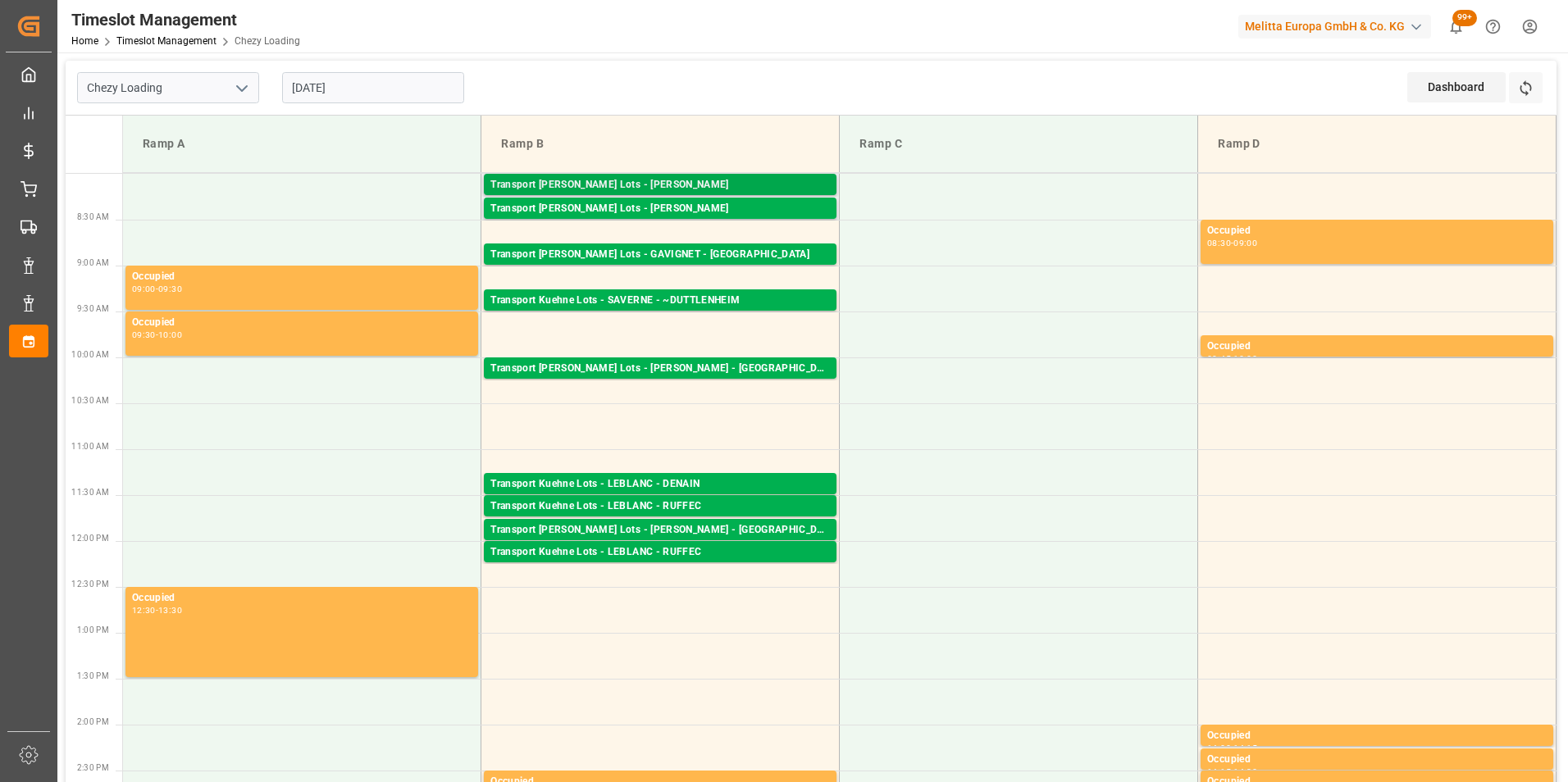
click at [693, 182] on div "Transport [PERSON_NAME] Lots - [PERSON_NAME]" at bounding box center [661, 185] width 340 height 16
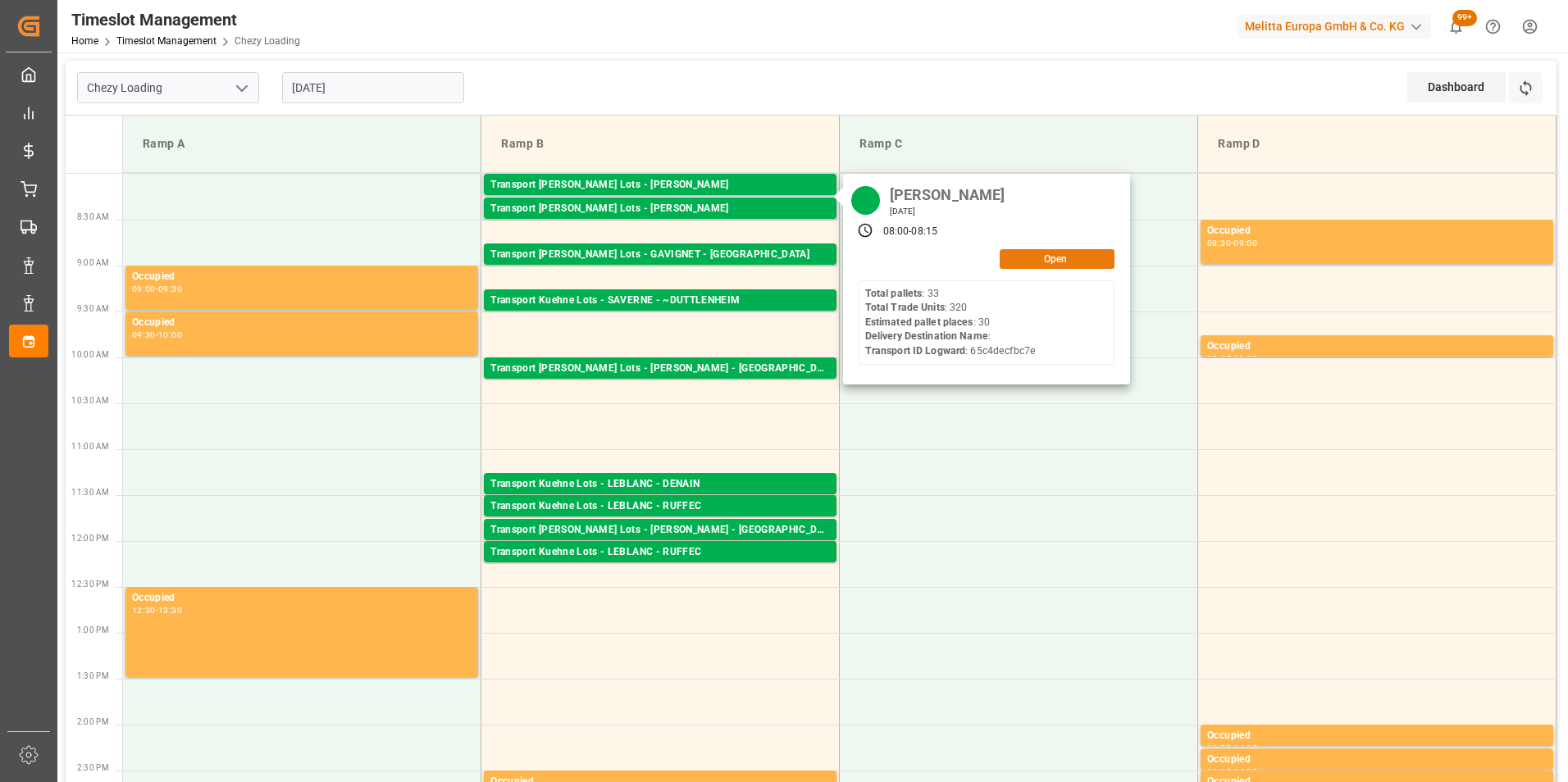
click at [1034, 262] on button "Open" at bounding box center [1057, 259] width 115 height 20
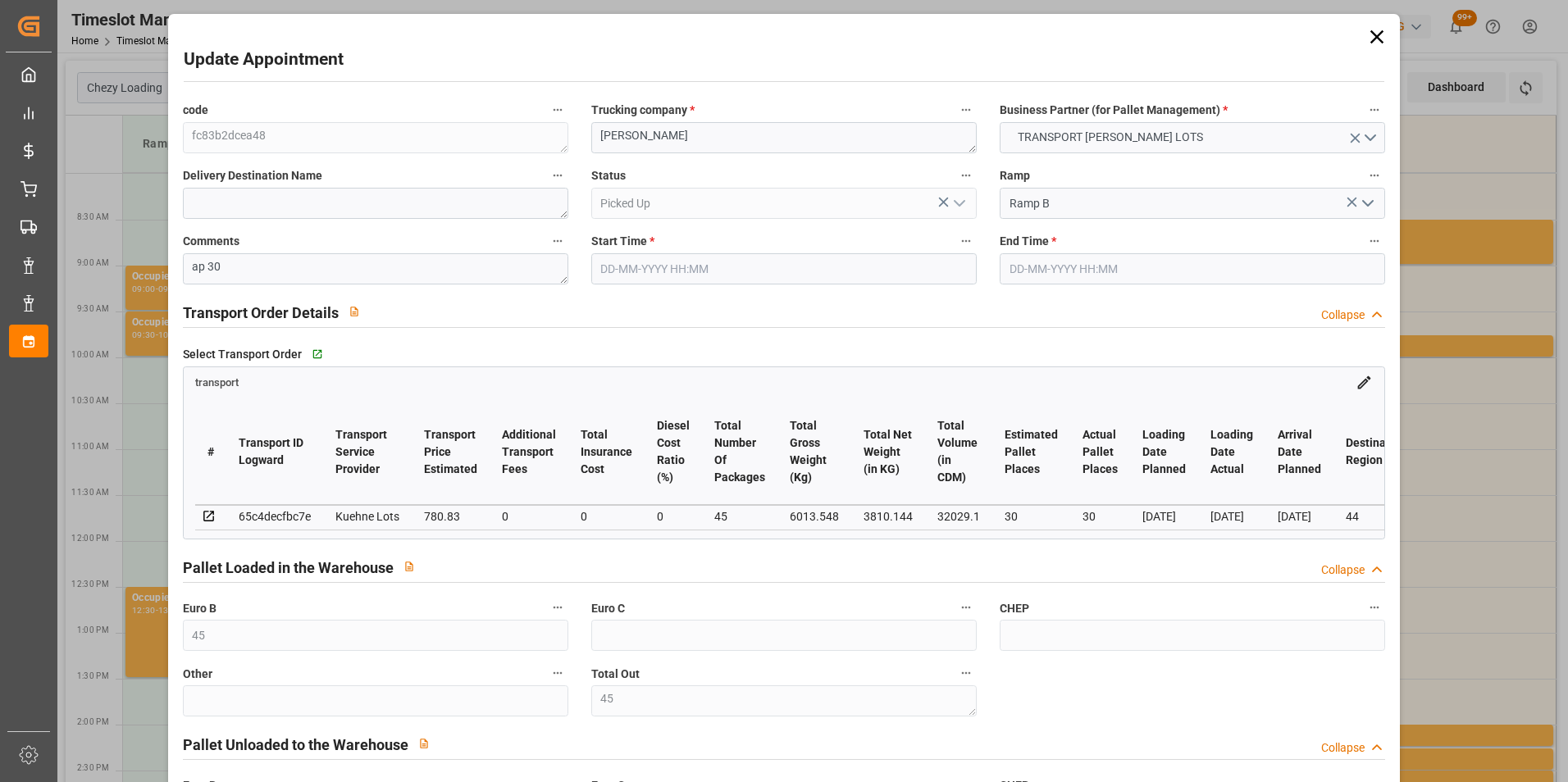
type input "45"
type input "23"
type input "30"
type input "780.83"
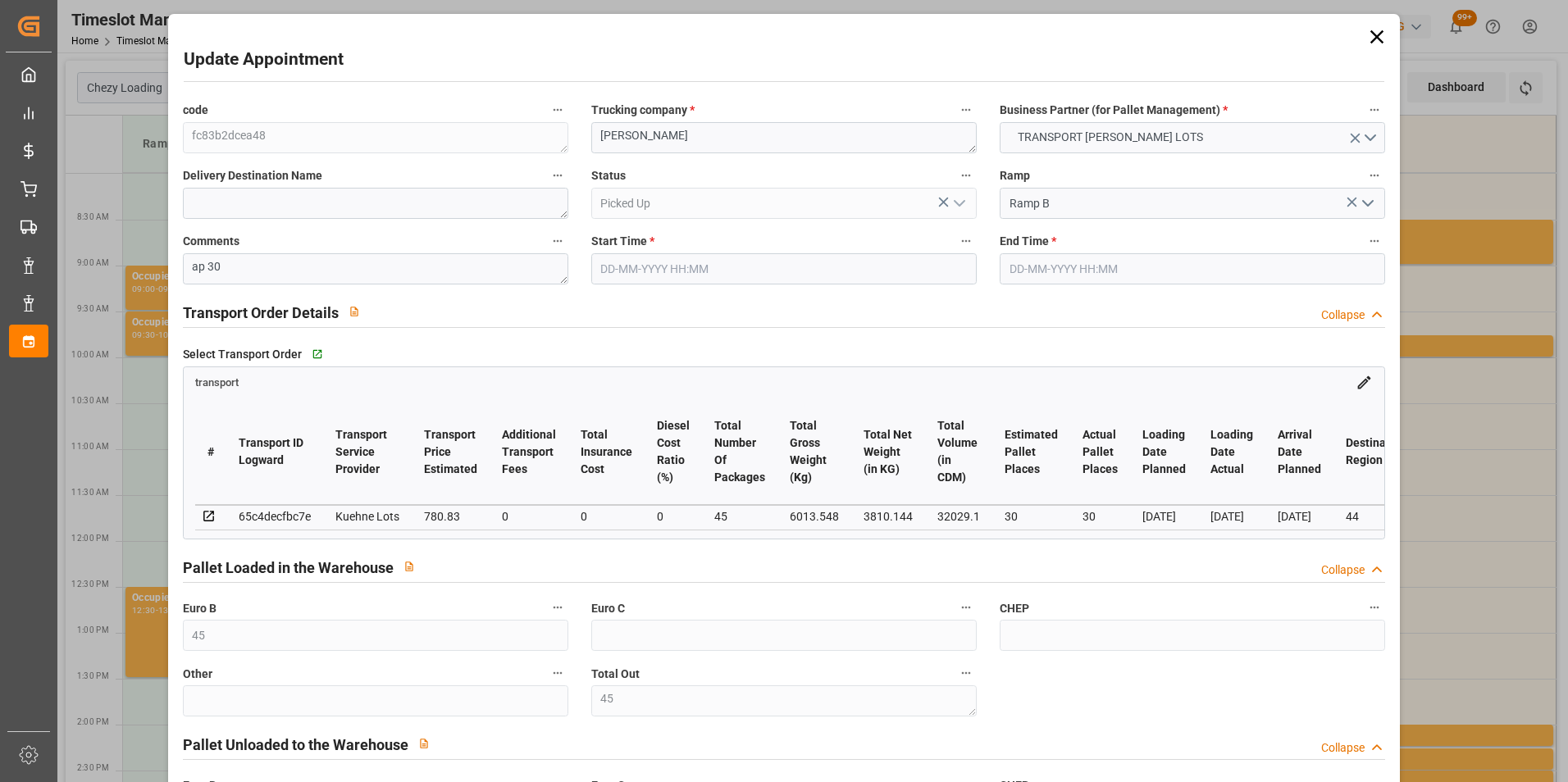
type input "0"
type input "780.83"
type input "0"
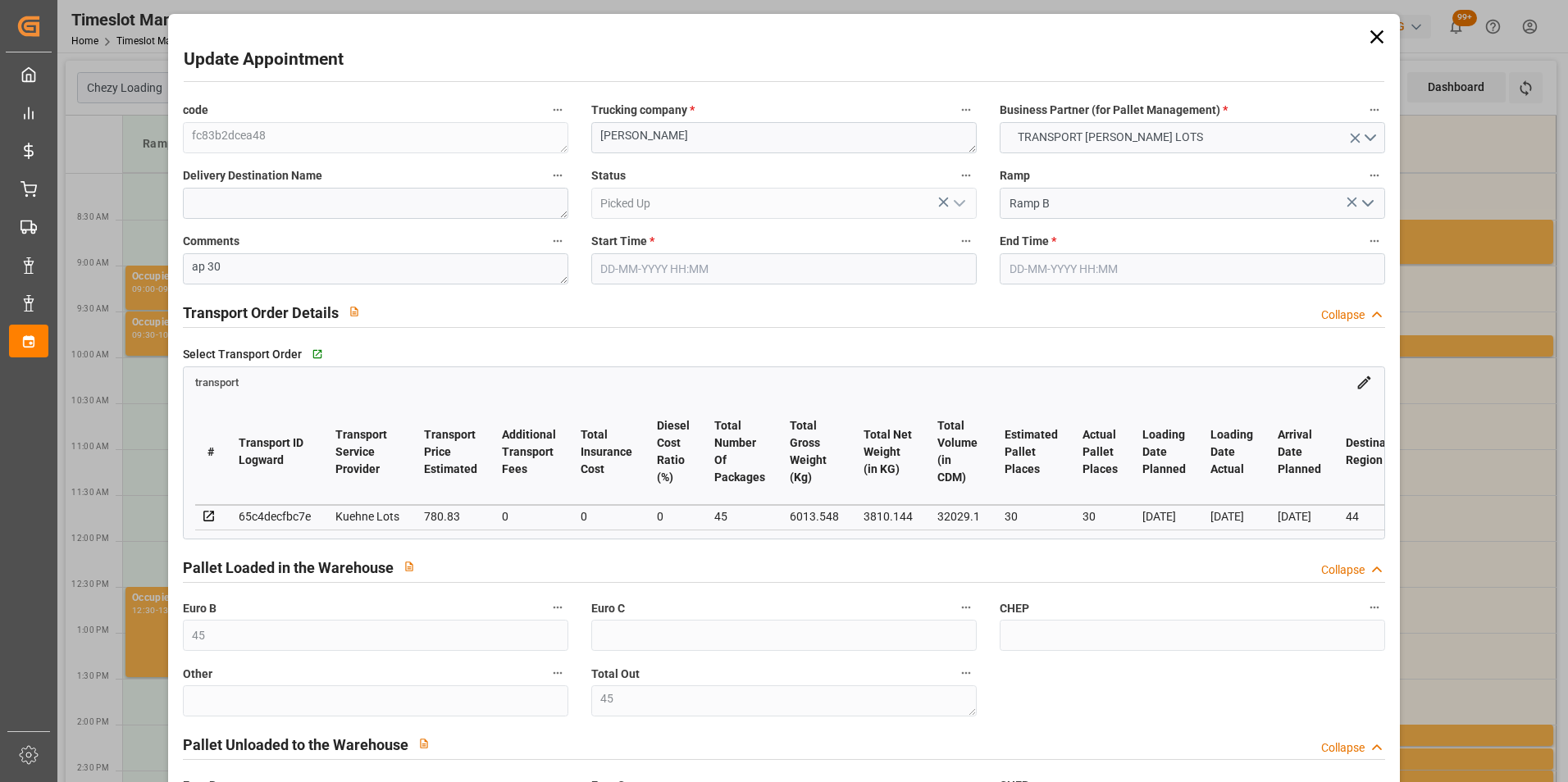
type input "45"
type input "3810.144"
type input "7359.168"
type input "32029.1"
type input "44"
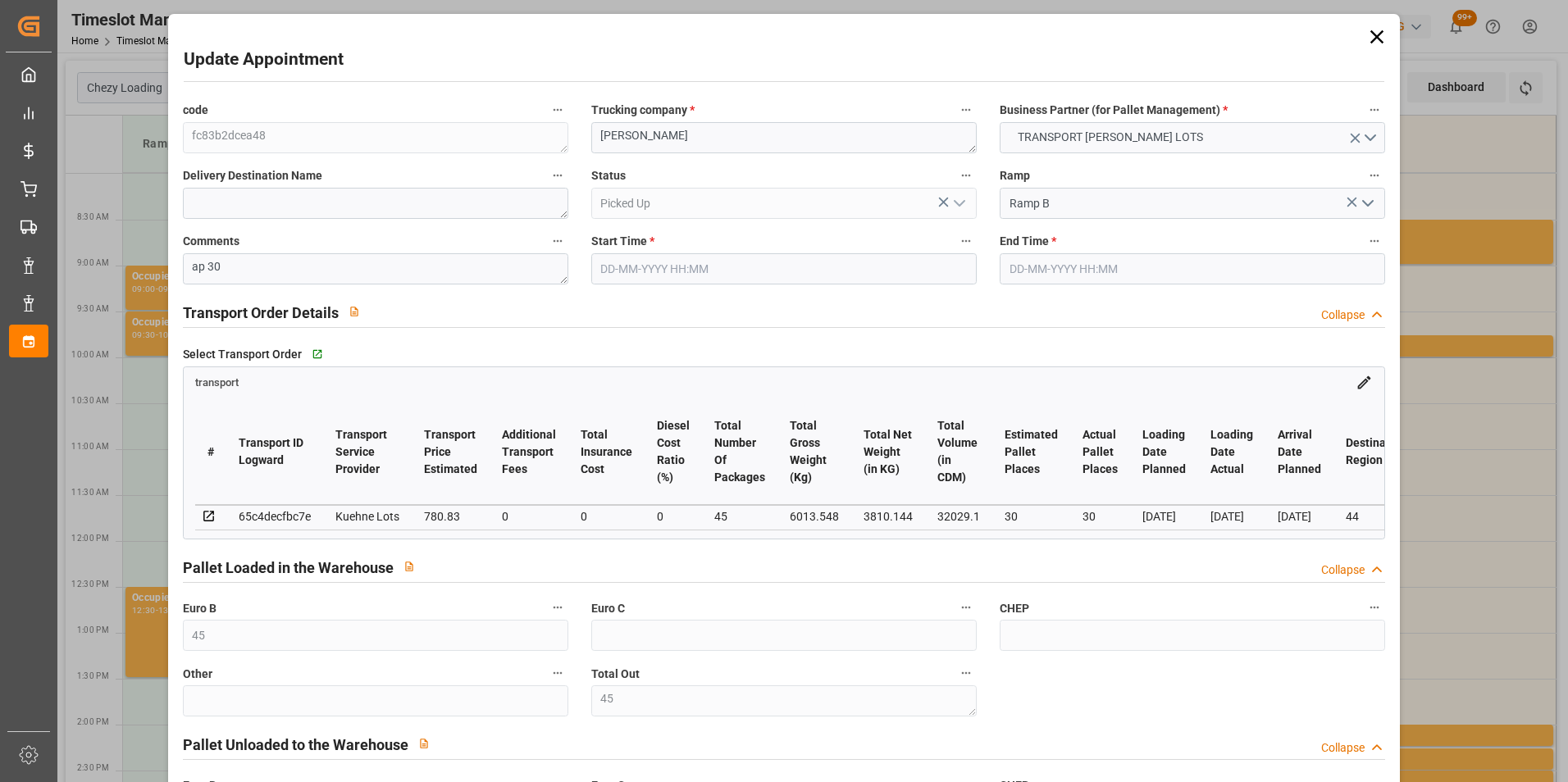
type input "33"
type input "320"
type input "45"
type input "101"
type input "6013.548"
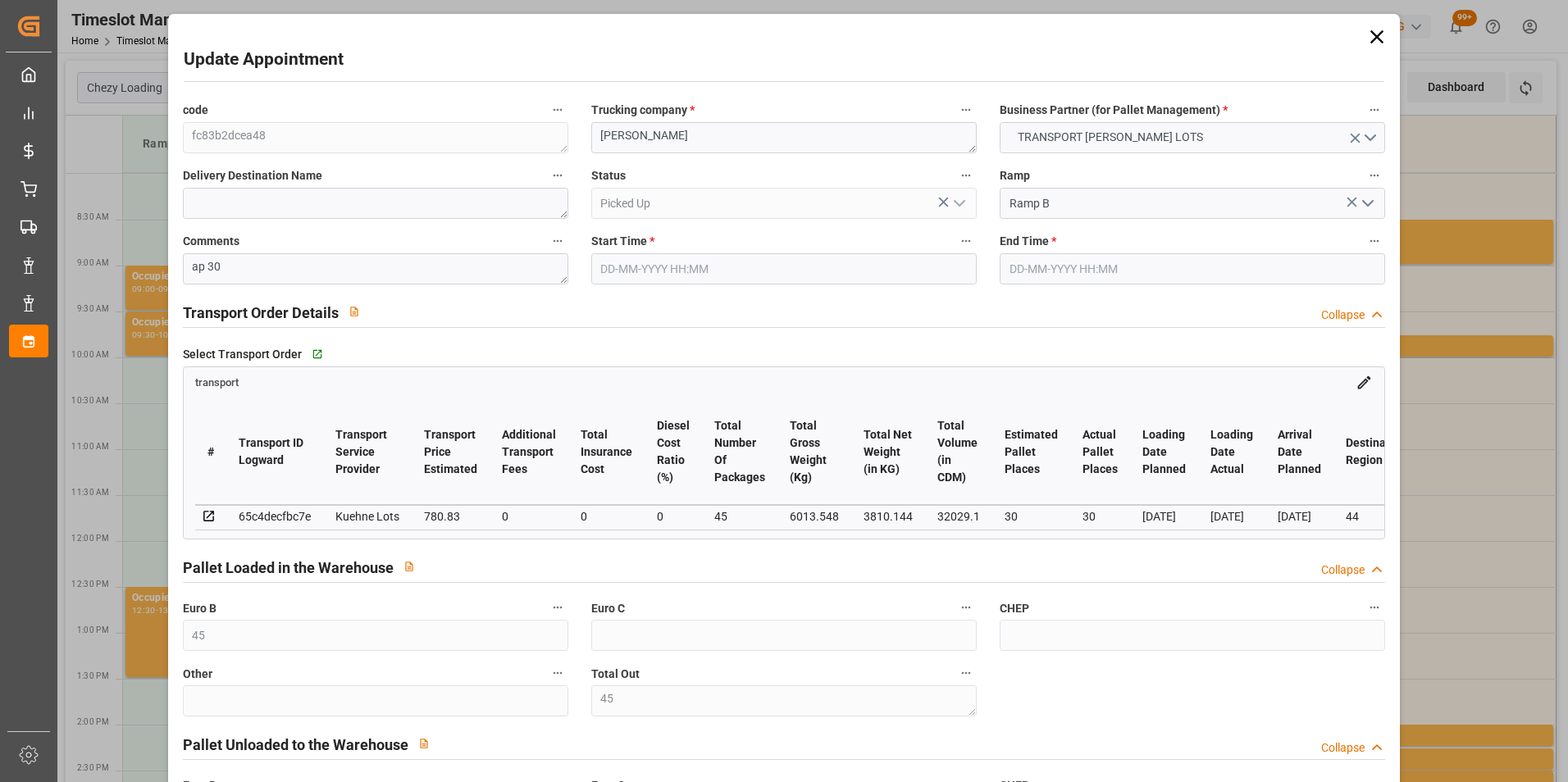
type input "0"
type input "6013.548"
type input "0"
type input "21"
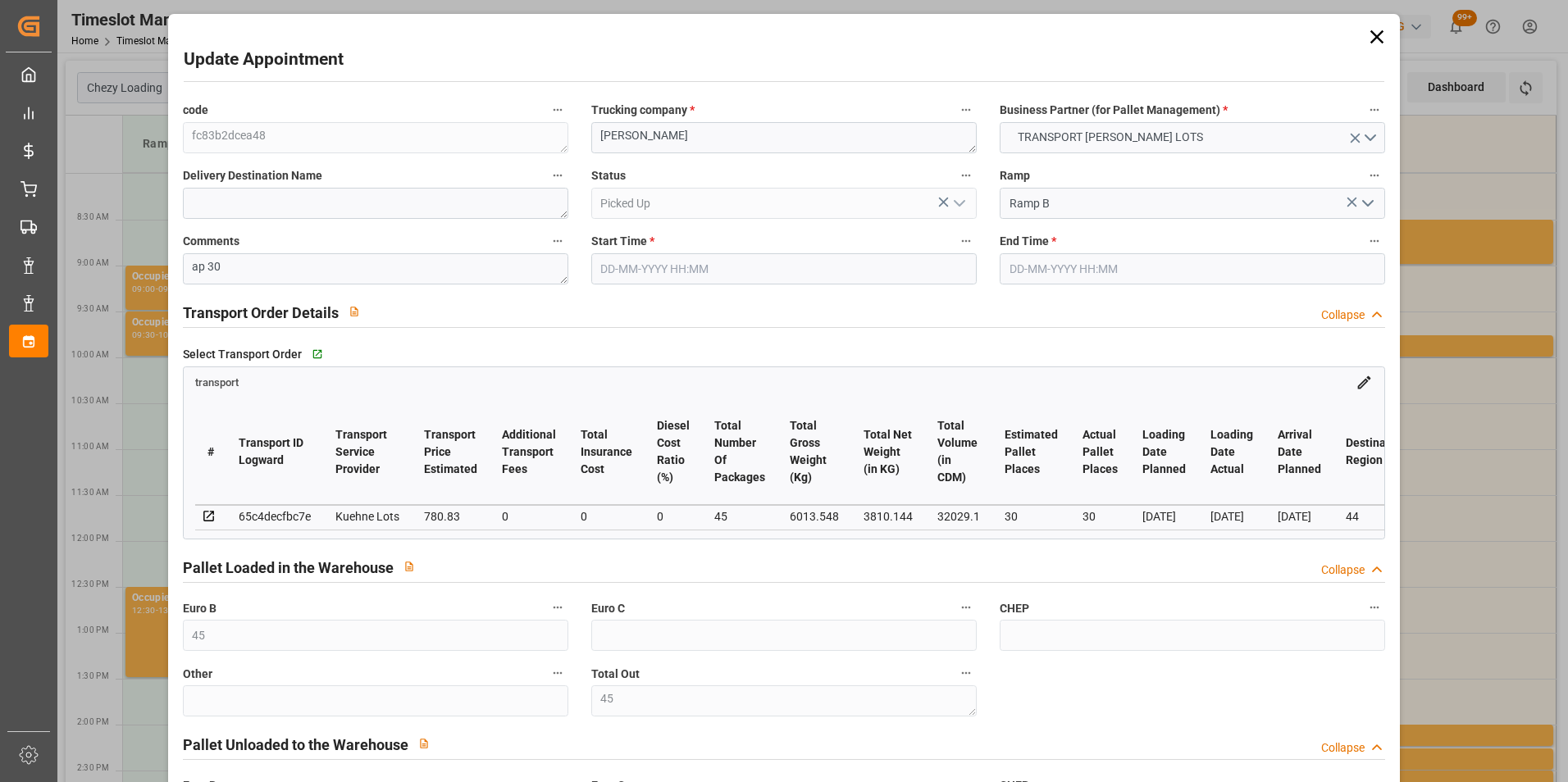
type input "100"
type input "26-09-2025 08:00"
type input "26-09-2025 08:15"
type input "22-09-2025 12:47"
type input "22-09-2025 11:21"
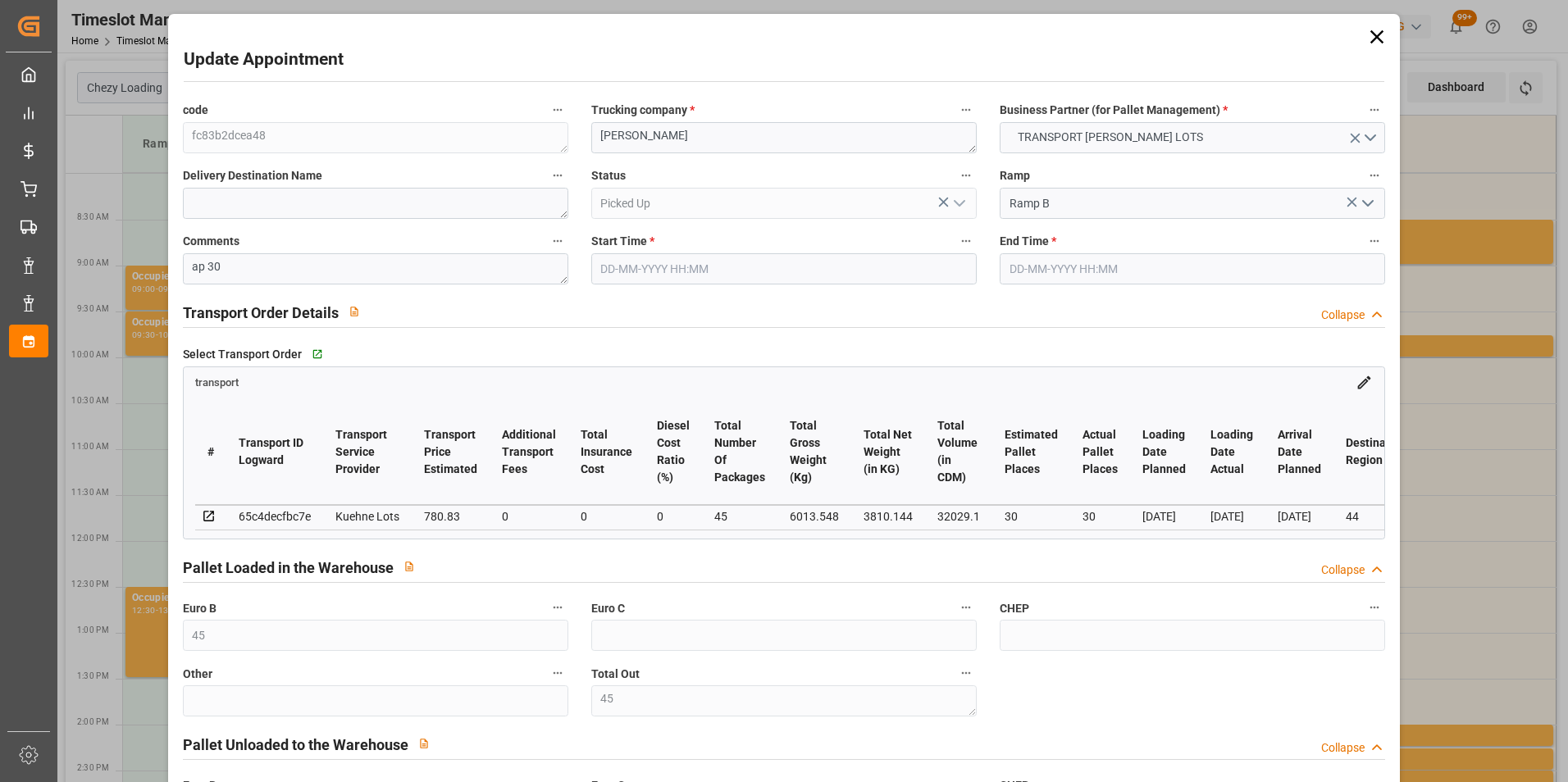
type input "[DATE]"
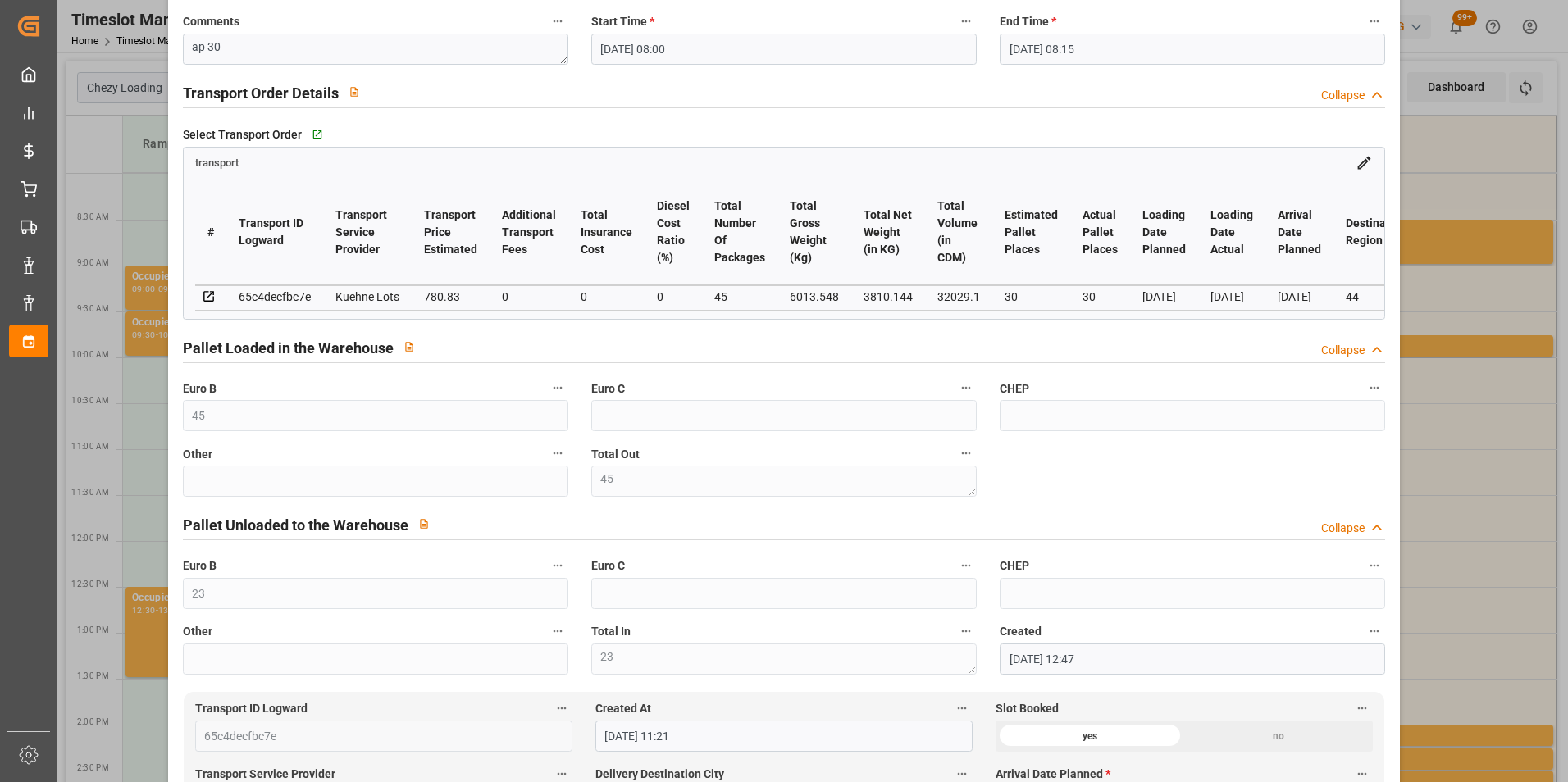
scroll to position [328, 0]
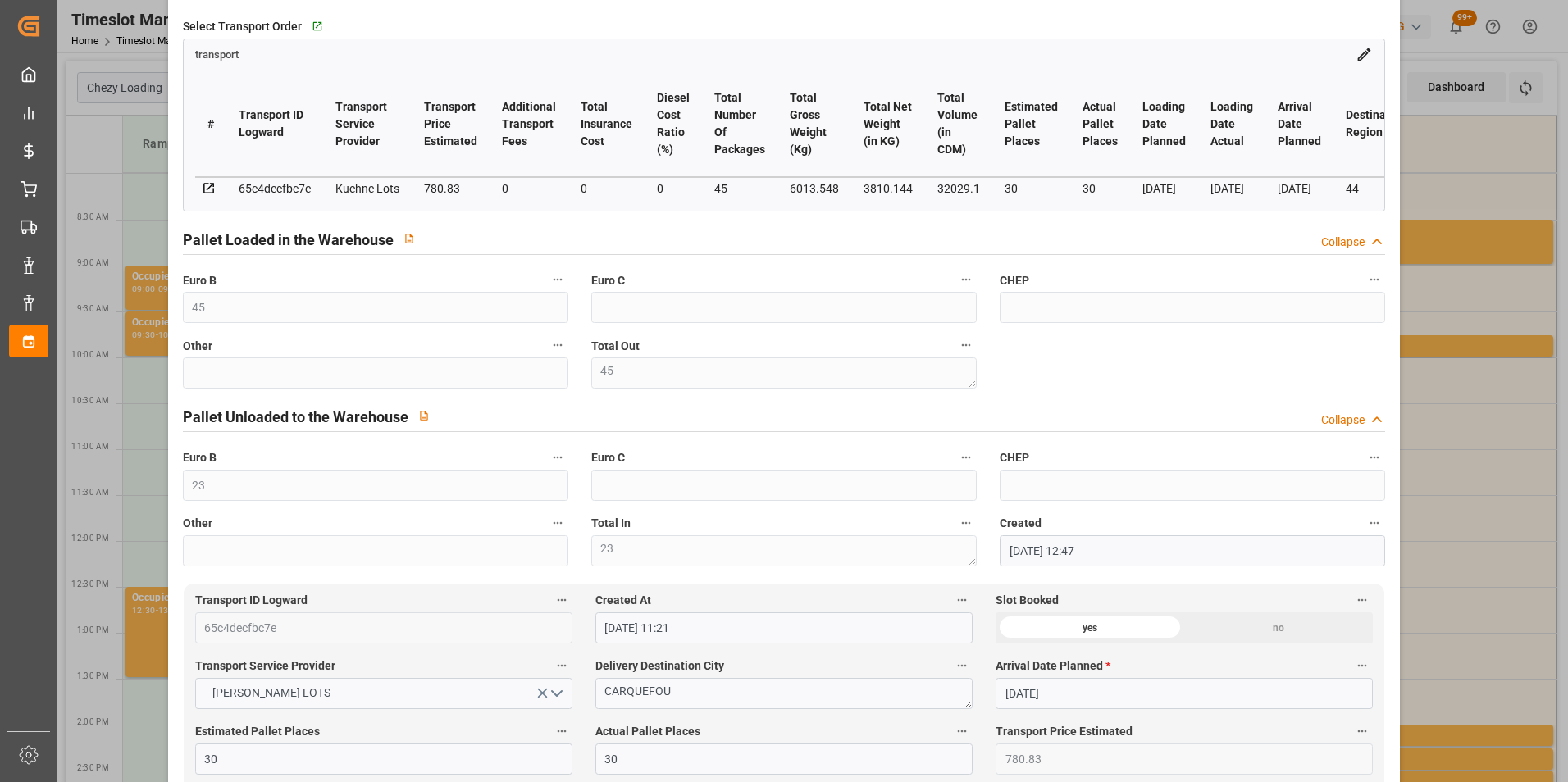
click at [1456, 374] on div "Update Appointment code fc83b2dcea48 Trucking company * ANTOINE Business Partne…" at bounding box center [784, 391] width 1568 height 782
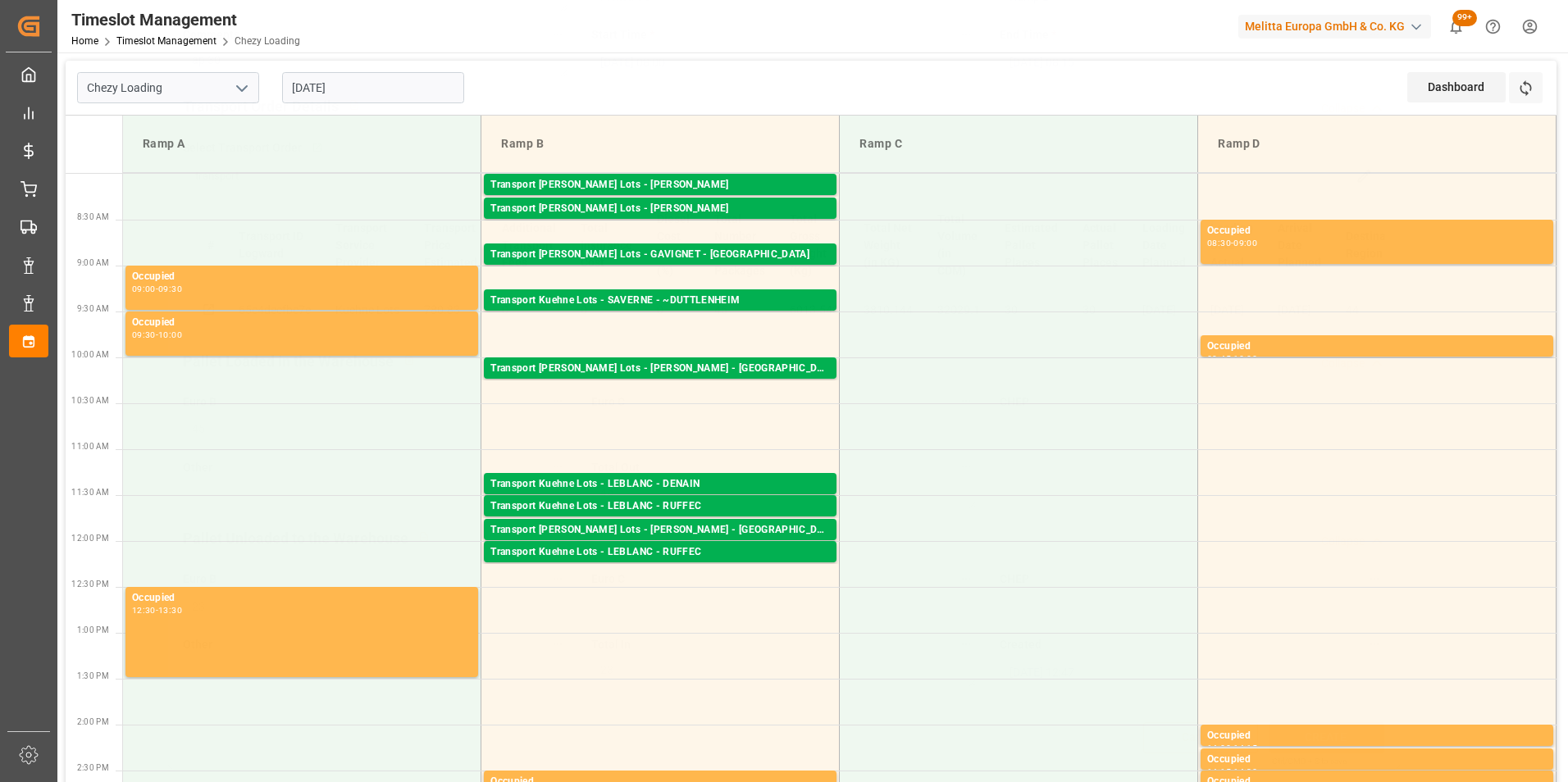
scroll to position [213, 0]
click at [691, 207] on div "Transport [PERSON_NAME] Lots - [PERSON_NAME]" at bounding box center [661, 209] width 340 height 16
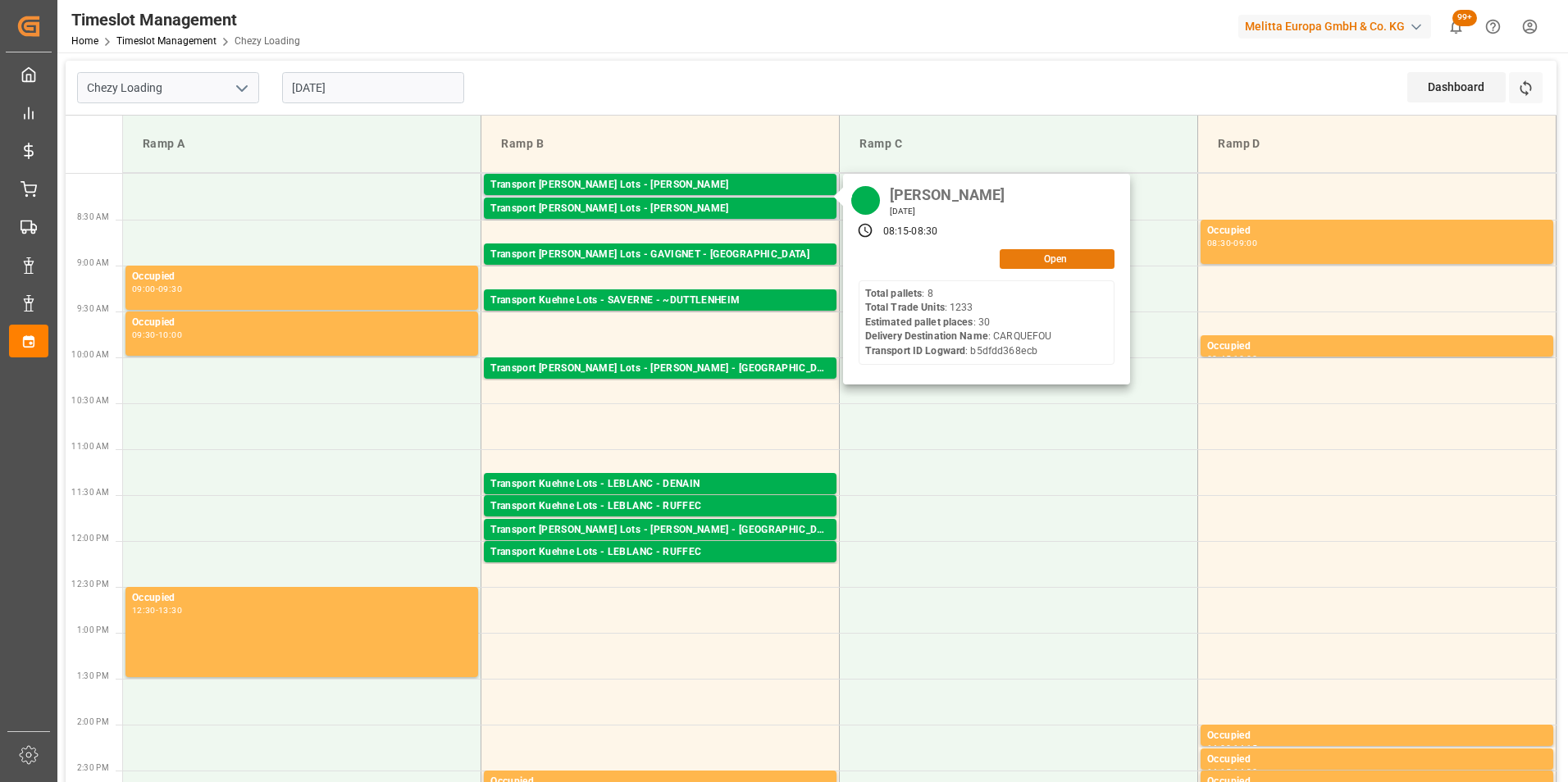
click at [1064, 260] on button "Open" at bounding box center [1057, 259] width 115 height 20
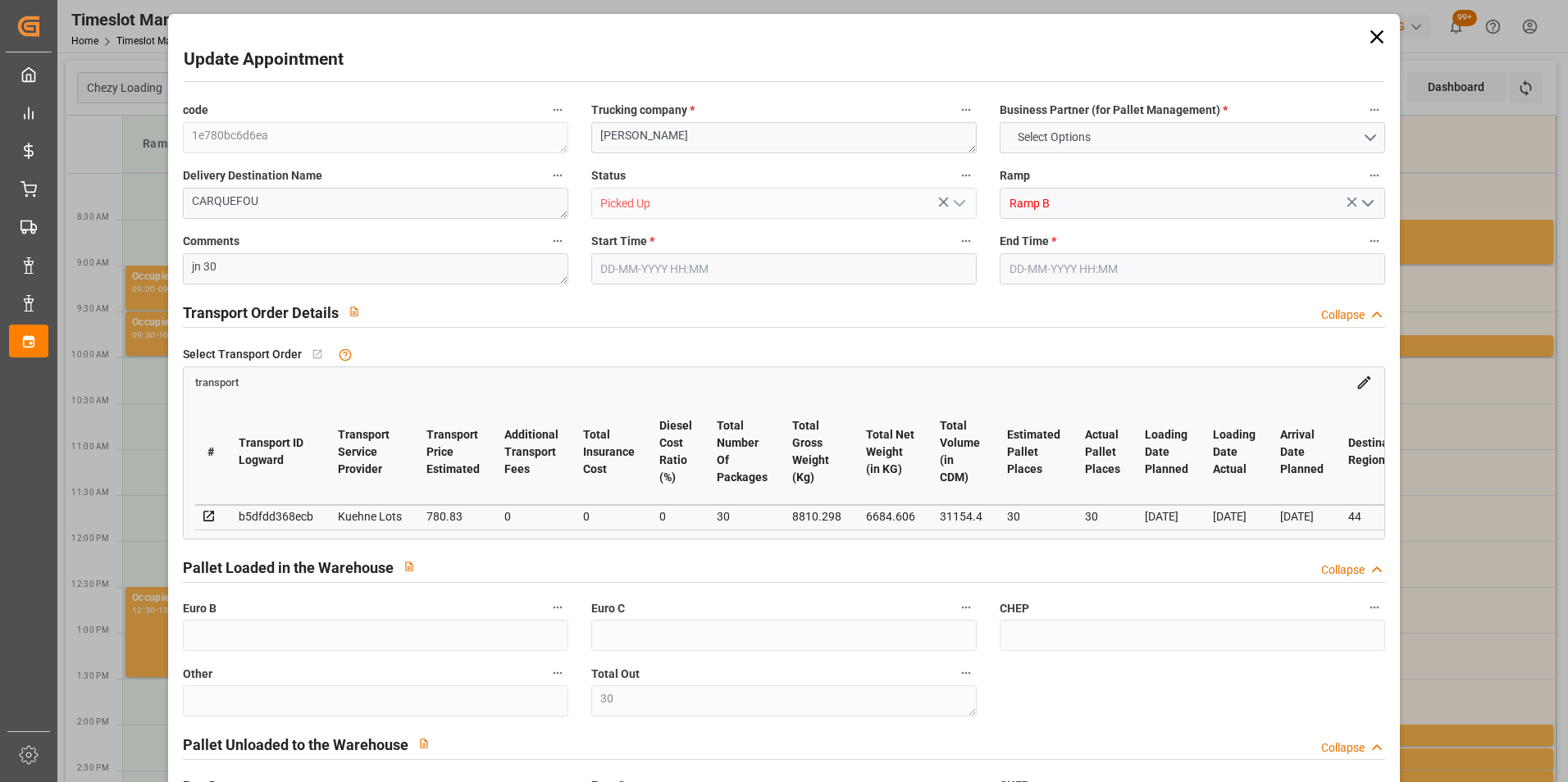
type input "30"
type input "37"
type input "30"
type input "780.83"
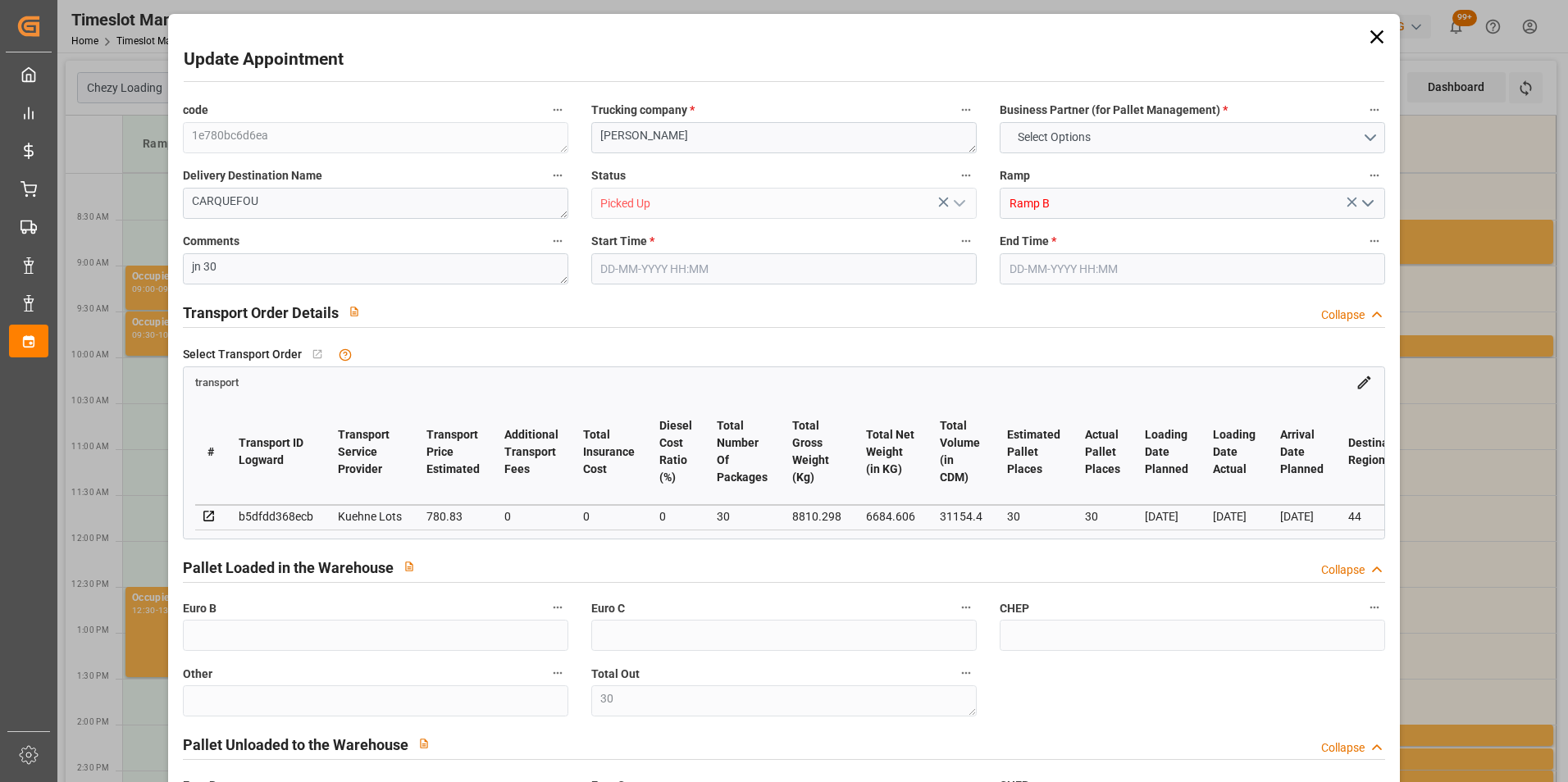
type input "0"
type input "780.83"
type input "0"
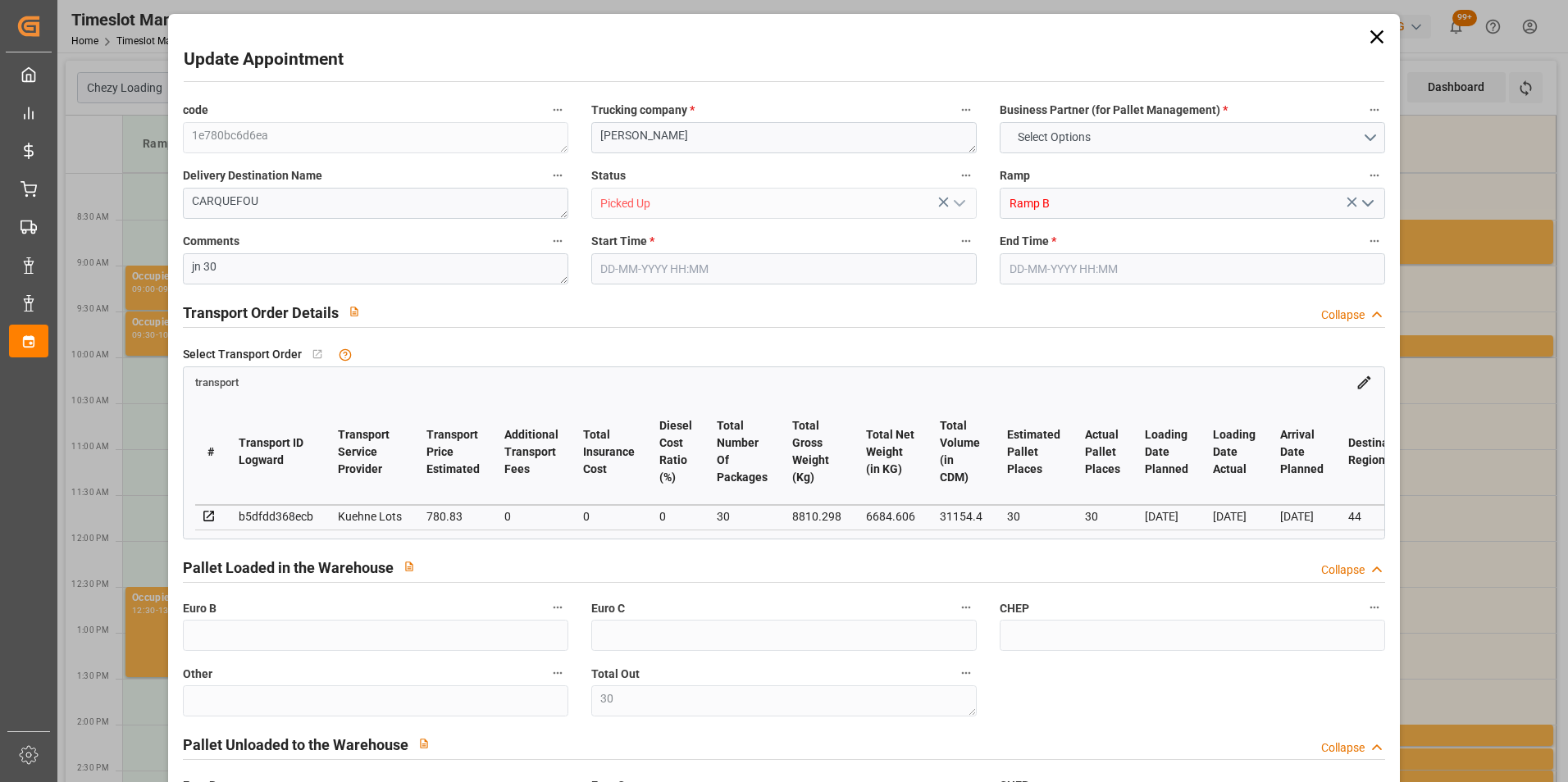
type input "30"
type input "6684.606"
type input "10035.818"
type input "31154.4"
type input "44"
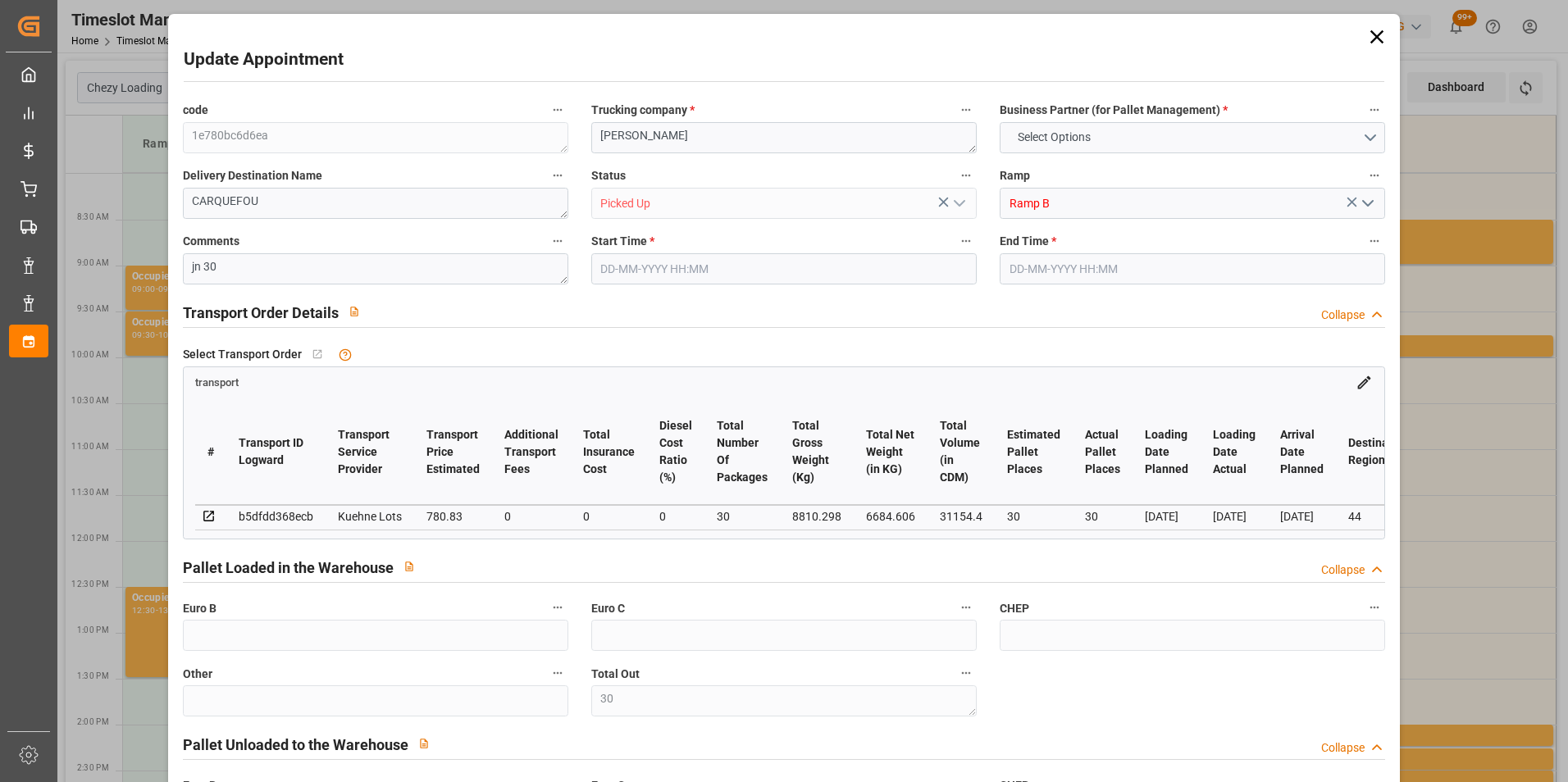
type input "8"
type input "1233"
type input "30"
type input "101"
type input "8810.298"
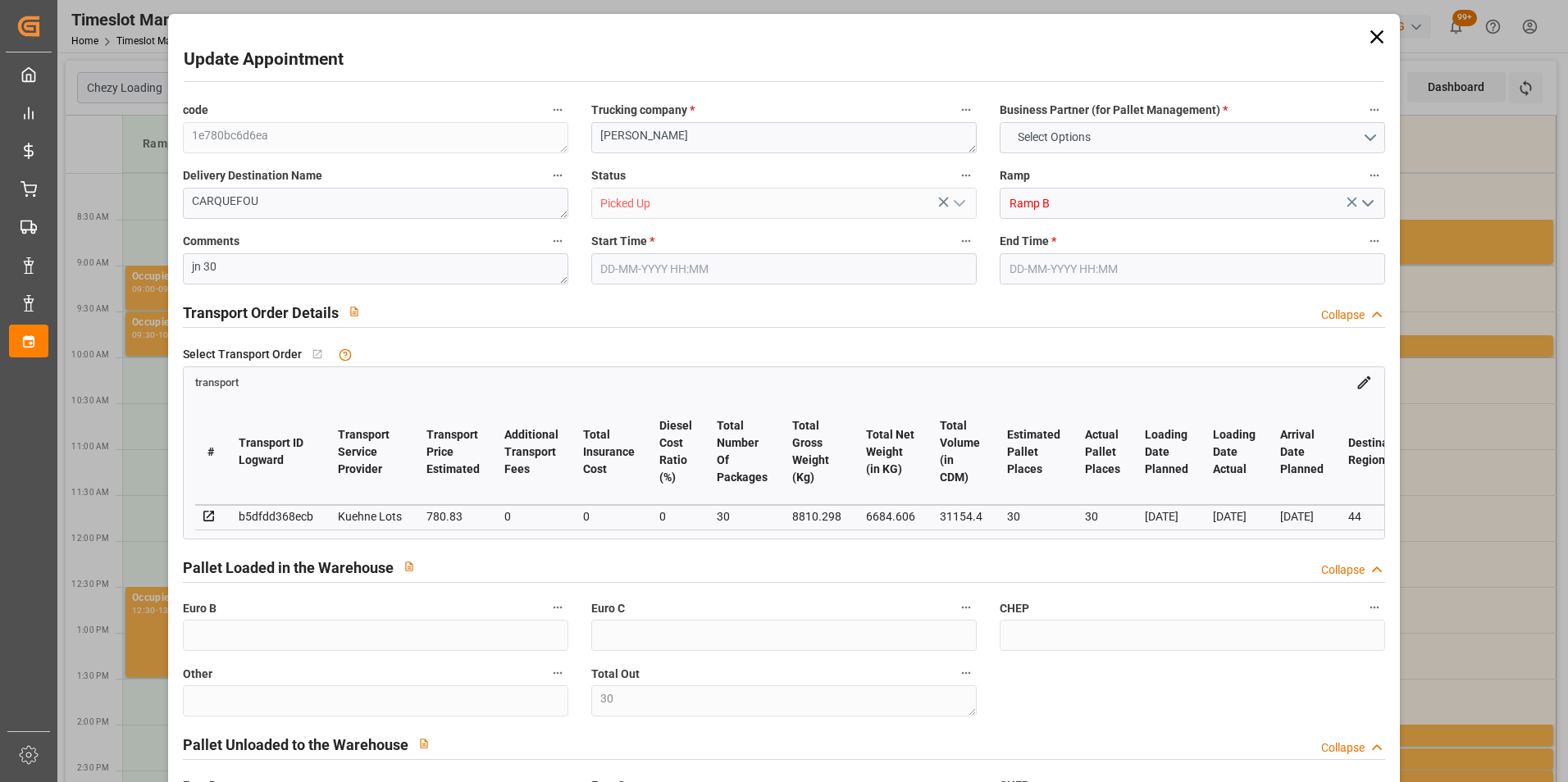
type input "0"
type input "8810.298"
type input "0"
type input "21"
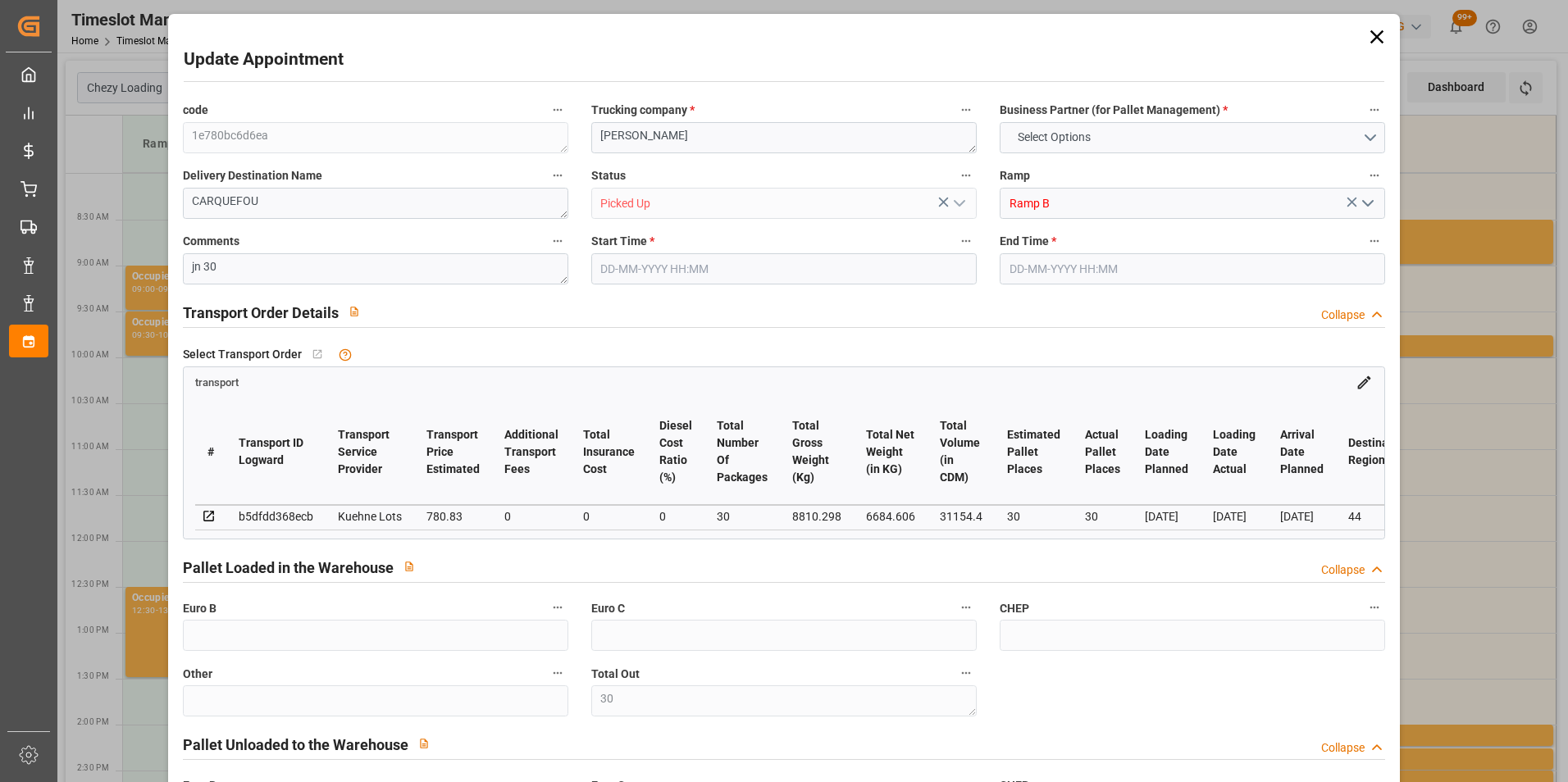
type input "100"
type input "26-09-2025 08:15"
type input "26-09-2025 08:30"
type input "22-09-2025 12:48"
type input "22-09-2025 11:22"
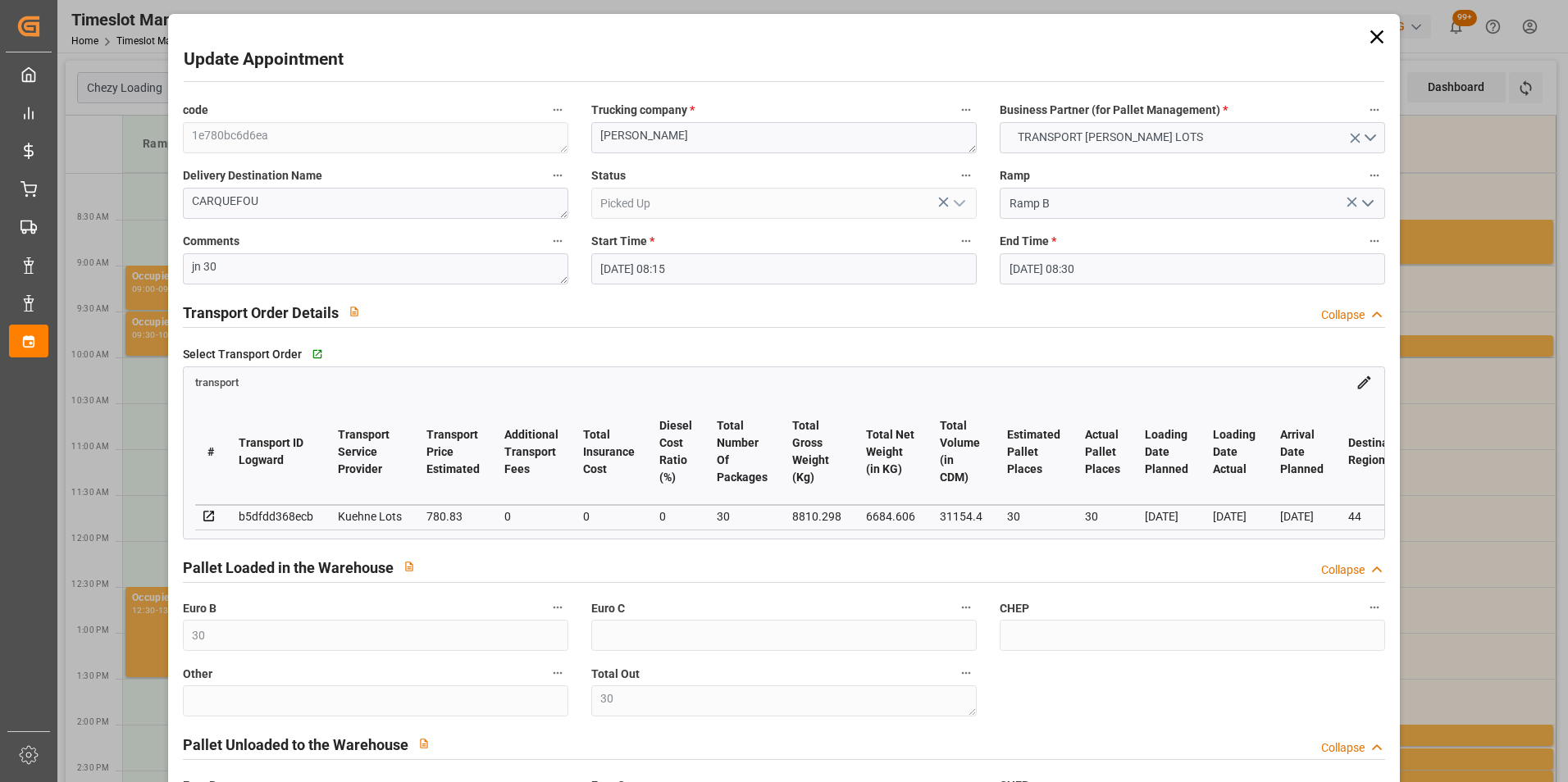
type input "[DATE]"
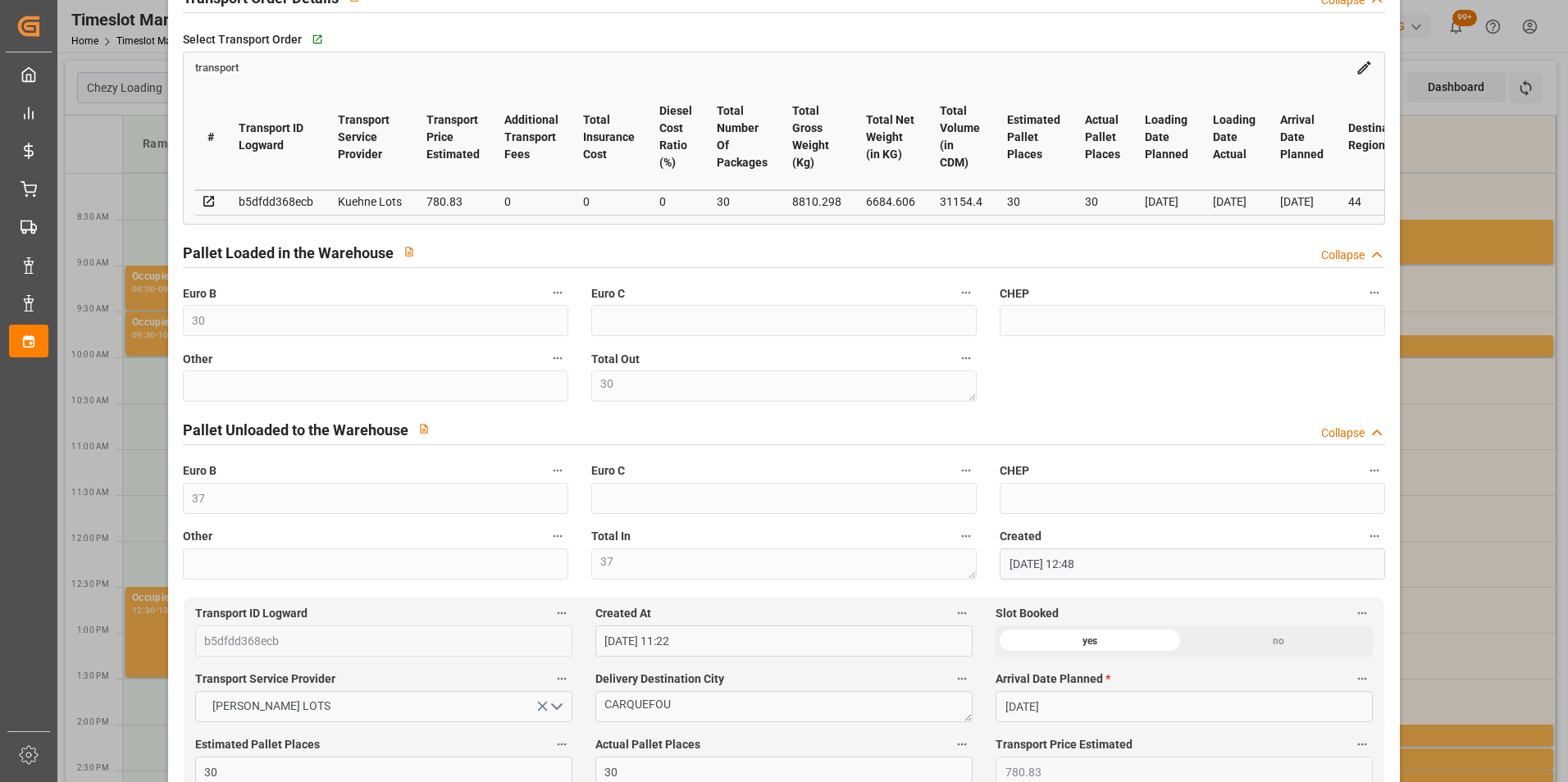
scroll to position [82, 0]
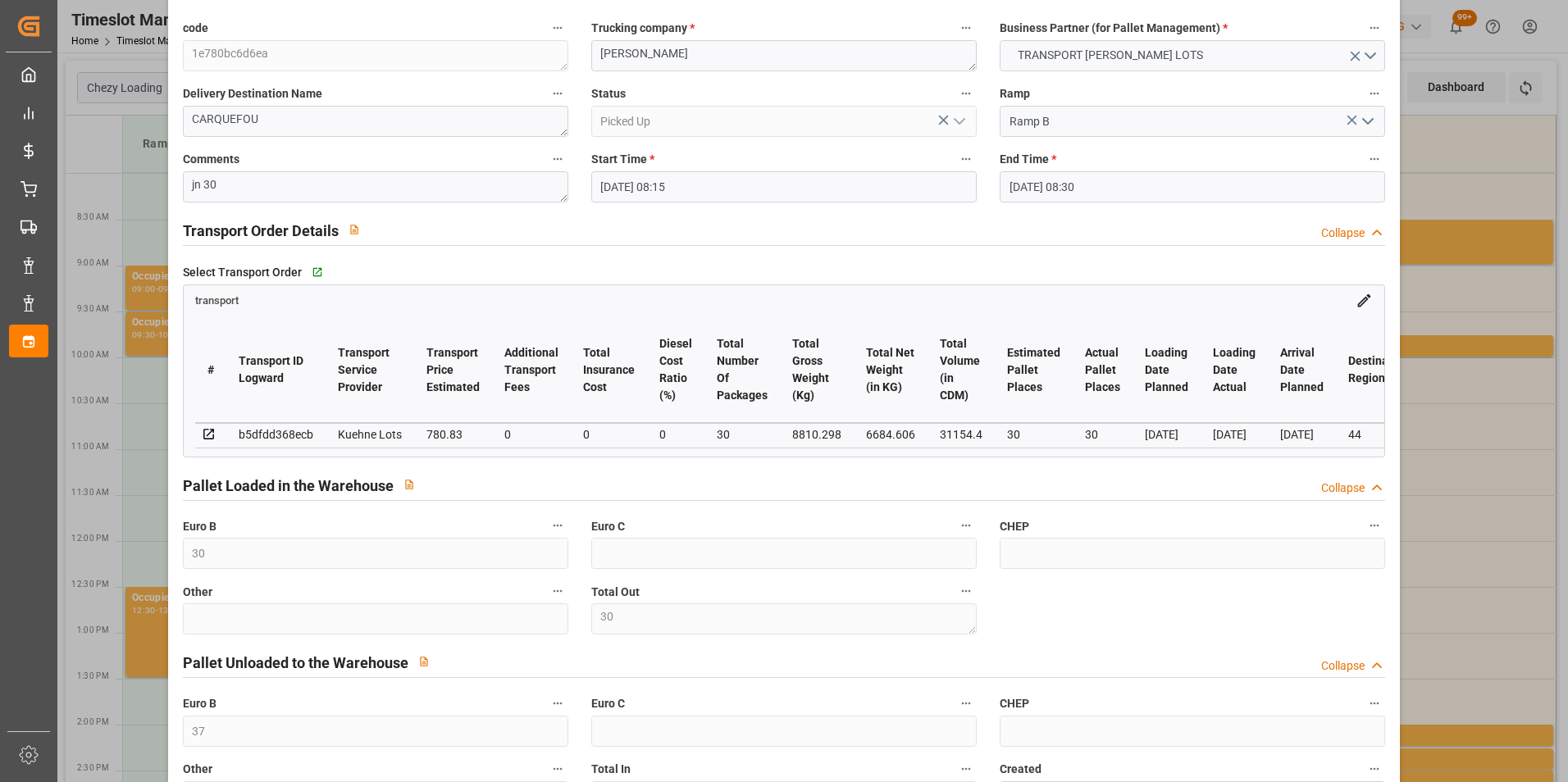
click at [1463, 359] on div "Update Appointment code 1e780bc6d6ea Trucking company * ANTOINE Business Partne…" at bounding box center [784, 391] width 1568 height 782
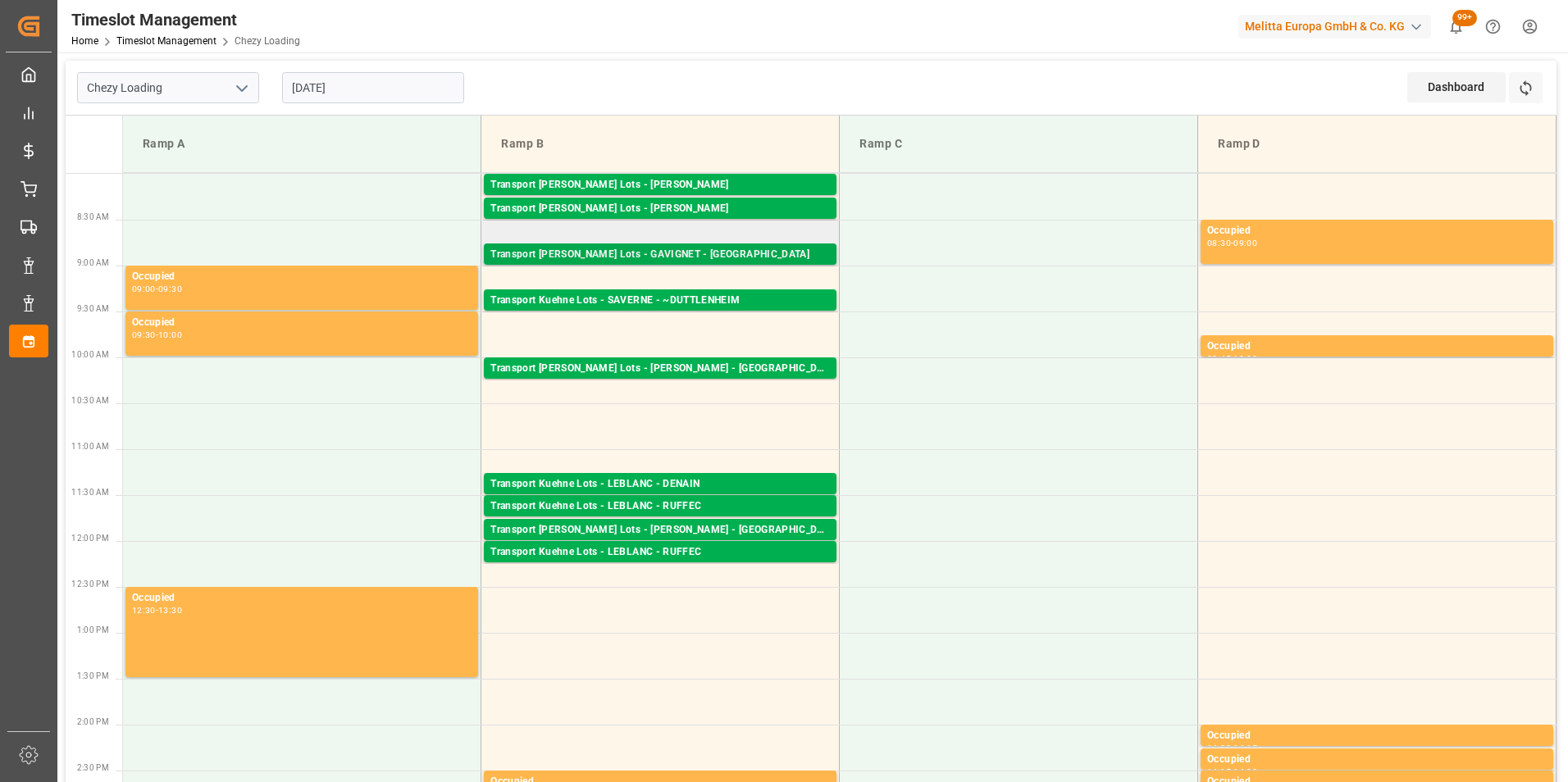
click at [637, 249] on div "Transport [PERSON_NAME] Lots - GAVIGNET - [GEOGRAPHIC_DATA]" at bounding box center [661, 255] width 340 height 16
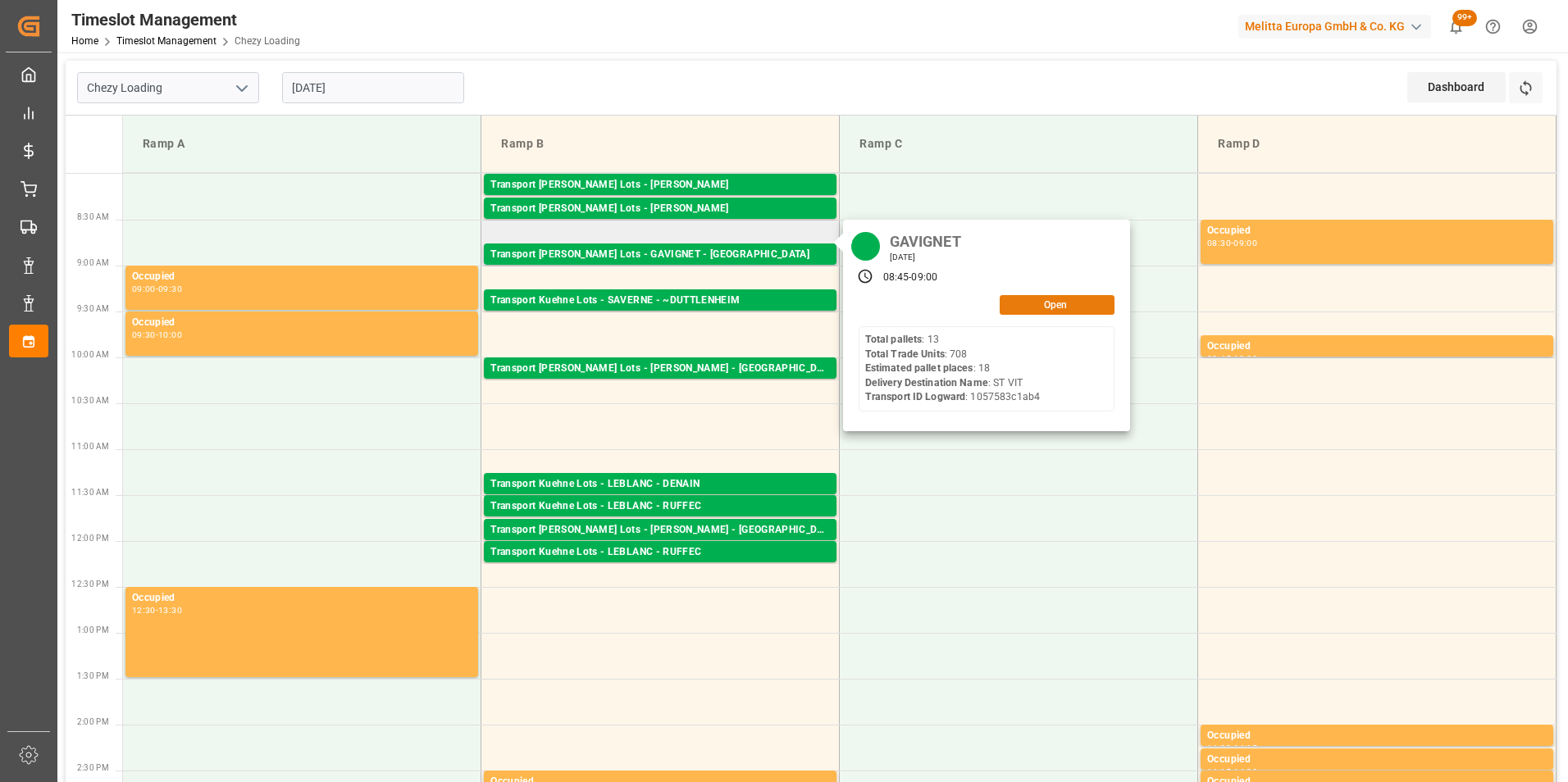
click at [1026, 303] on button "Open" at bounding box center [1057, 305] width 115 height 20
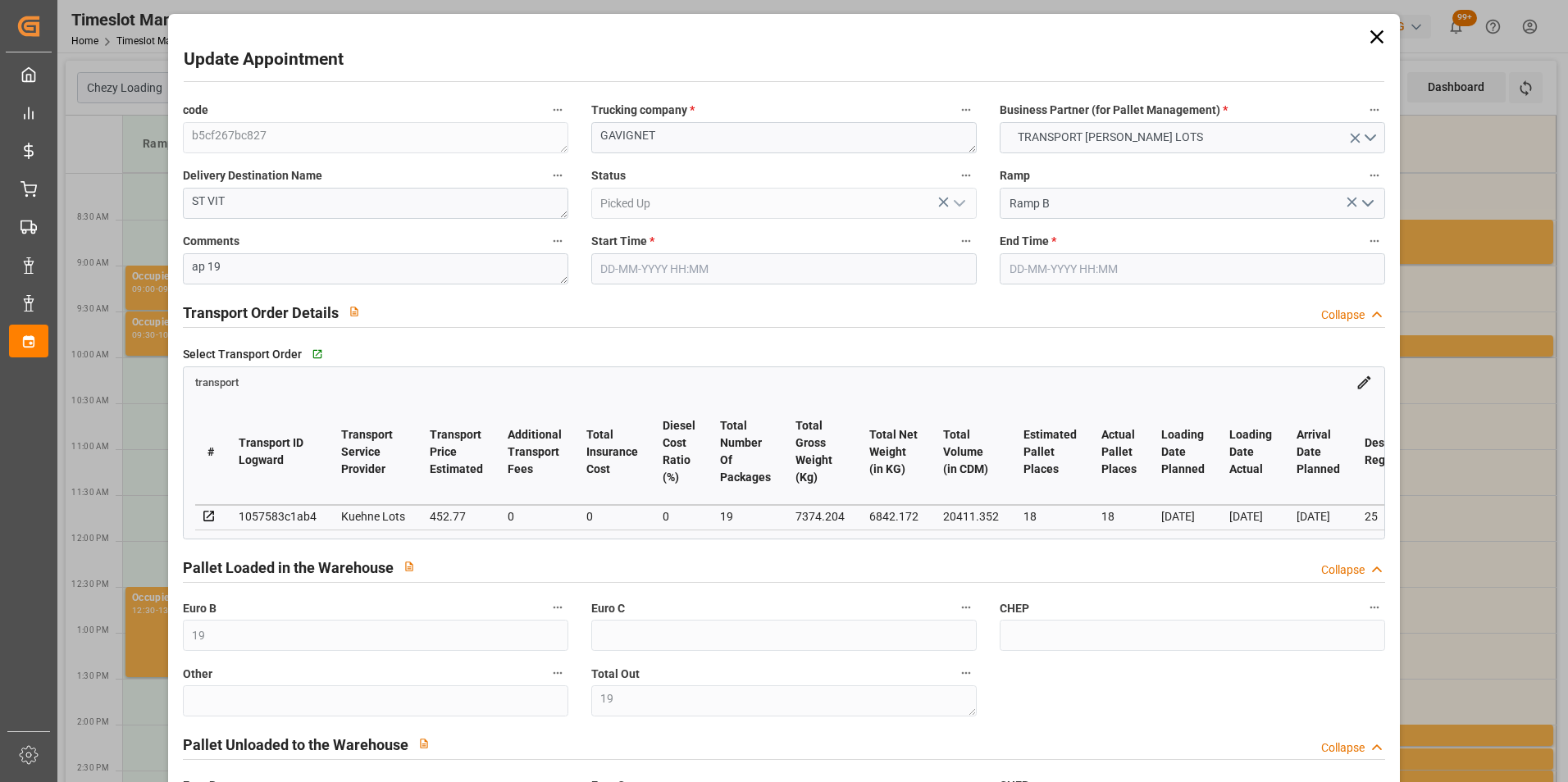
type input "19"
type input "18"
type input "452.77"
type input "0"
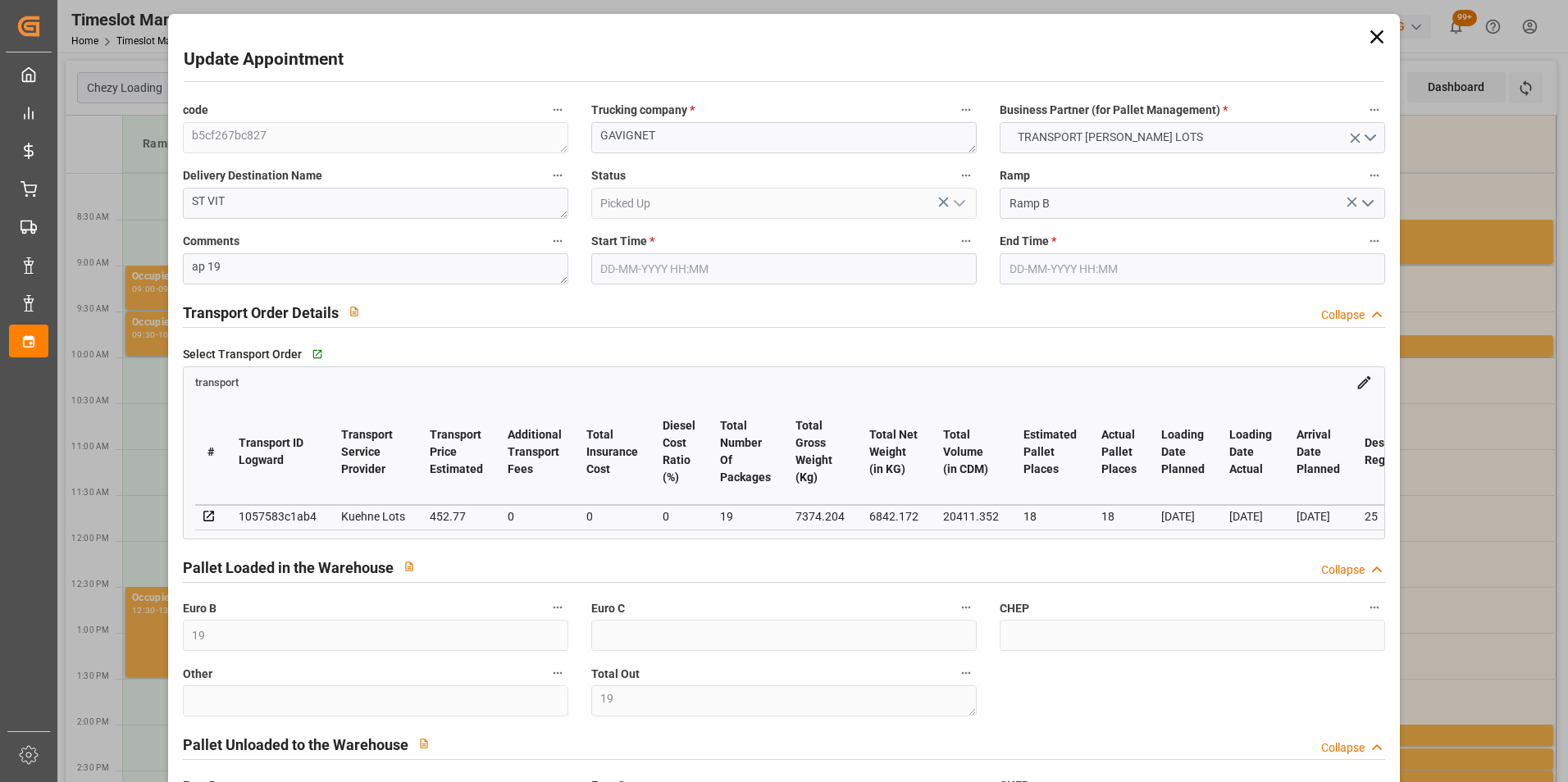
type input "0"
type input "452.77"
type input "0"
type input "19"
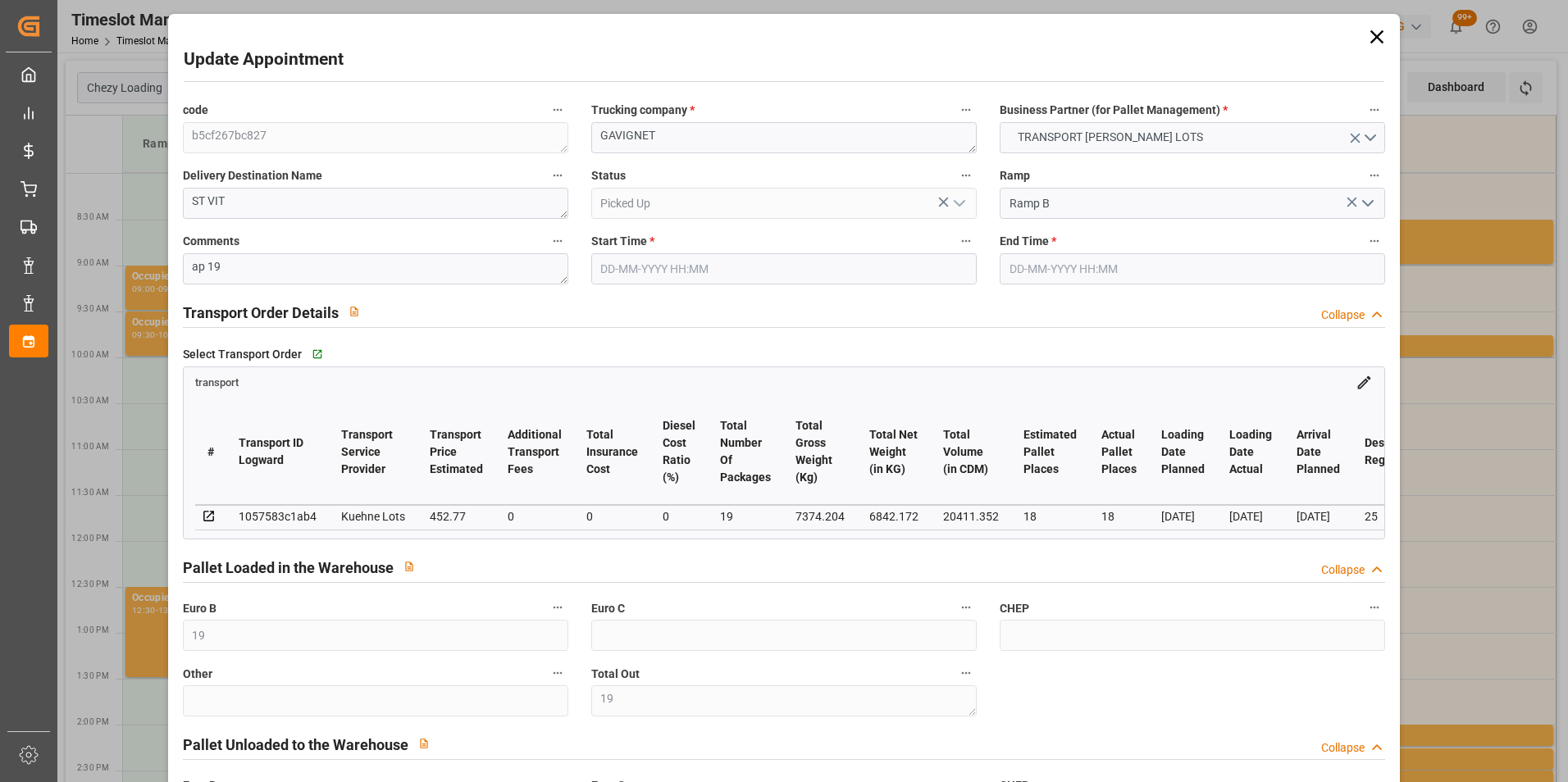
type input "6842.172"
type input "8189.596"
type input "20411.352"
type input "25"
type input "13"
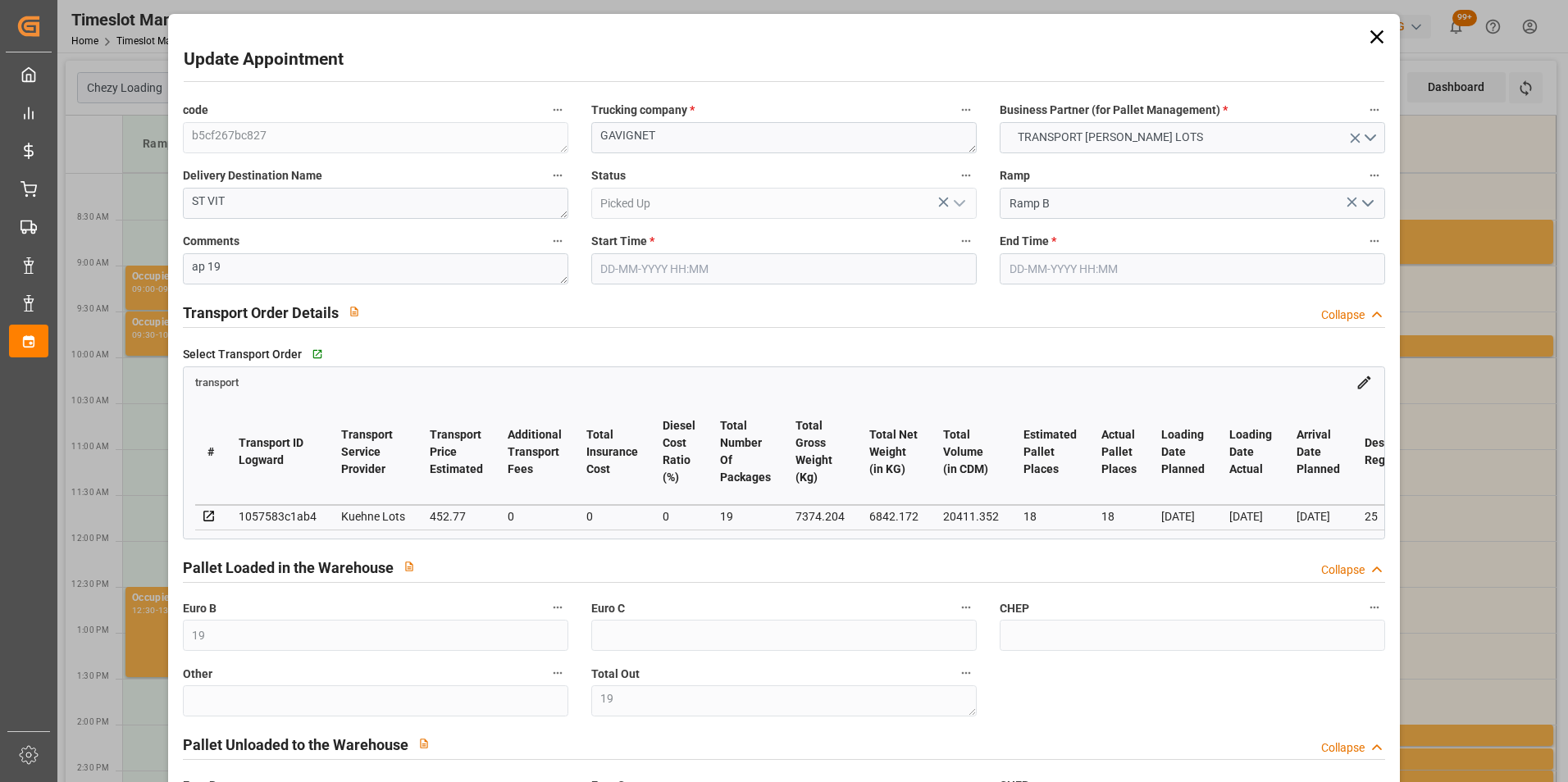
type input "708"
type input "19"
type input "101"
type input "7374.204"
type input "0"
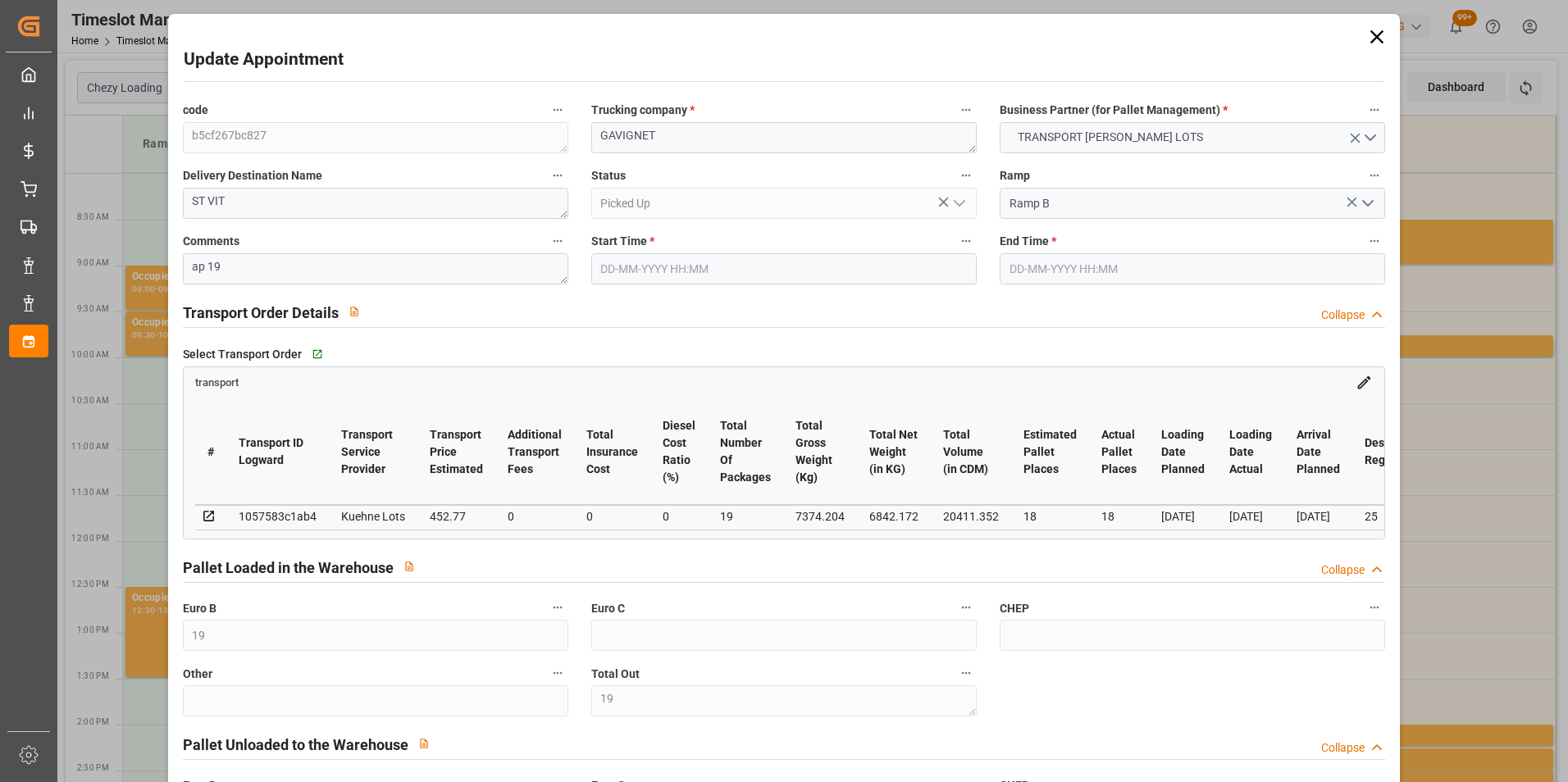
type input "10767.6795"
type input "0"
type input "21"
type input "80"
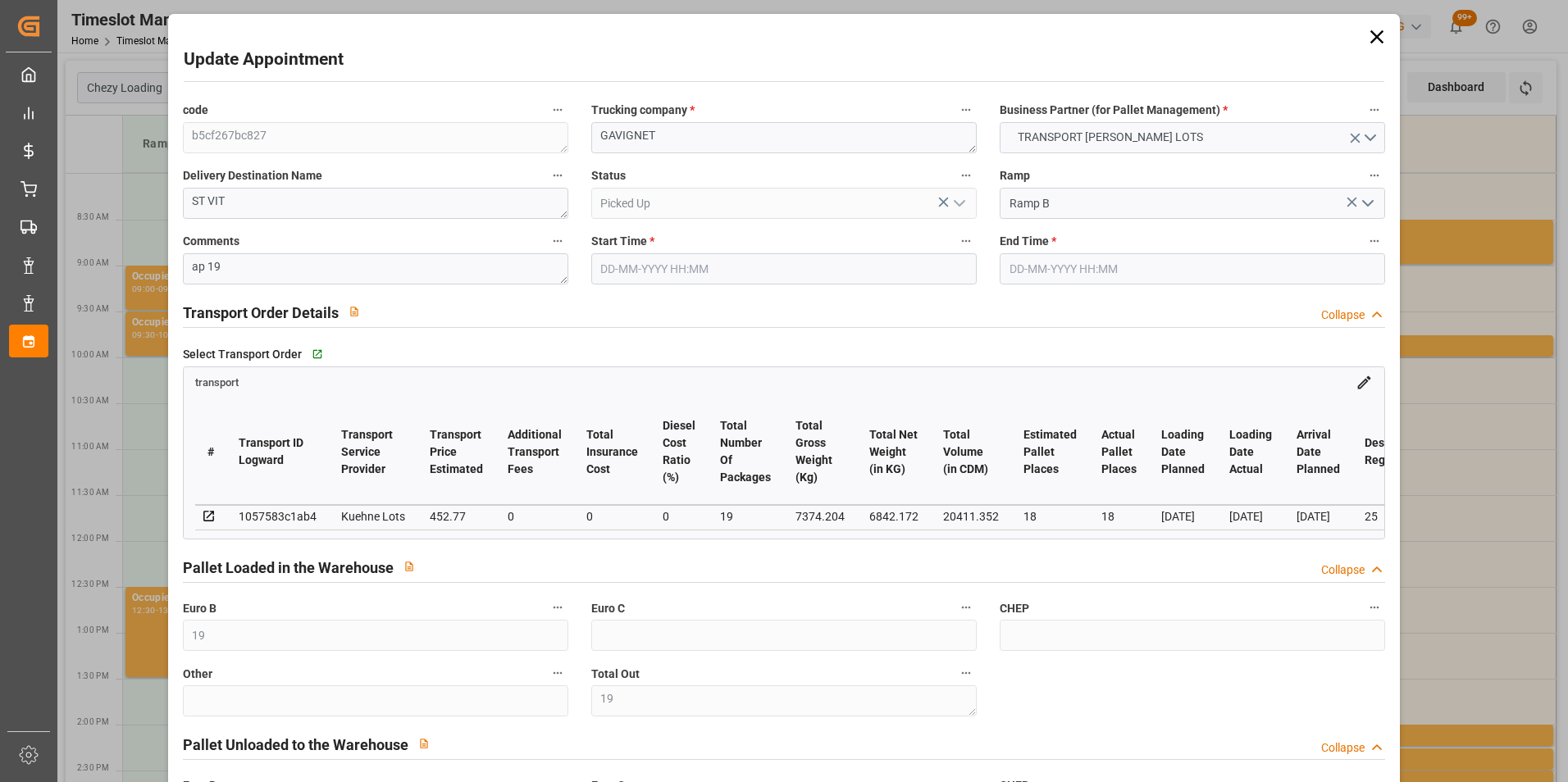
type input "26-09-2025 08:45"
type input "26-09-2025 09:00"
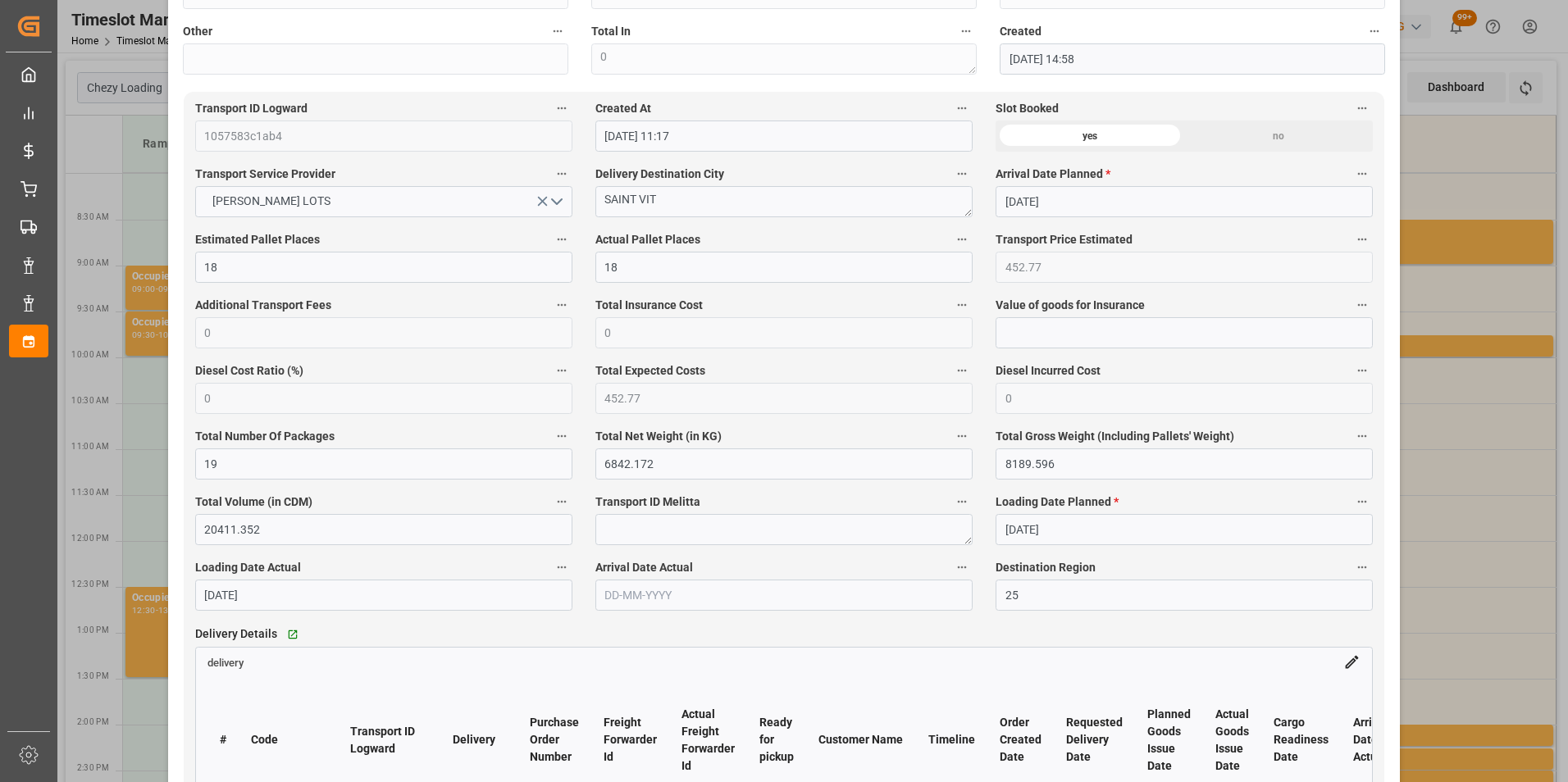
scroll to position [328, 0]
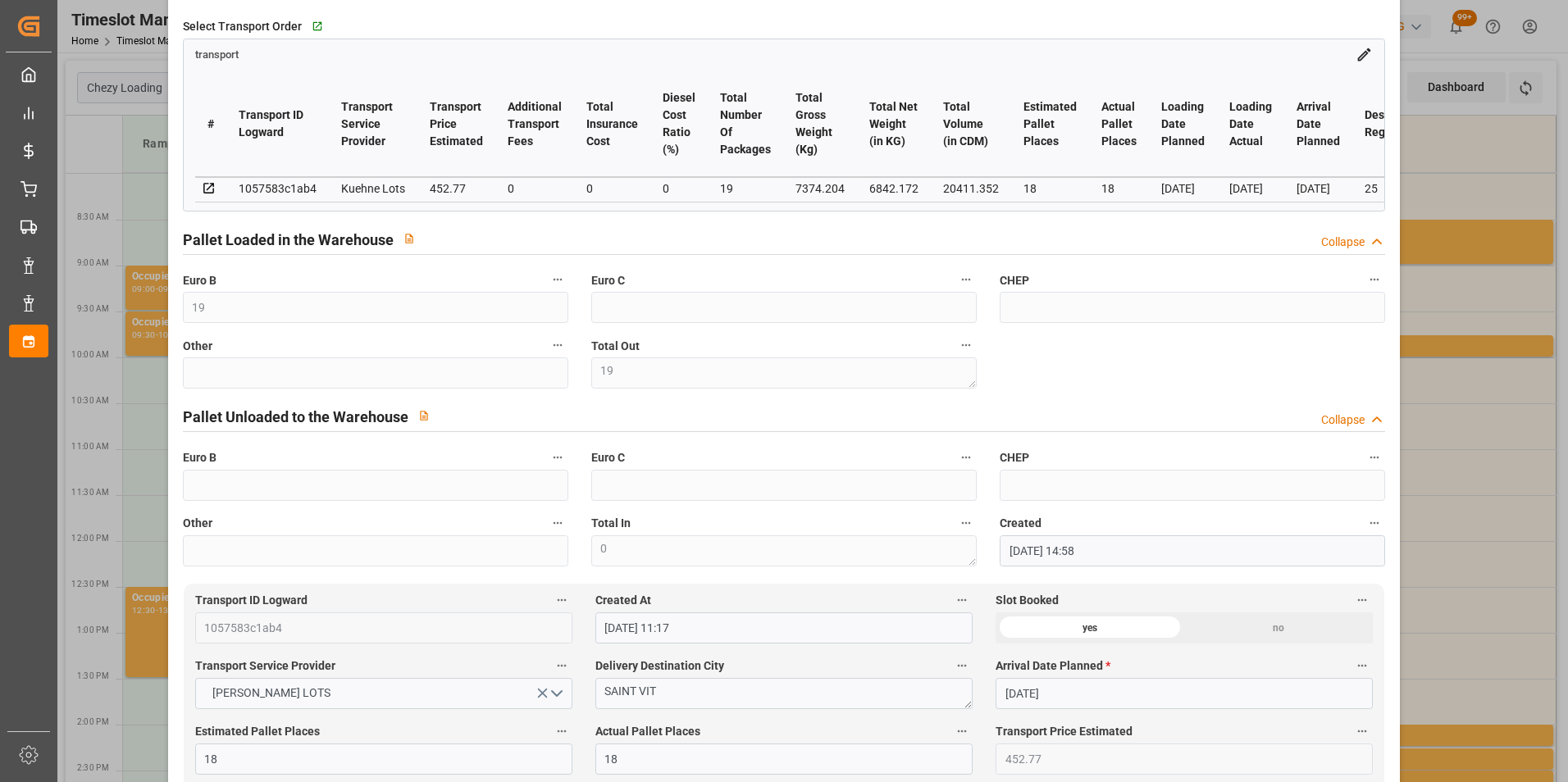
click at [1421, 336] on div "Update Appointment code b5cf267bc827 Trucking company * GAVIGNET Business Partn…" at bounding box center [784, 391] width 1568 height 782
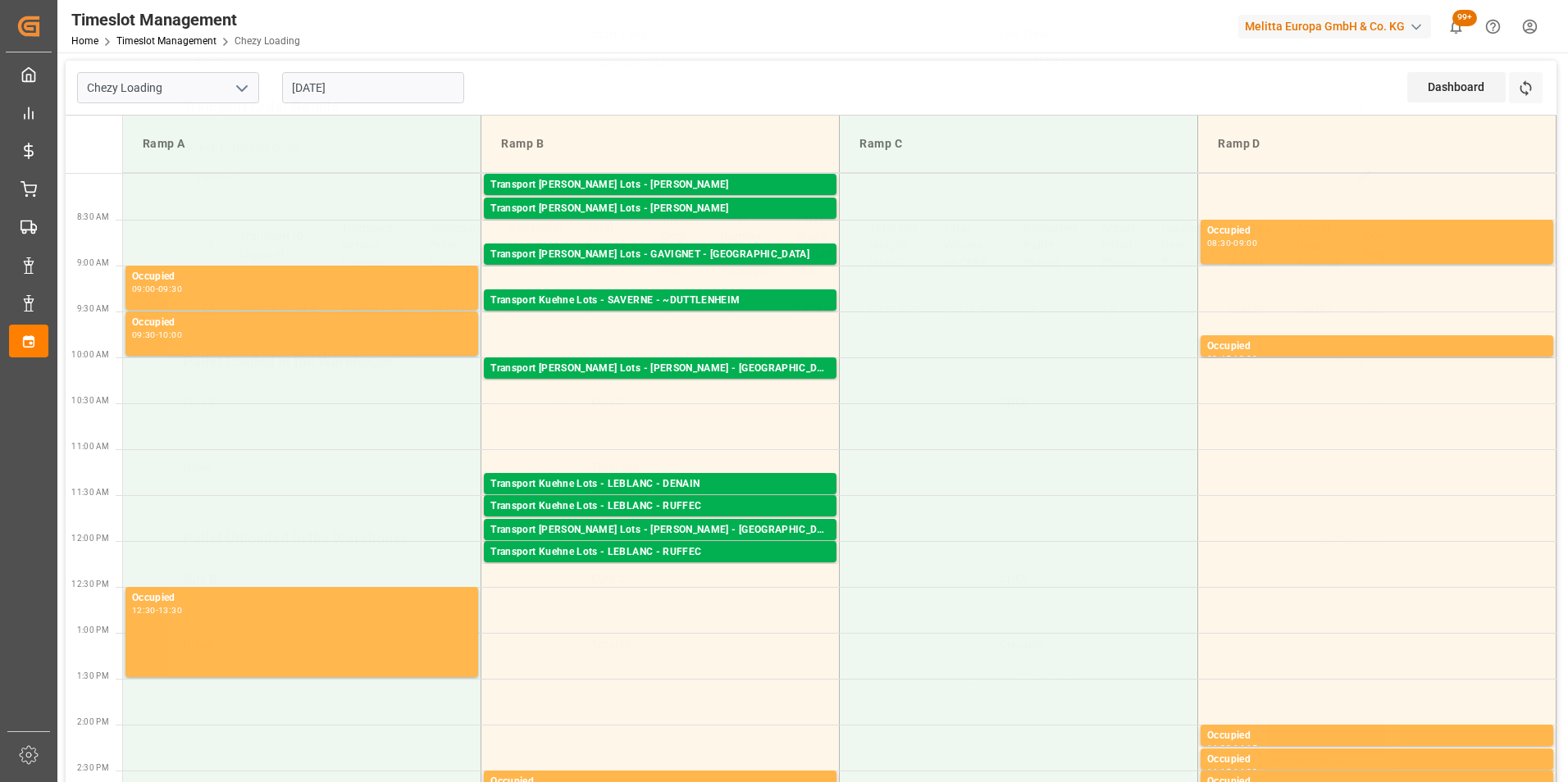
scroll to position [213, 0]
click at [674, 298] on div "Transport Kuehne Lots - SAVERNE - ~DUTTLENHEIM" at bounding box center [661, 301] width 340 height 16
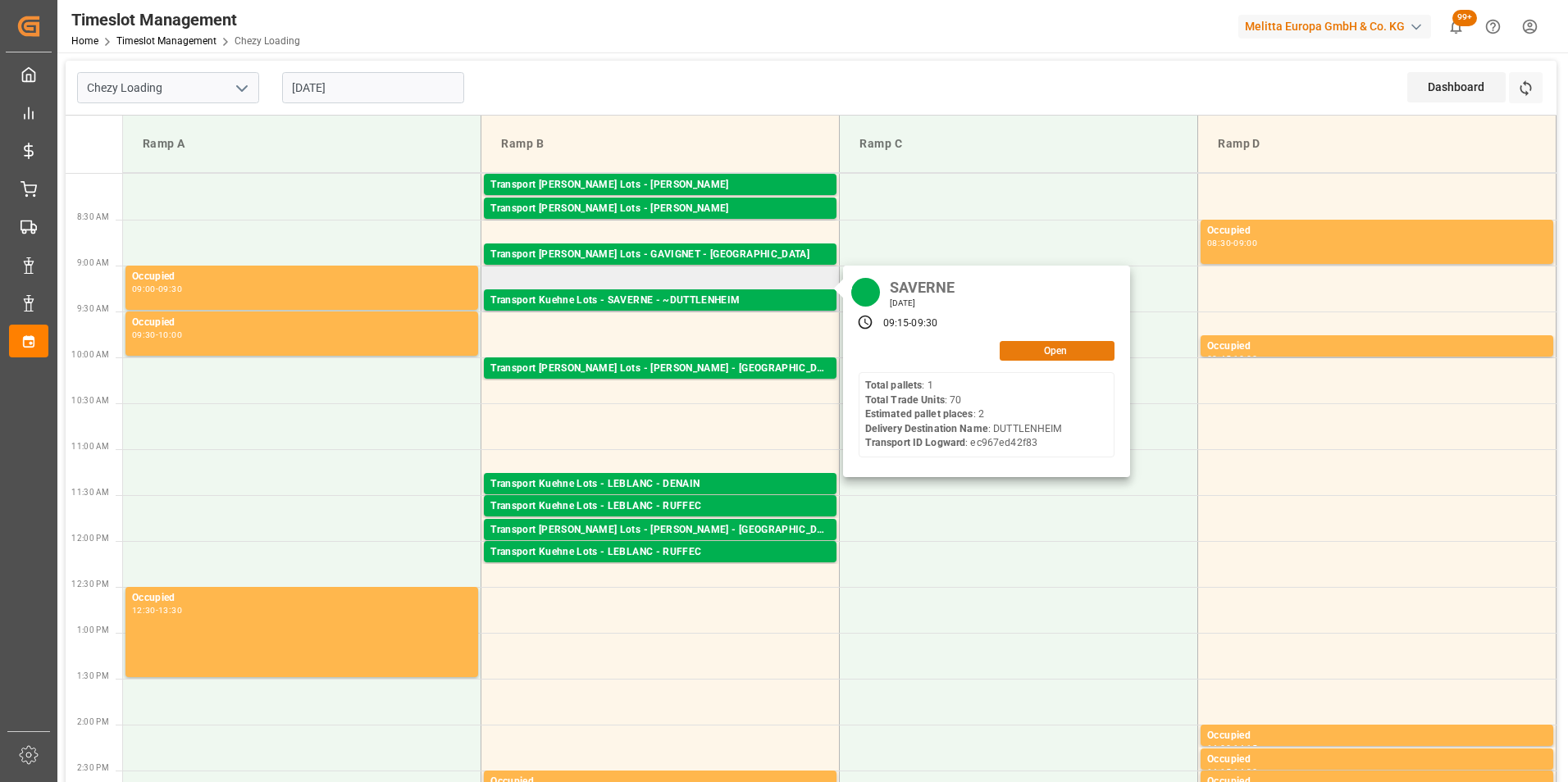
click at [1022, 355] on button "Open" at bounding box center [1057, 351] width 115 height 20
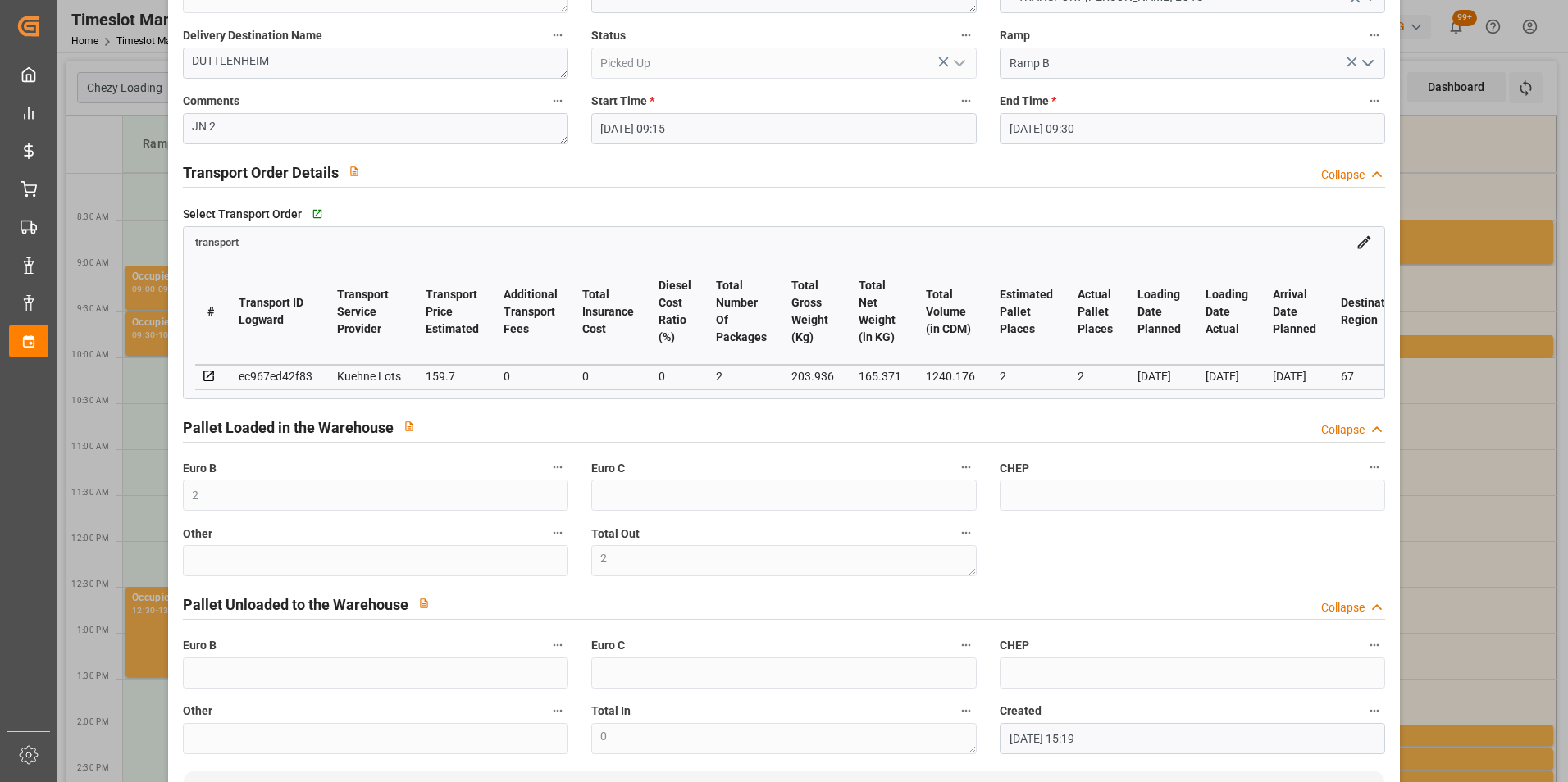
scroll to position [0, 0]
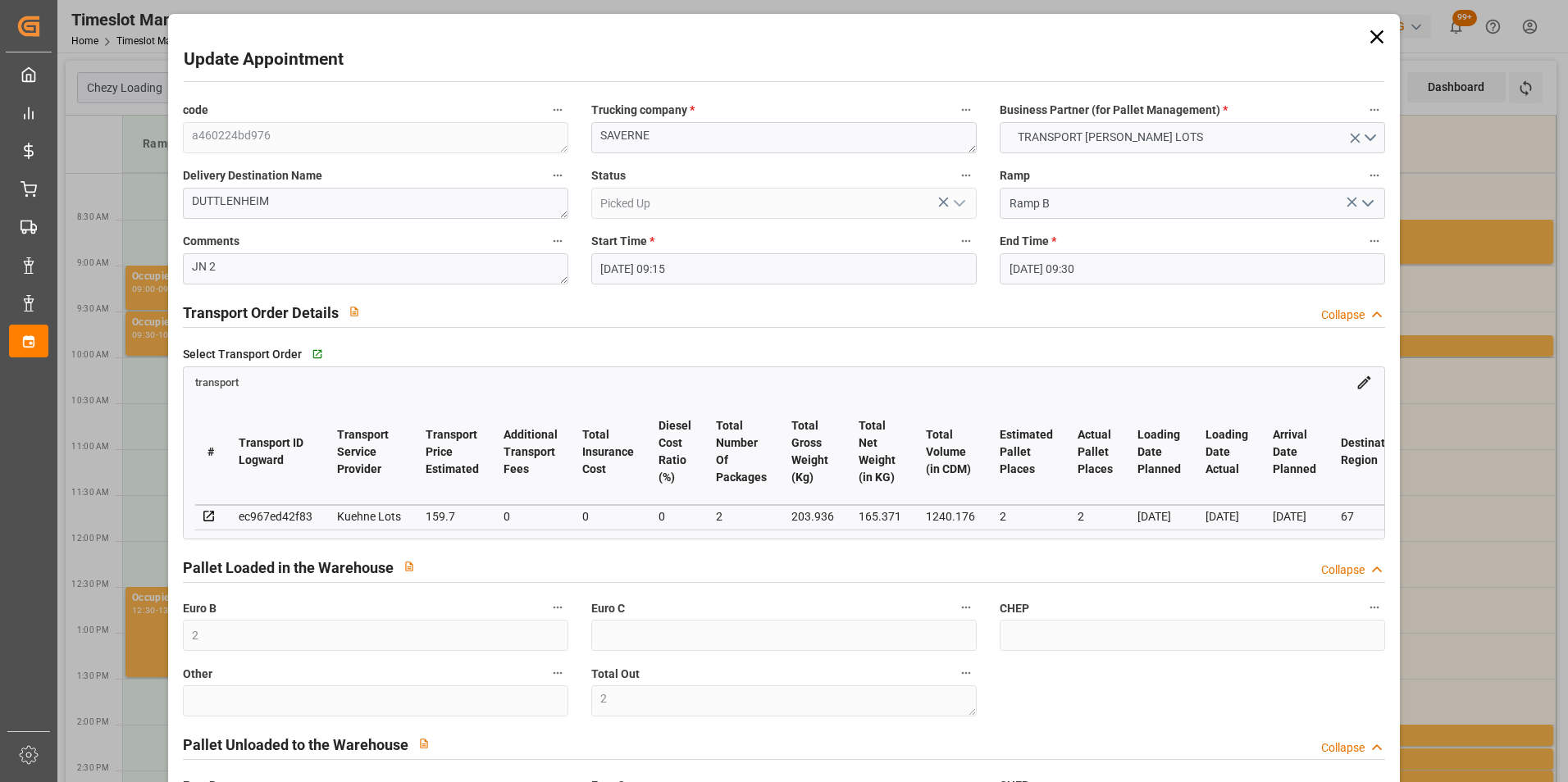
click at [1431, 411] on div "Update Appointment code a460224bd976 Trucking company * SAVERNE Business Partne…" at bounding box center [784, 391] width 1568 height 782
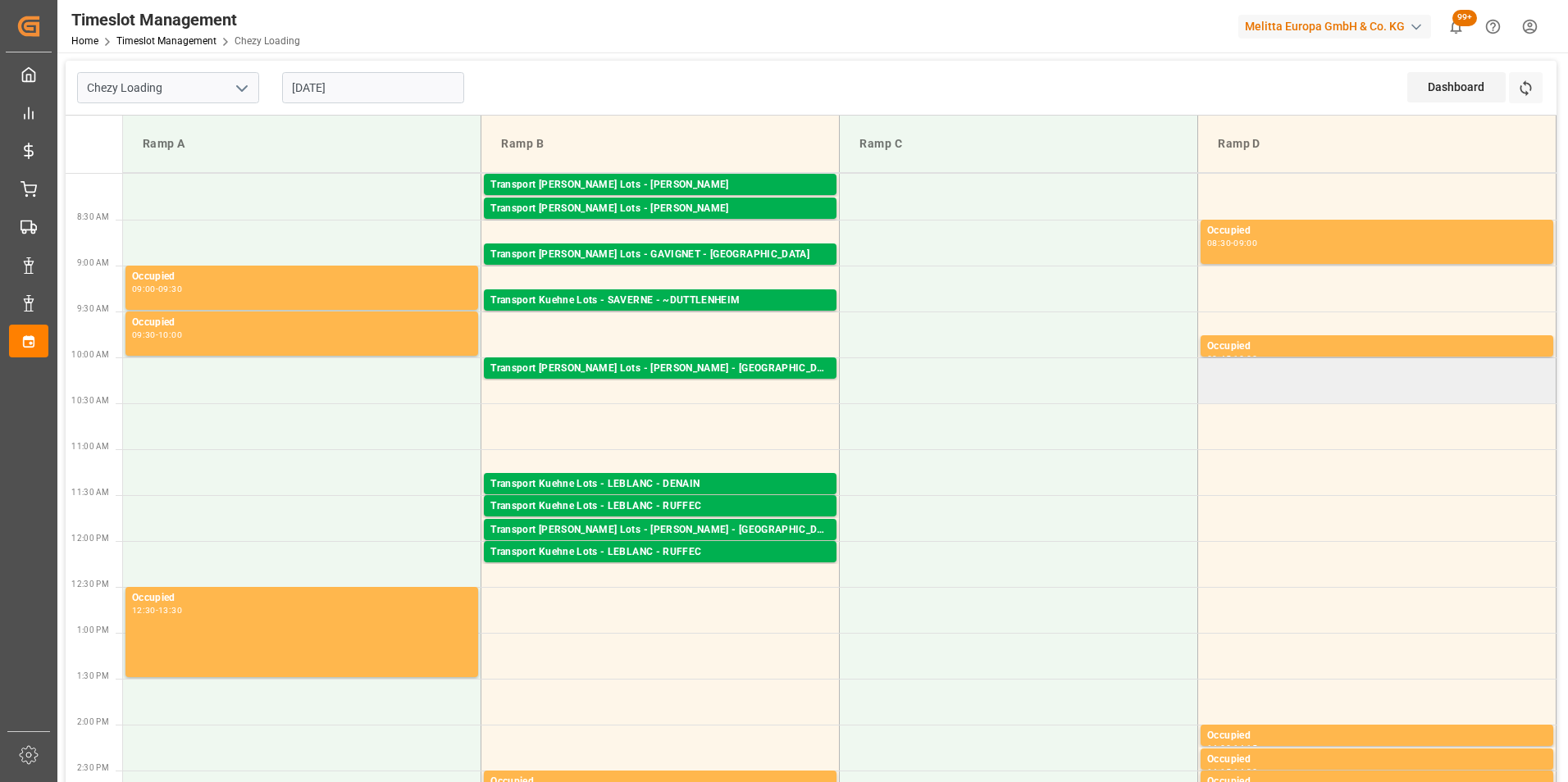
click at [1252, 372] on td at bounding box center [1377, 381] width 359 height 46
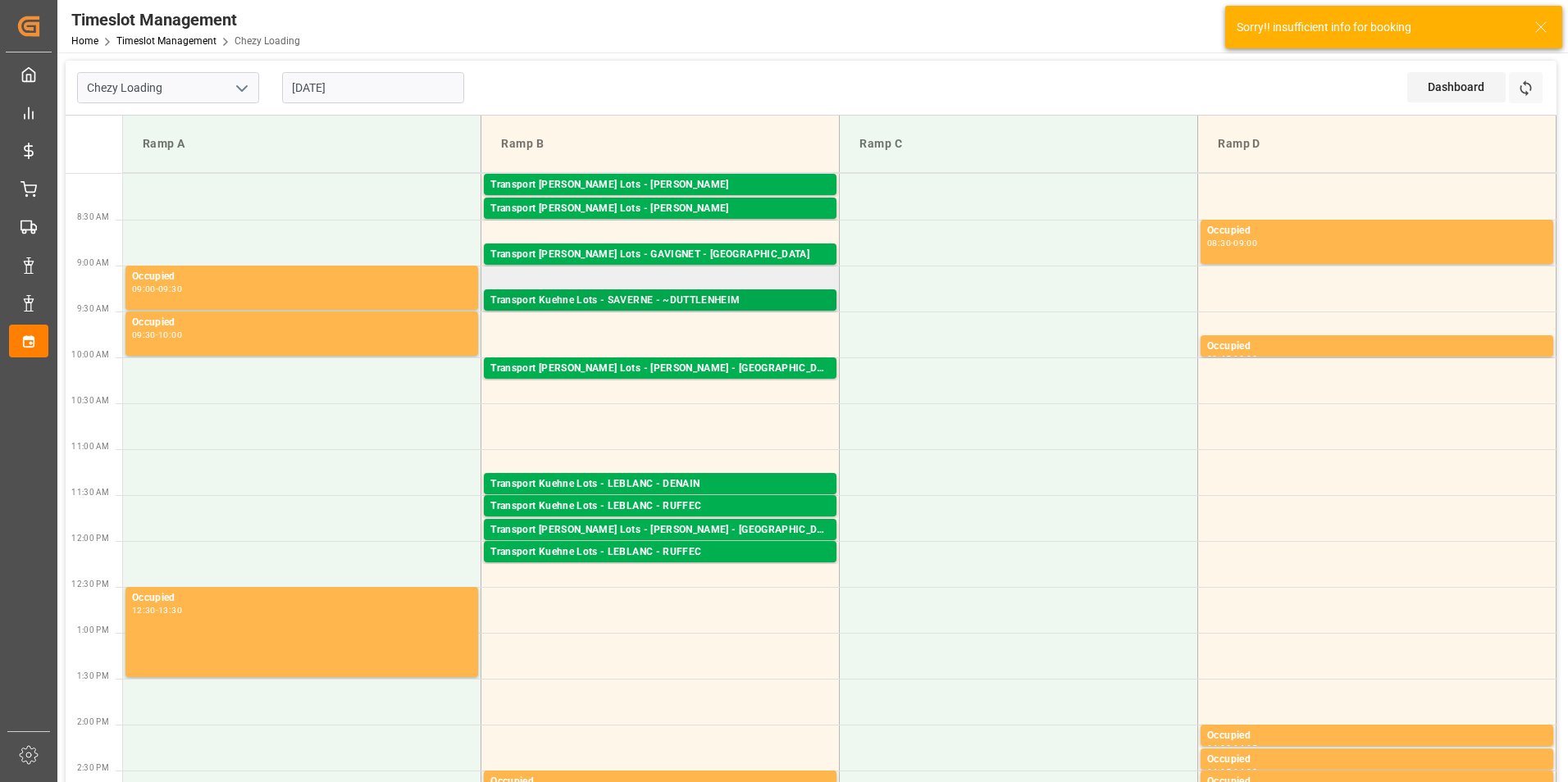
click at [711, 294] on div "Transport Kuehne Lots - SAVERNE - ~DUTTLENHEIM" at bounding box center [661, 301] width 340 height 16
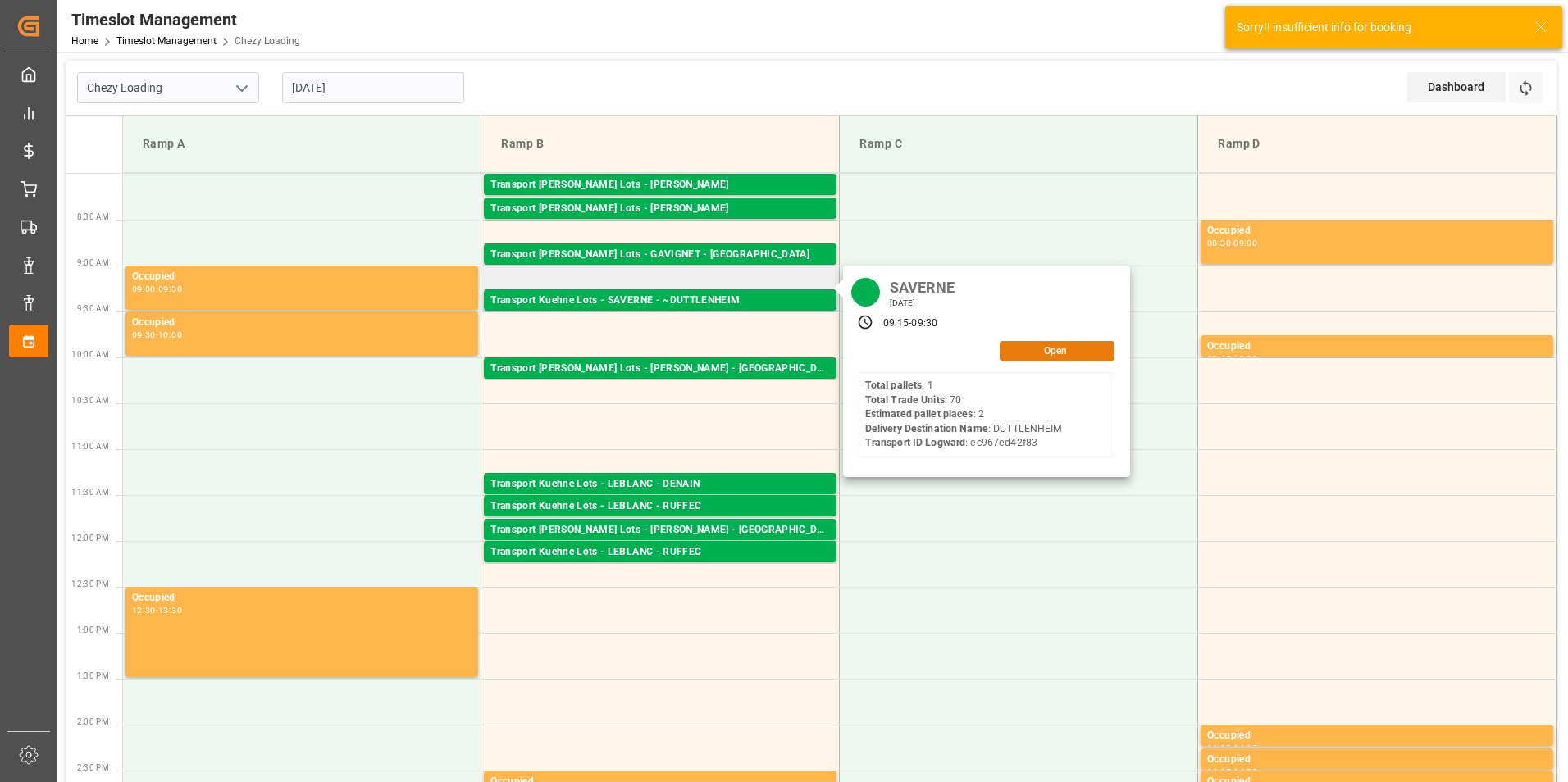
click at [1041, 344] on button "Open" at bounding box center [1057, 351] width 115 height 20
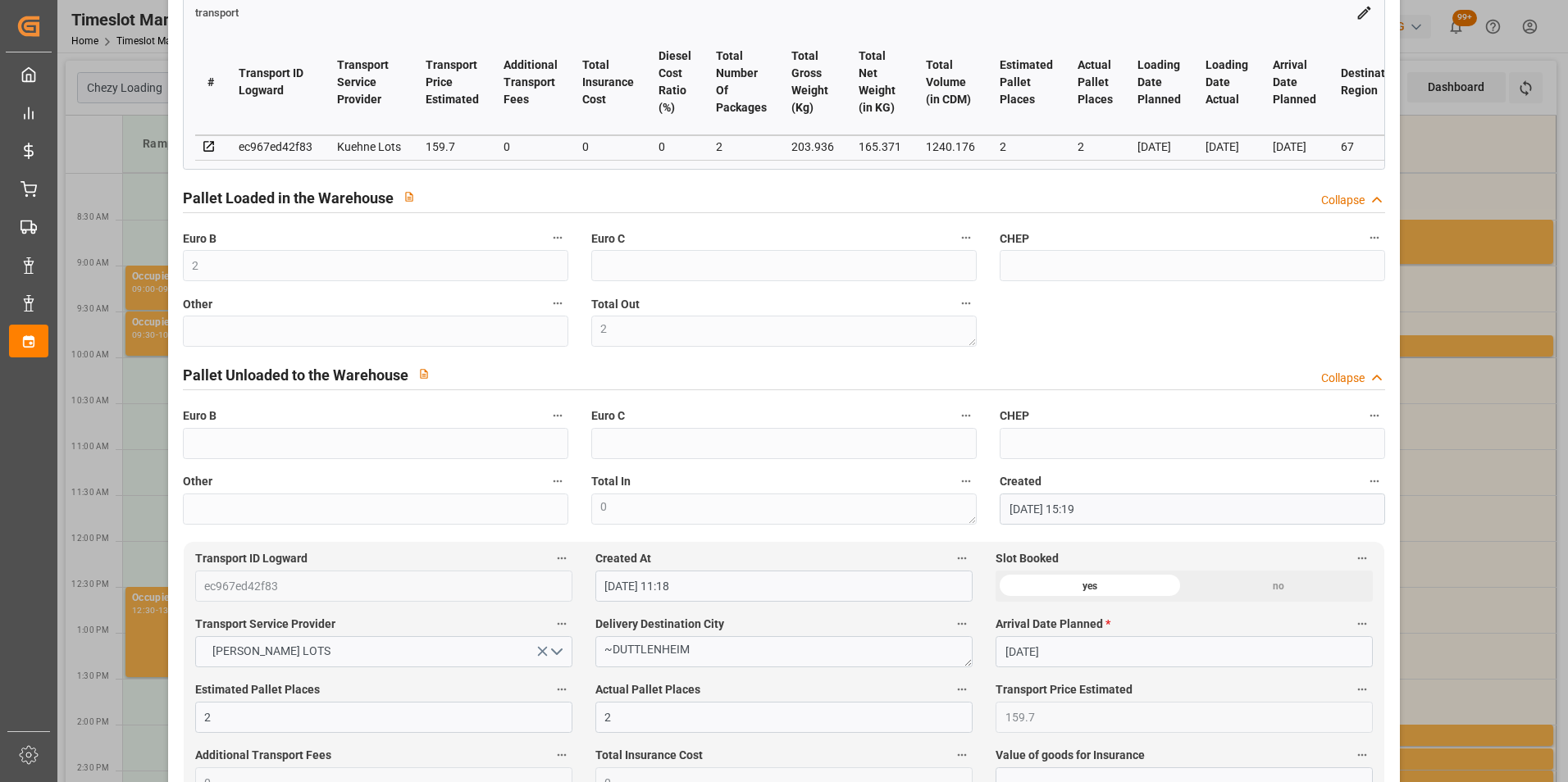
scroll to position [410, 0]
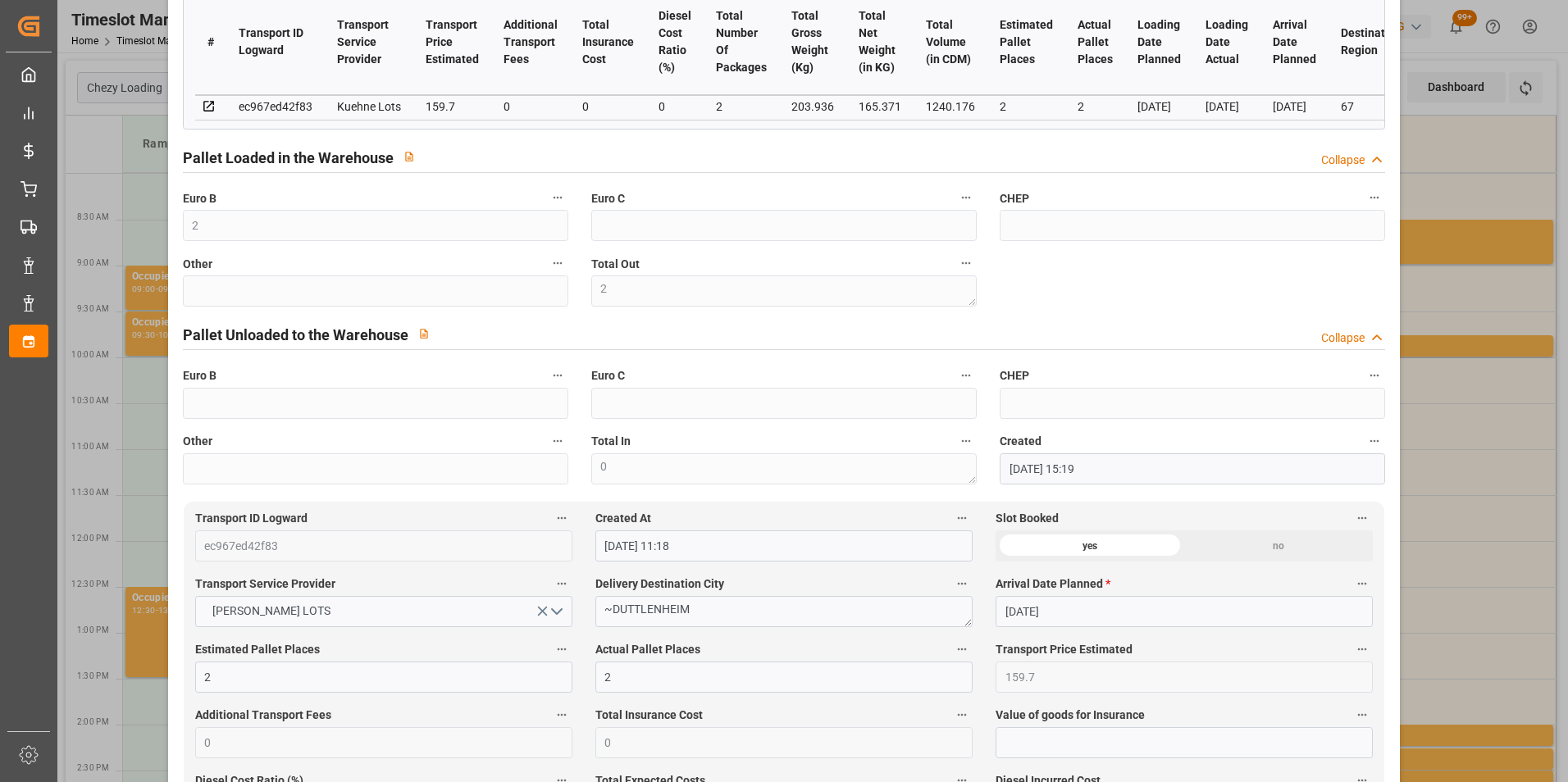
click at [1465, 460] on div "Update Appointment code a460224bd976 Trucking company * SAVERNE Business Partne…" at bounding box center [784, 391] width 1568 height 782
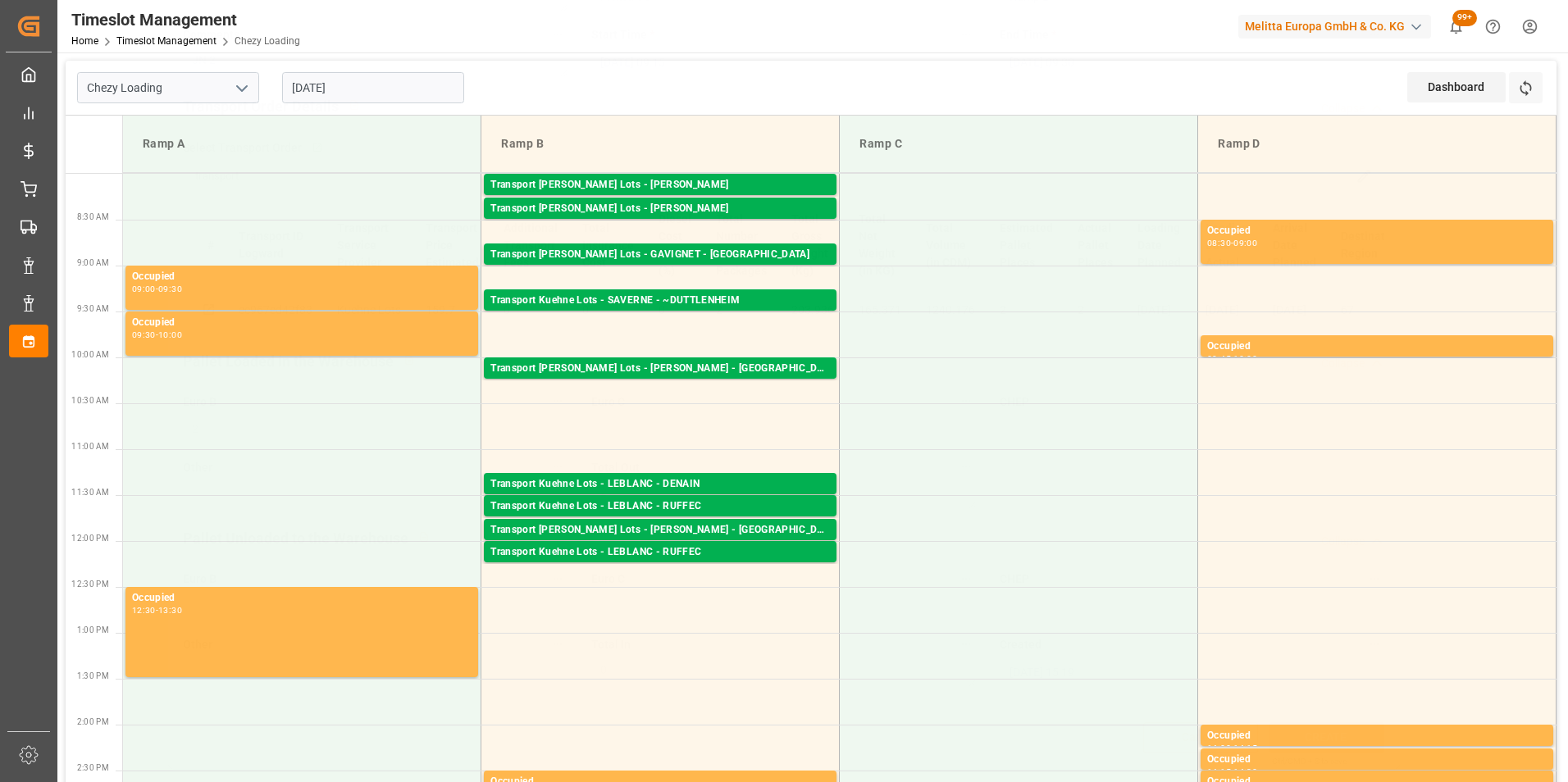
scroll to position [213, 0]
click at [696, 367] on div "Transport [PERSON_NAME] Lots - [PERSON_NAME] - [GEOGRAPHIC_DATA]" at bounding box center [661, 369] width 340 height 16
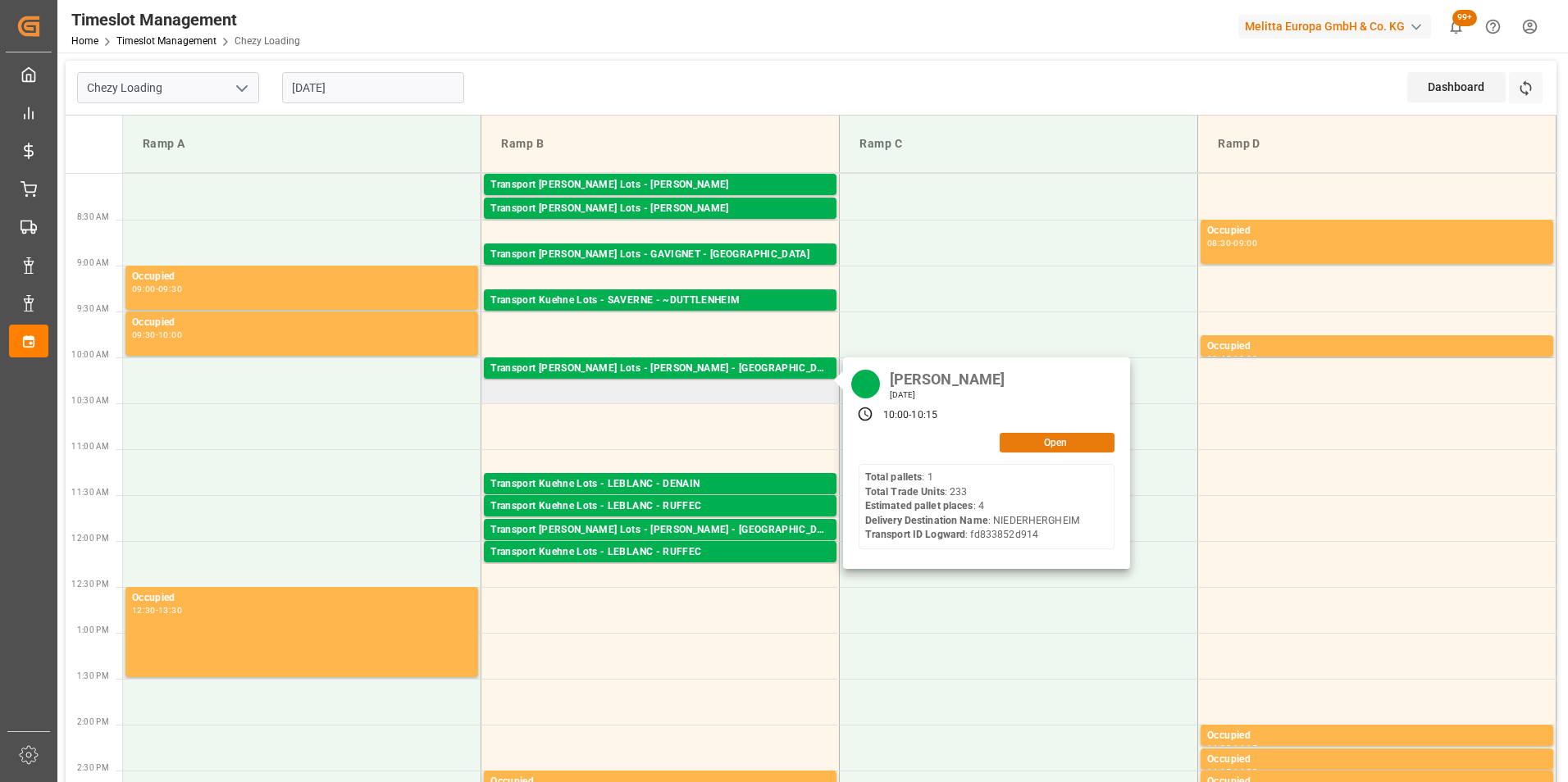
click at [1058, 440] on button "Open" at bounding box center [1057, 443] width 115 height 20
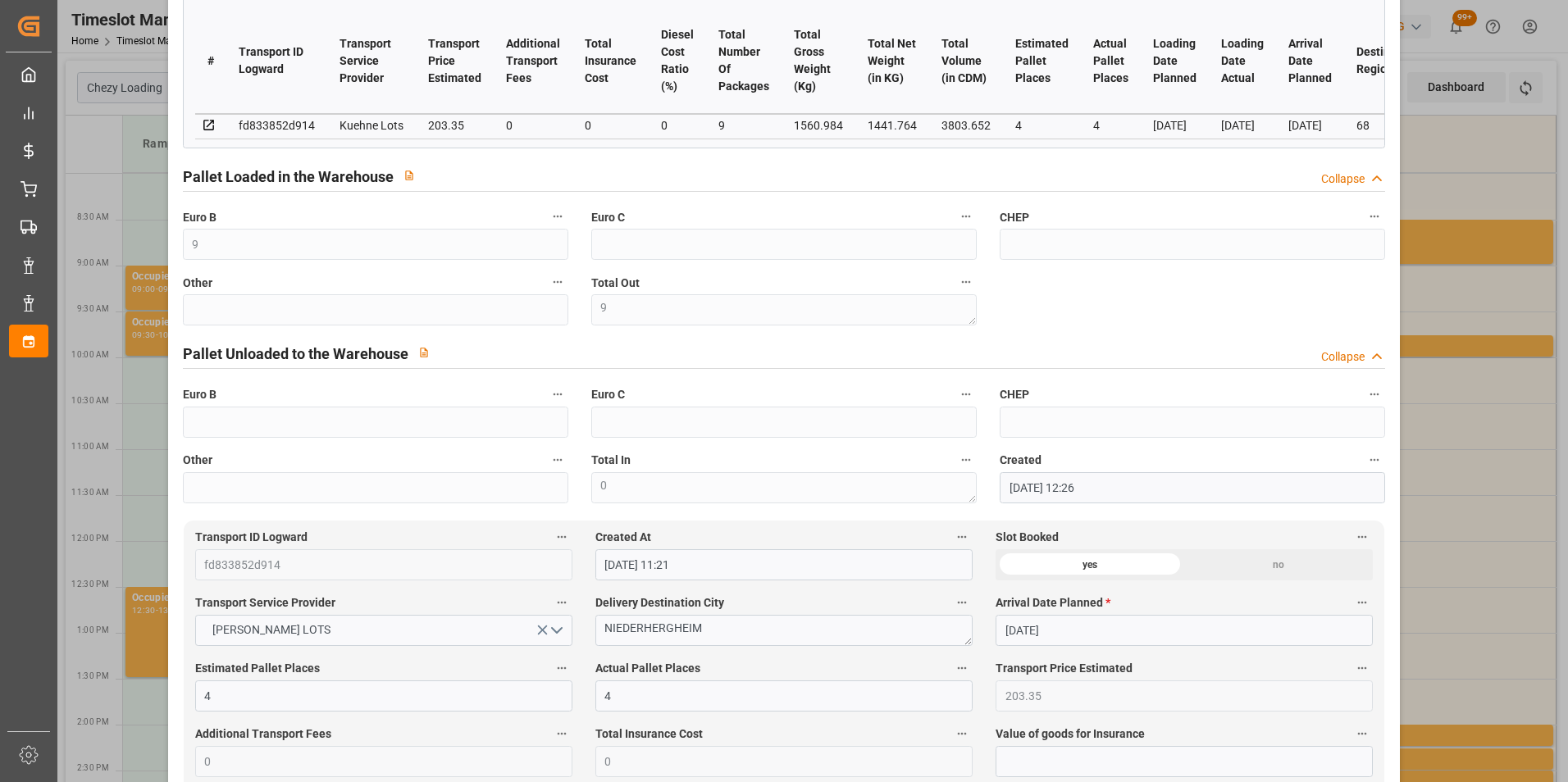
scroll to position [246, 0]
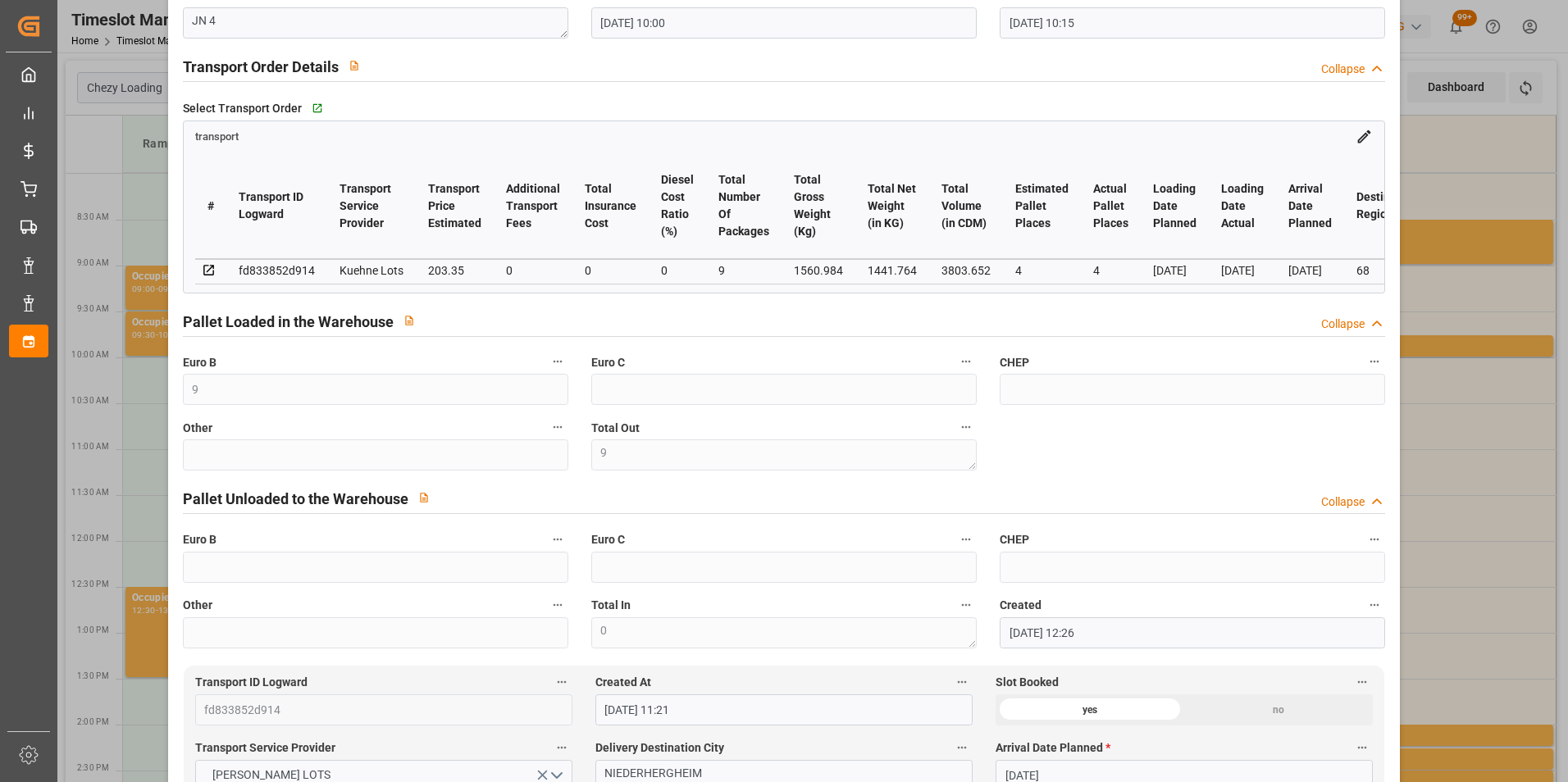
click at [1423, 487] on div "Update Appointment code dca799198c7e Trucking company * BREGER Business Partner…" at bounding box center [784, 391] width 1568 height 782
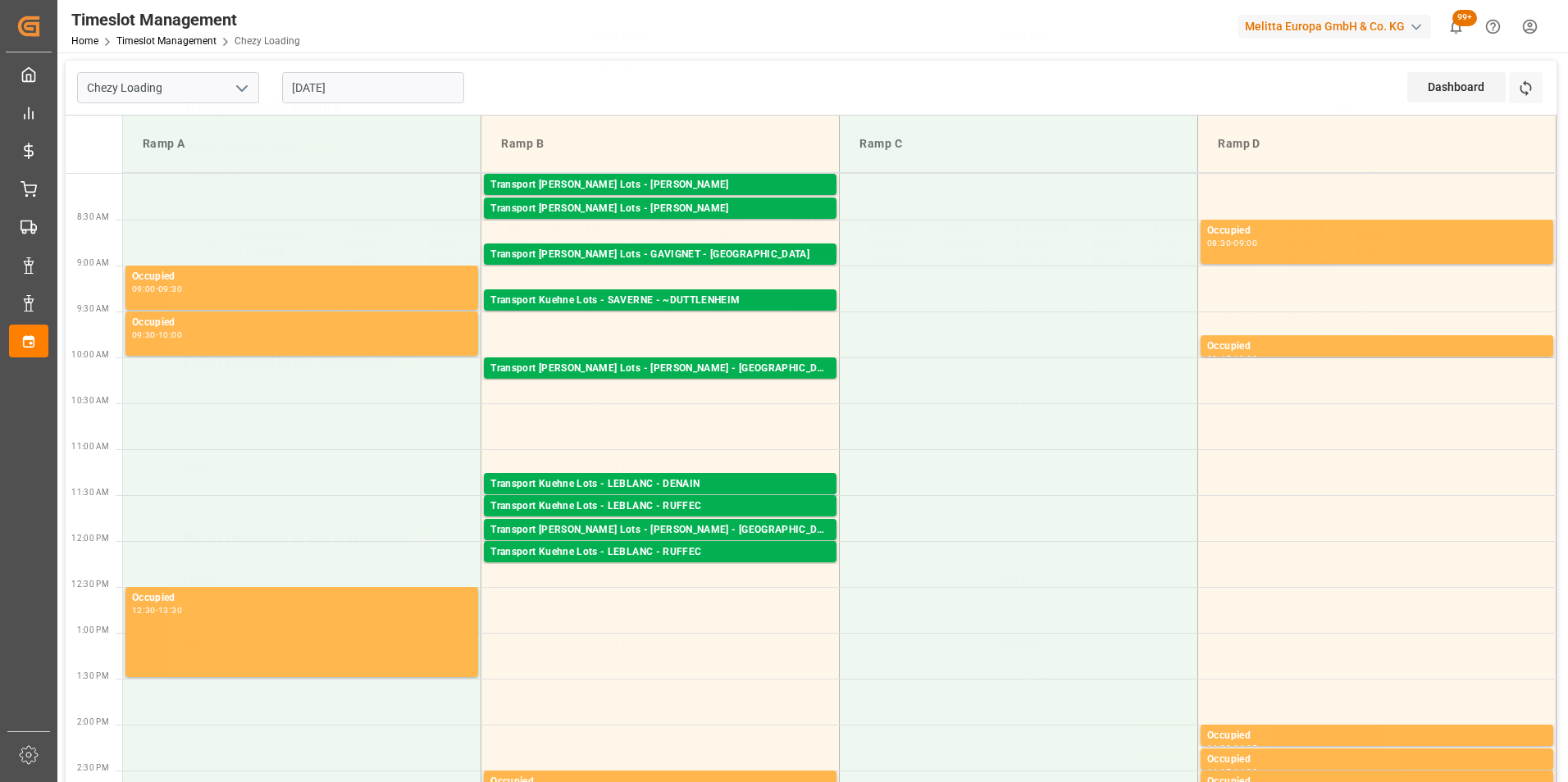
scroll to position [213, 0]
click at [693, 480] on div "Transport Kuehne Lots - LEBLANC - DENAIN" at bounding box center [661, 485] width 340 height 16
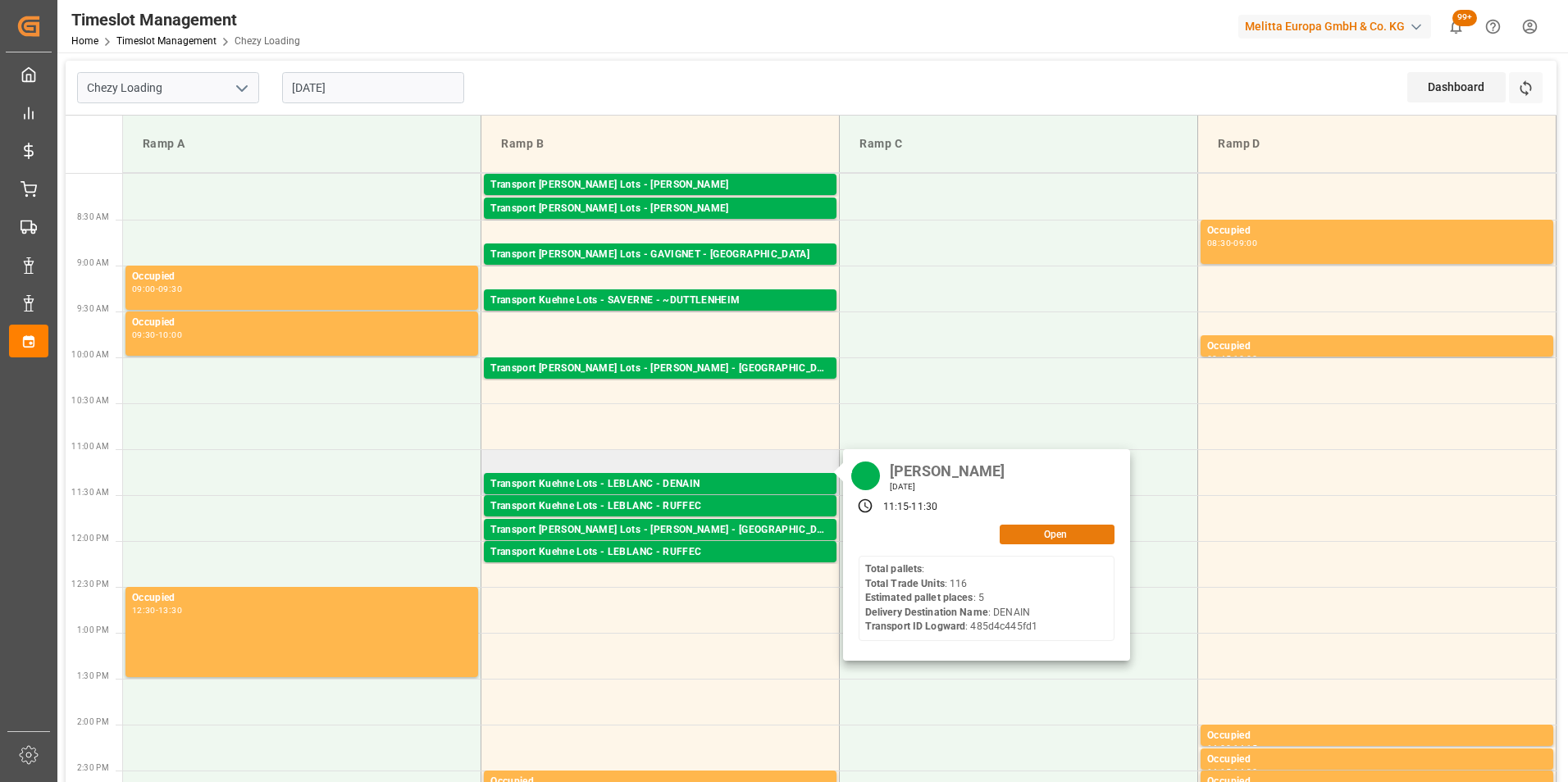
click at [1042, 536] on button "Open" at bounding box center [1057, 535] width 115 height 20
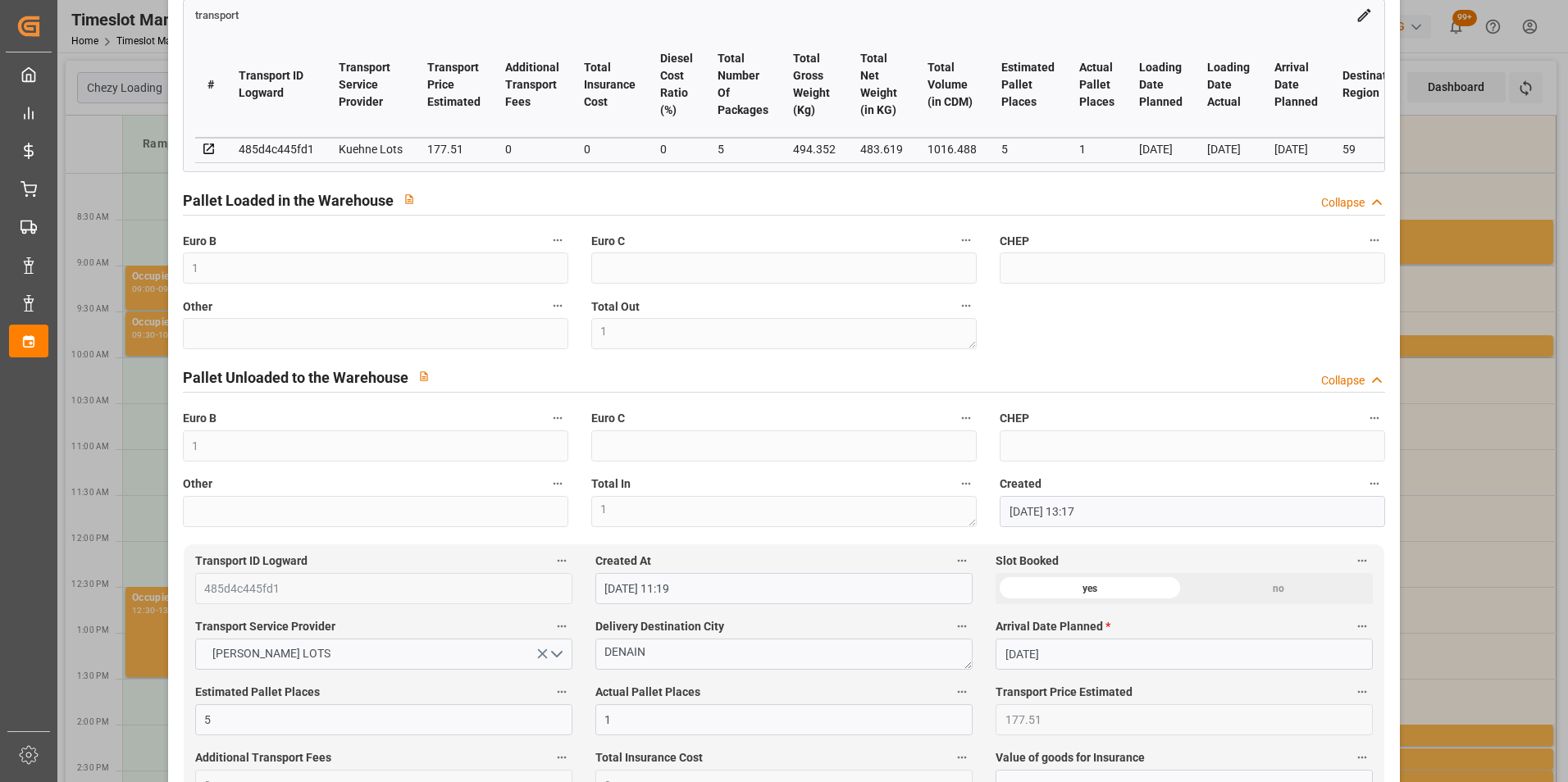
scroll to position [328, 0]
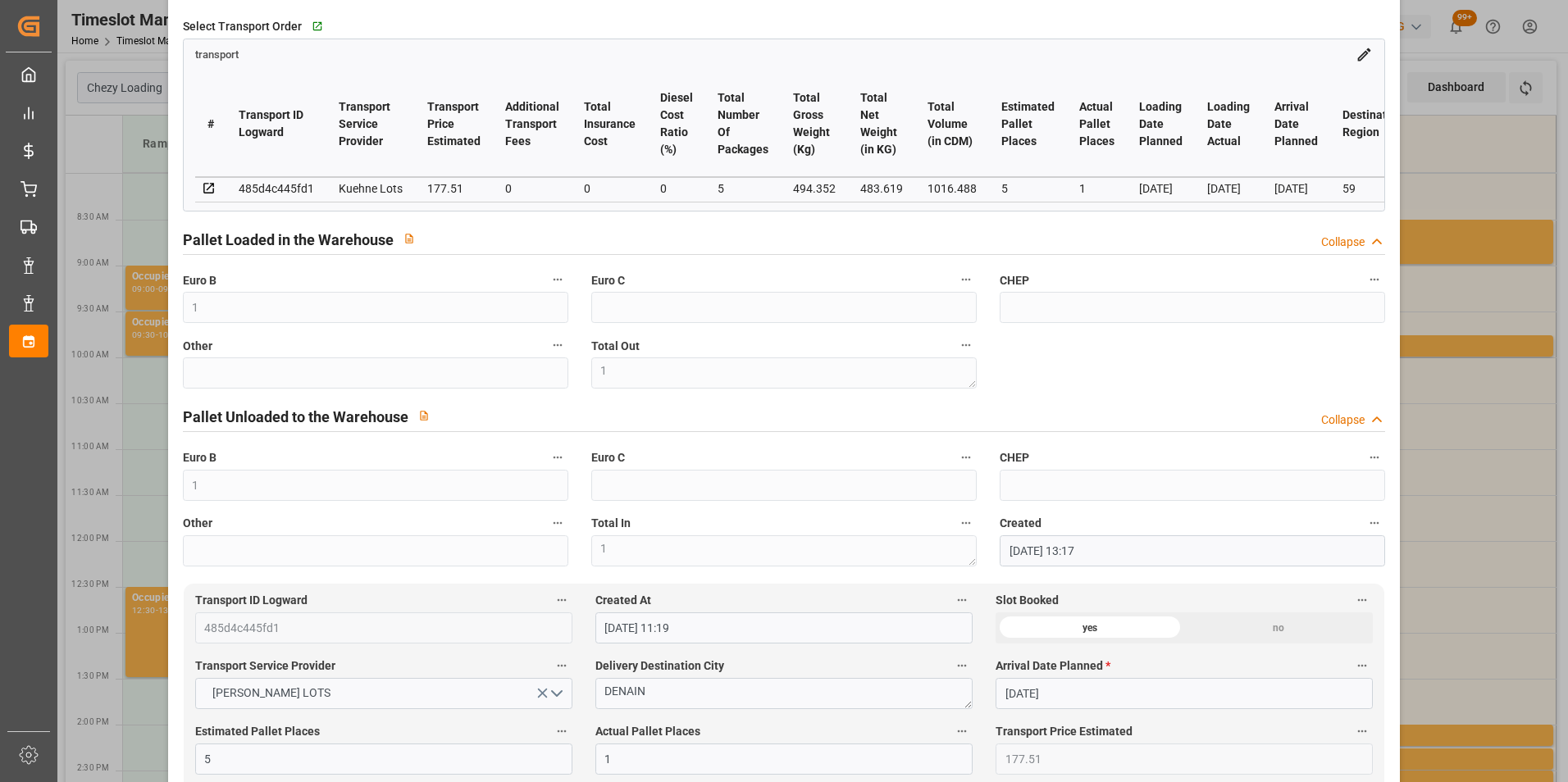
click at [1461, 424] on div "Update Appointment code 52cb4068ec61 Trucking company * LEBLANC Business Partne…" at bounding box center [784, 391] width 1568 height 782
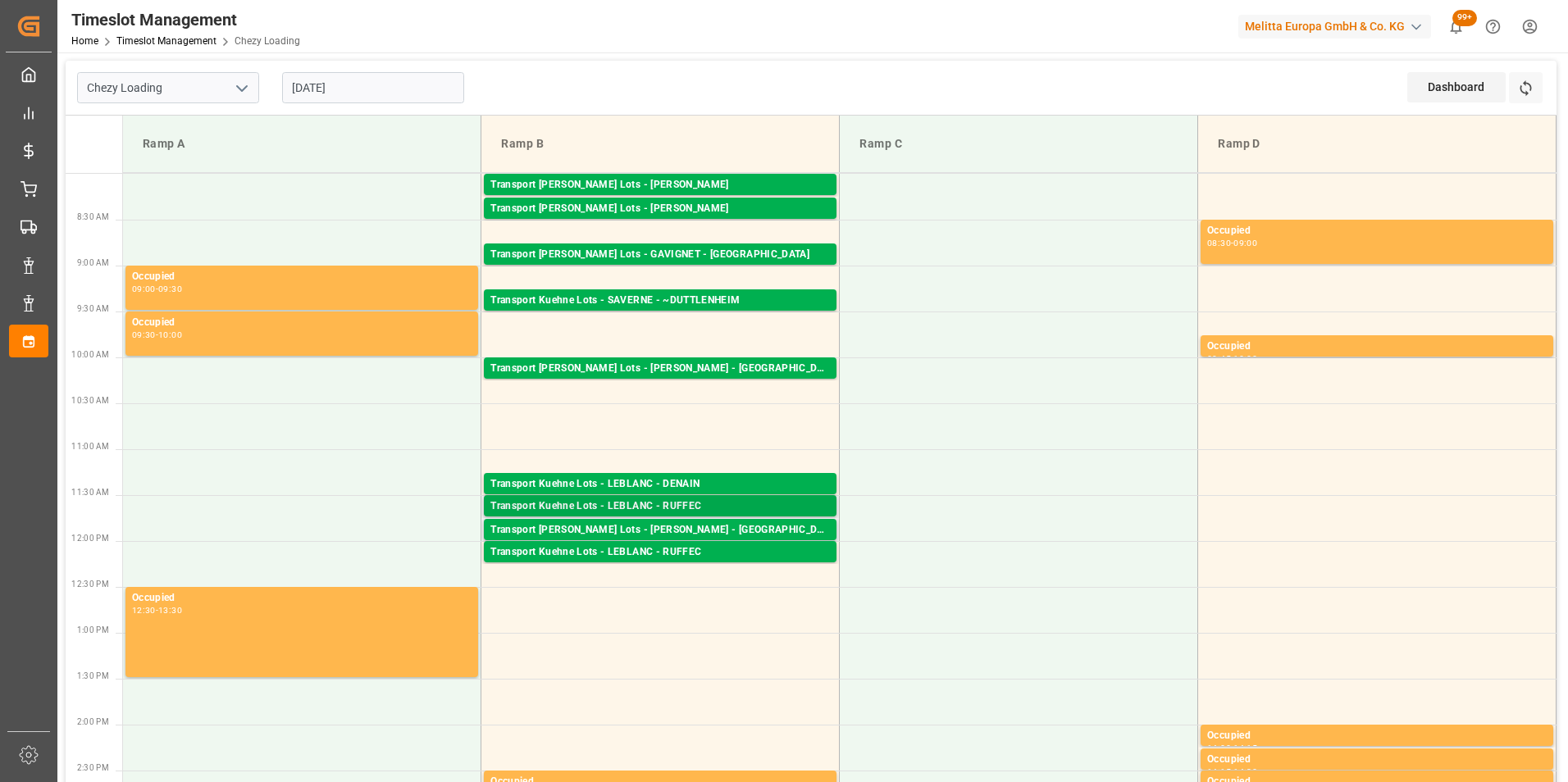
click at [702, 504] on div "Transport Kuehne Lots - LEBLANC - RUFFEC" at bounding box center [661, 507] width 340 height 16
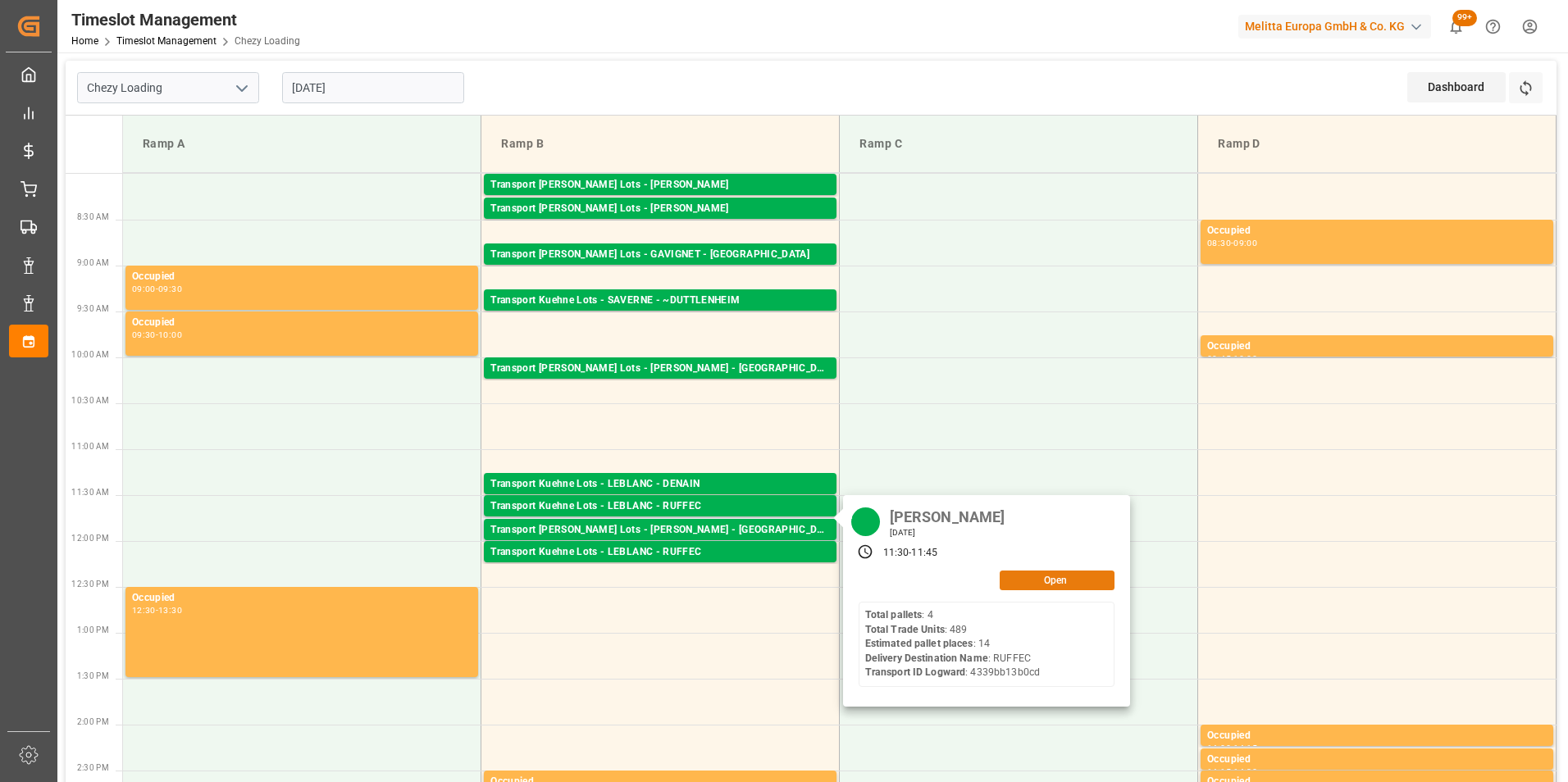
click at [1046, 576] on button "Open" at bounding box center [1057, 581] width 115 height 20
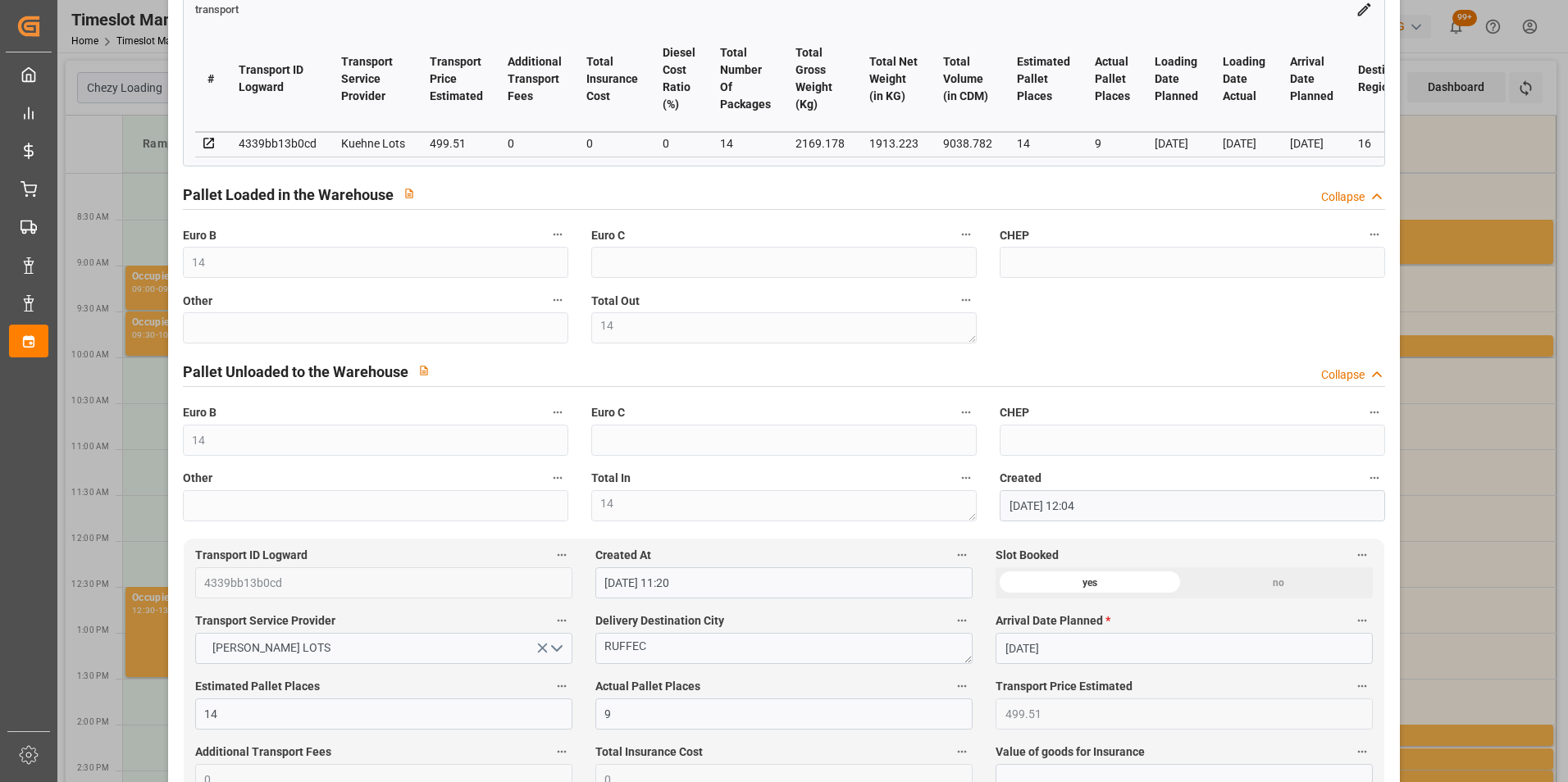
scroll to position [410, 0]
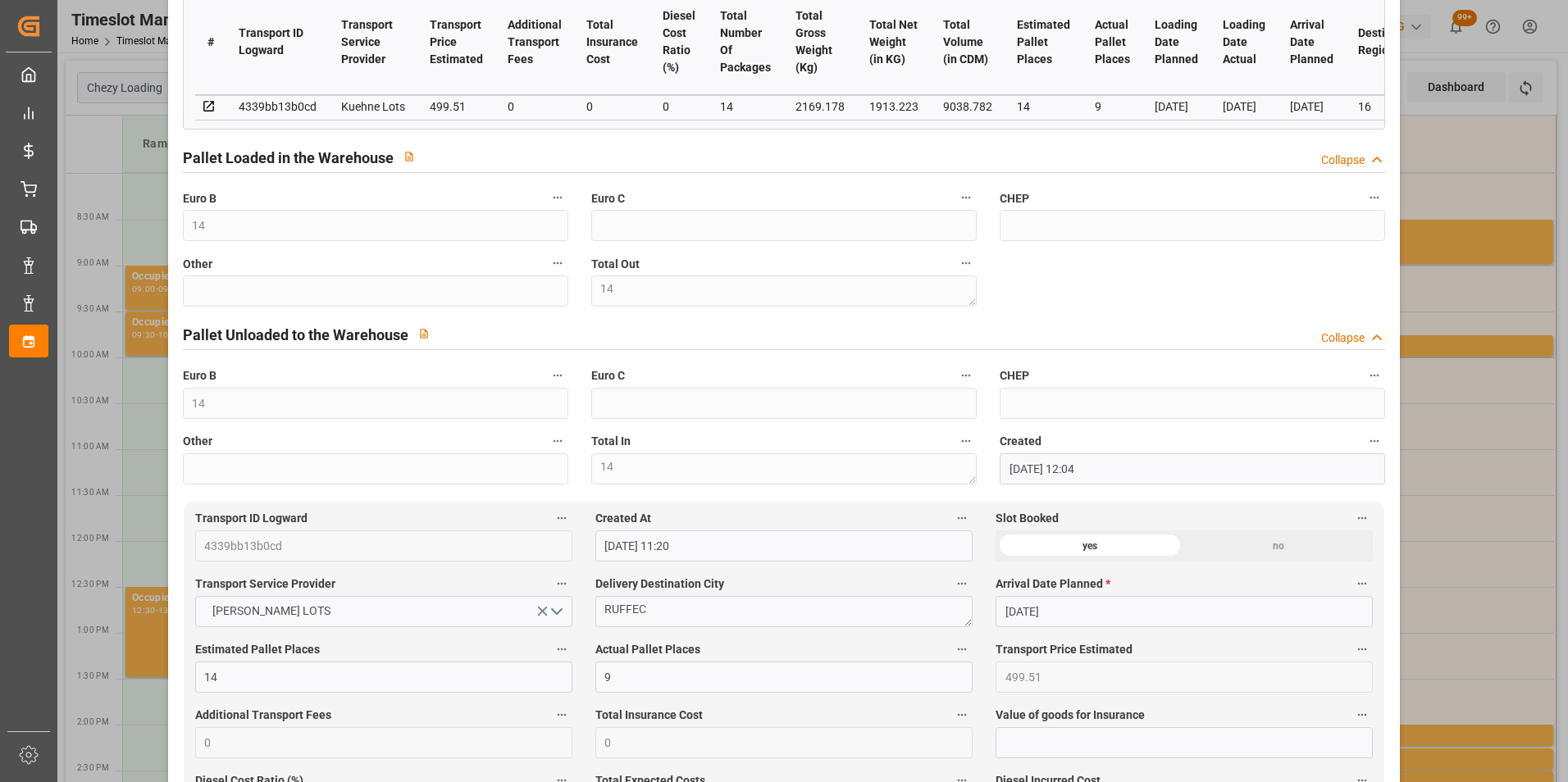
click at [1429, 377] on div "Update Appointment code 5df1fc0c86cc Trucking company * LEBLANC Business Partne…" at bounding box center [784, 391] width 1568 height 782
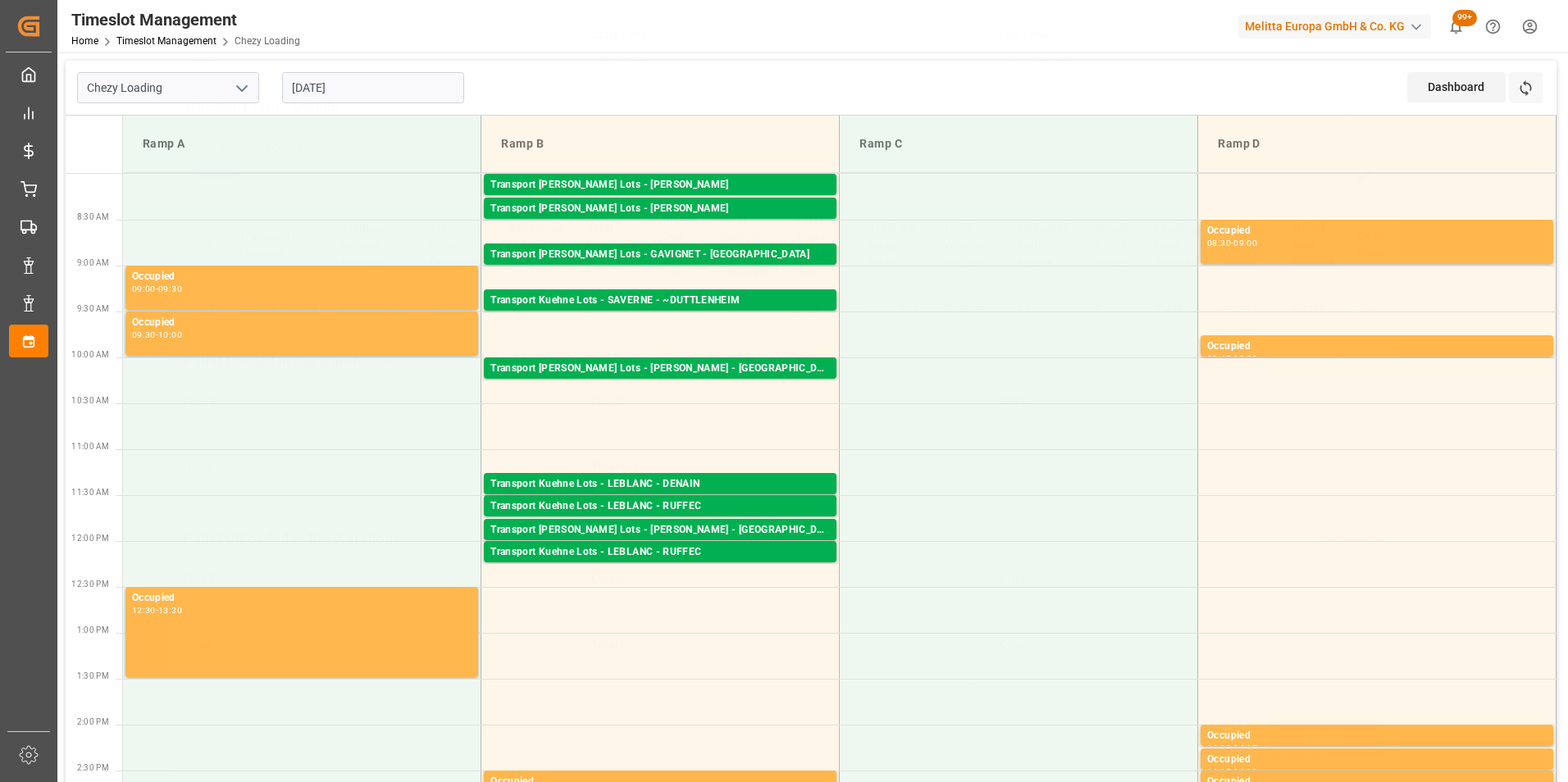
scroll to position [213, 0]
click at [689, 551] on div "Transport Kuehne Lots - LEBLANC - RUFFEC" at bounding box center [661, 553] width 340 height 16
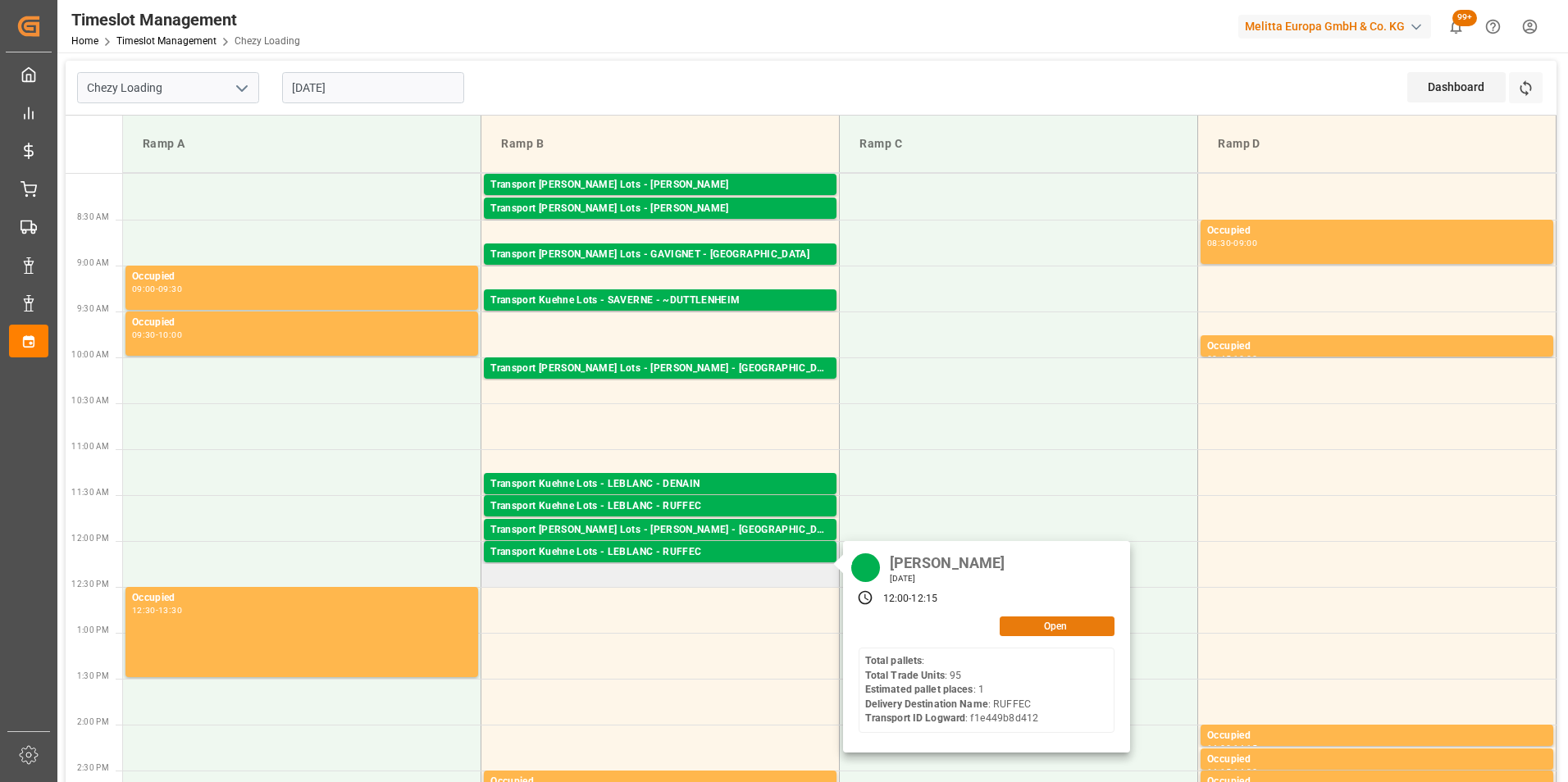
click at [1075, 627] on button "Open" at bounding box center [1057, 627] width 115 height 20
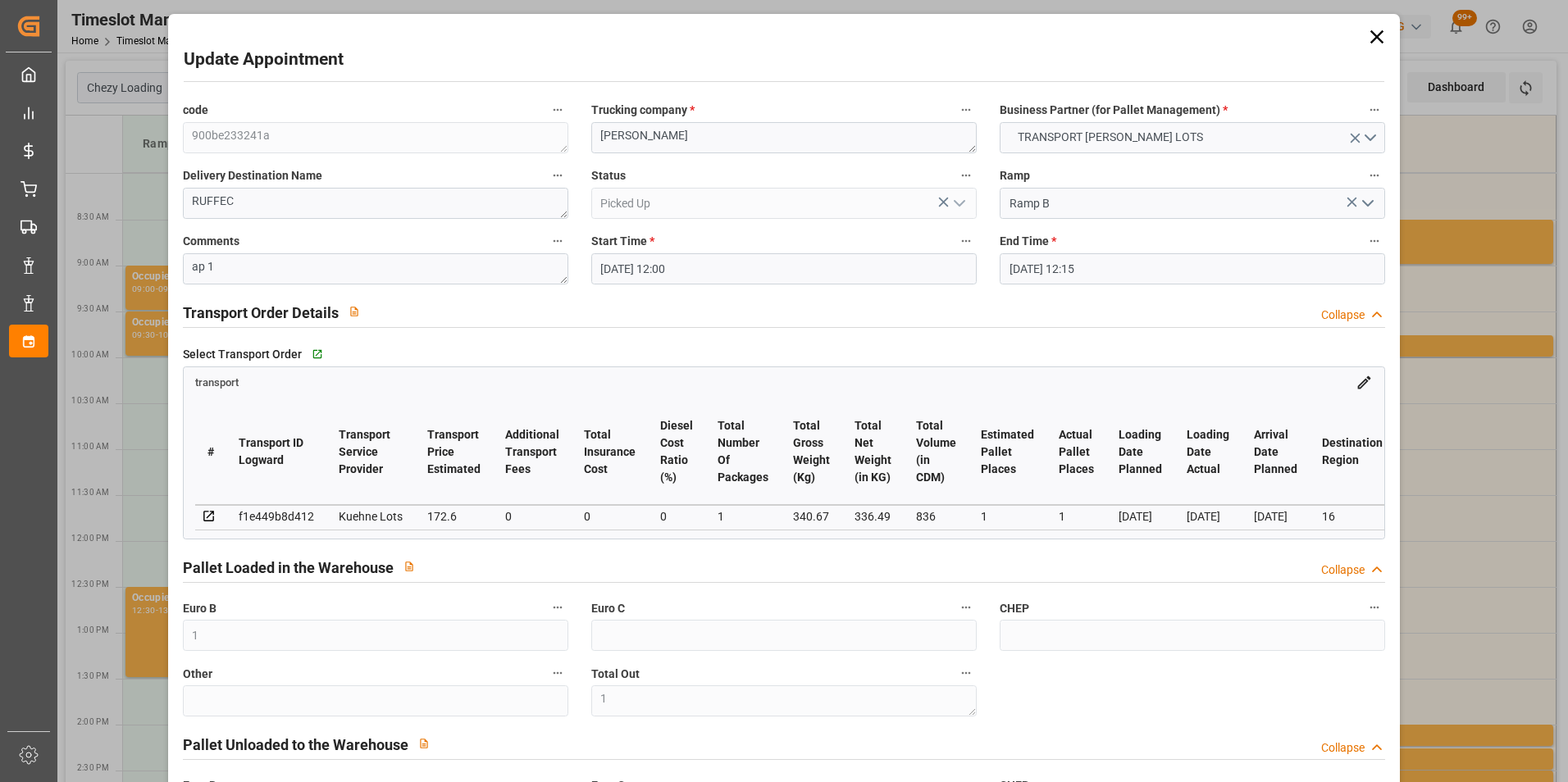
scroll to position [328, 0]
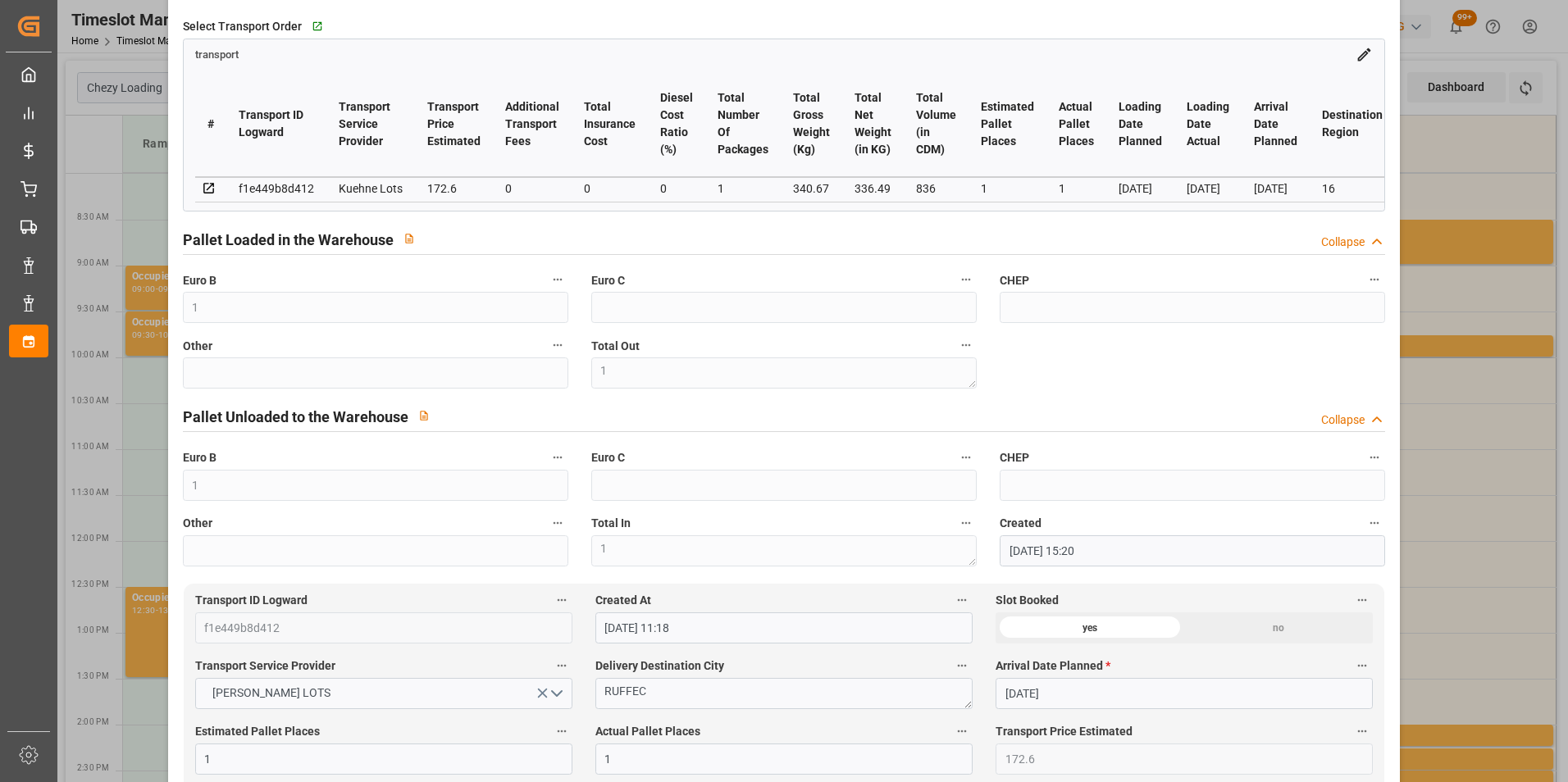
click at [1438, 550] on div "Update Appointment code 900be233241a Trucking company * LEBLANC Business Partne…" at bounding box center [784, 391] width 1568 height 782
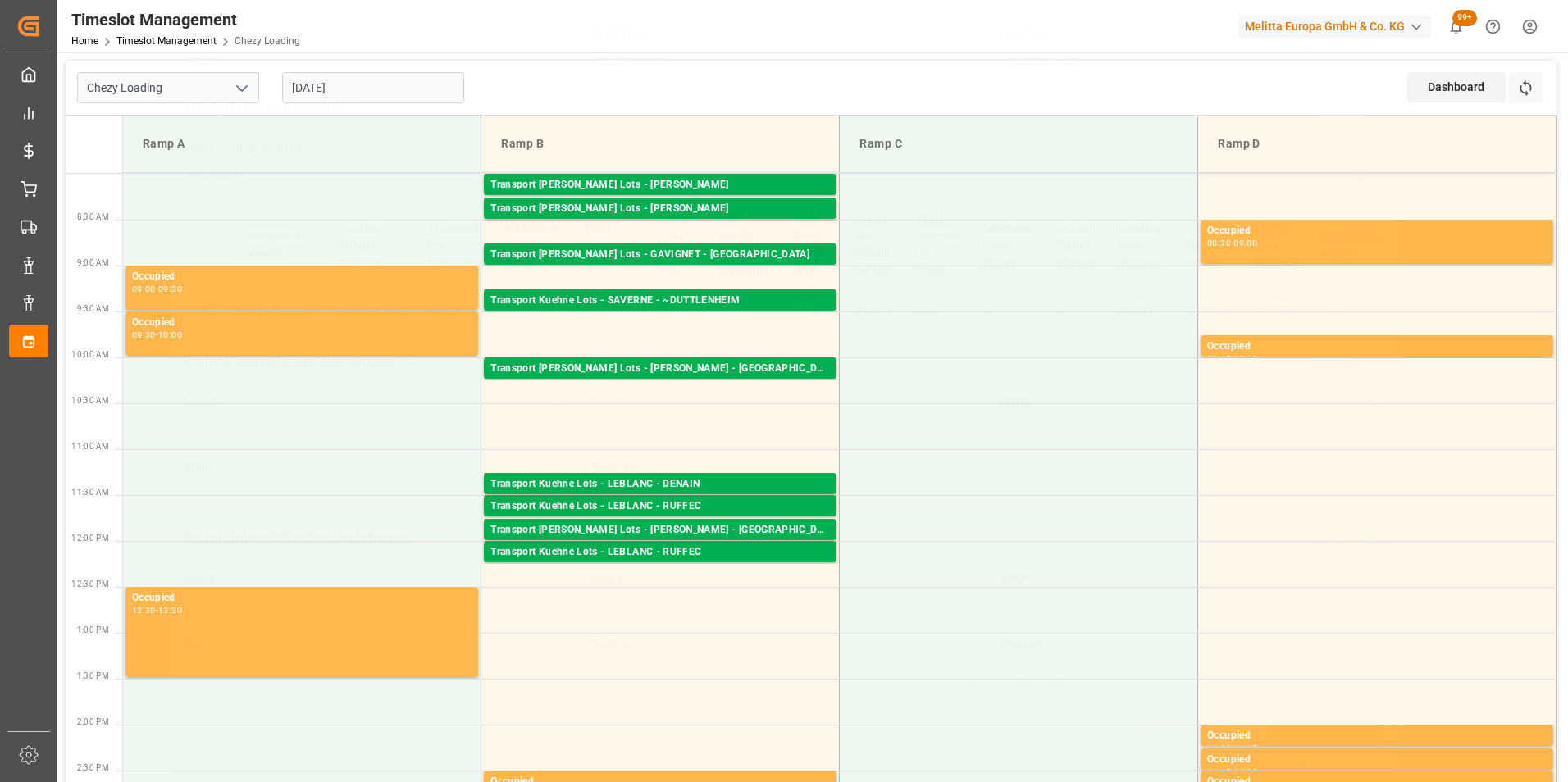
scroll to position [213, 0]
click at [692, 531] on div "Transport [PERSON_NAME] Lots - [PERSON_NAME] - [GEOGRAPHIC_DATA]" at bounding box center [661, 531] width 340 height 16
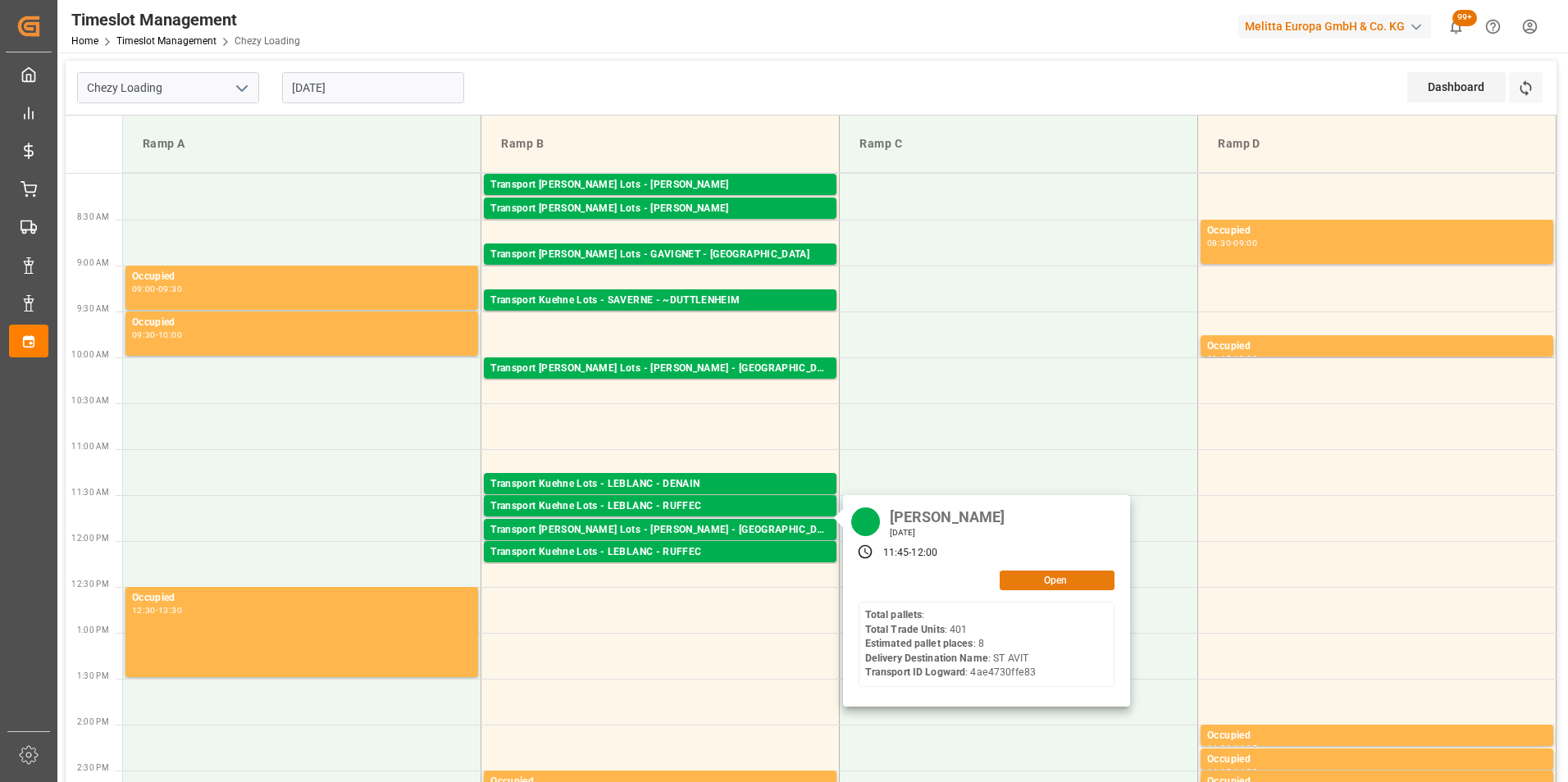
click at [1026, 582] on button "Open" at bounding box center [1057, 581] width 115 height 20
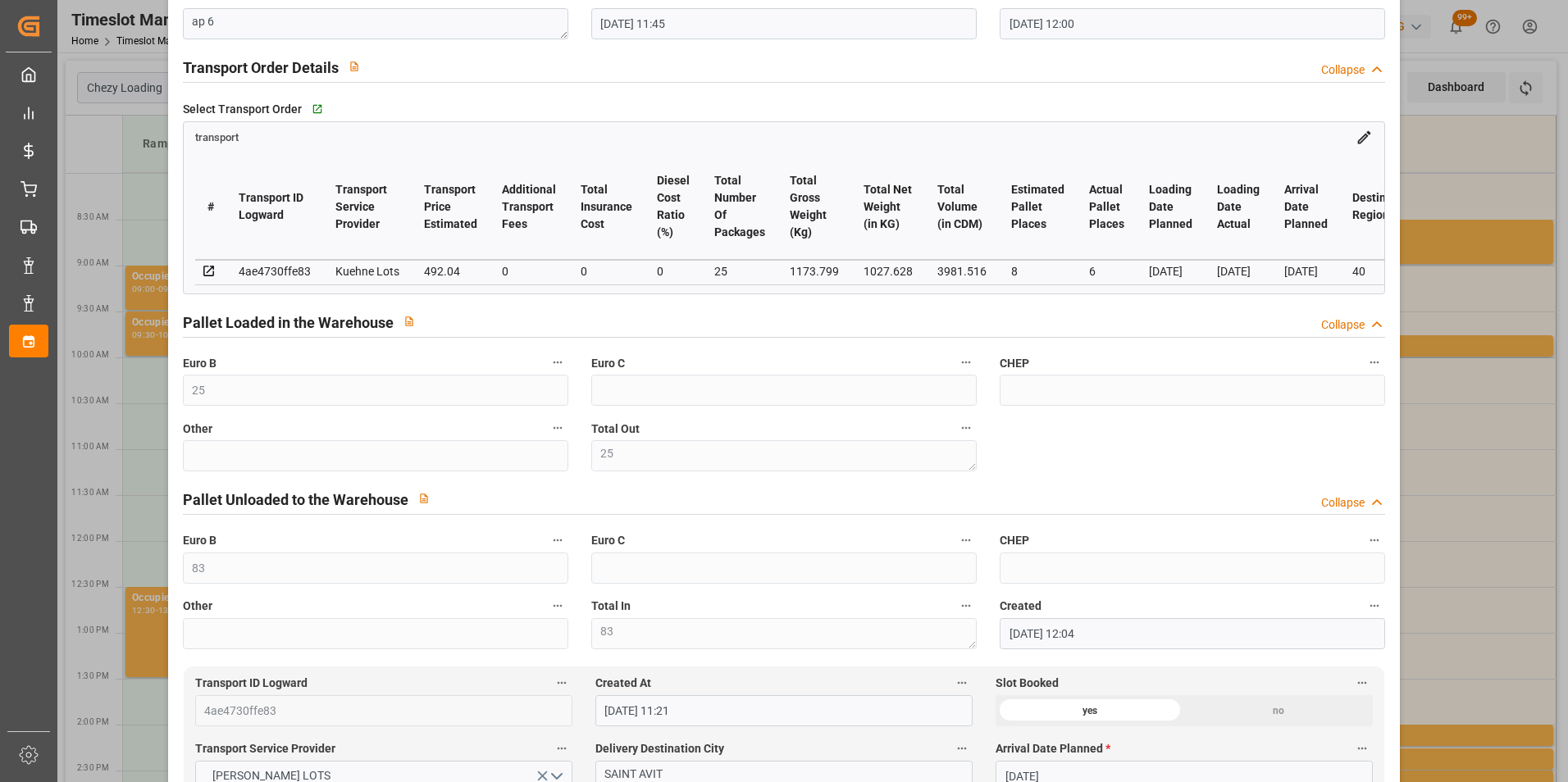
scroll to position [328, 0]
